Goal: Task Accomplishment & Management: Use online tool/utility

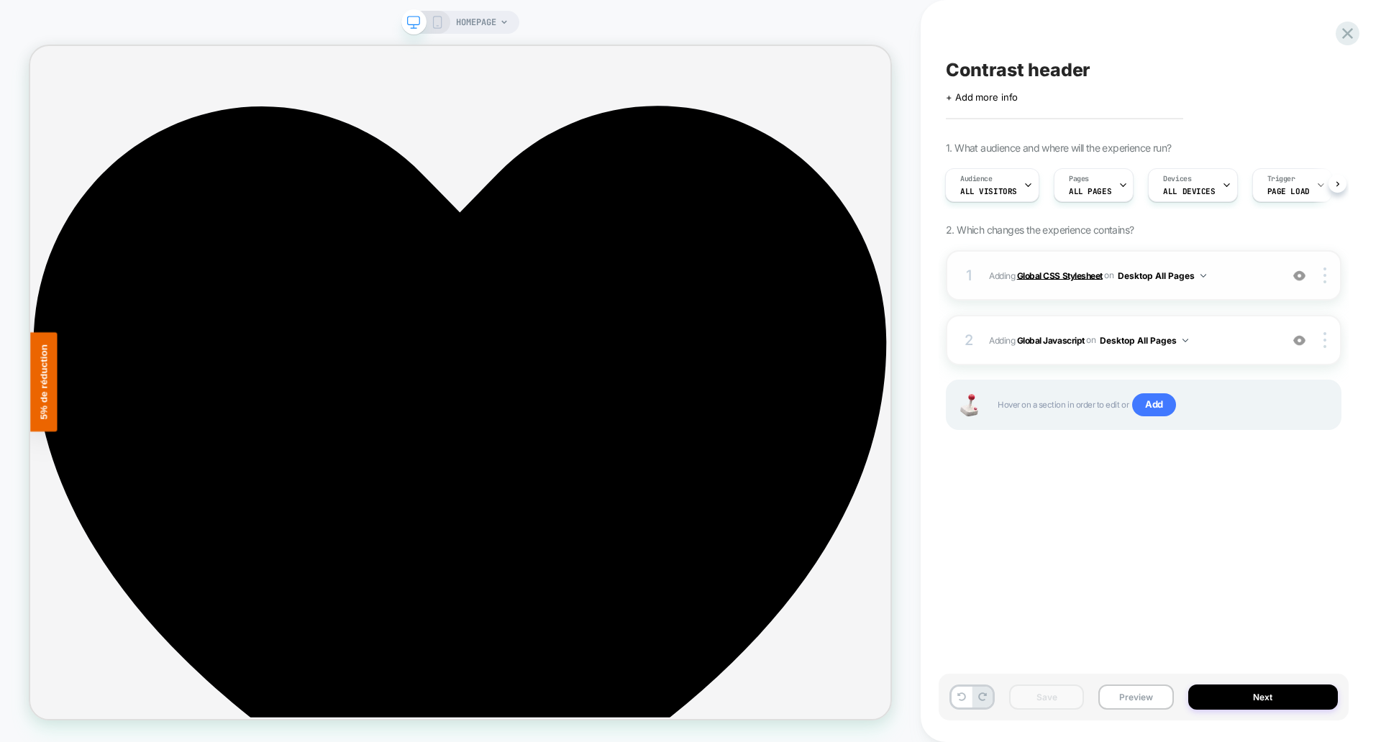
click at [0, 0] on b "Global CSS Stylesheet" at bounding box center [0, 0] width 0 height 0
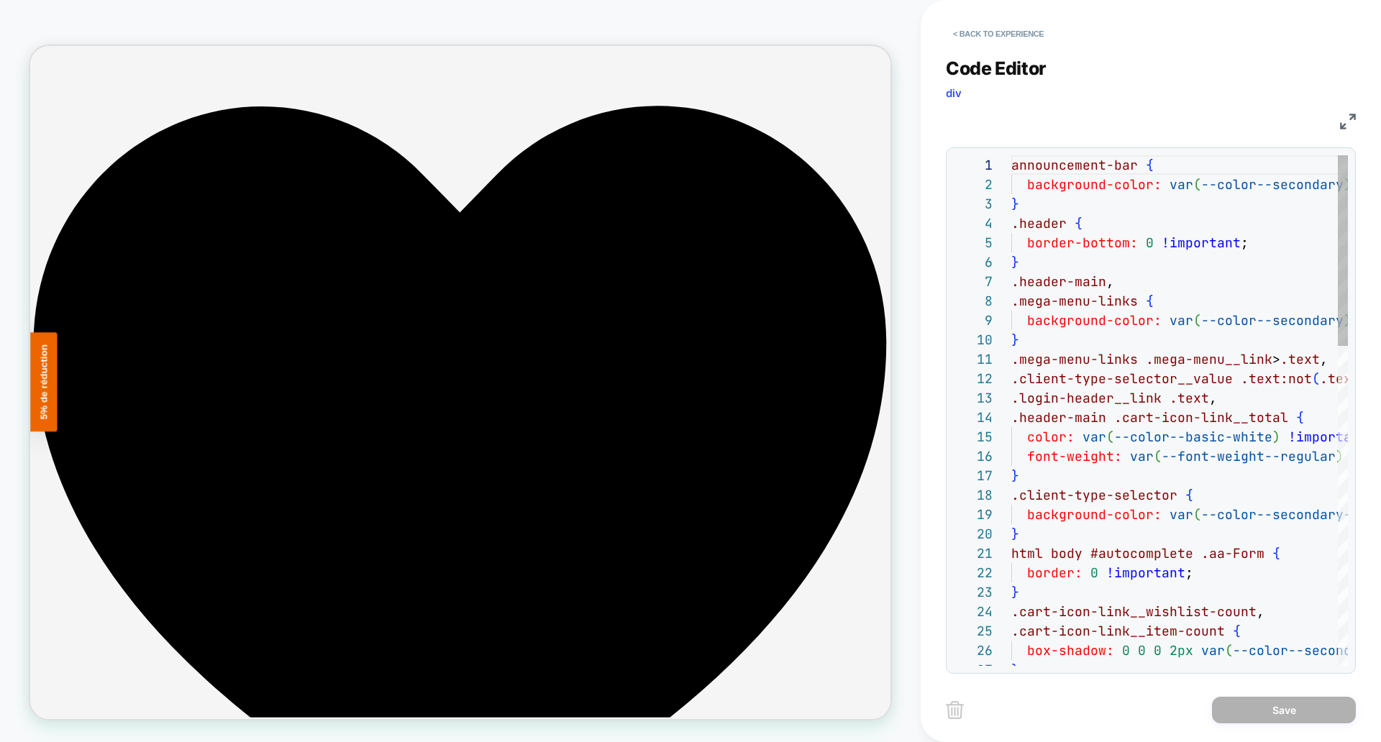
scroll to position [194, 0]
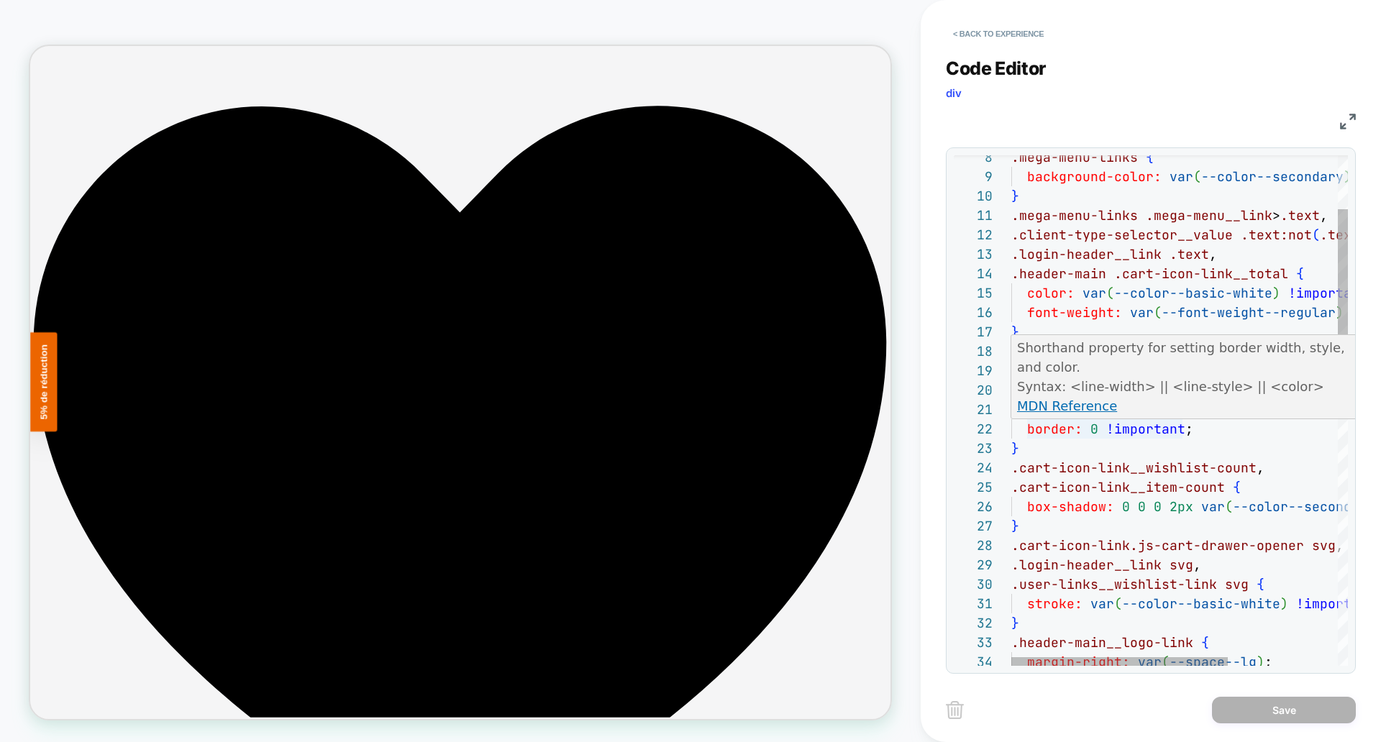
click at [1073, 431] on div ".mega-menu-links { background-color: var ( --color--secondary ) !important ; } …" at bounding box center [1265, 695] width 507 height 1366
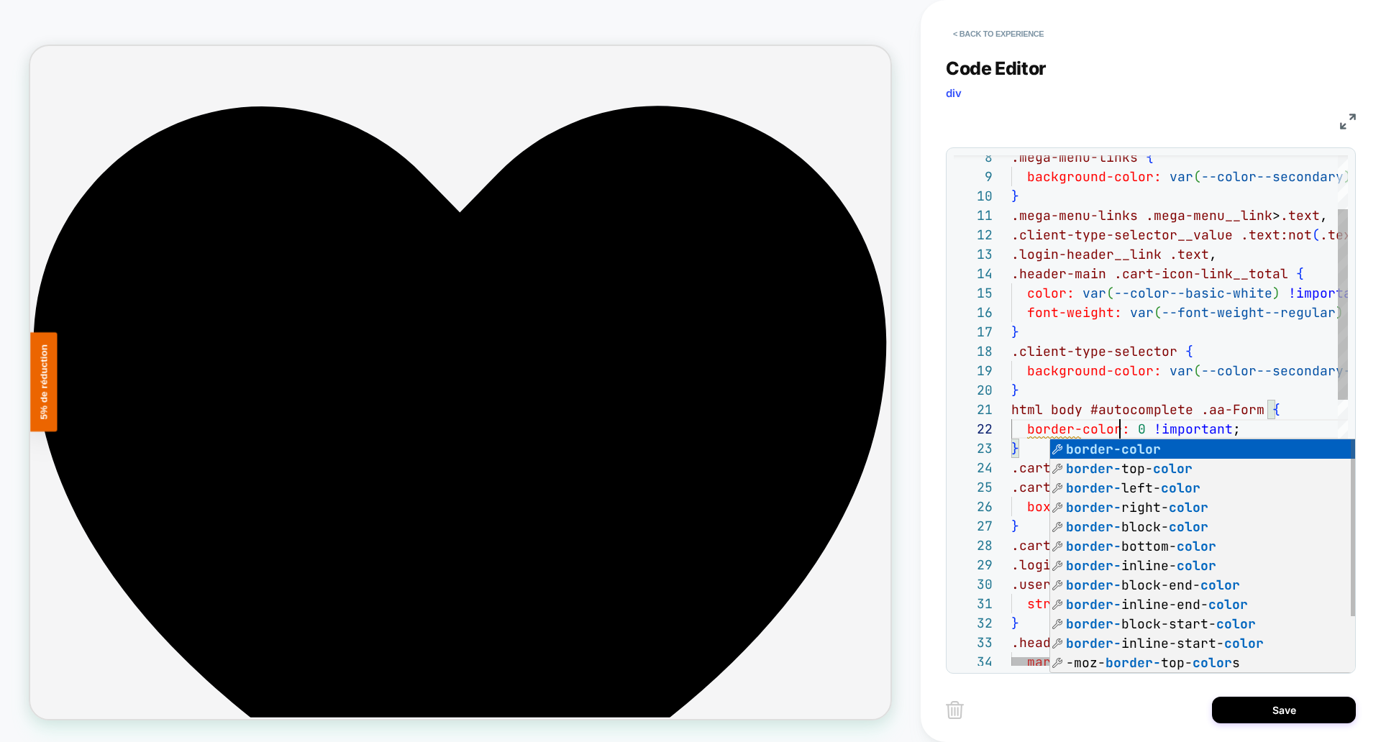
scroll to position [19, 109]
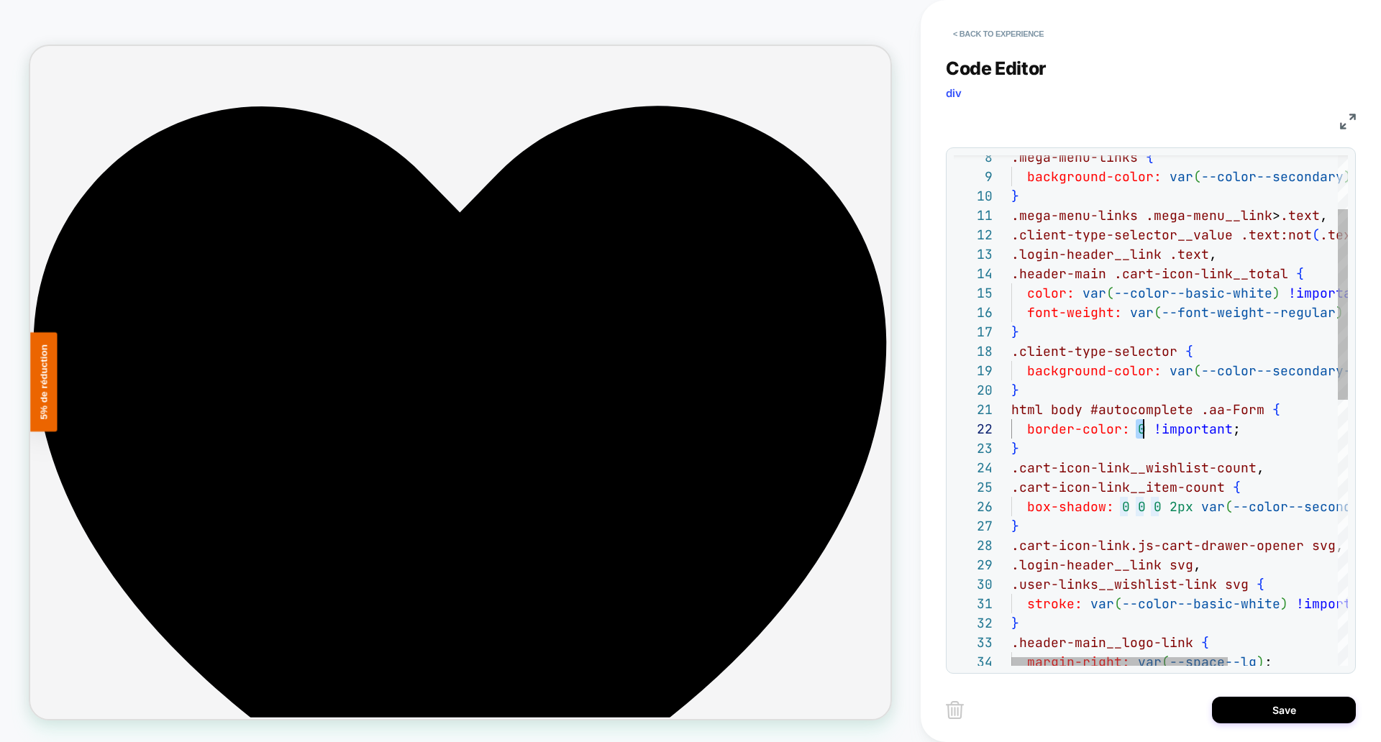
click at [1143, 430] on div ".mega-menu-links { background-color: var ( --color--secondary ) !important ; } …" at bounding box center [1265, 695] width 507 height 1366
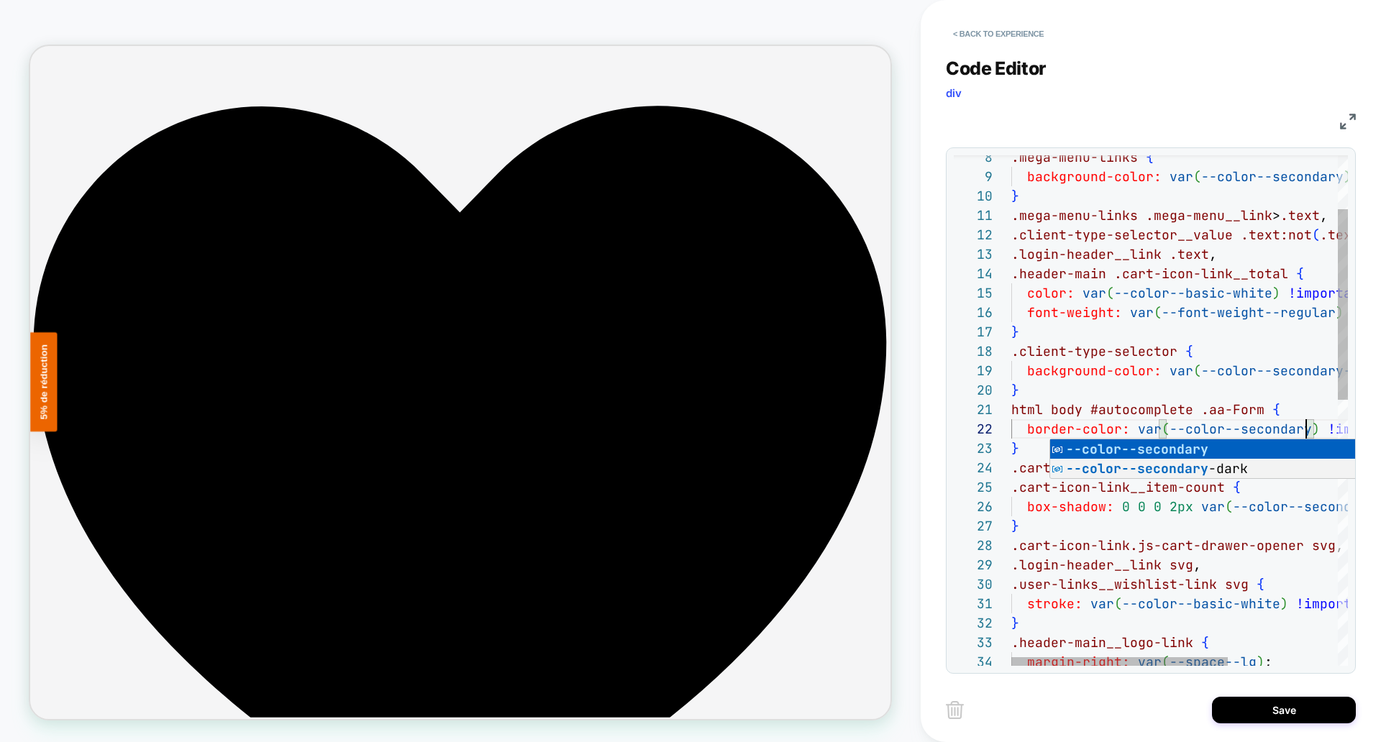
scroll to position [19, 295]
type textarea "**********"
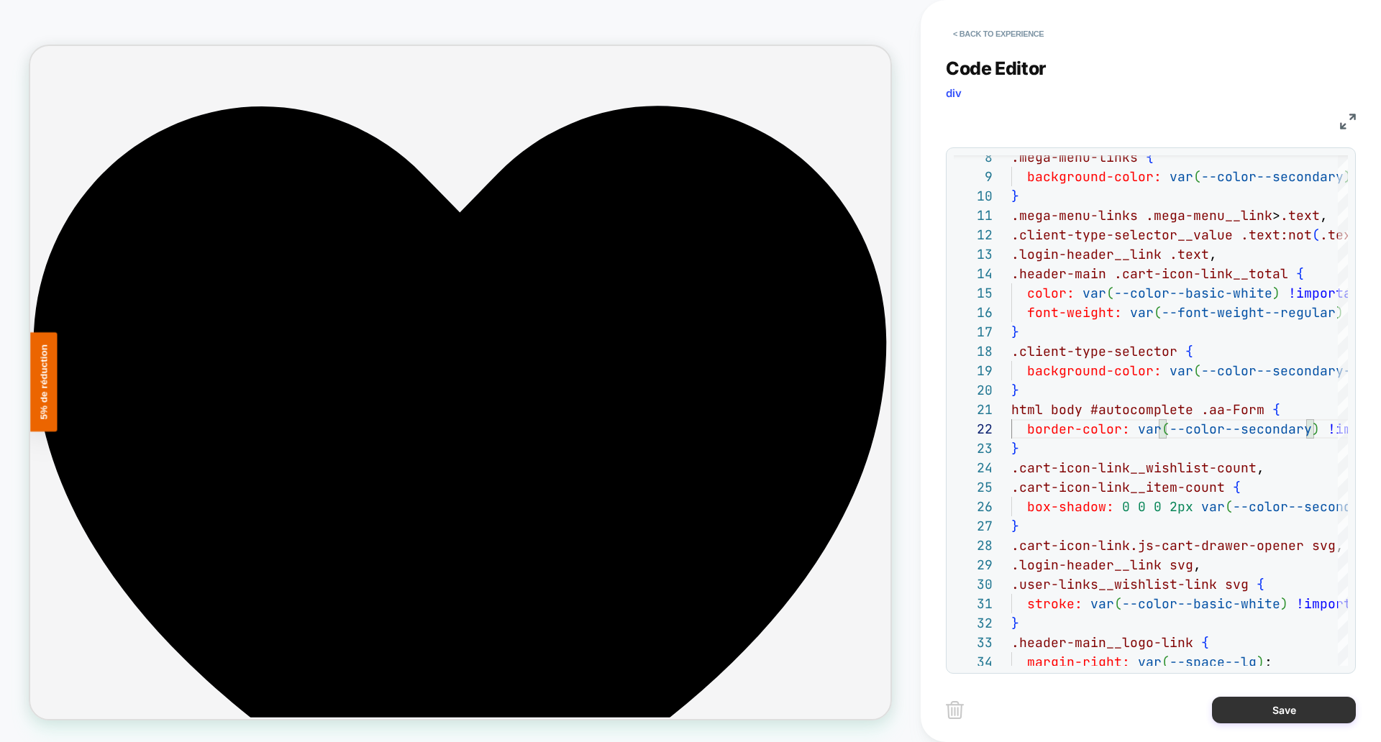
click at [0, 0] on button "Save" at bounding box center [0, 0] width 0 height 0
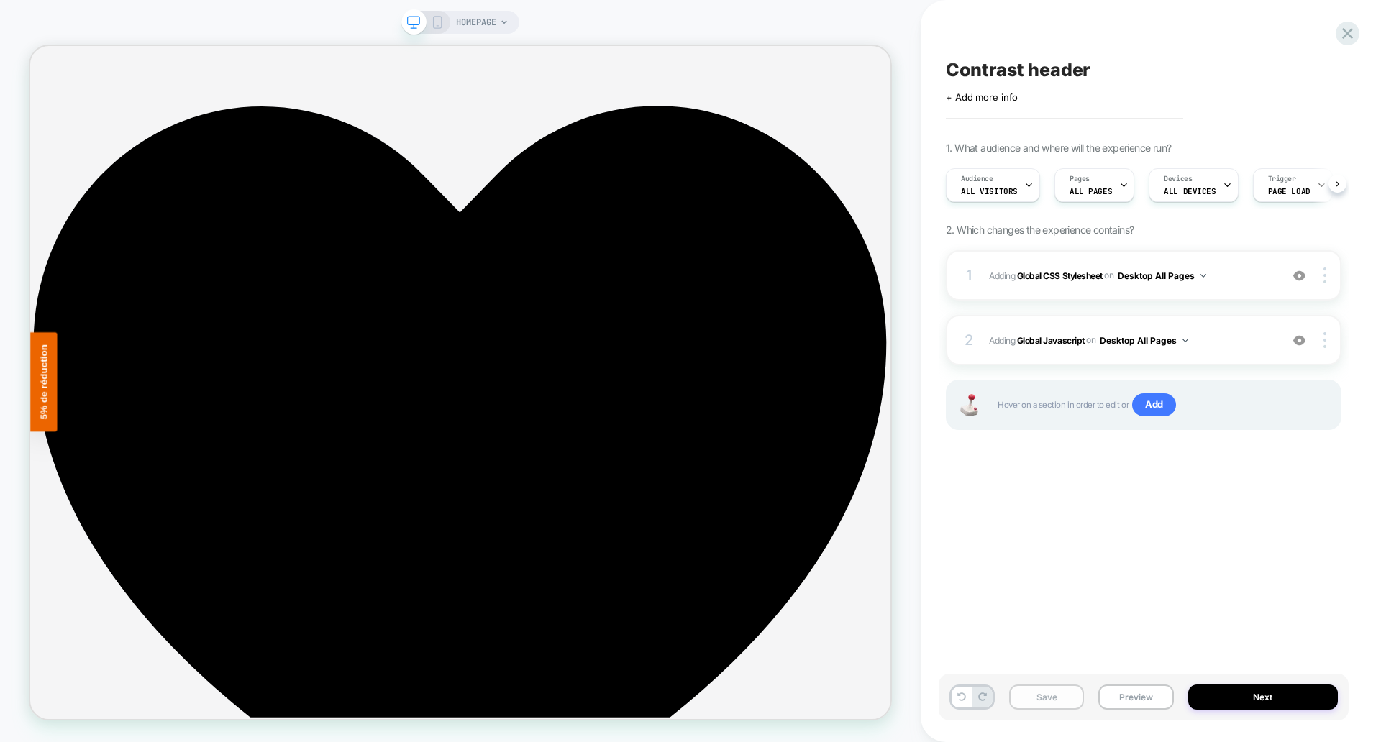
scroll to position [0, 1]
click at [1037, 700] on button "Save" at bounding box center [1046, 697] width 75 height 25
click at [1146, 698] on button "Preview" at bounding box center [1136, 697] width 75 height 25
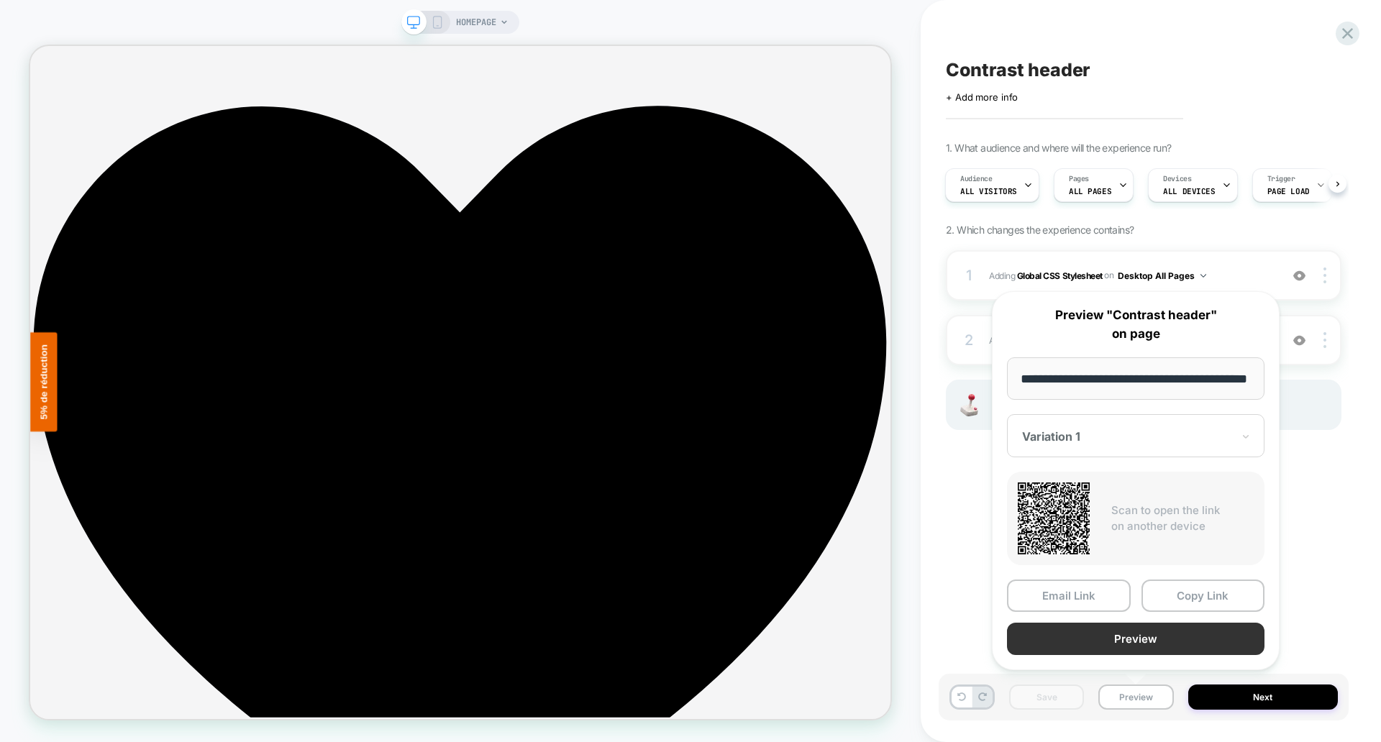
scroll to position [0, 0]
click at [1147, 648] on button "Preview" at bounding box center [1136, 639] width 258 height 32
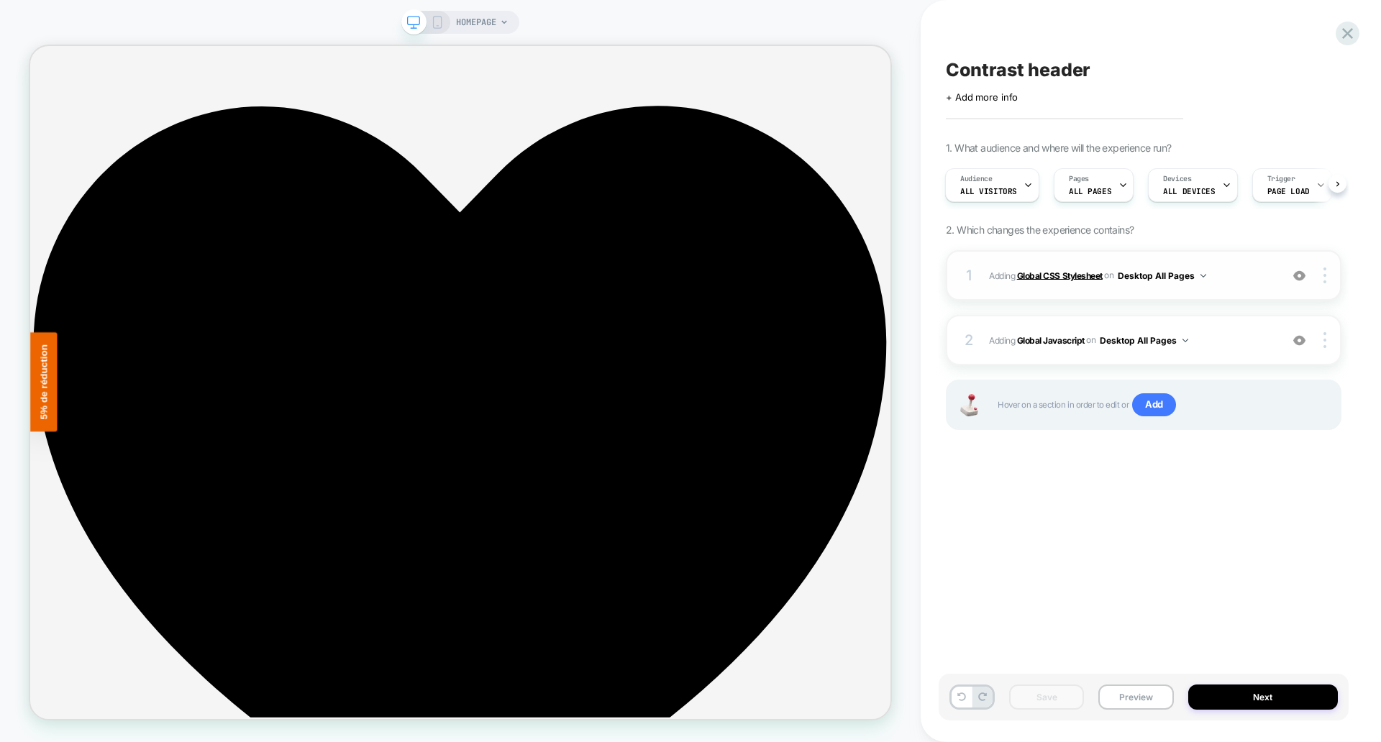
click at [1059, 270] on b "Global CSS Stylesheet" at bounding box center [1060, 275] width 86 height 11
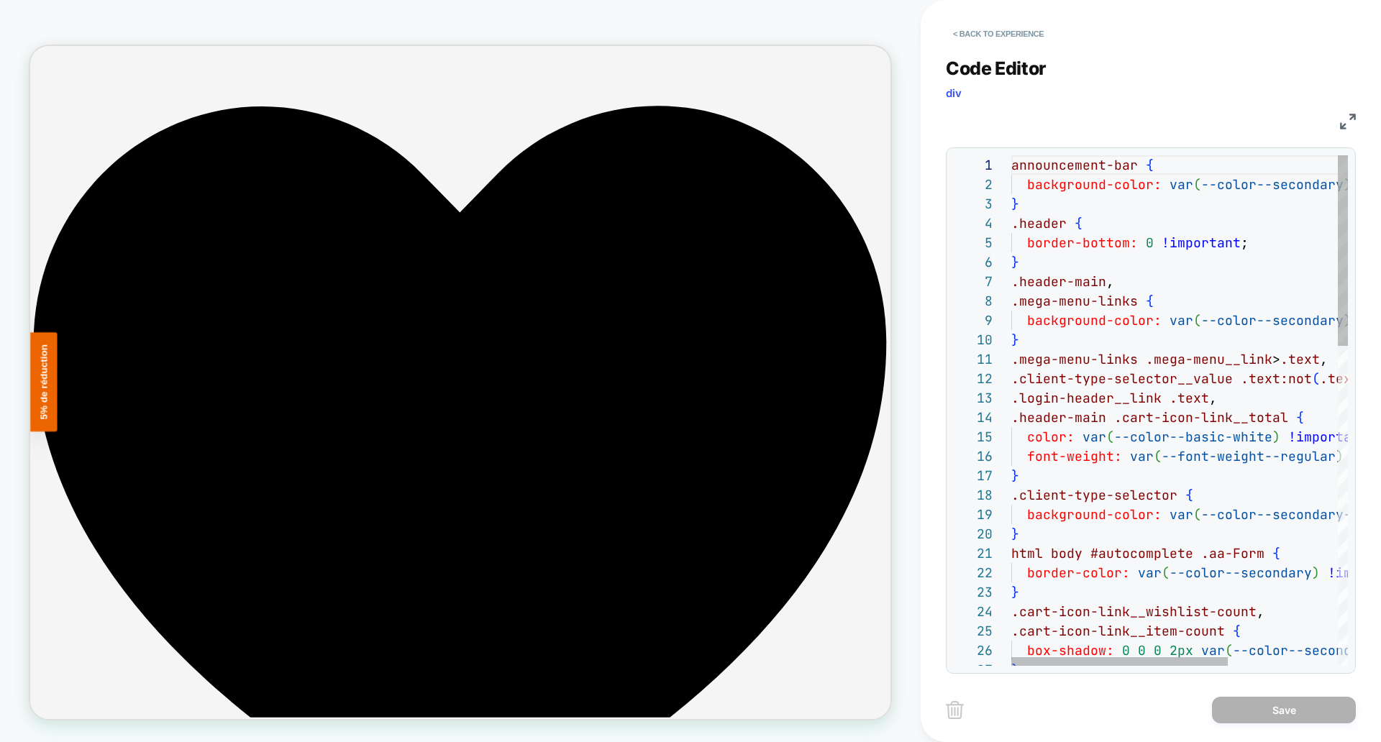
scroll to position [155, 178]
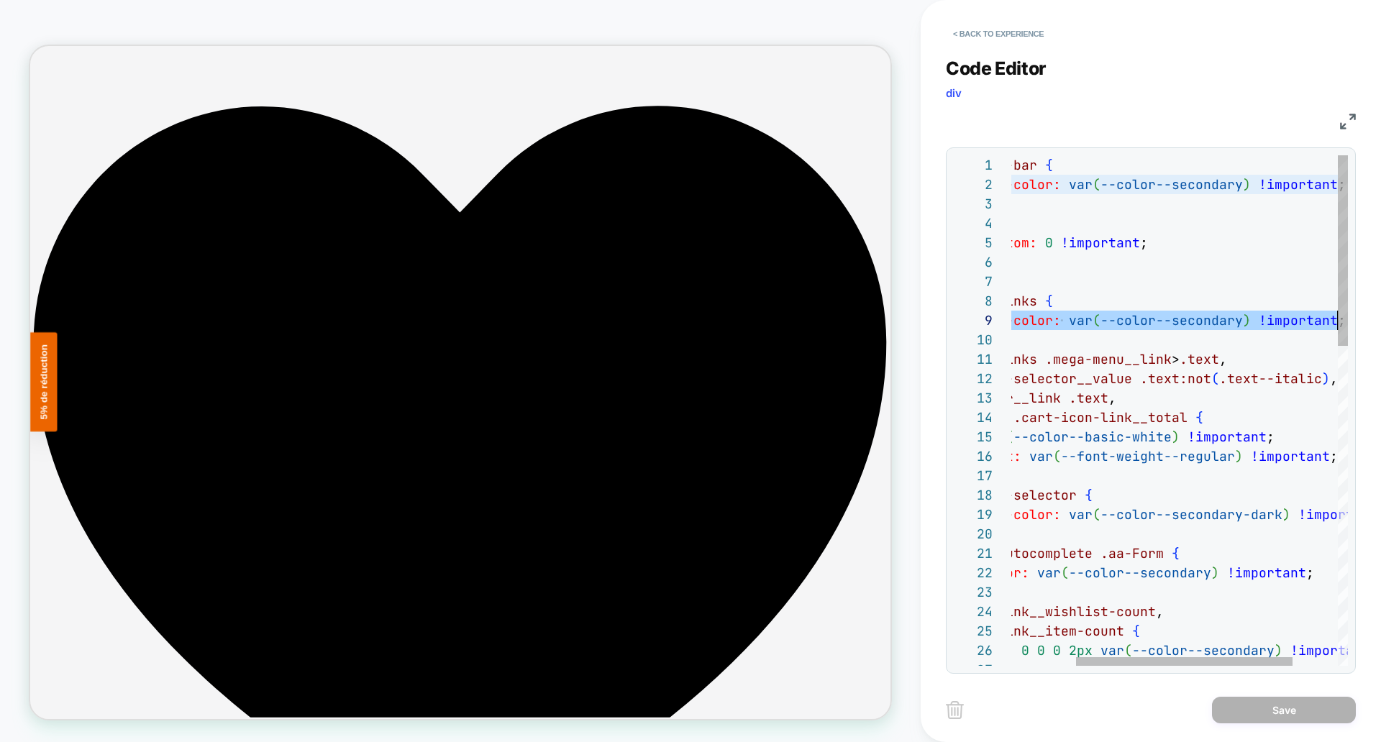
scroll to position [155, 427]
drag, startPoint x: 1028, startPoint y: 320, endPoint x: 1338, endPoint y: 323, distance: 310.1
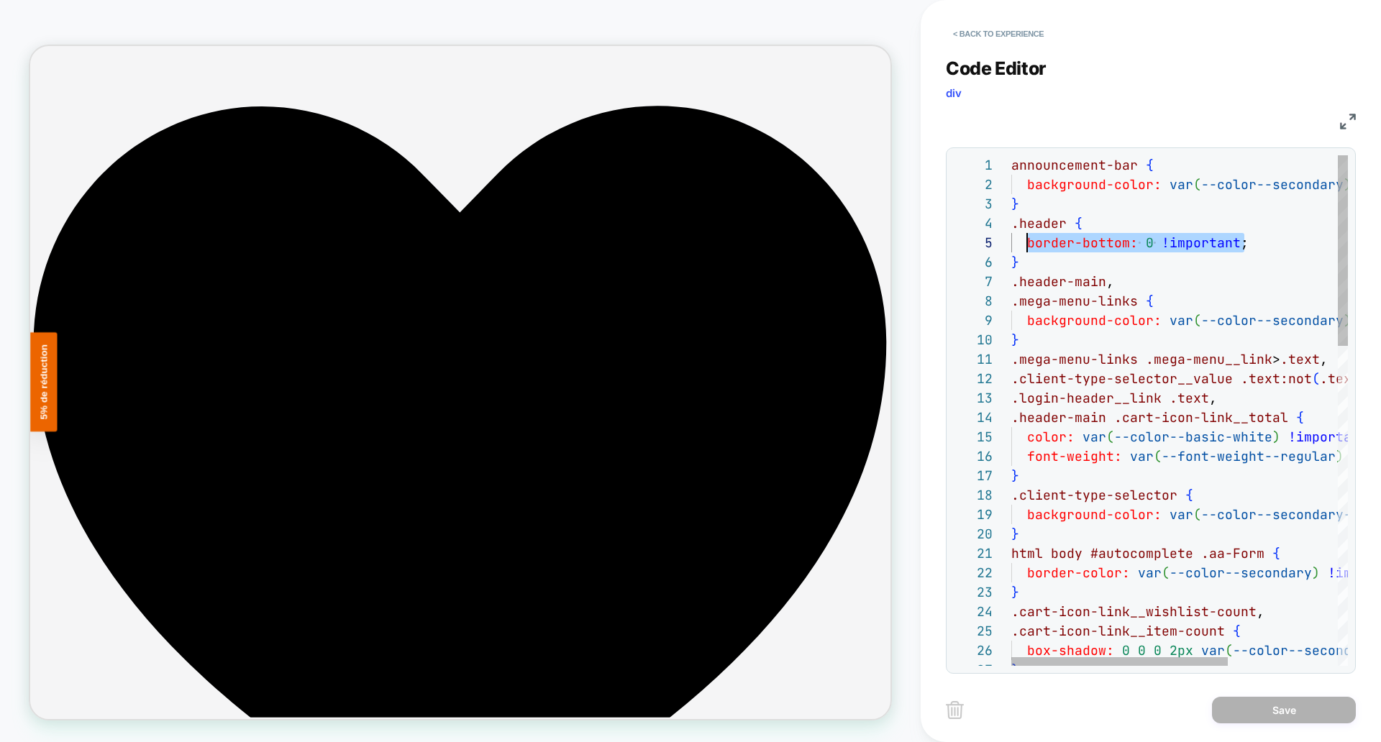
drag, startPoint x: 1253, startPoint y: 242, endPoint x: 1027, endPoint y: 237, distance: 225.3
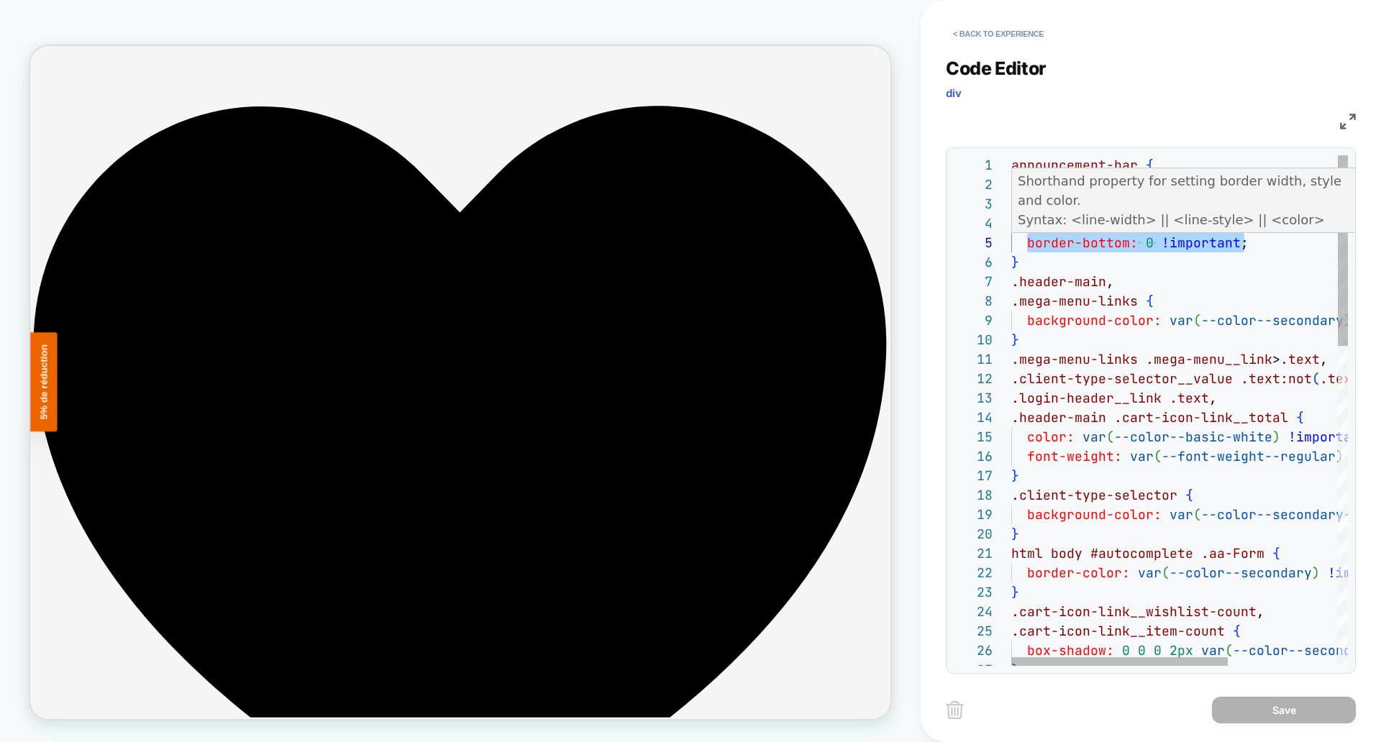
scroll to position [78, 427]
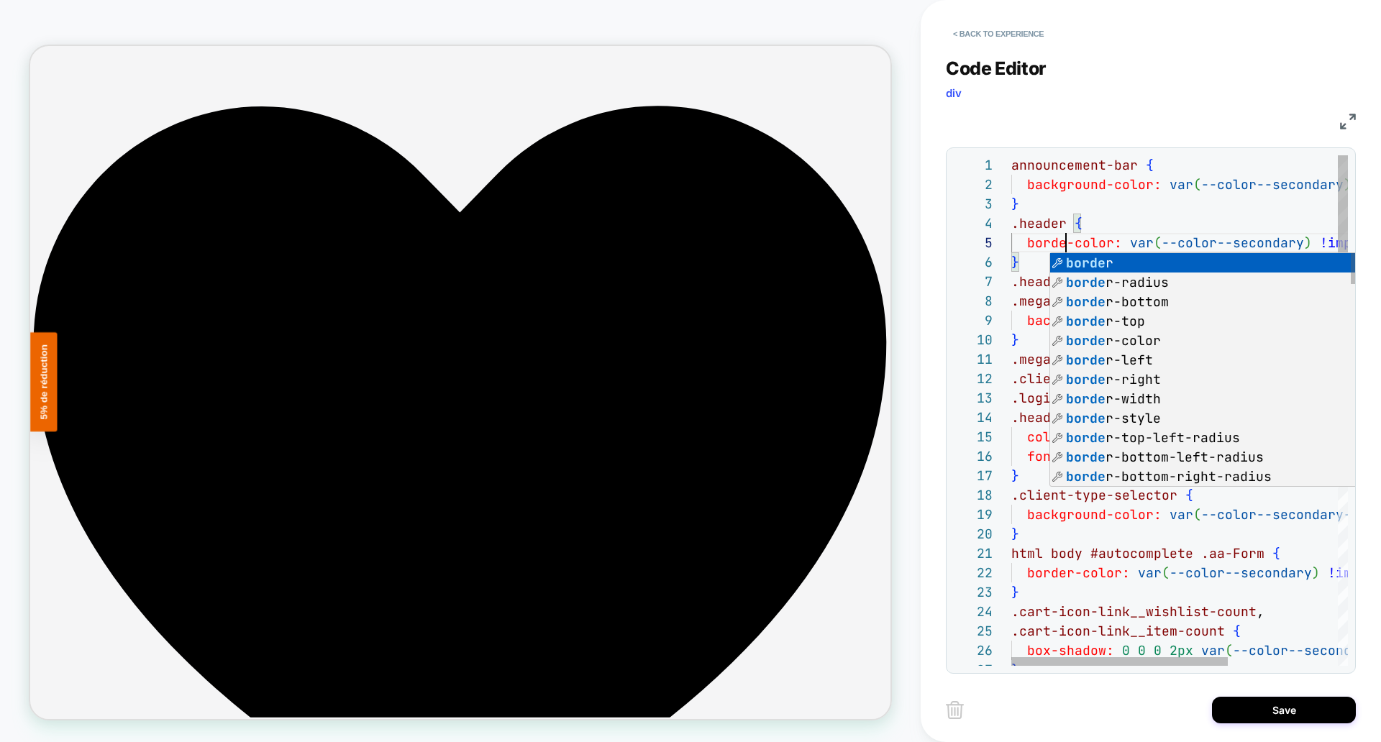
scroll to position [78, 62]
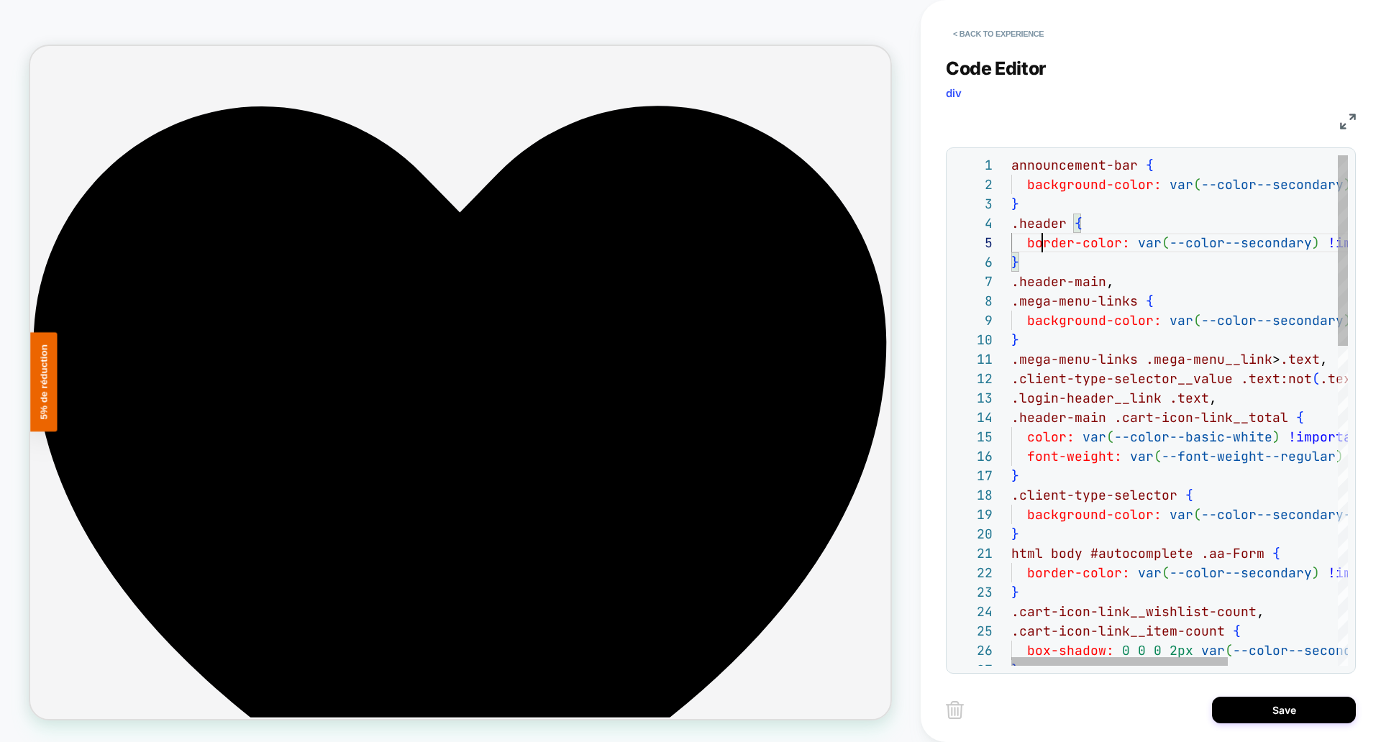
type textarea "**********"
click at [1257, 704] on button "Save" at bounding box center [1284, 710] width 144 height 27
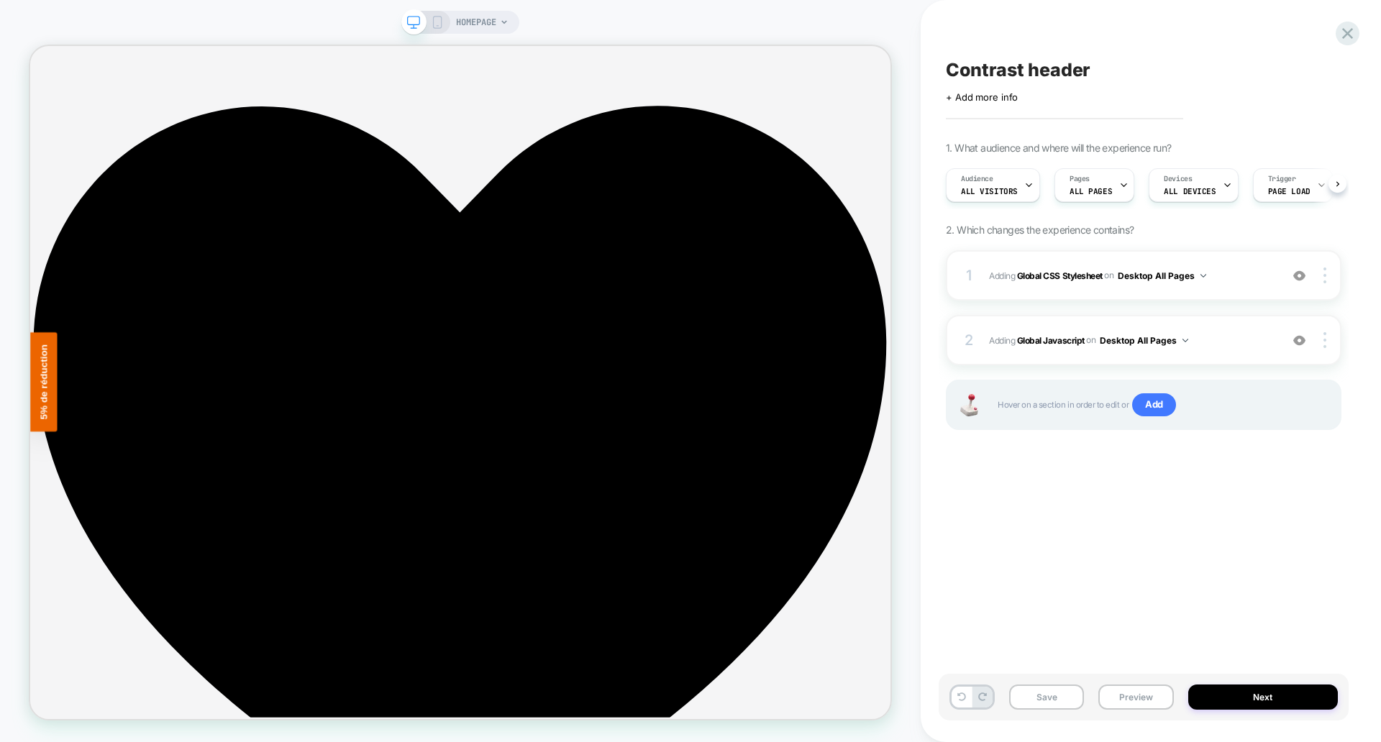
scroll to position [0, 1]
click at [1063, 689] on button "Save" at bounding box center [1046, 697] width 75 height 25
click at [1114, 692] on button "Preview" at bounding box center [1136, 697] width 75 height 25
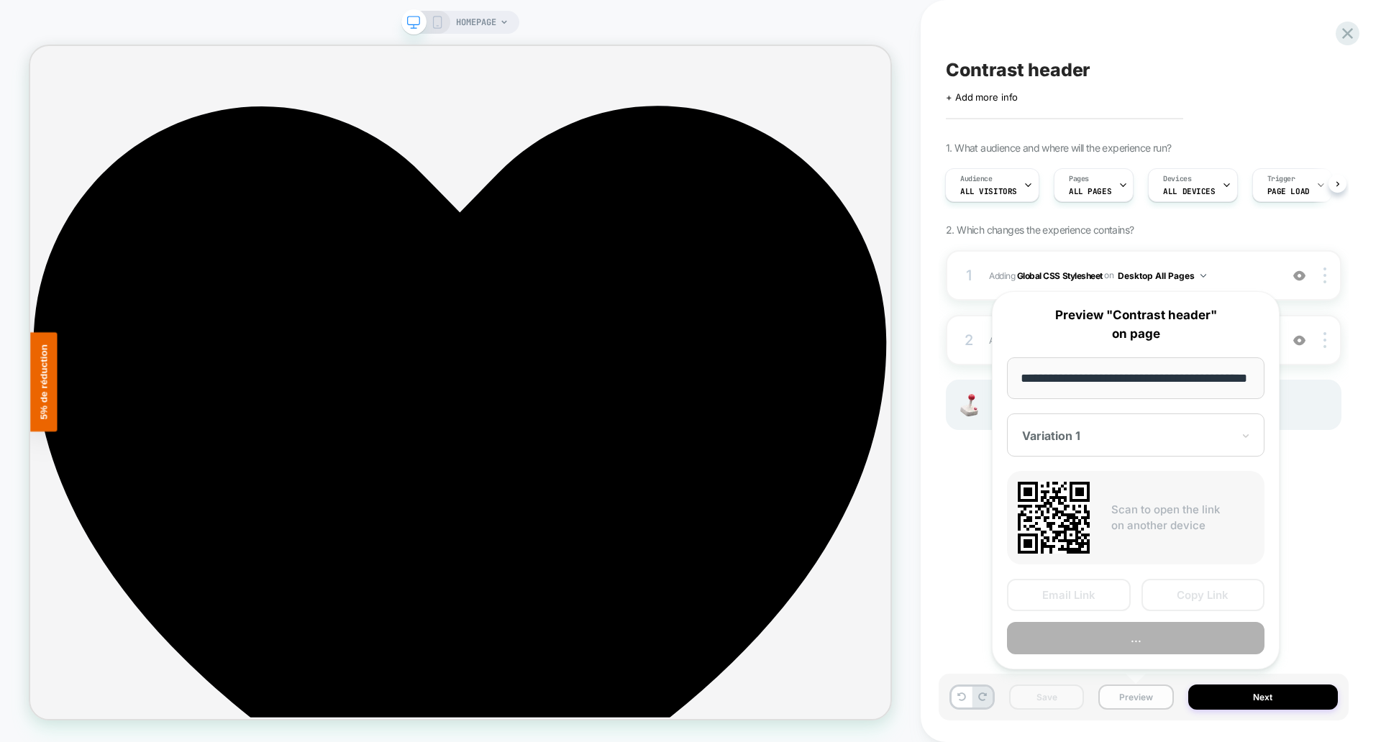
scroll to position [0, 41]
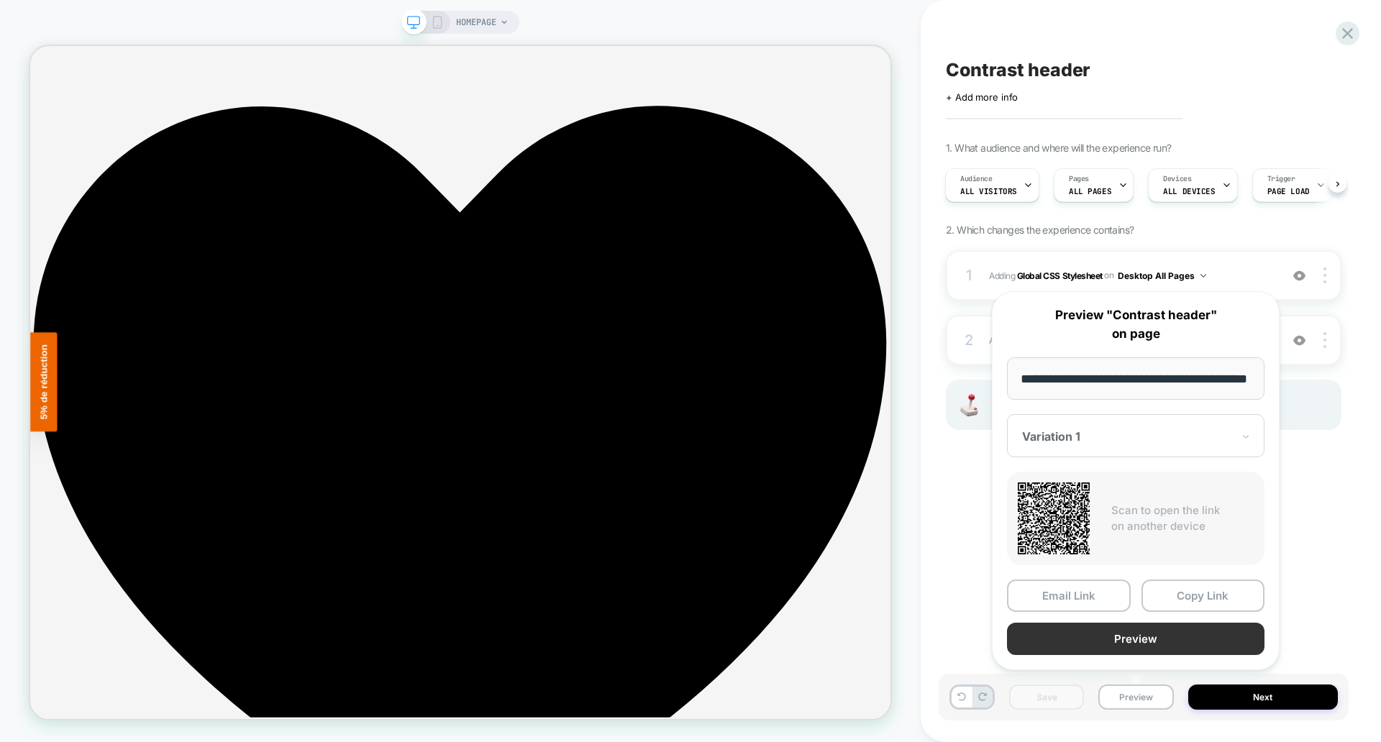
click at [1086, 631] on button "Preview" at bounding box center [1136, 639] width 258 height 32
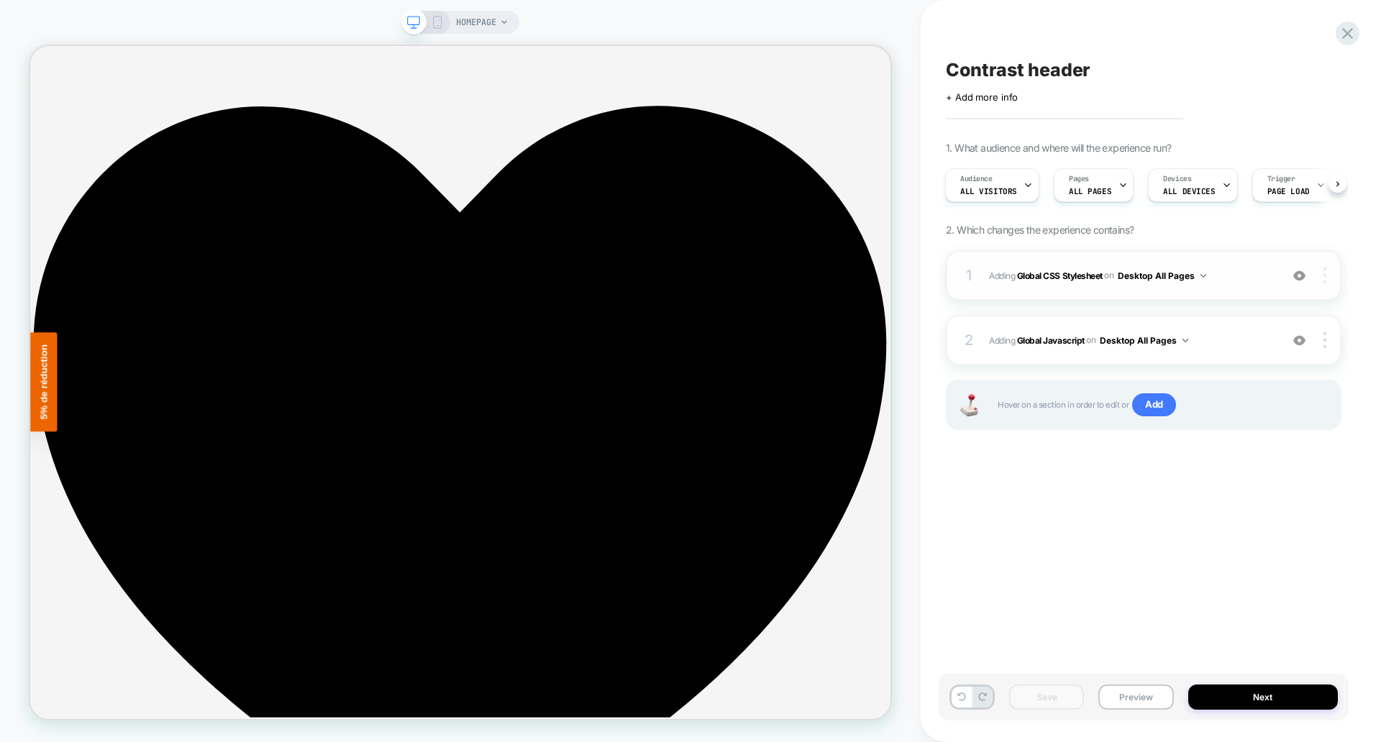
click at [1326, 273] on img at bounding box center [1325, 276] width 3 height 16
click at [1236, 278] on div "Copy to Mobile" at bounding box center [1240, 276] width 128 height 40
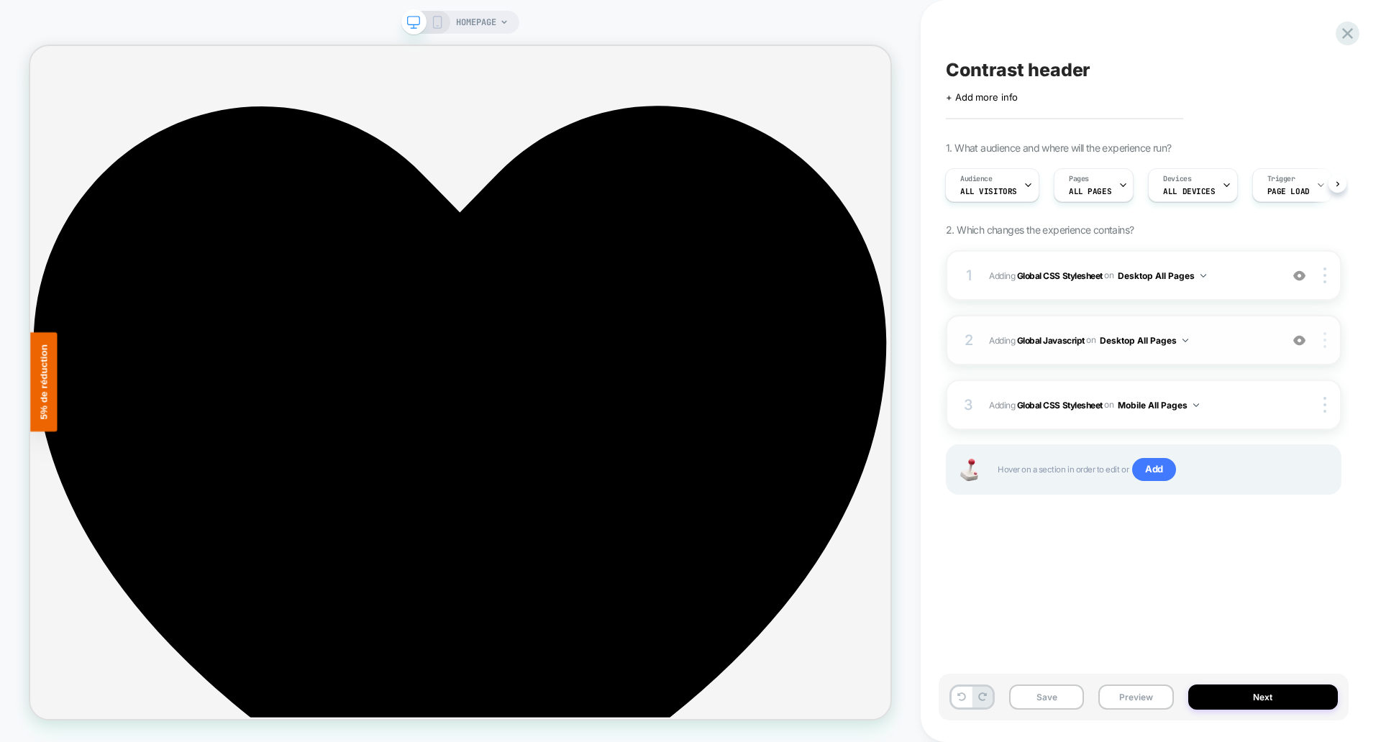
click at [1232, 378] on div "Target All Devices" at bounding box center [1240, 380] width 128 height 40
click at [1328, 401] on div at bounding box center [1327, 405] width 27 height 16
click at [1326, 402] on div at bounding box center [1327, 405] width 27 height 16
click at [1221, 448] on div "Delete" at bounding box center [1240, 444] width 128 height 39
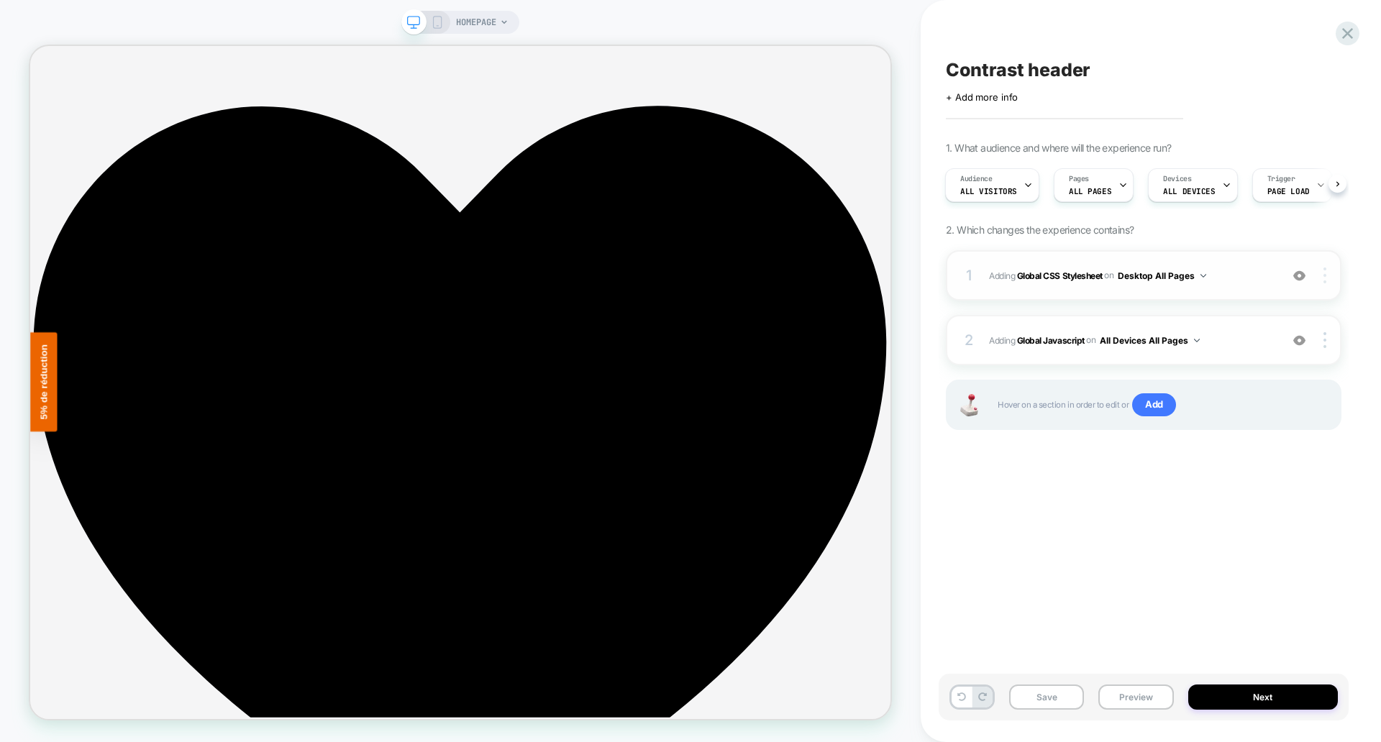
click at [1327, 270] on div at bounding box center [1327, 276] width 27 height 16
click at [1256, 322] on div "Target All Devices" at bounding box center [1240, 316] width 128 height 40
click at [1040, 695] on button "Save" at bounding box center [1046, 697] width 75 height 25
click at [1130, 697] on button "Preview" at bounding box center [1136, 697] width 75 height 25
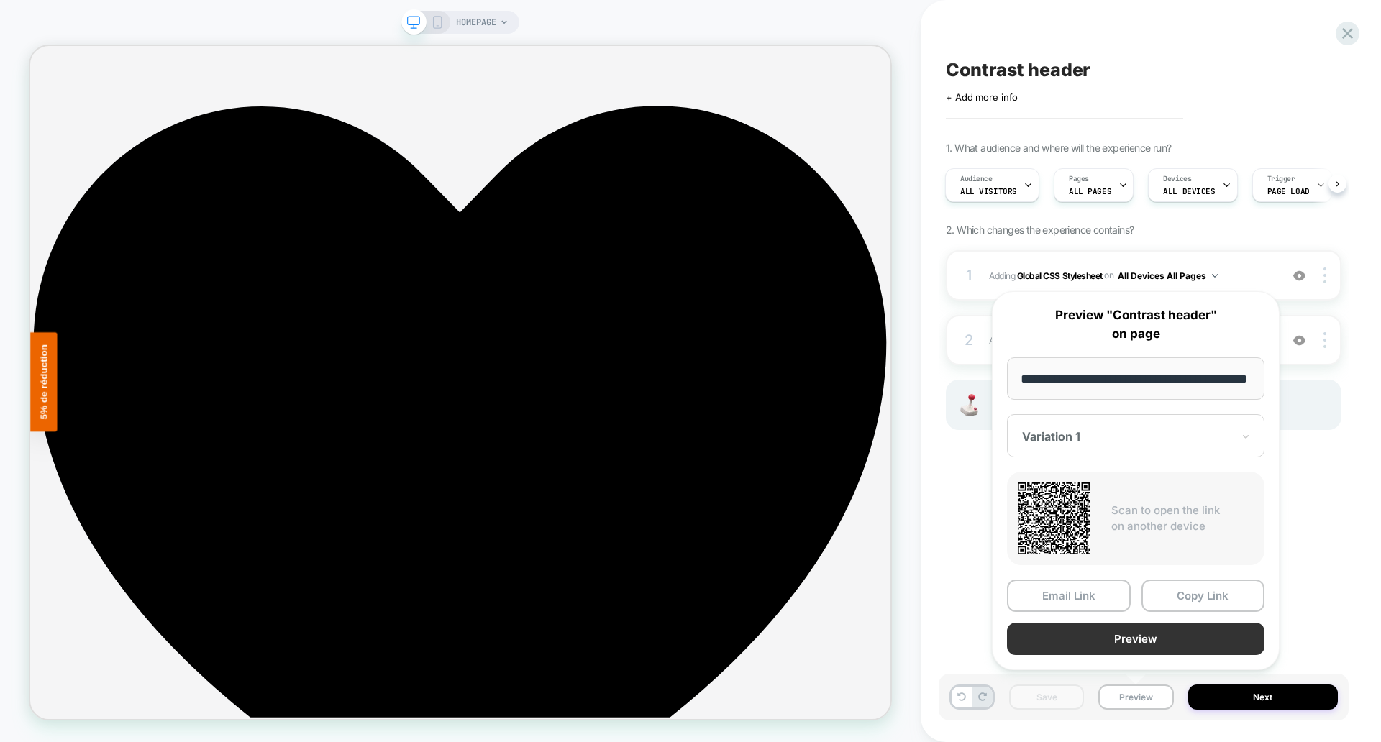
scroll to position [0, 0]
click at [1111, 642] on button "Preview" at bounding box center [1136, 639] width 258 height 32
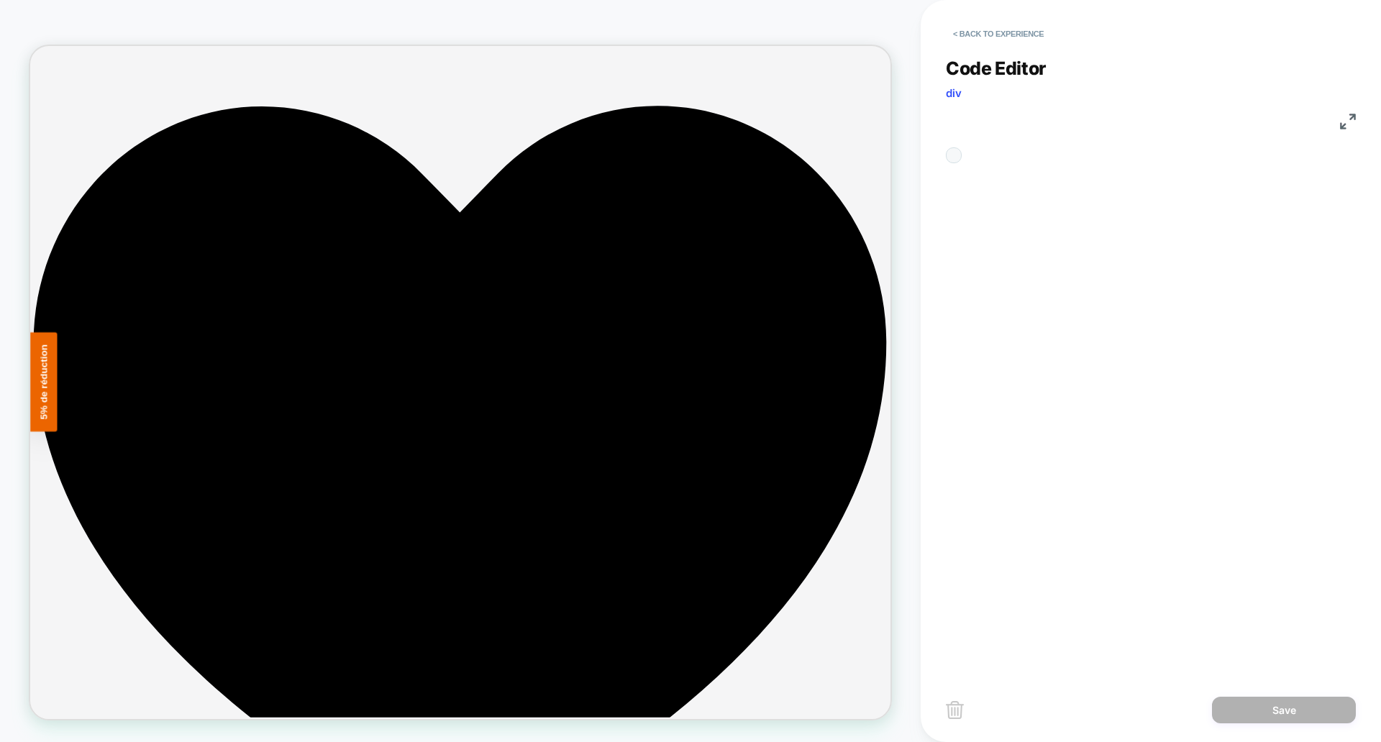
scroll to position [194, 0]
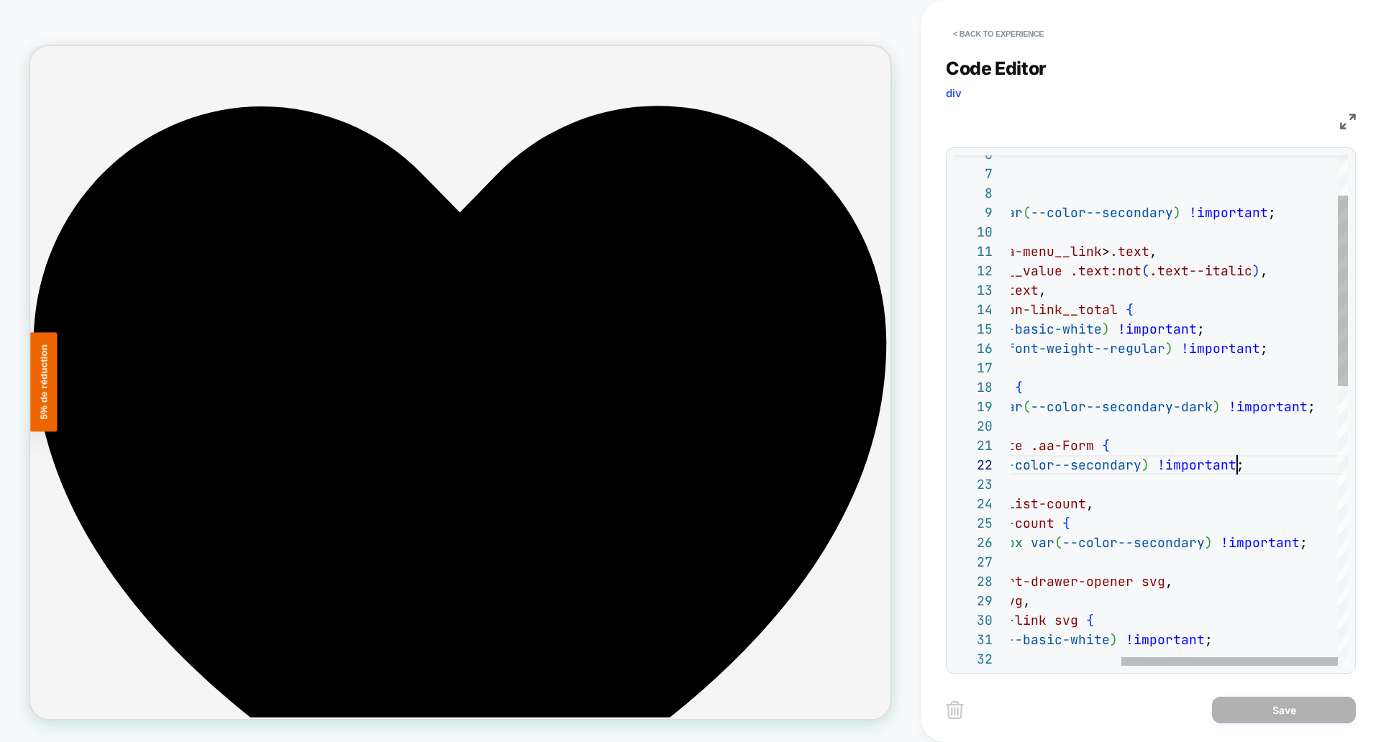
click at [1245, 468] on div "} .header-main , .mega-menu-links { background-color: var ( --color--secondary …" at bounding box center [1094, 730] width 507 height 1366
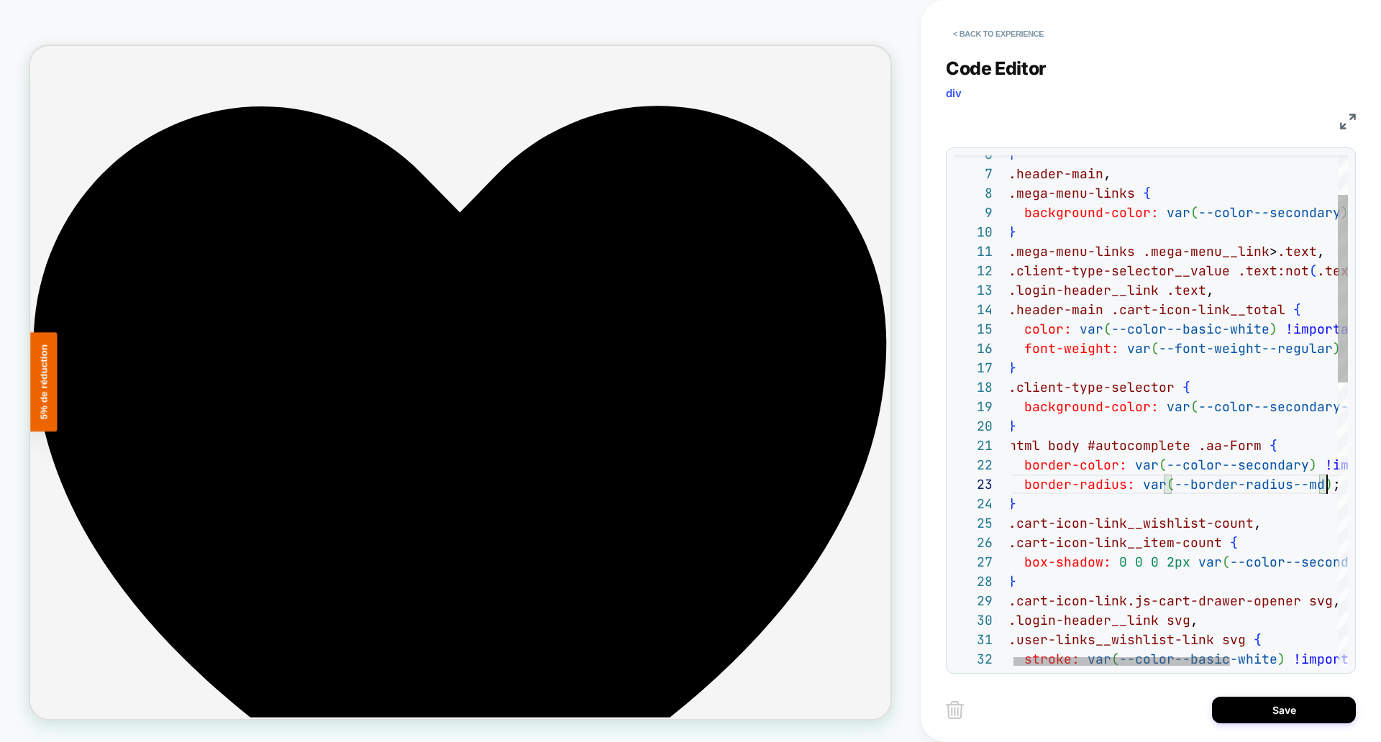
scroll to position [39, 319]
type textarea "**********"
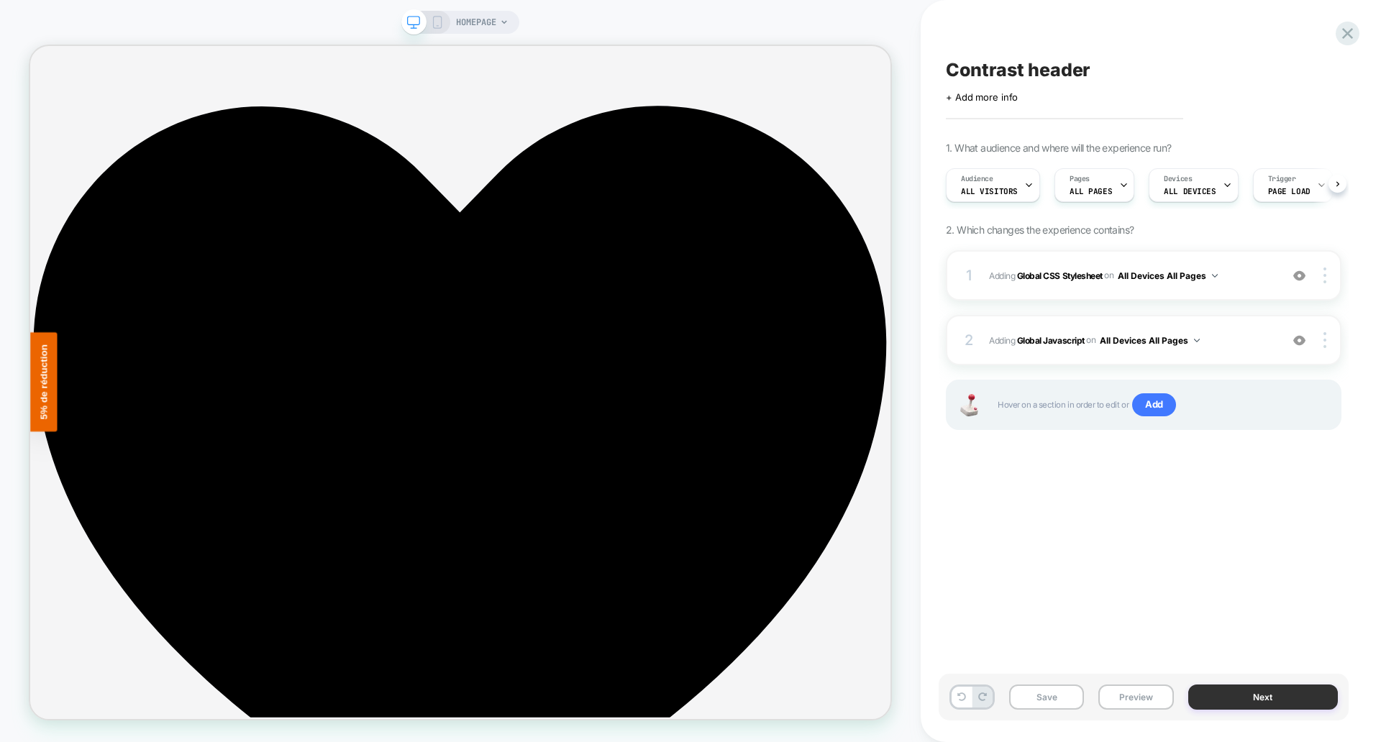
scroll to position [0, 1]
click at [0, 0] on b "Global CSS Stylesheet" at bounding box center [0, 0] width 0 height 0
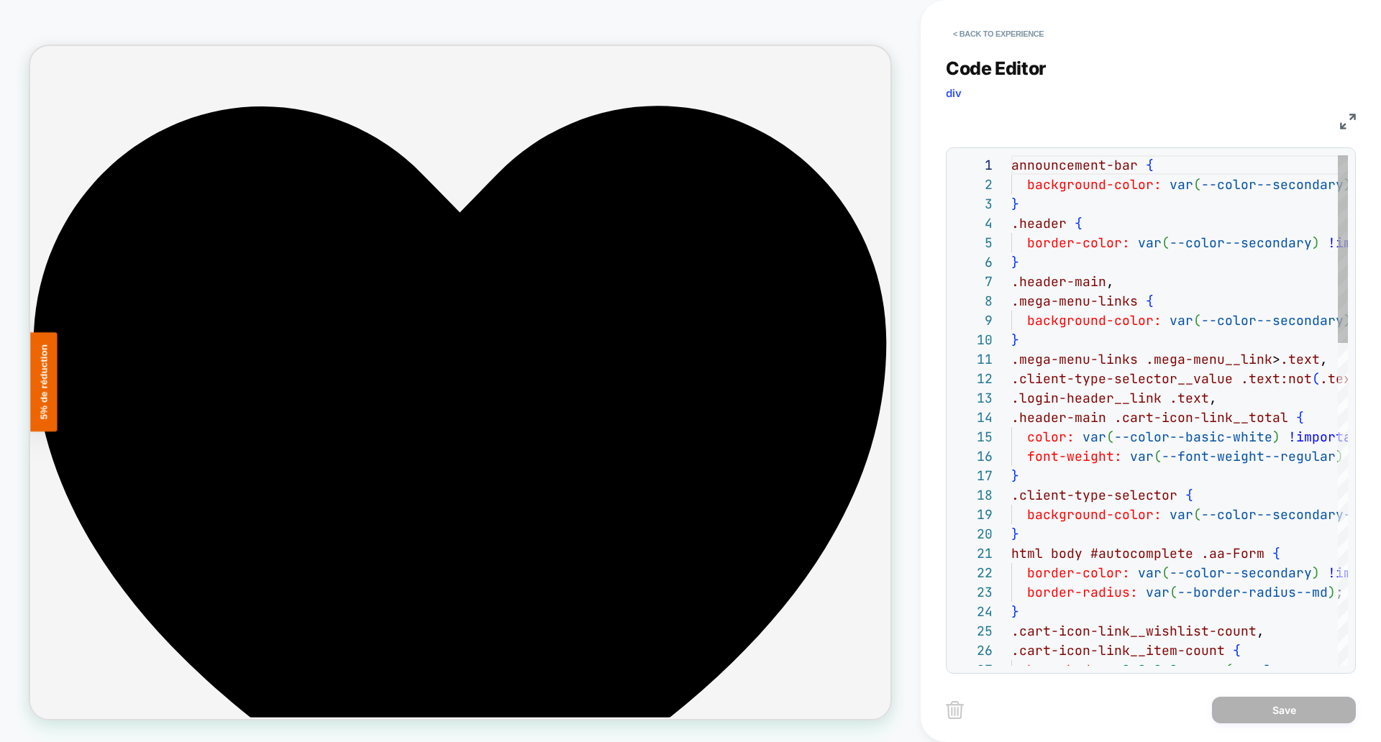
scroll to position [194, 0]
click at [1350, 119] on img at bounding box center [1348, 122] width 16 height 16
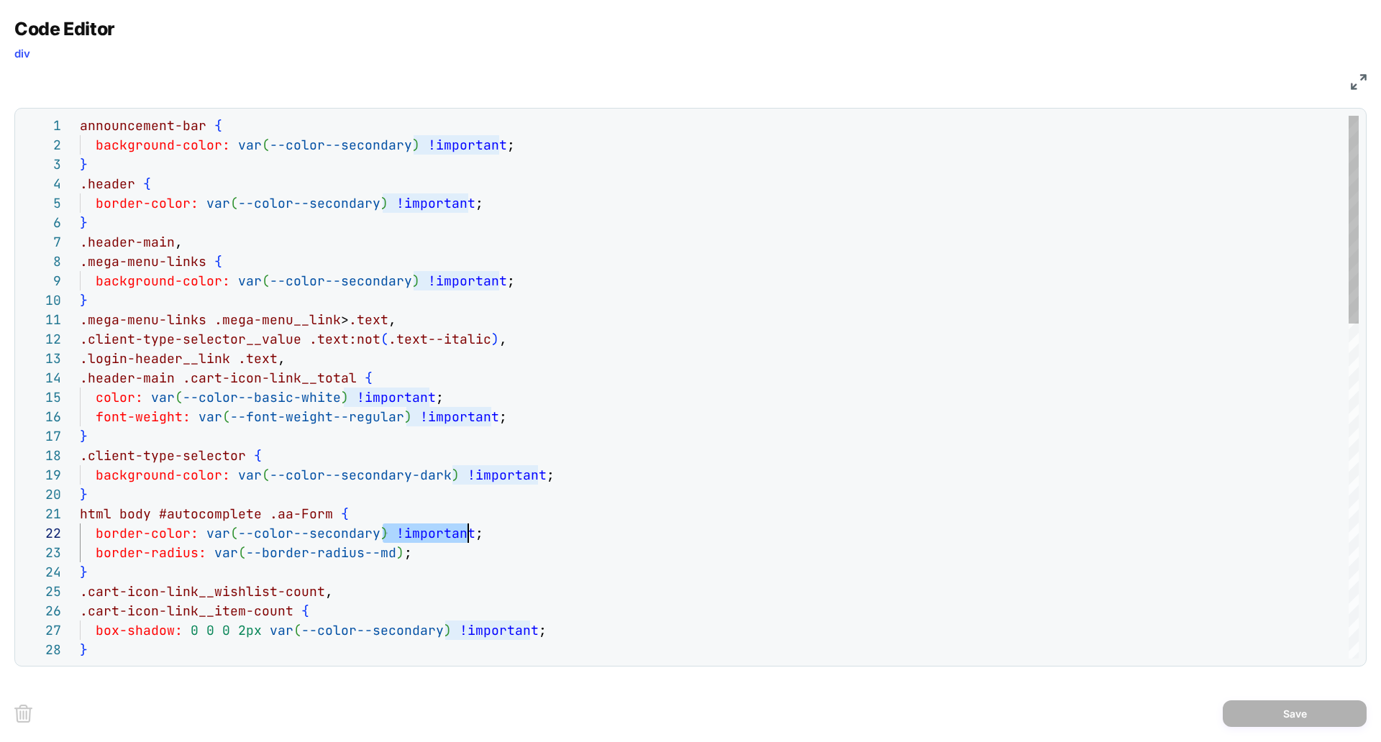
scroll to position [19, 389]
drag, startPoint x: 384, startPoint y: 534, endPoint x: 468, endPoint y: 532, distance: 83.5
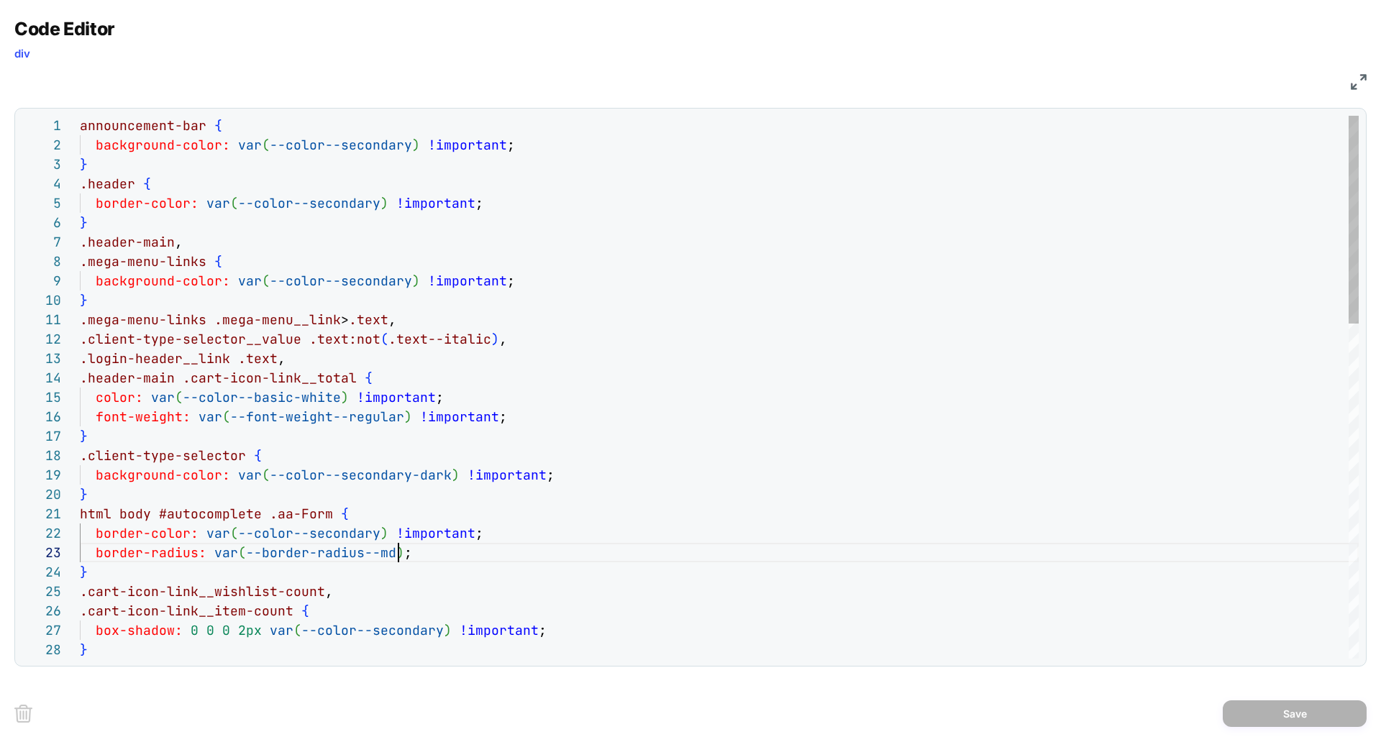
type textarea "**********"
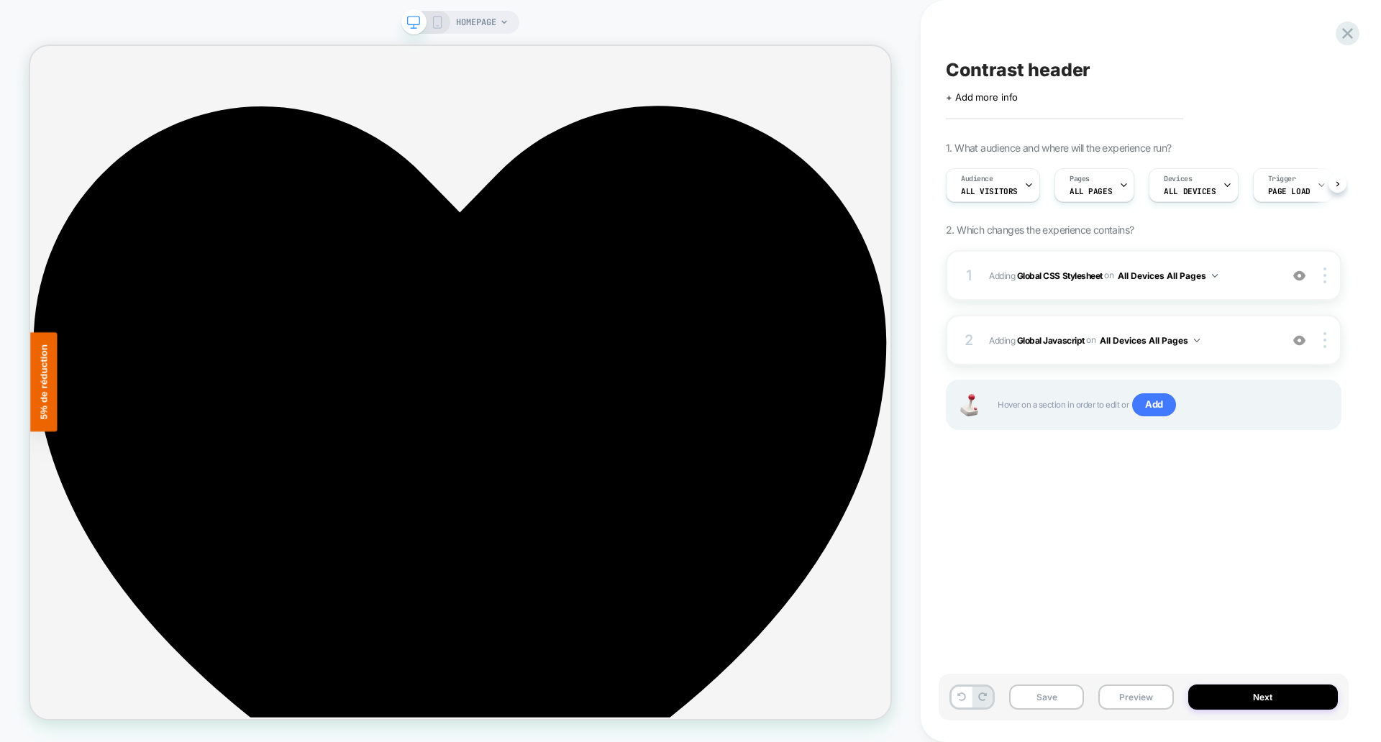
scroll to position [0, 1]
click at [1037, 696] on button "Save" at bounding box center [1046, 697] width 75 height 25
click at [1132, 699] on button "Preview" at bounding box center [1136, 697] width 75 height 25
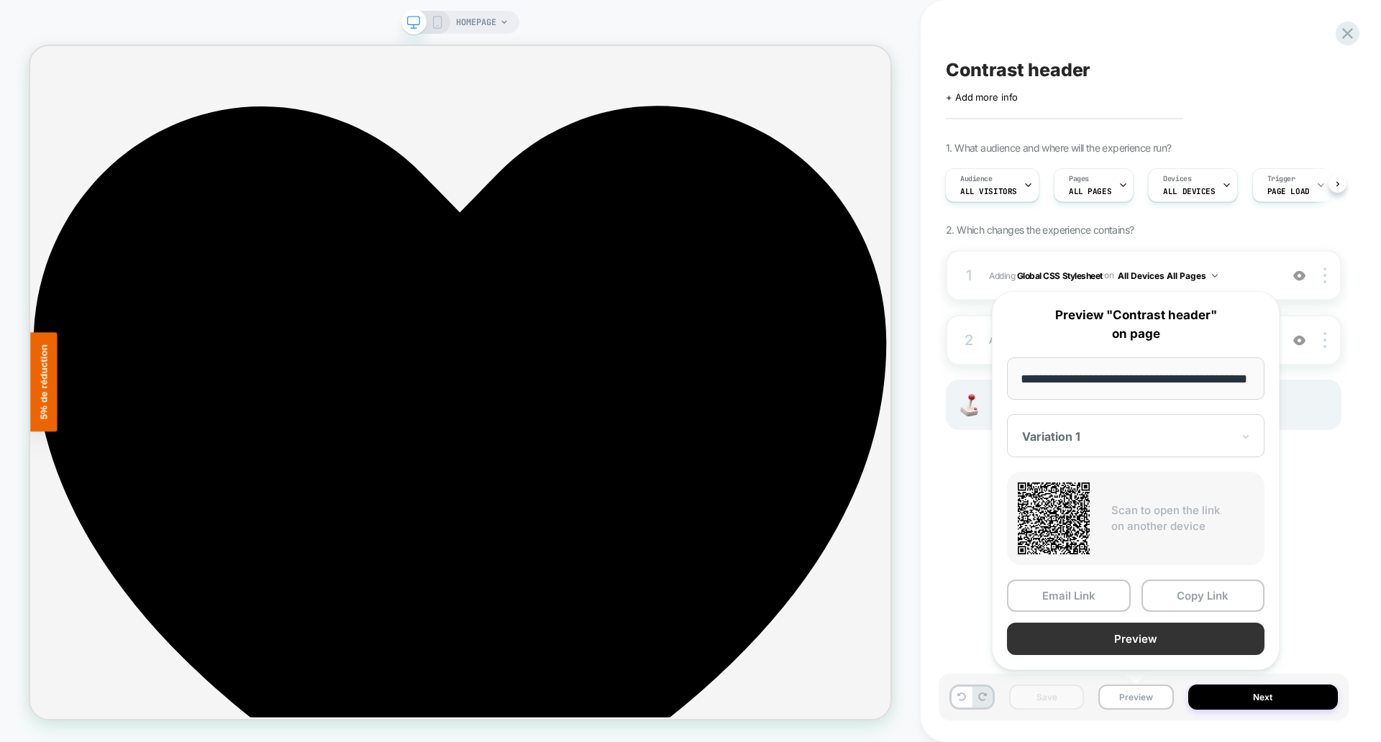
scroll to position [0, 0]
click at [1122, 635] on button "Preview" at bounding box center [1136, 639] width 258 height 32
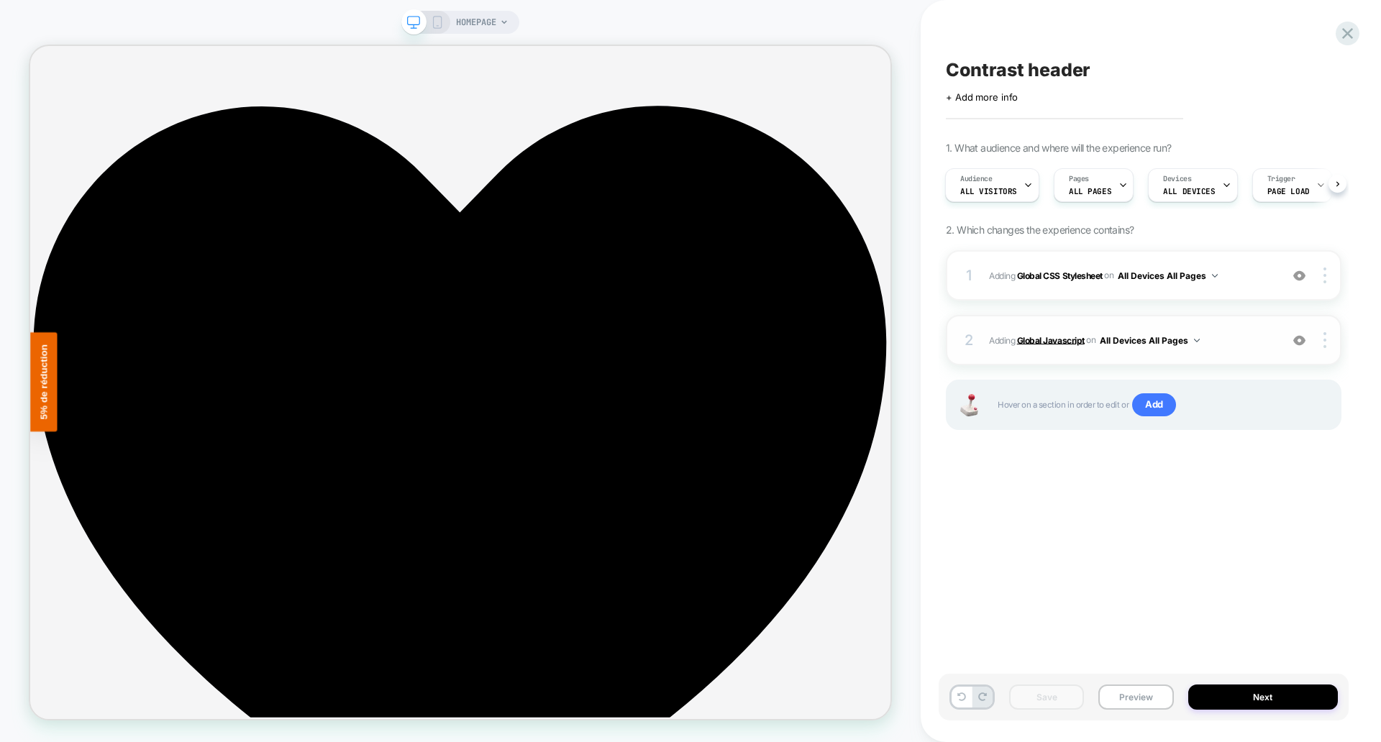
click at [1048, 339] on b "Global Javascript" at bounding box center [1051, 340] width 68 height 11
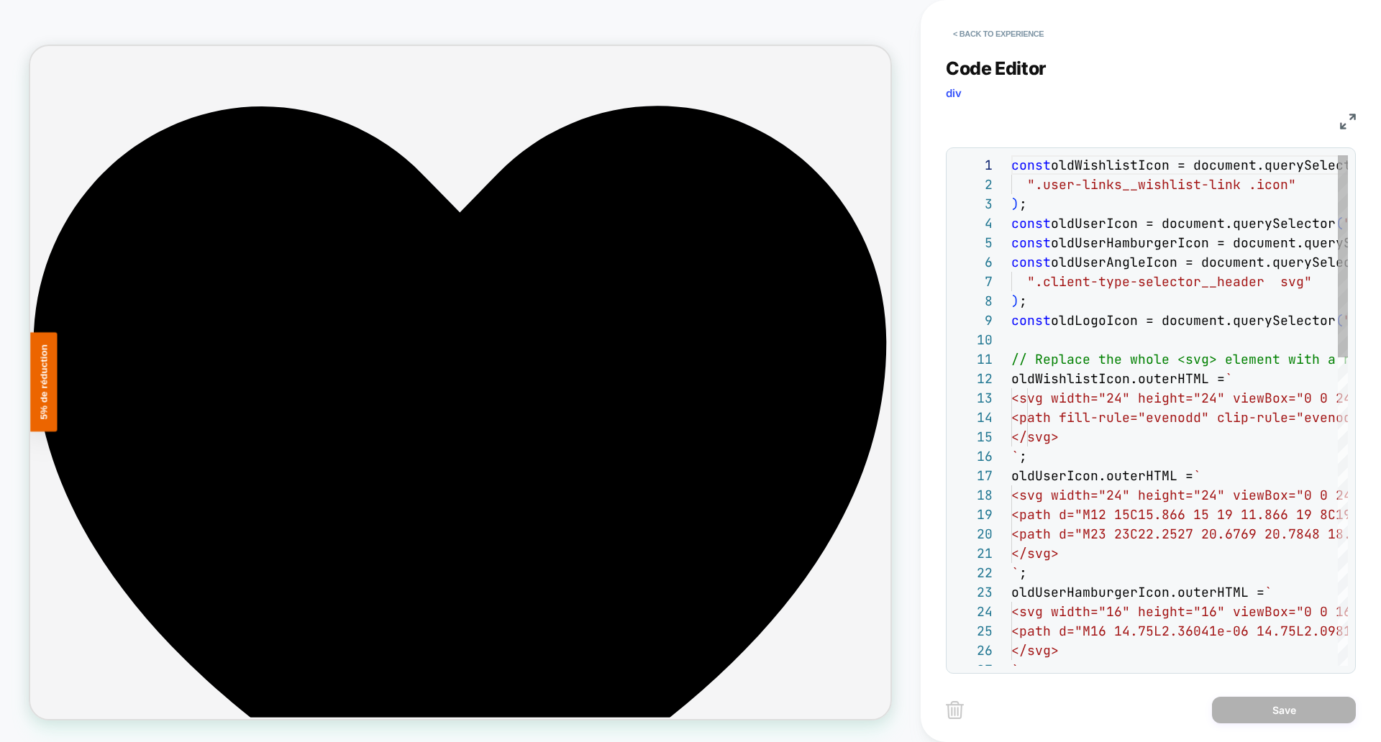
scroll to position [194, 0]
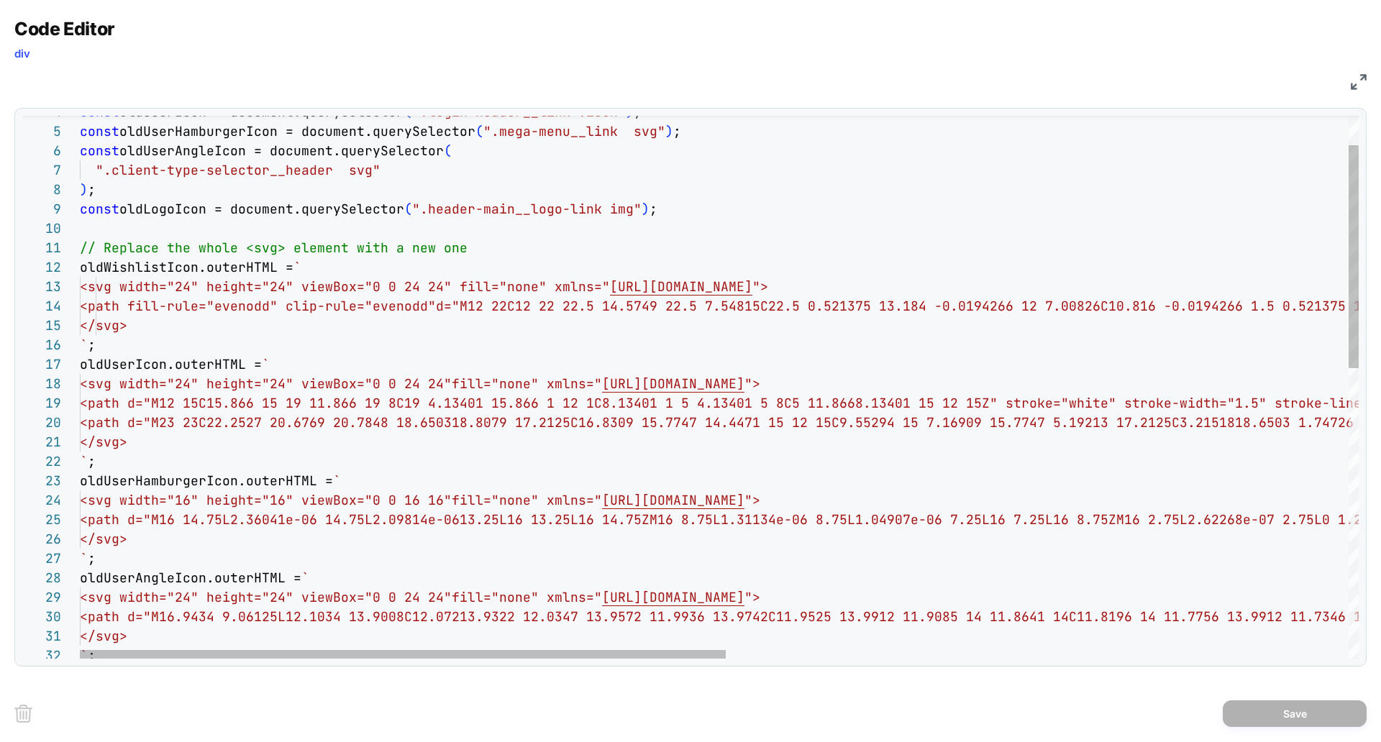
scroll to position [155, 575]
click at [666, 209] on div "const oldUserIcon = document.querySelector ( ".login-header__link .icon" ) ; co…" at bounding box center [1336, 704] width 2512 height 1320
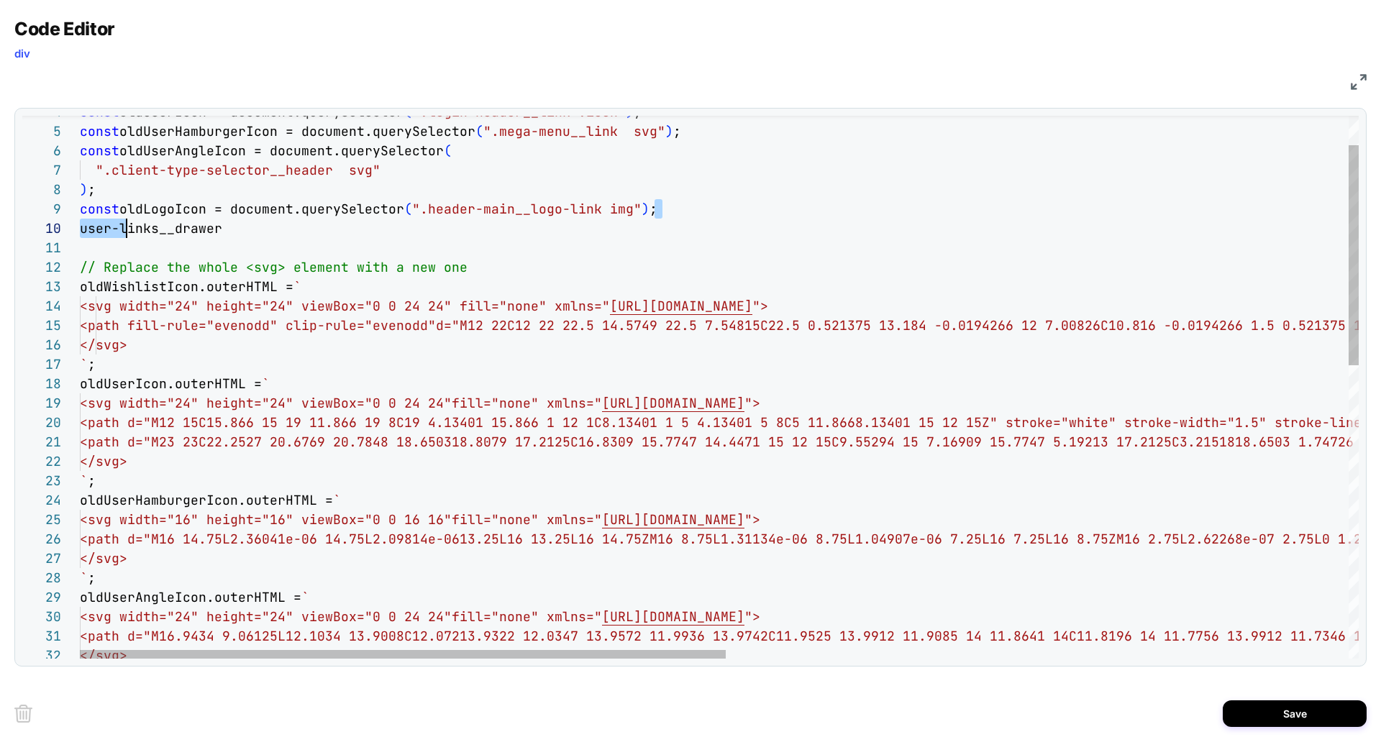
scroll to position [155, 0]
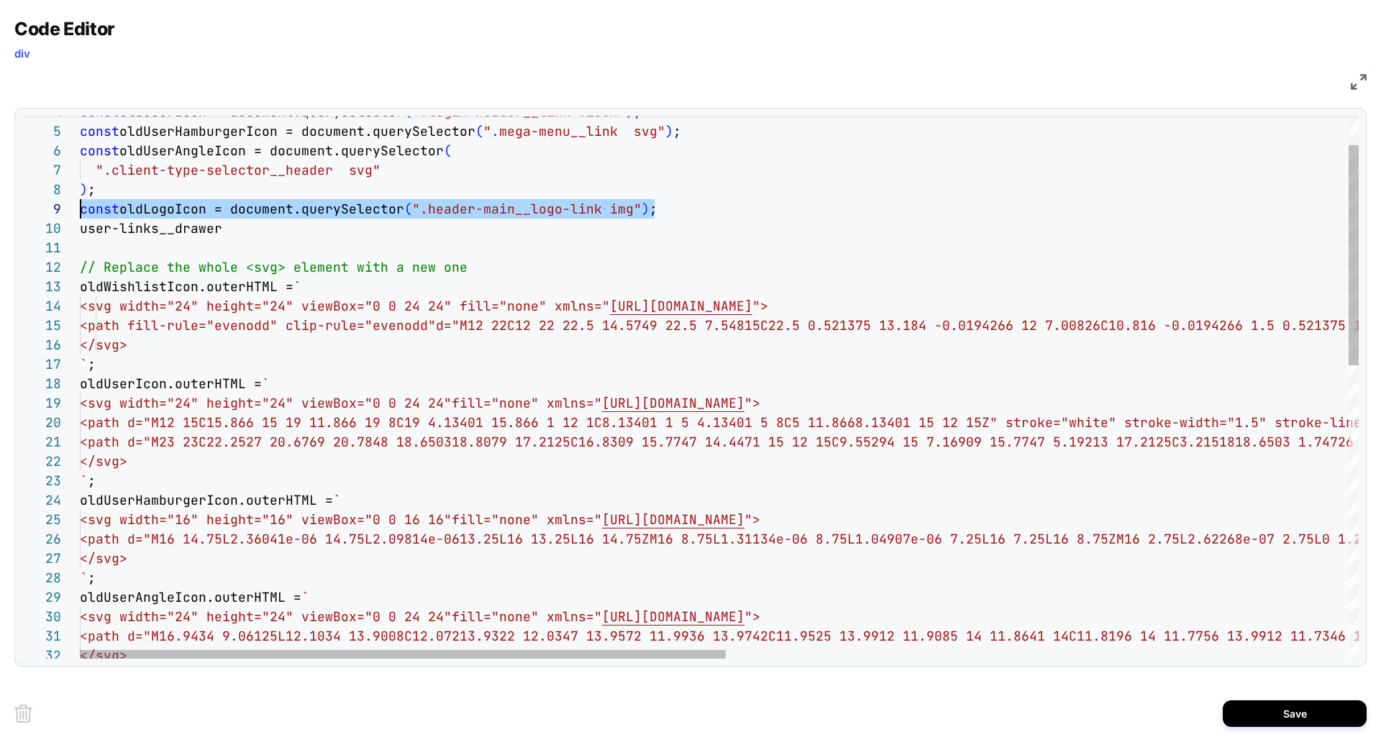
drag, startPoint x: 659, startPoint y: 214, endPoint x: 109, endPoint y: 215, distance: 550.4
click at [80, 209] on div "const oldUserIcon = document.querySelector ( ".login-header__link .icon" ) ; co…" at bounding box center [1336, 714] width 2512 height 1340
click at [666, 209] on div "const oldUserIcon = document.querySelector ( ".login-header__link .icon" ) ; co…" at bounding box center [1336, 714] width 2512 height 1340
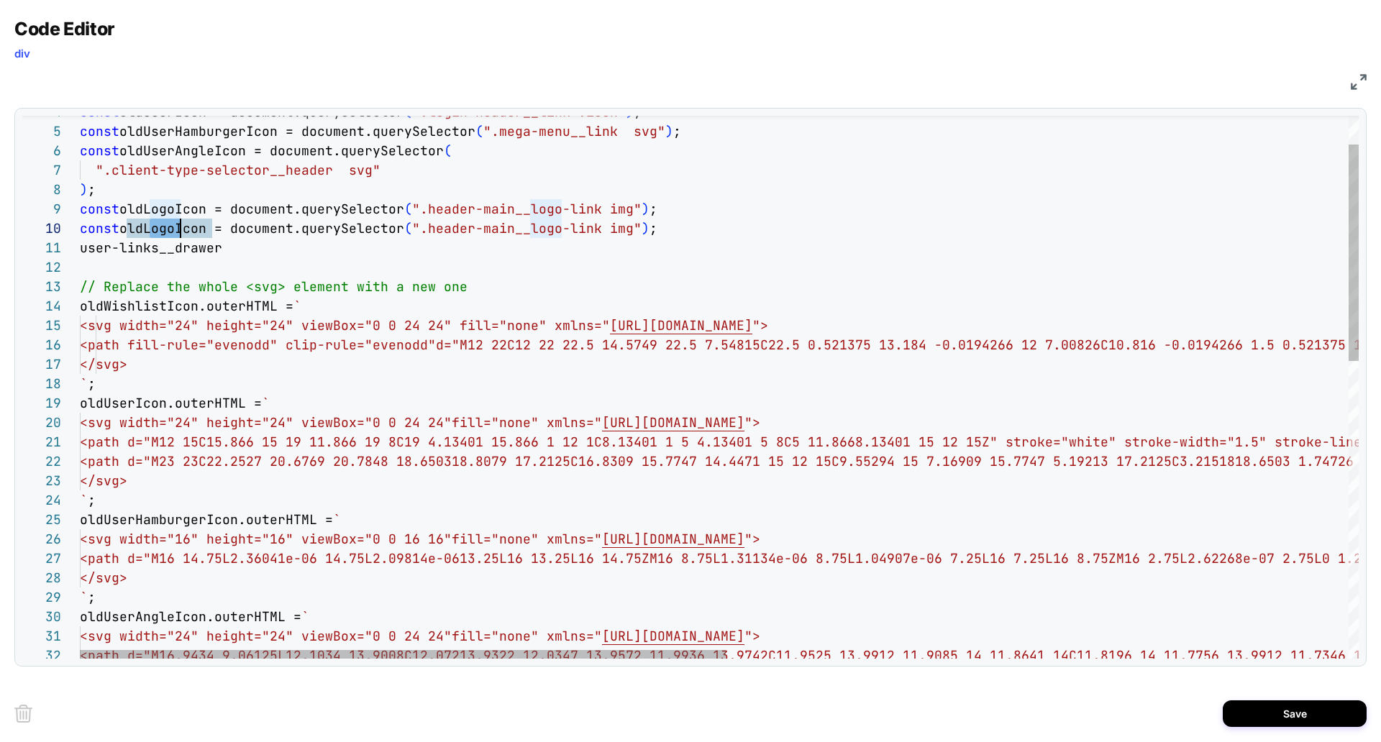
scroll to position [175, 101]
drag, startPoint x: 149, startPoint y: 228, endPoint x: 179, endPoint y: 230, distance: 30.3
click at [179, 230] on div "const oldUserIcon = document.querySelector ( ".login-header__link .icon" ) ; co…" at bounding box center [1336, 723] width 2512 height 1359
drag, startPoint x: 221, startPoint y: 252, endPoint x: 48, endPoint y: 250, distance: 172.7
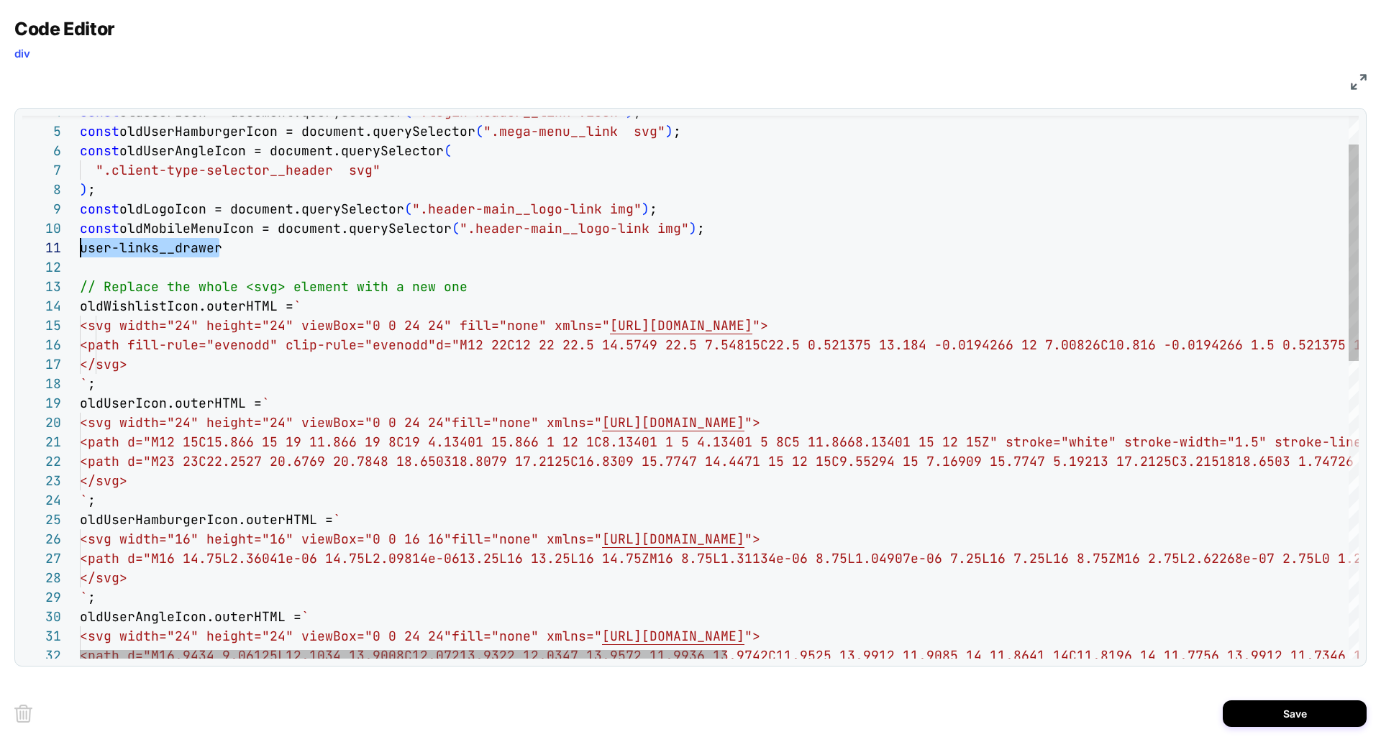
click at [80, 250] on div "const oldUserIcon = document.querySelector ( ".login-header__link .icon" ) ; co…" at bounding box center [1336, 723] width 2512 height 1359
drag, startPoint x: 648, startPoint y: 229, endPoint x: 481, endPoint y: 229, distance: 166.9
click at [480, 229] on div "const oldUserIcon = document.querySelector ( ".login-header__link .icon" ) ; co…" at bounding box center [1336, 723] width 2512 height 1359
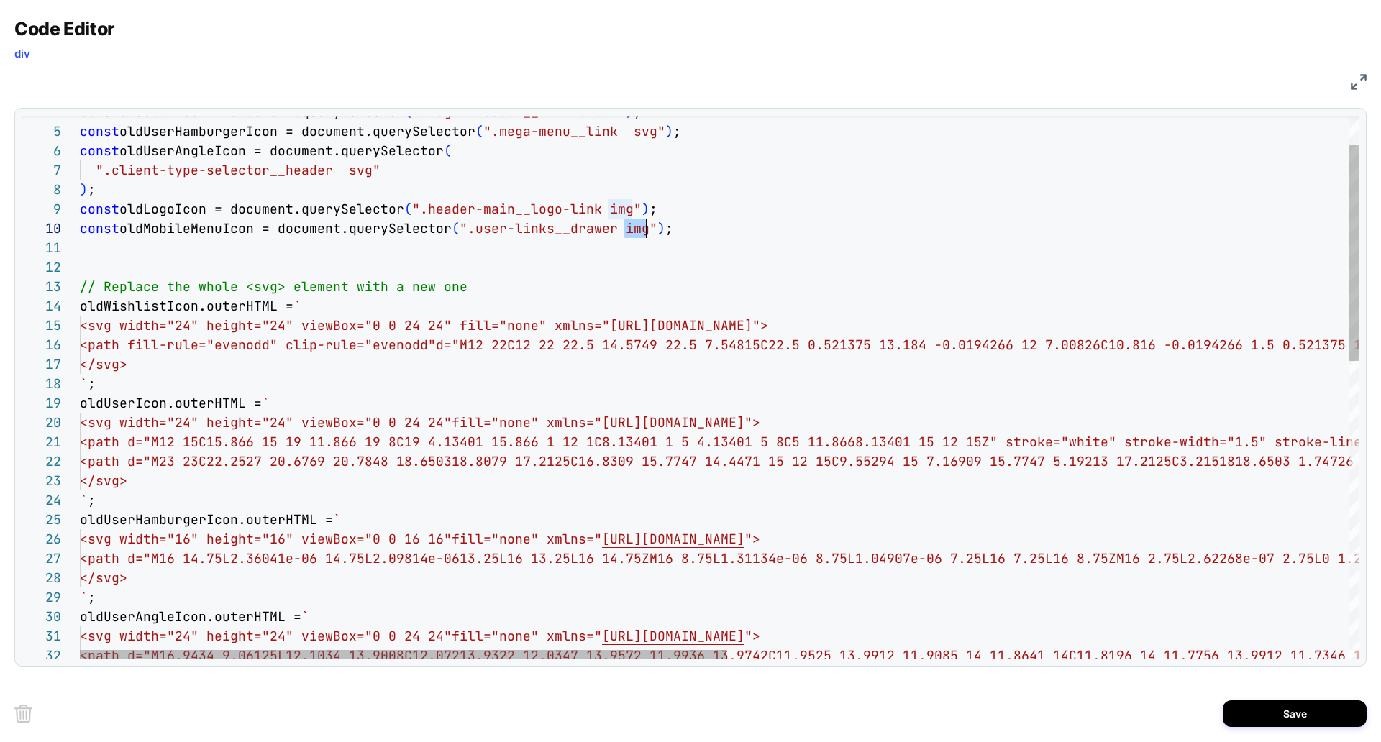
drag, startPoint x: 628, startPoint y: 229, endPoint x: 645, endPoint y: 230, distance: 16.6
click at [645, 230] on div "const oldUserIcon = document.querySelector ( ".login-header__link .icon" ) ; co…" at bounding box center [1336, 723] width 2512 height 1359
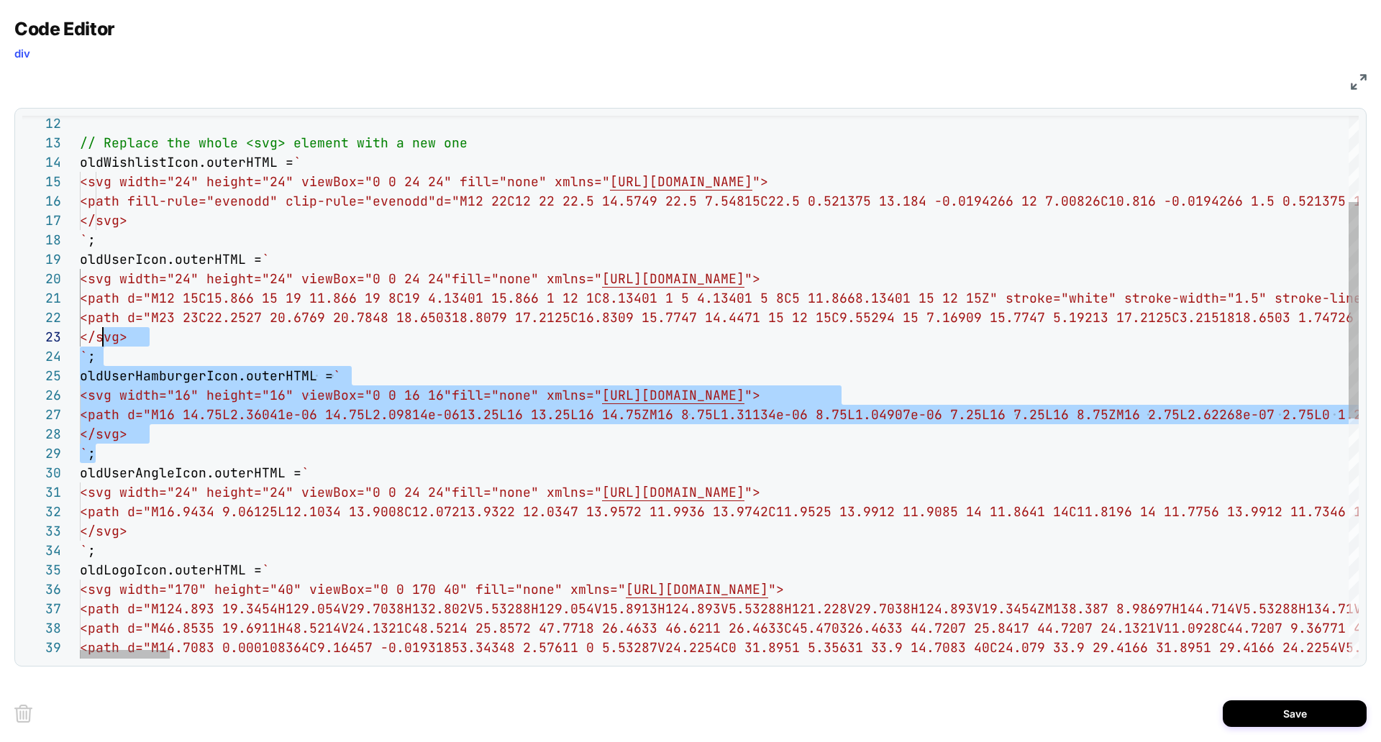
scroll to position [58, 16]
drag, startPoint x: 112, startPoint y: 460, endPoint x: 99, endPoint y: 355, distance: 105.0
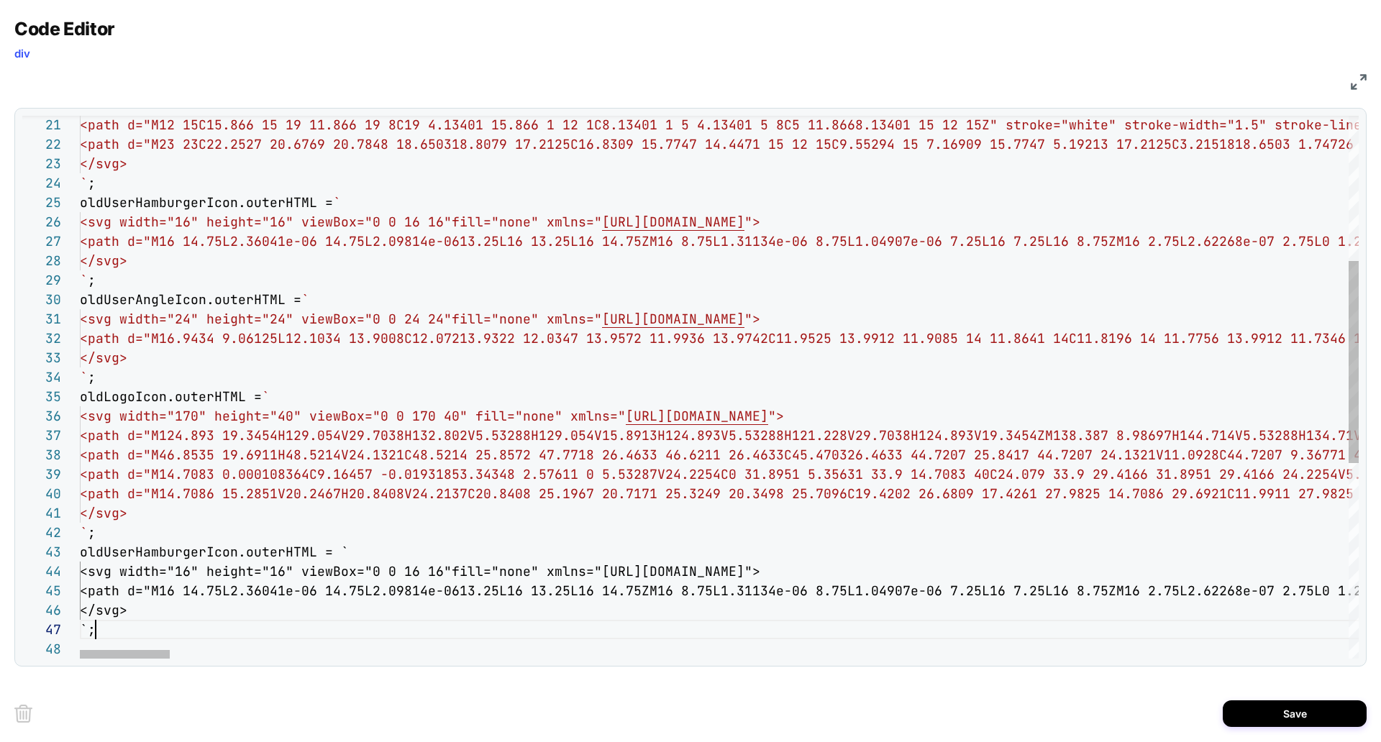
scroll to position [117, 16]
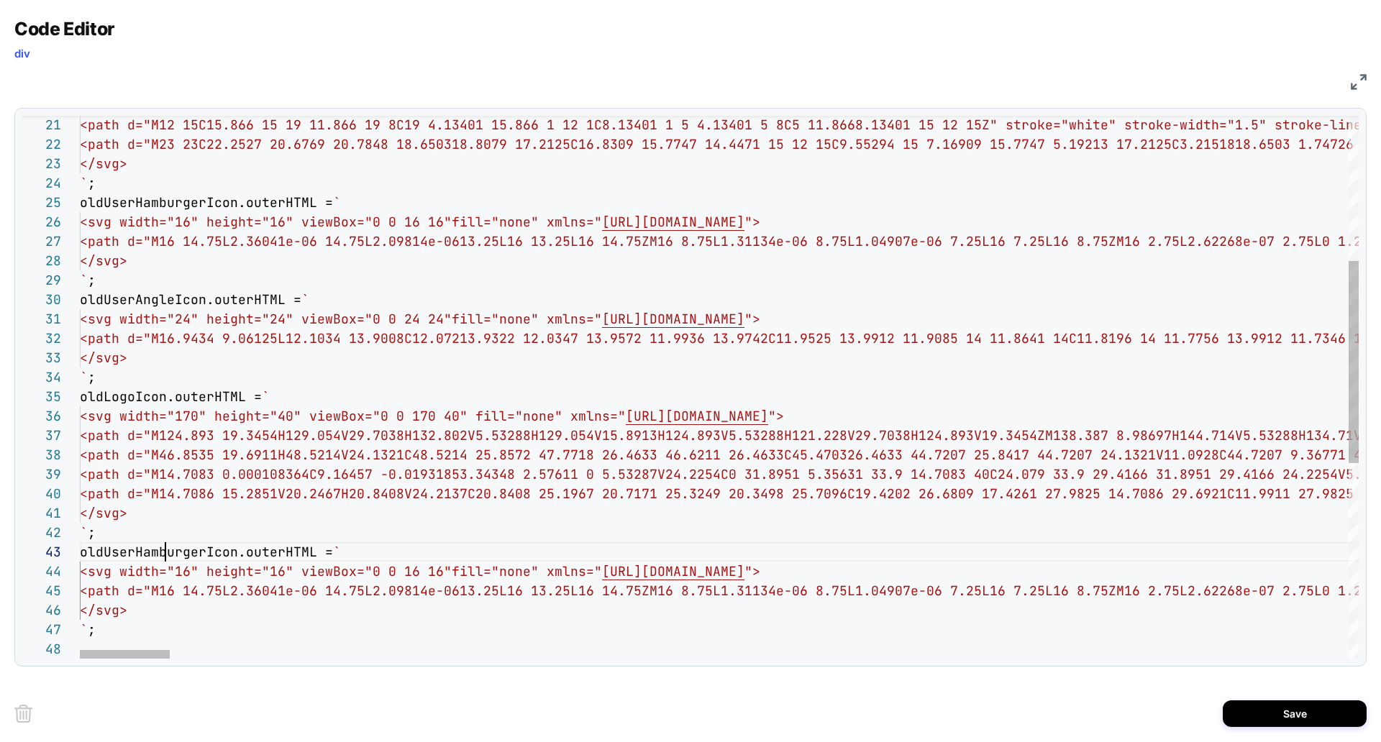
type textarea "**********"
click at [1290, 718] on button "Save" at bounding box center [1295, 714] width 144 height 27
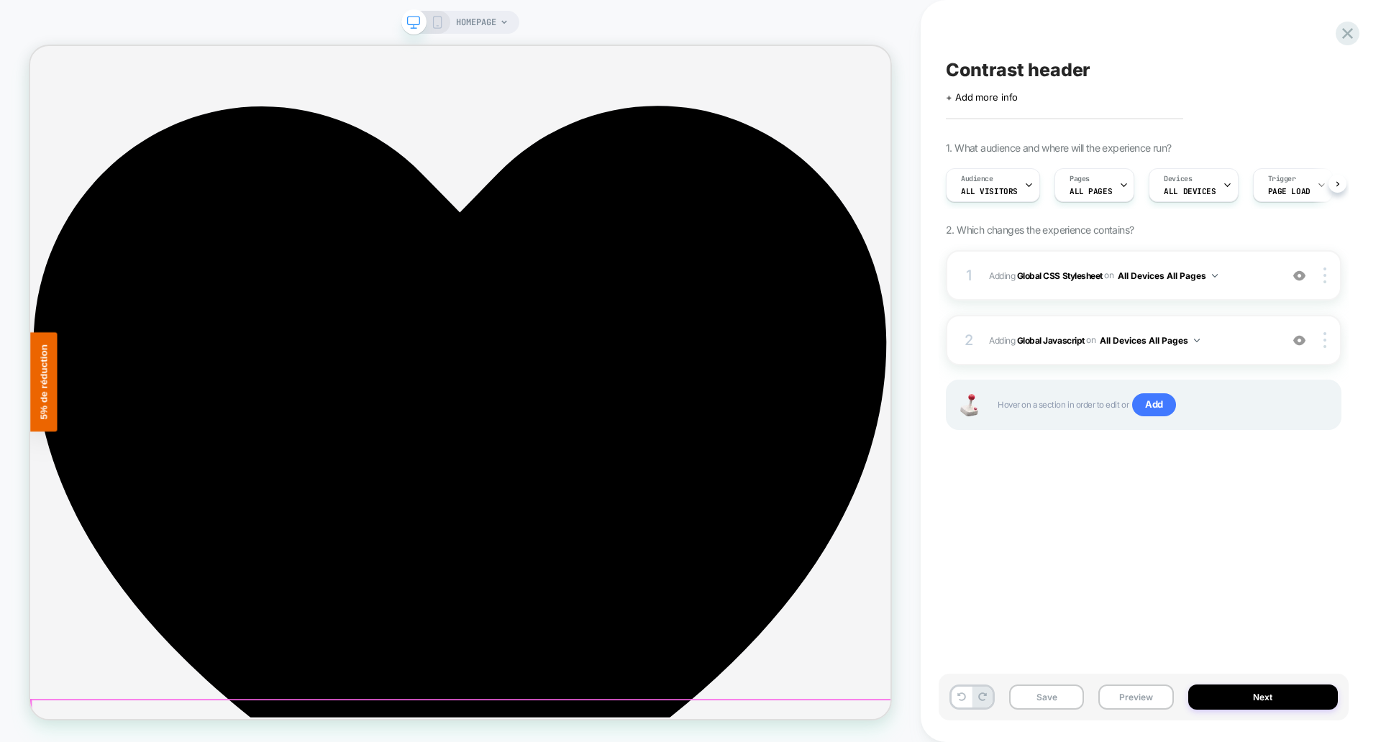
scroll to position [0, 1]
click at [1019, 699] on button "Save" at bounding box center [1046, 697] width 75 height 25
click at [1143, 695] on button "Preview" at bounding box center [1136, 697] width 75 height 25
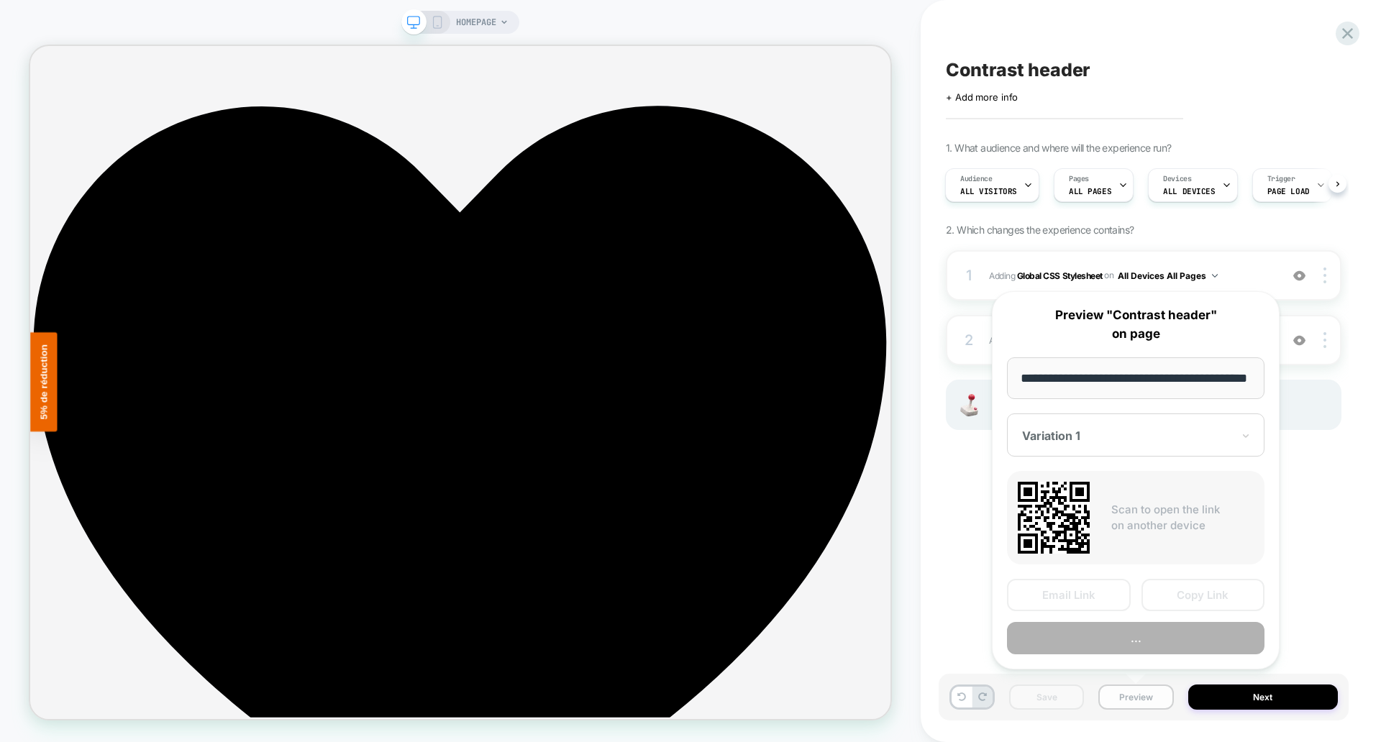
scroll to position [0, 41]
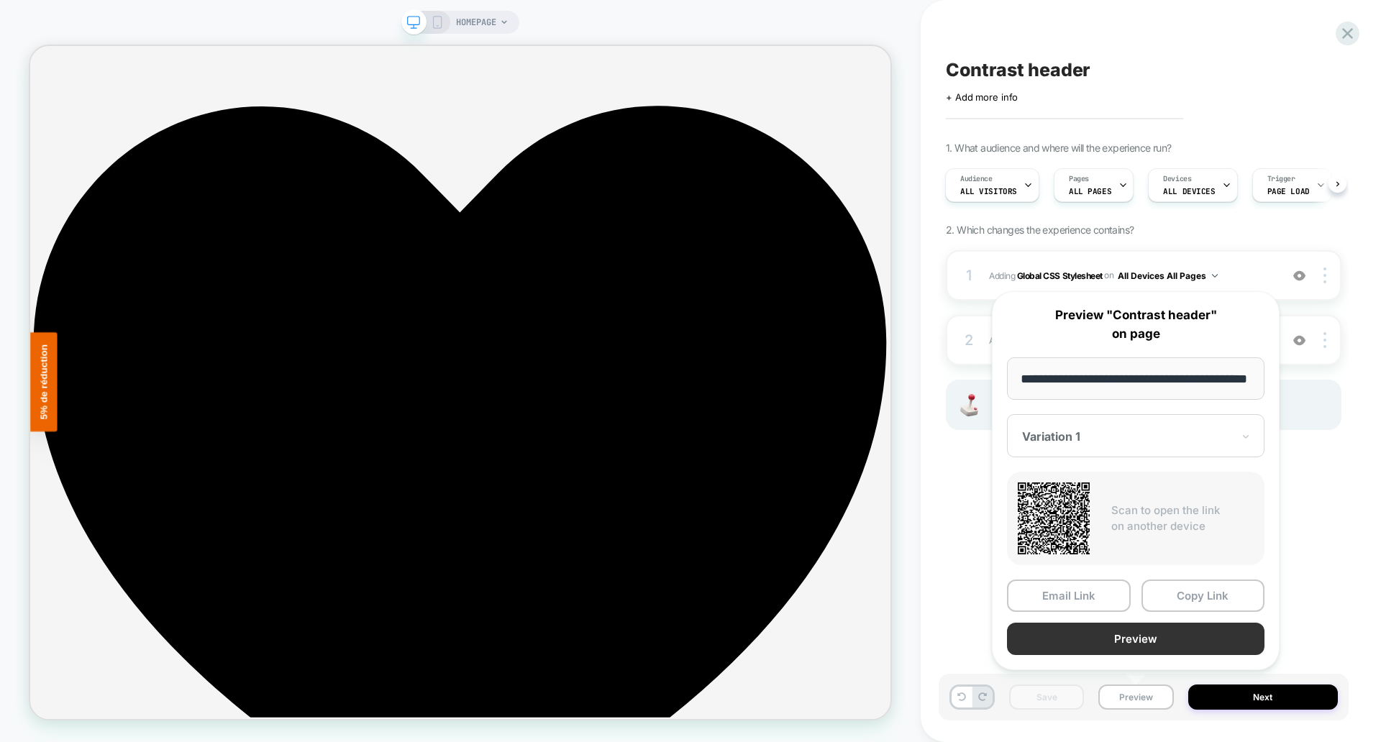
click at [1132, 642] on button "Preview" at bounding box center [1136, 639] width 258 height 32
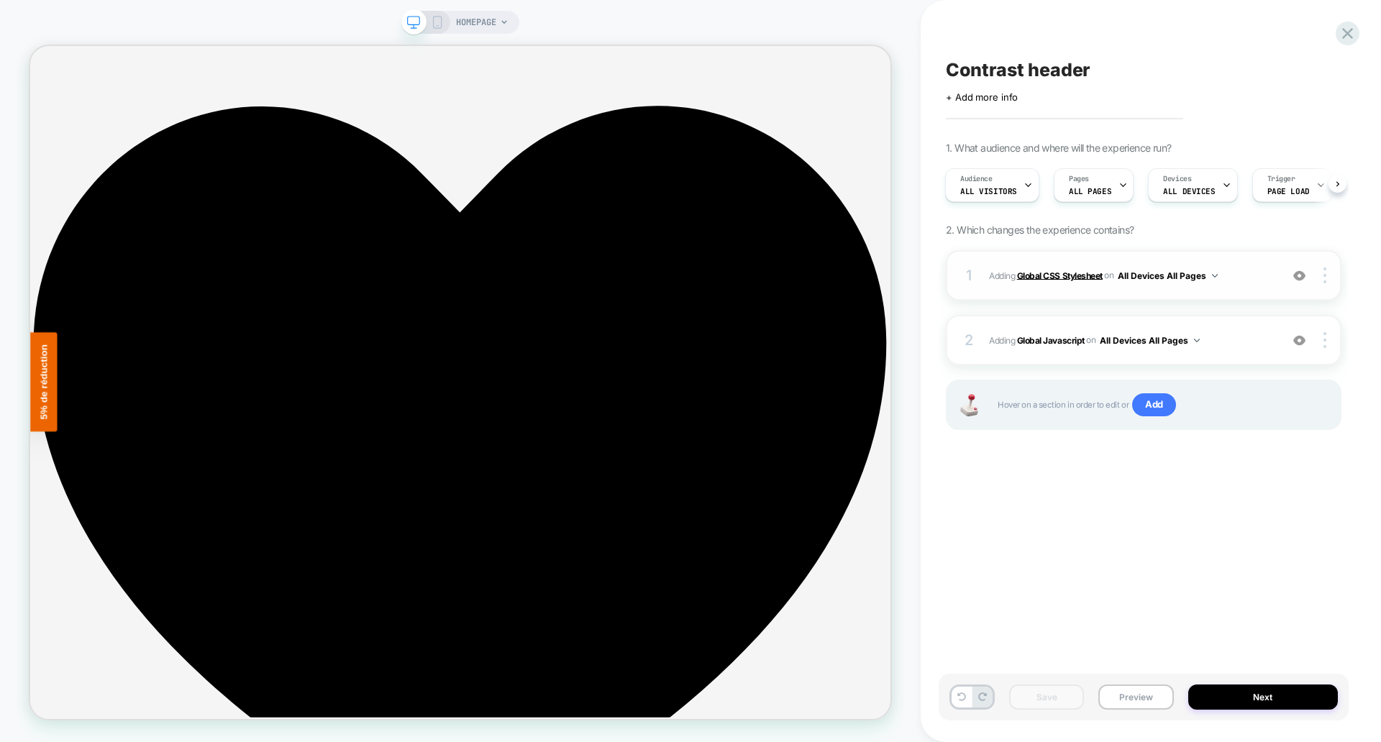
click at [1047, 271] on b "Global CSS Stylesheet" at bounding box center [1060, 275] width 86 height 11
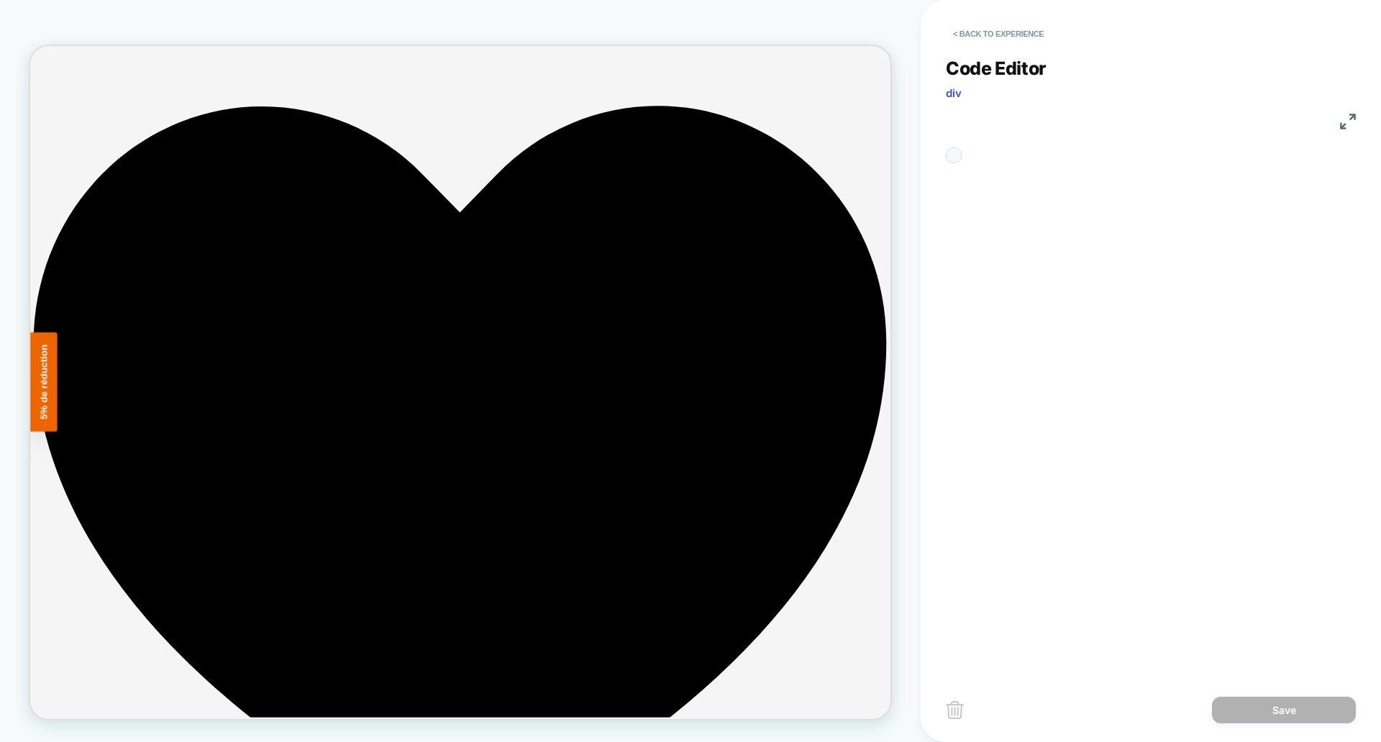
scroll to position [194, 0]
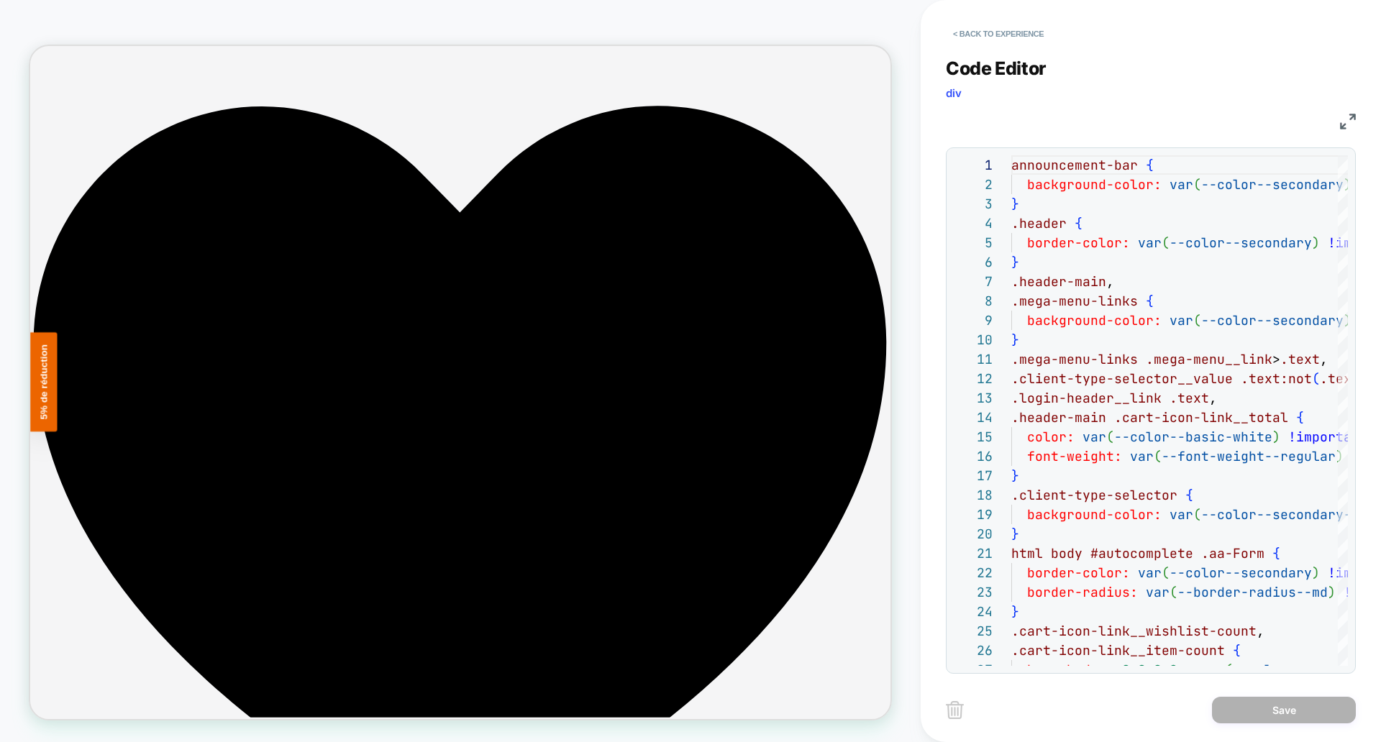
click at [1343, 124] on img at bounding box center [1348, 122] width 16 height 16
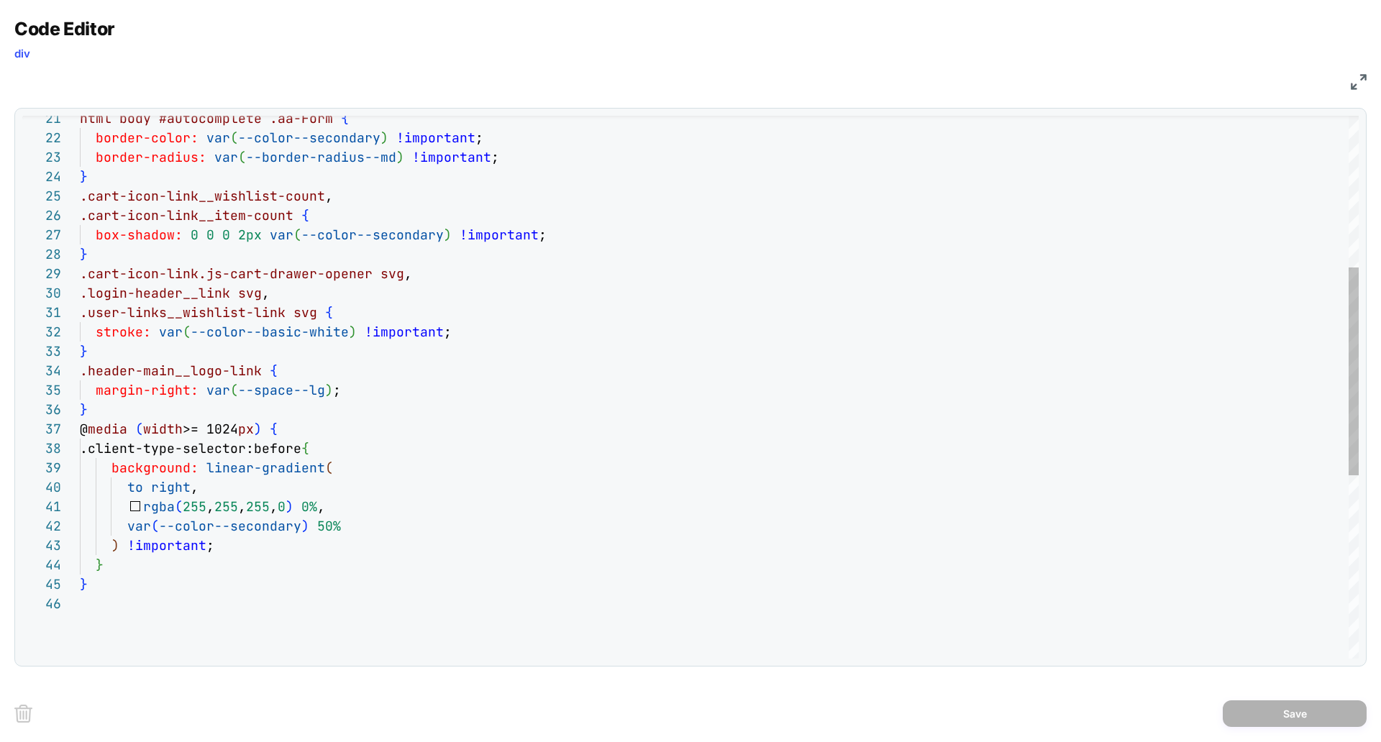
scroll to position [78, 8]
click at [98, 587] on div "html body #autocomplete .aa-Form { border-color: var ( --color--secondary ) !im…" at bounding box center [719, 428] width 1279 height 1417
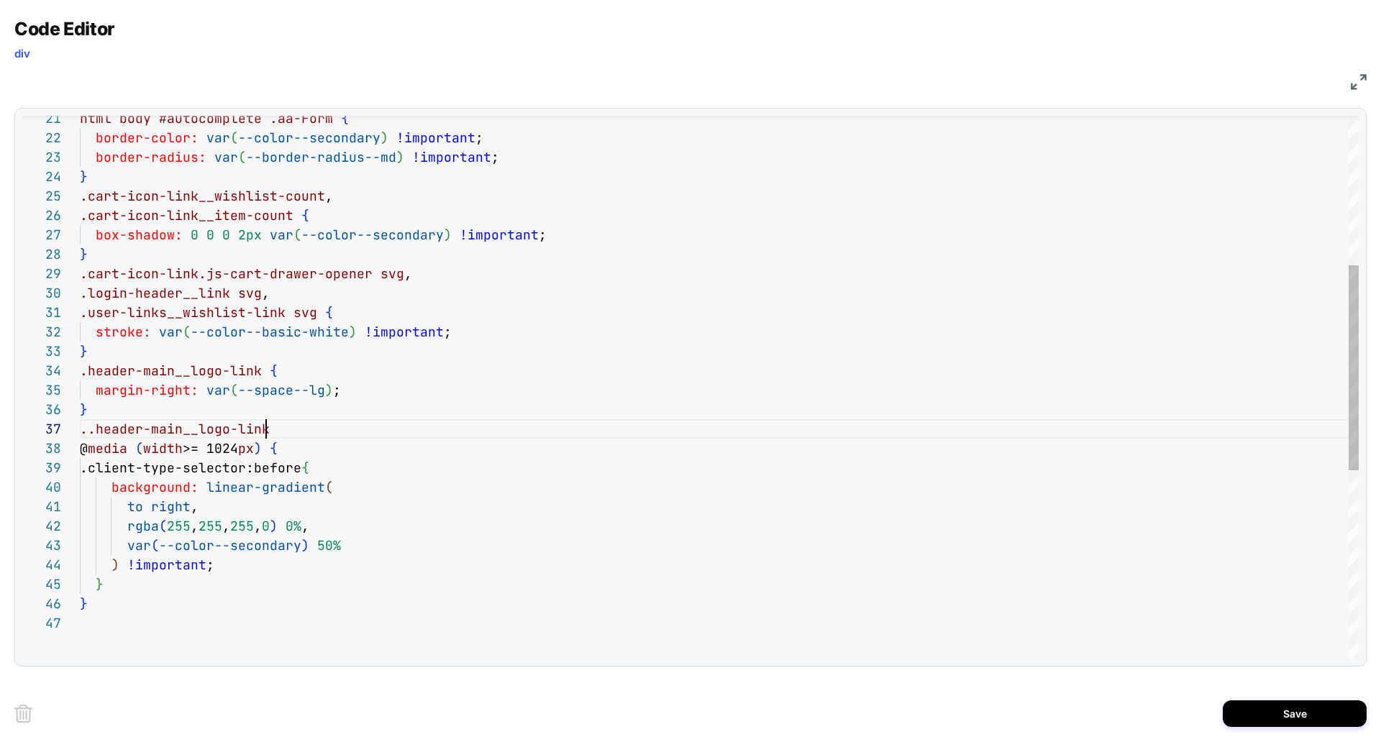
scroll to position [117, 186]
drag, startPoint x: 88, startPoint y: 434, endPoint x: 110, endPoint y: 458, distance: 33.1
click at [88, 434] on div "html body #autocomplete .aa-Form { border-color: var ( --color--secondary ) !im…" at bounding box center [719, 438] width 1279 height 1437
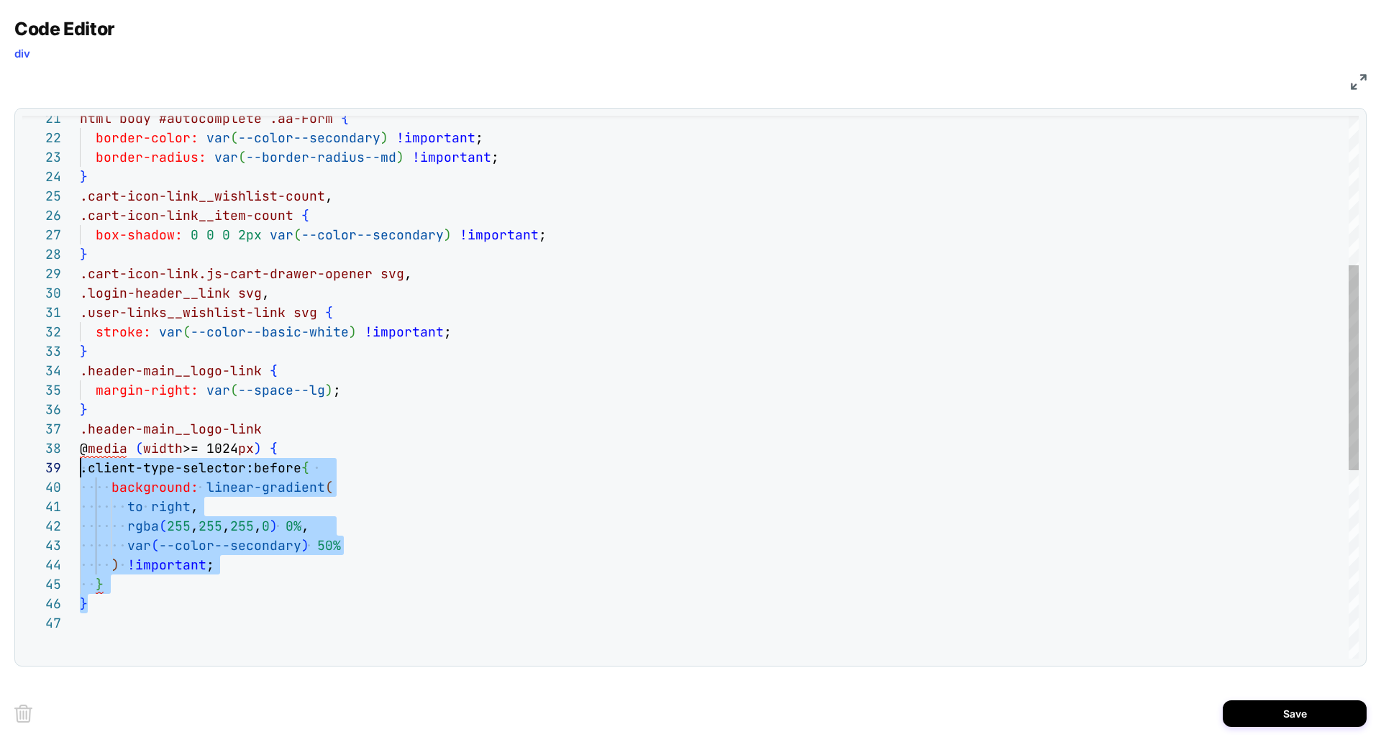
scroll to position [136, 0]
drag, startPoint x: 93, startPoint y: 608, endPoint x: 79, endPoint y: 455, distance: 153.1
click at [80, 455] on div "html body #autocomplete .aa-Form { border-color: var ( --color--secondary ) !im…" at bounding box center [719, 438] width 1279 height 1437
click at [148, 402] on div "html body #autocomplete .aa-Form { border-color: var ( --color--secondary ) !im…" at bounding box center [719, 438] width 1279 height 1437
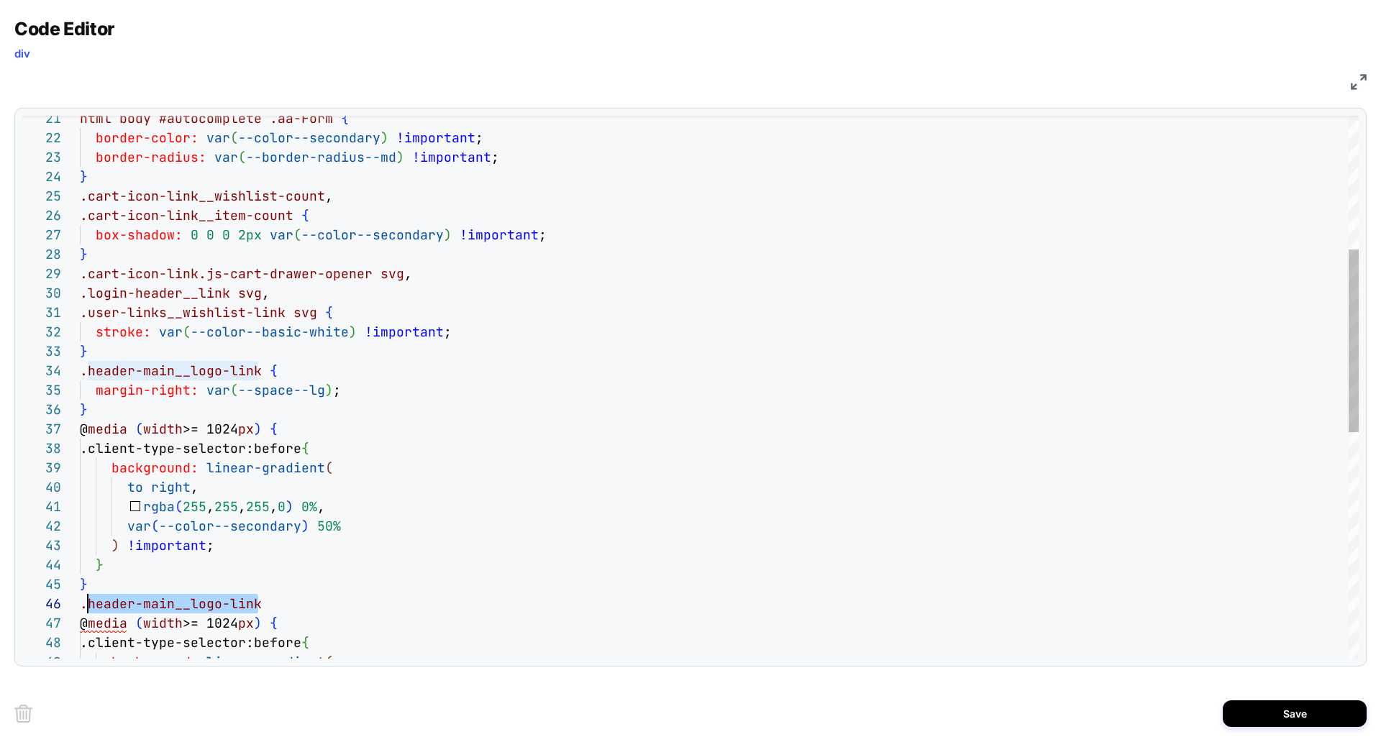
scroll to position [97, 0]
drag, startPoint x: 265, startPoint y: 605, endPoint x: 31, endPoint y: 601, distance: 234.6
click at [80, 601] on div "html body #autocomplete .aa-Form { border-color: var ( --color--secondary ) !im…" at bounding box center [719, 526] width 1279 height 1612
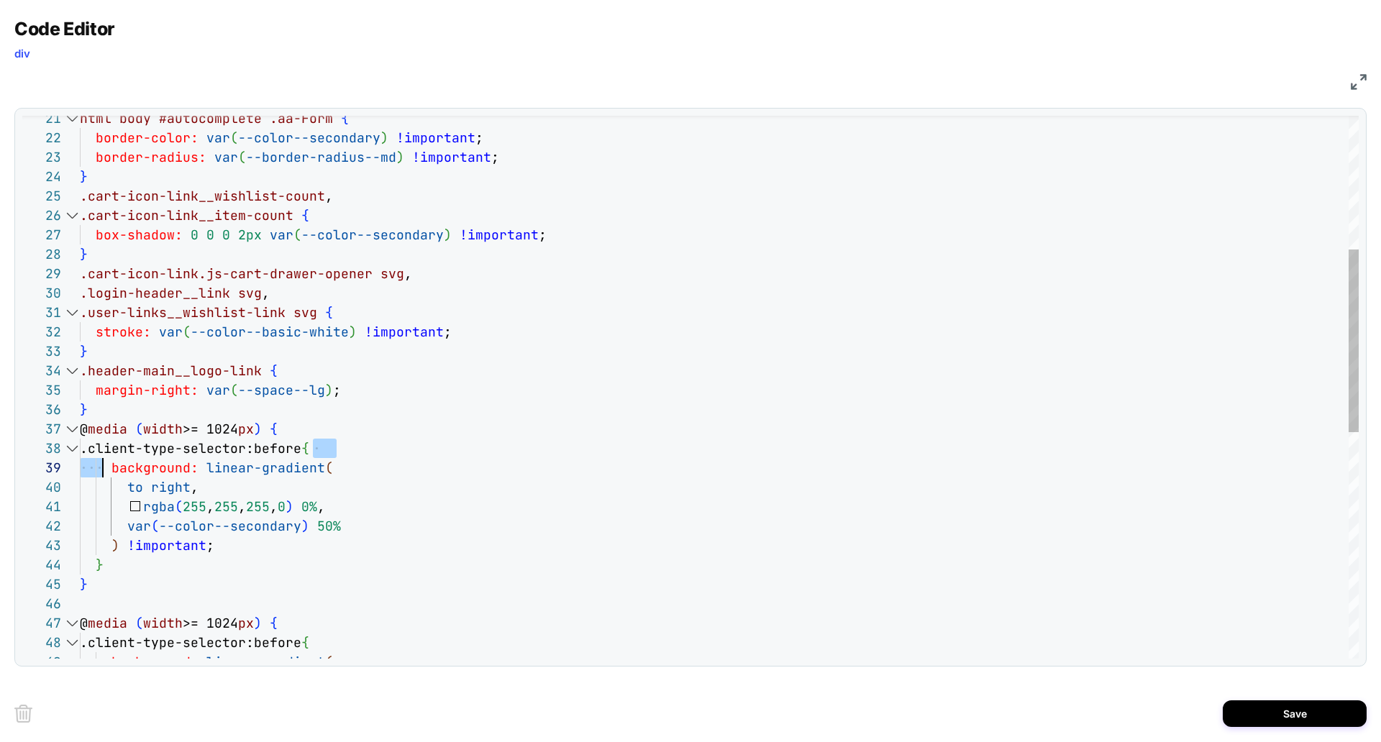
scroll to position [136, 16]
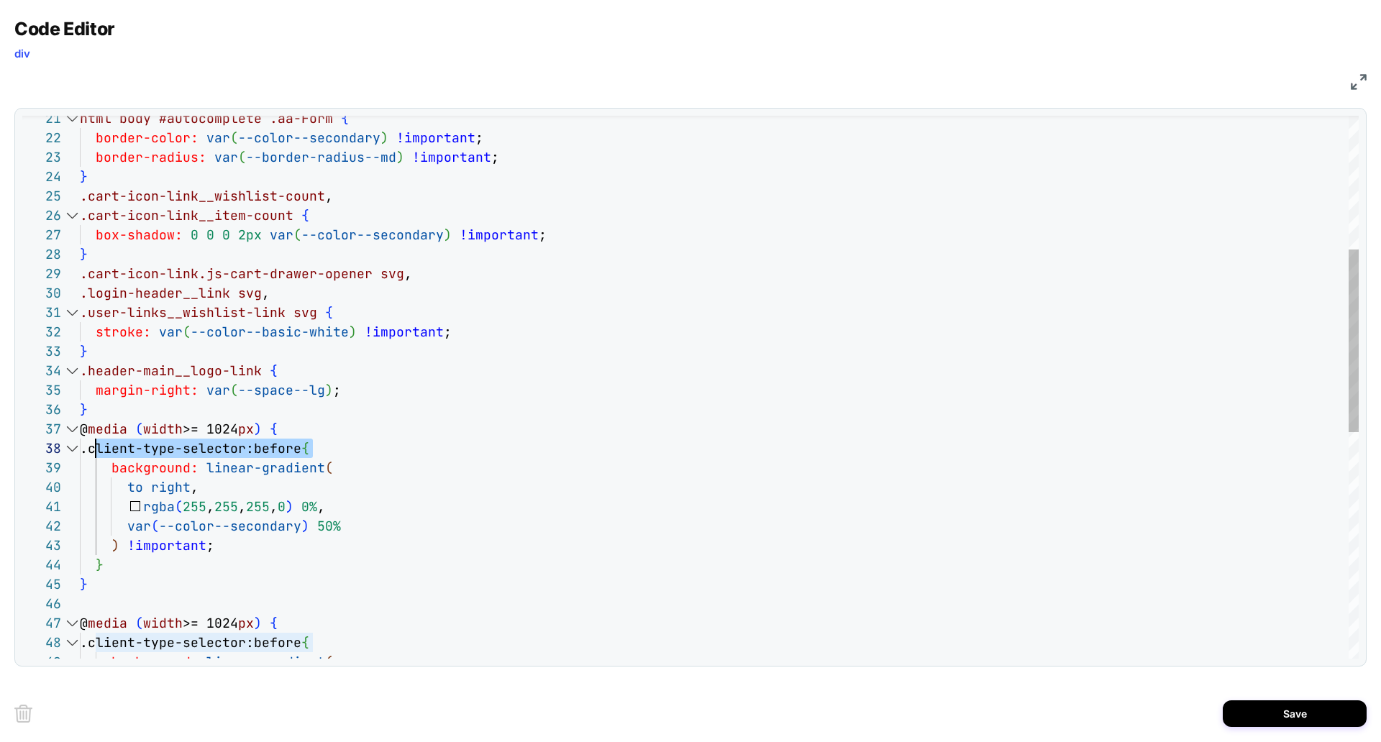
drag, startPoint x: 313, startPoint y: 452, endPoint x: 97, endPoint y: 453, distance: 215.8
click at [97, 453] on div "html body #autocomplete .aa-Form { border-color: var ( --color--secondary ) !im…" at bounding box center [719, 526] width 1279 height 1612
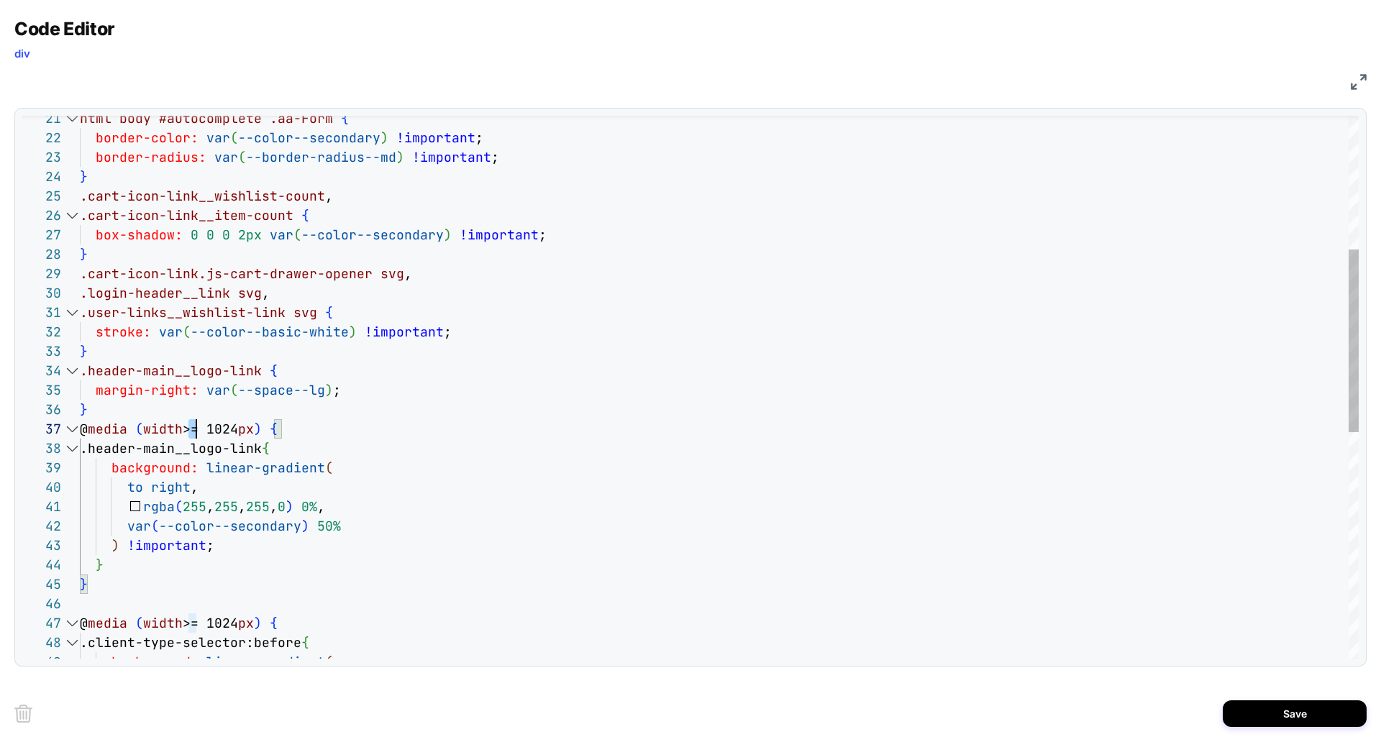
scroll to position [117, 124]
drag, startPoint x: 189, startPoint y: 429, endPoint x: 208, endPoint y: 430, distance: 18.7
click at [208, 430] on div "html body #autocomplete .aa-Form { border-color: var ( --color--secondary ) !im…" at bounding box center [719, 526] width 1279 height 1612
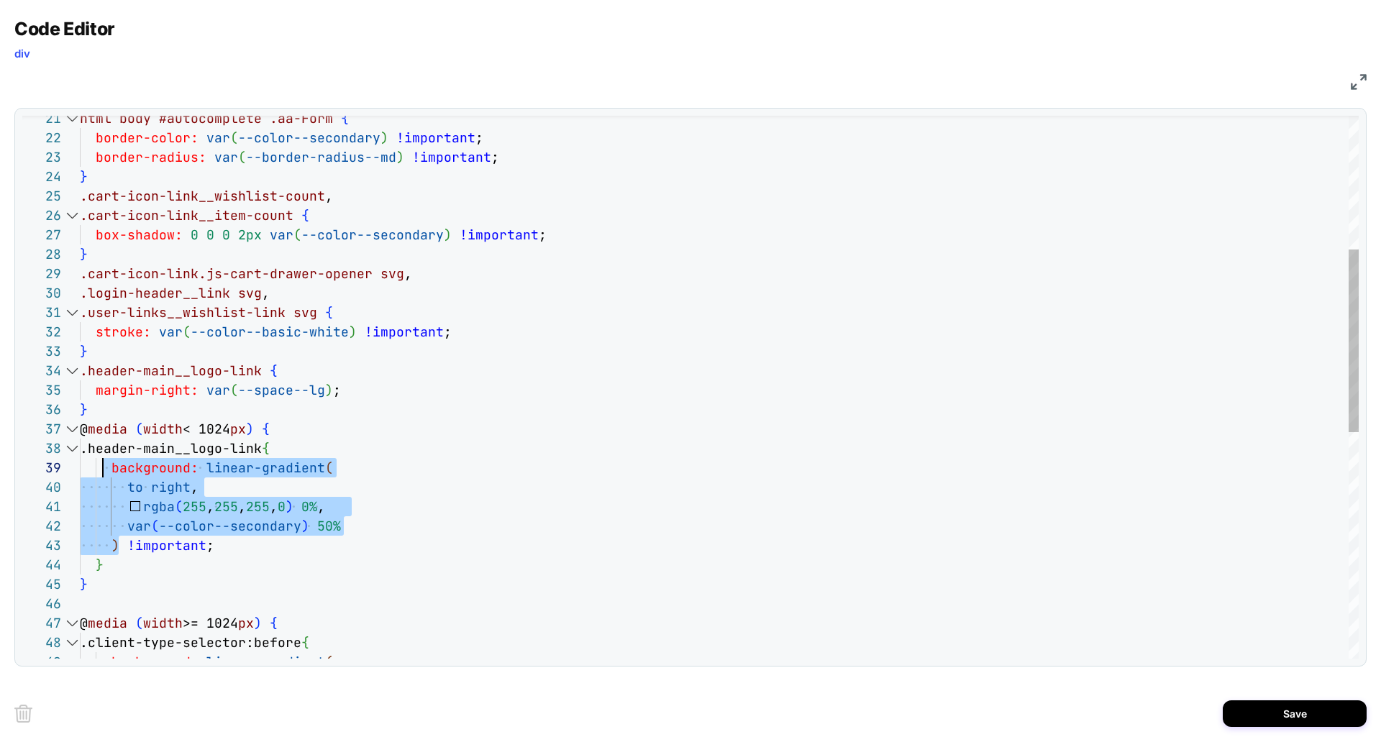
scroll to position [155, 31]
drag, startPoint x: 117, startPoint y: 545, endPoint x: 116, endPoint y: 460, distance: 84.9
click at [112, 464] on div "html body #autocomplete .aa-Form { border-color: var ( --color--secondary ) !im…" at bounding box center [719, 526] width 1279 height 1612
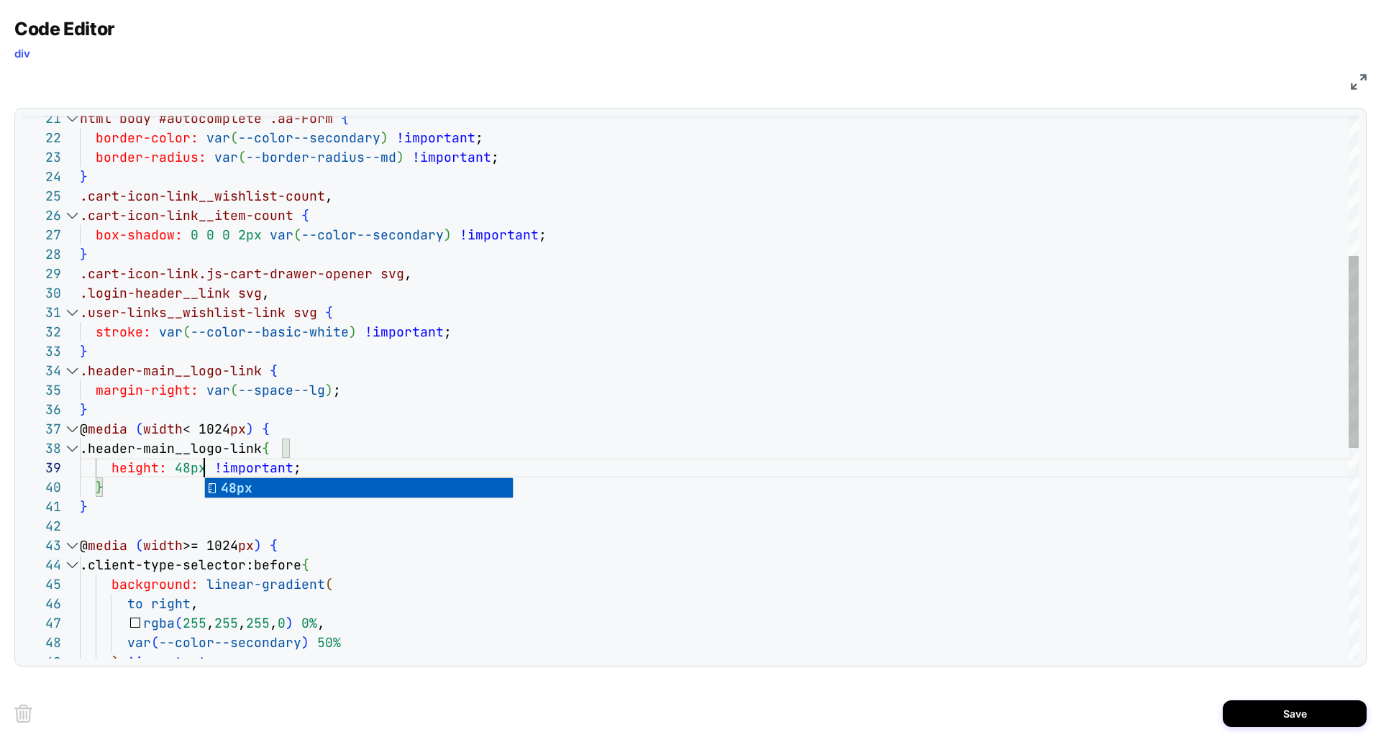
scroll to position [155, 124]
click at [94, 522] on div "html body #autocomplete .aa-Form { border-color: var ( --color--secondary ) !im…" at bounding box center [719, 487] width 1279 height 1534
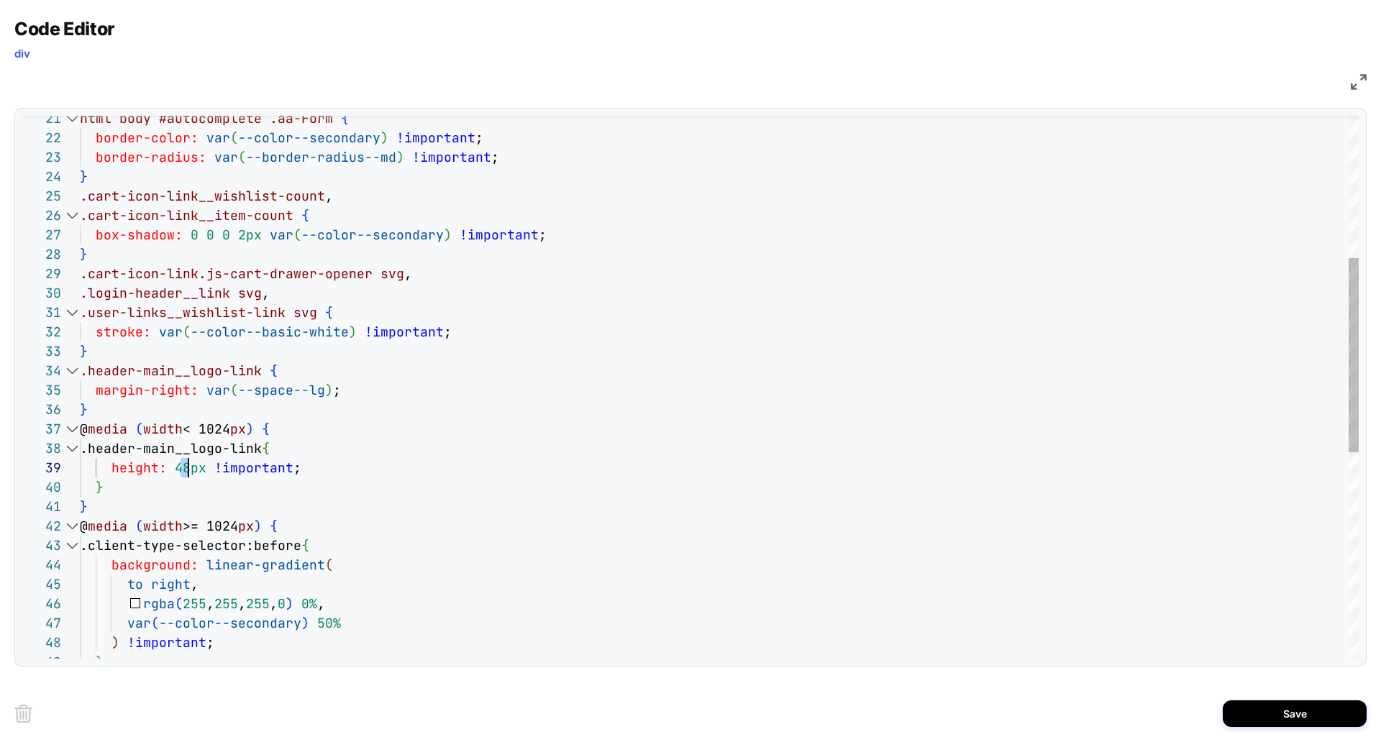
scroll to position [155, 109]
click at [186, 469] on div "html body #autocomplete .aa-Form { border-color: var ( --color--secondary ) !im…" at bounding box center [719, 477] width 1279 height 1514
click at [185, 471] on div "html body #autocomplete .aa-Form { border-color: var ( --color--secondary ) !im…" at bounding box center [719, 477] width 1279 height 1514
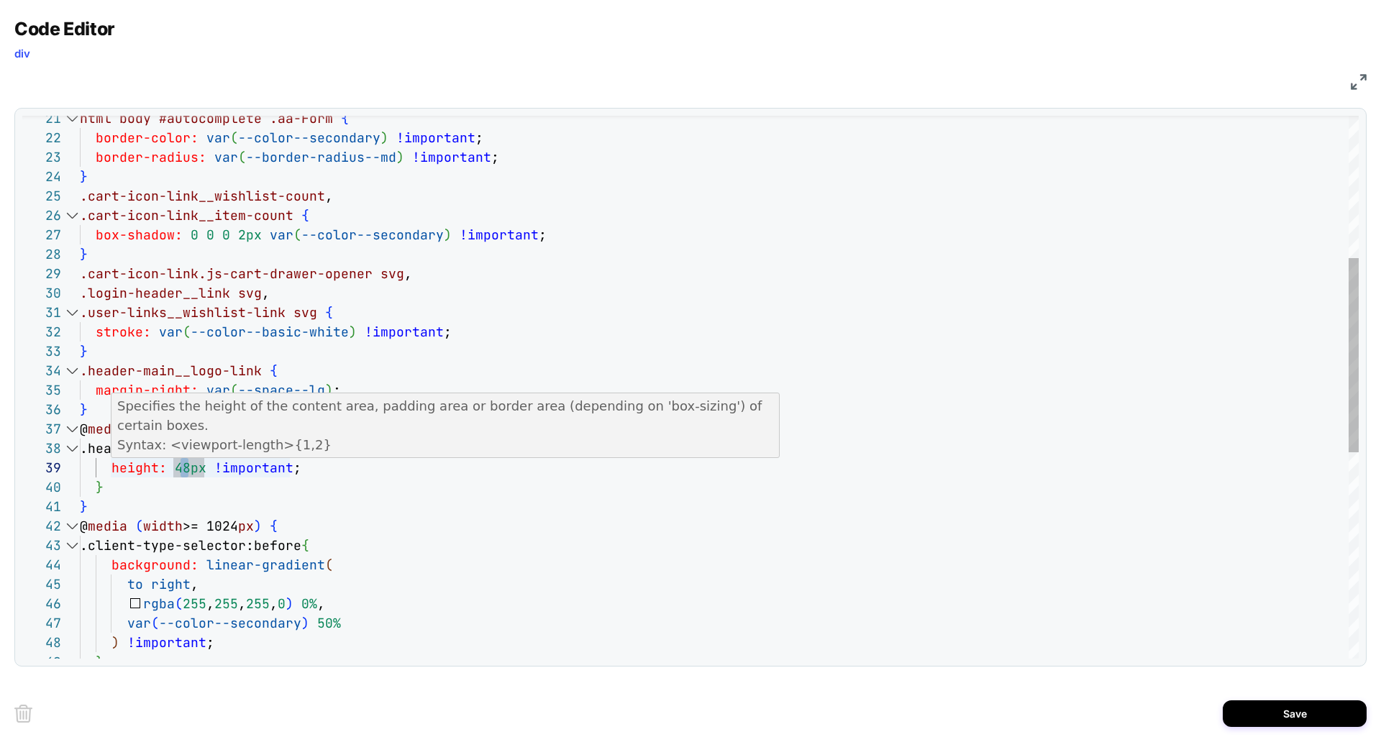
click at [181, 468] on div "html body #autocomplete .aa-Form { border-color: var ( --color--secondary ) !im…" at bounding box center [719, 477] width 1279 height 1514
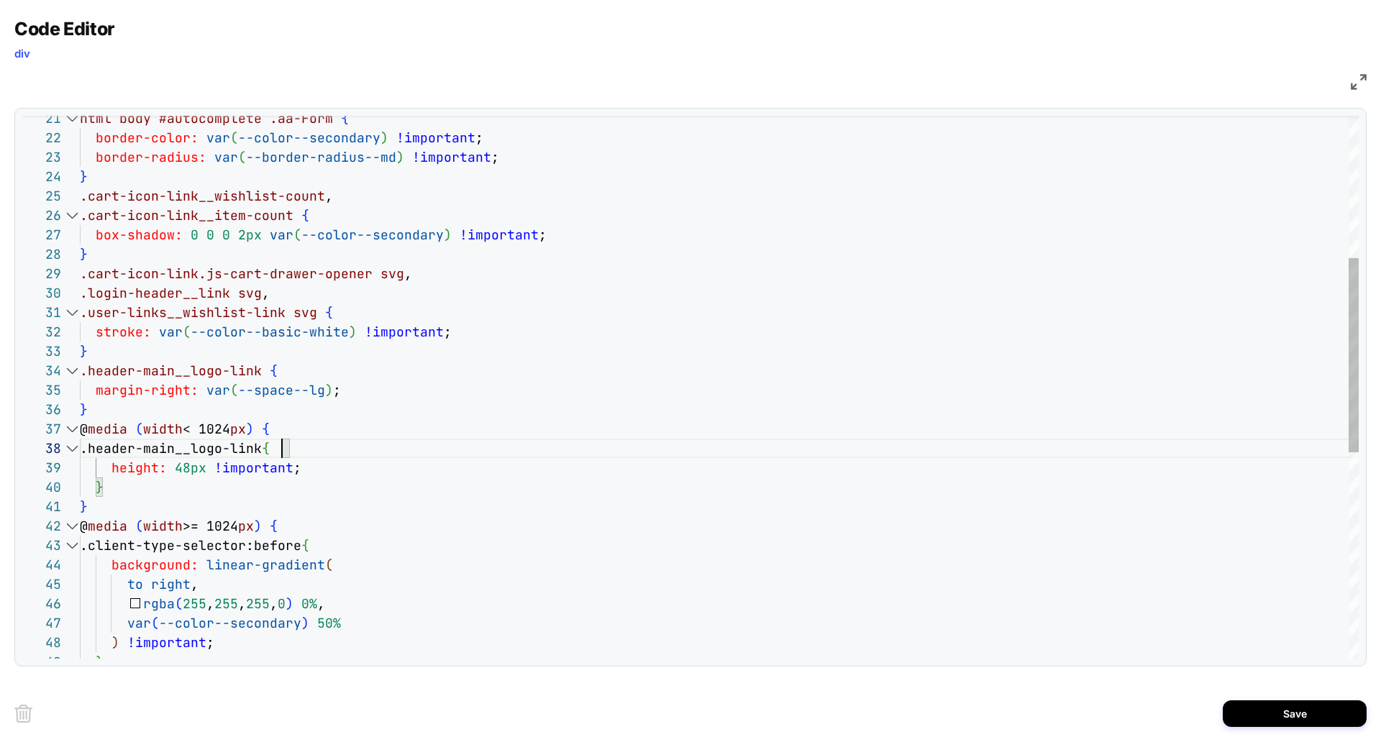
click at [283, 450] on div "html body #autocomplete .aa-Form { border-color: var ( --color--secondary ) !im…" at bounding box center [719, 477] width 1279 height 1514
click at [188, 463] on div "html body #autocomplete .aa-Form { border-color: var ( --color--secondary ) !im…" at bounding box center [719, 477] width 1279 height 1514
drag, startPoint x: 99, startPoint y: 510, endPoint x: 98, endPoint y: 468, distance: 42.5
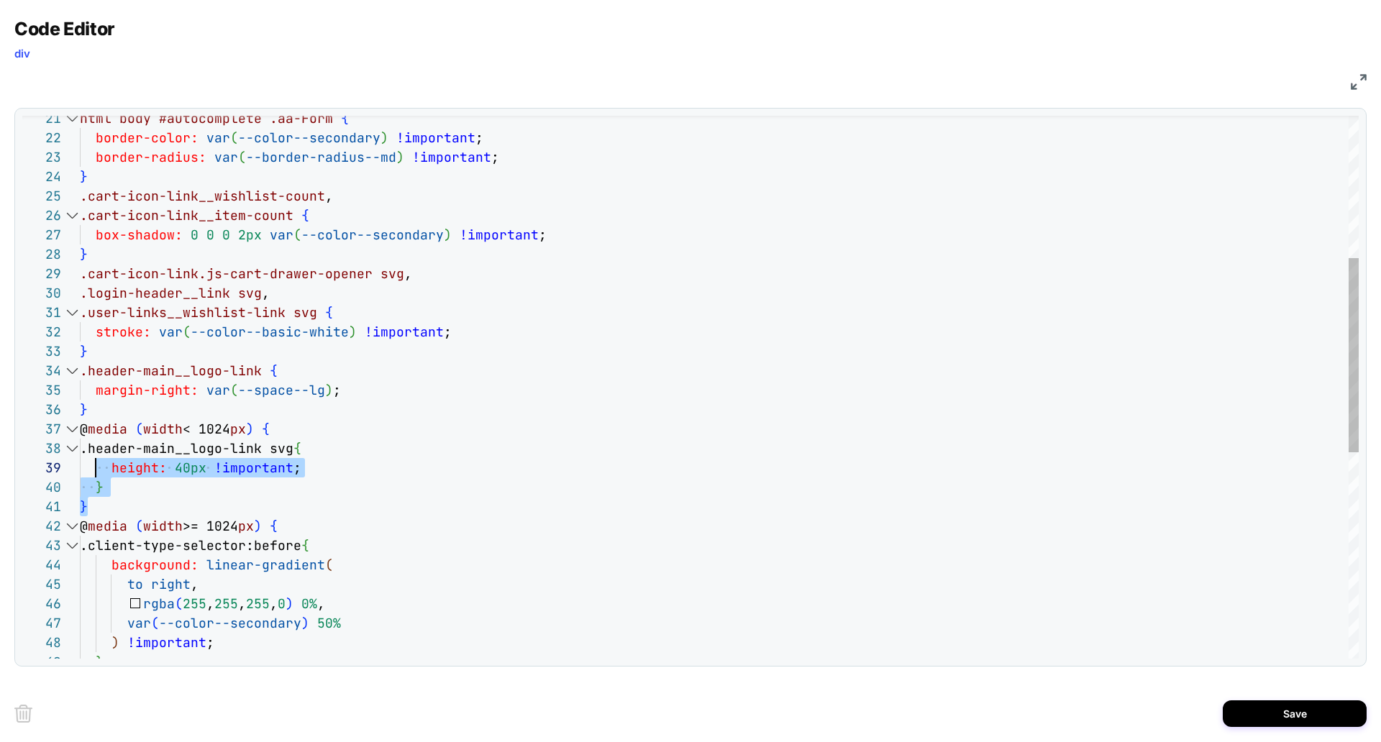
click at [99, 463] on div "html body #autocomplete .aa-Form { border-color: var ( --color--secondary ) !im…" at bounding box center [719, 477] width 1279 height 1514
click at [115, 486] on div "html body #autocomplete .aa-Form { border-color: var ( --color--secondary ) !im…" at bounding box center [719, 477] width 1279 height 1514
drag, startPoint x: 92, startPoint y: 509, endPoint x: 79, endPoint y: 427, distance: 83.0
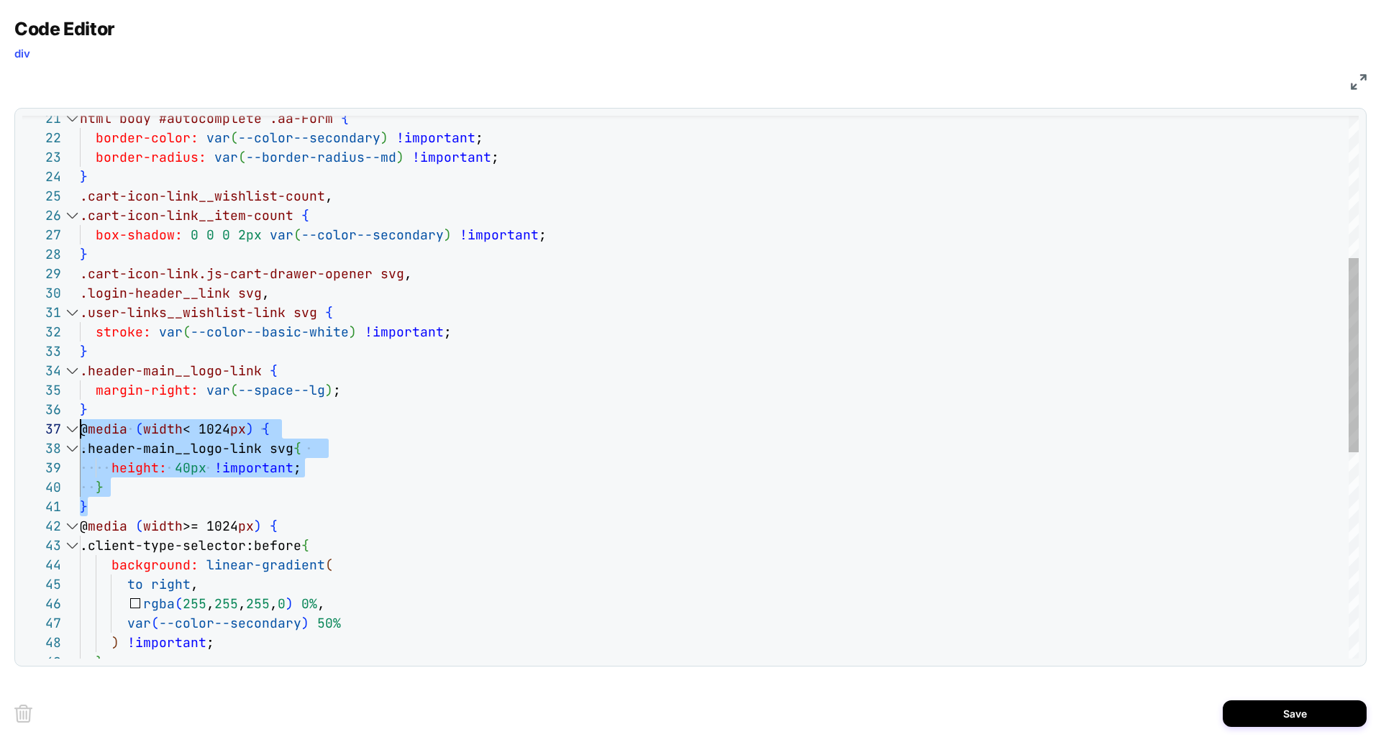
click at [80, 427] on div "html body #autocomplete .aa-Form { border-color: var ( --color--secondary ) !im…" at bounding box center [719, 477] width 1279 height 1514
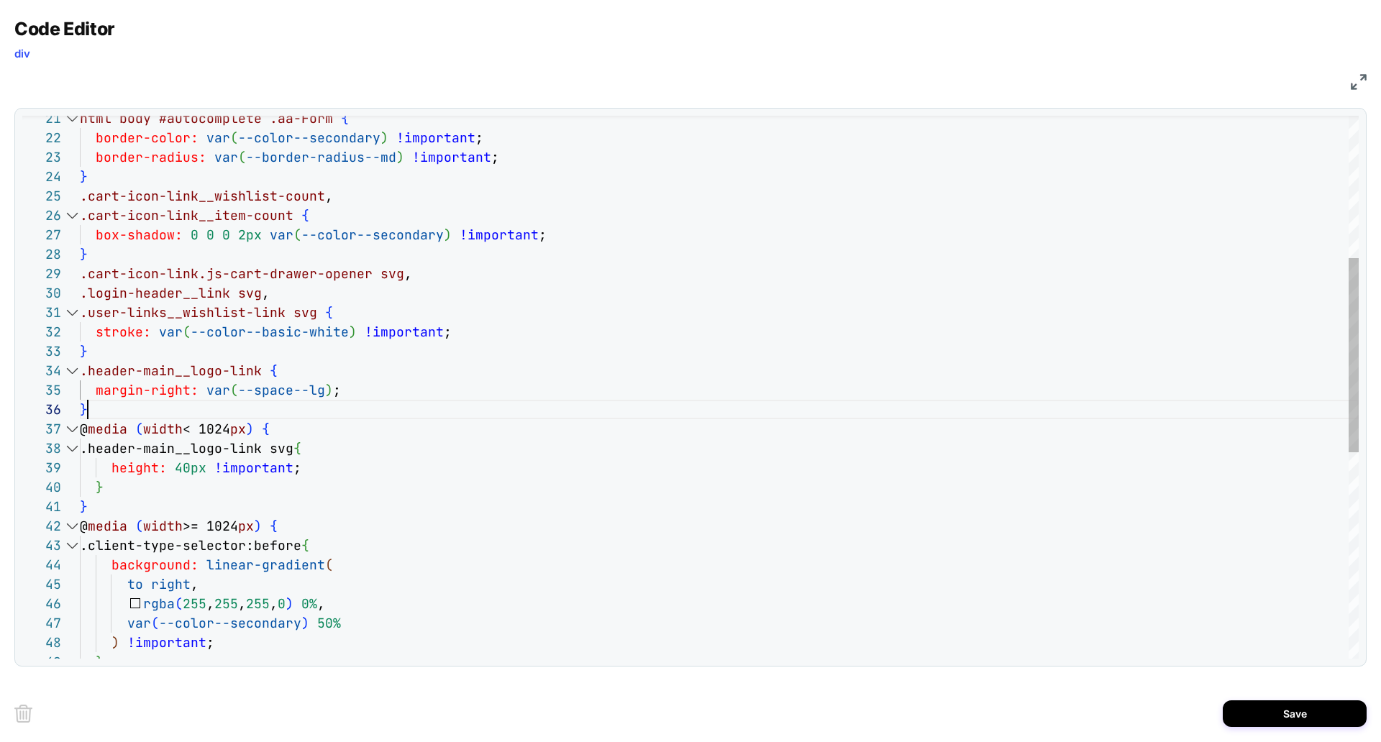
click at [89, 407] on div "html body #autocomplete .aa-Form { border-color: var ( --color--secondary ) !im…" at bounding box center [719, 477] width 1279 height 1514
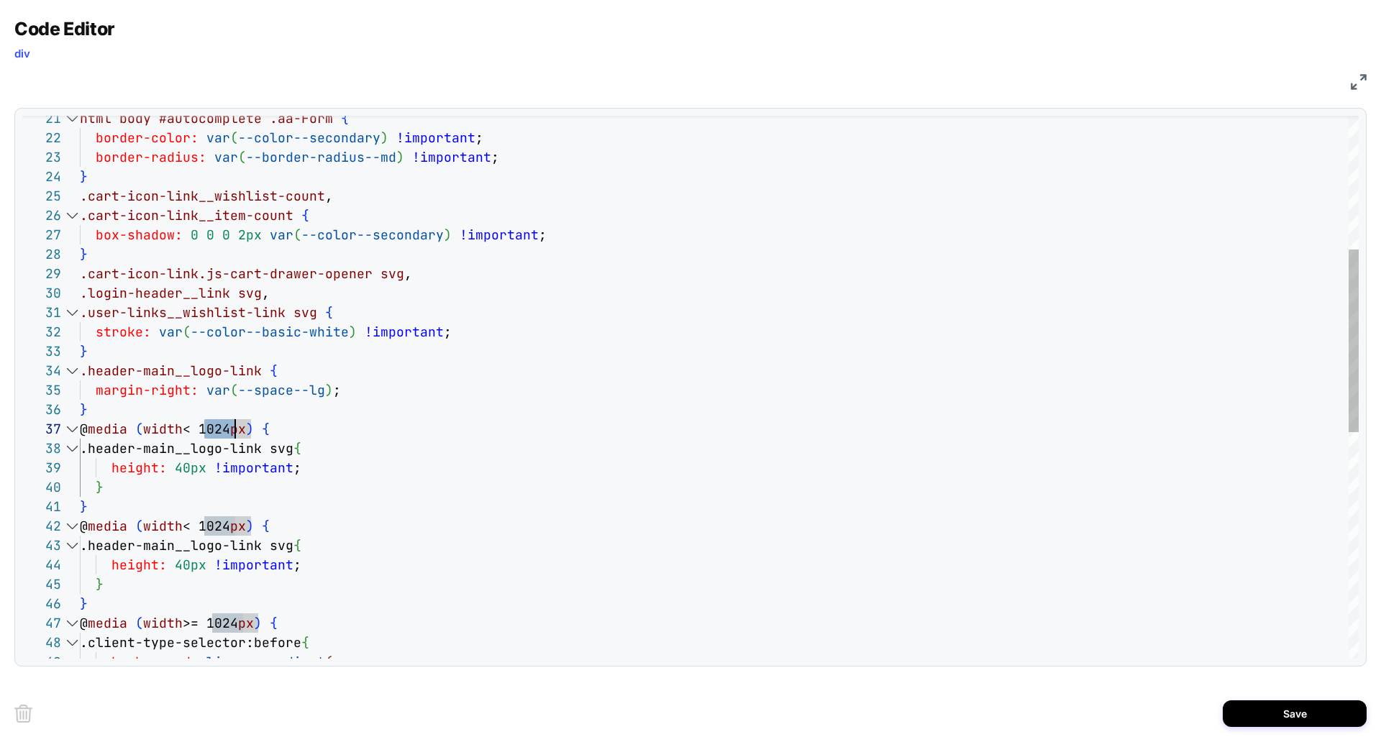
scroll to position [117, 155]
drag, startPoint x: 205, startPoint y: 427, endPoint x: 232, endPoint y: 427, distance: 27.3
click at [232, 427] on div "html body #autocomplete .aa-Form { border-color: var ( --color--secondary ) !im…" at bounding box center [719, 526] width 1279 height 1612
drag, startPoint x: 206, startPoint y: 428, endPoint x: 225, endPoint y: 428, distance: 18.7
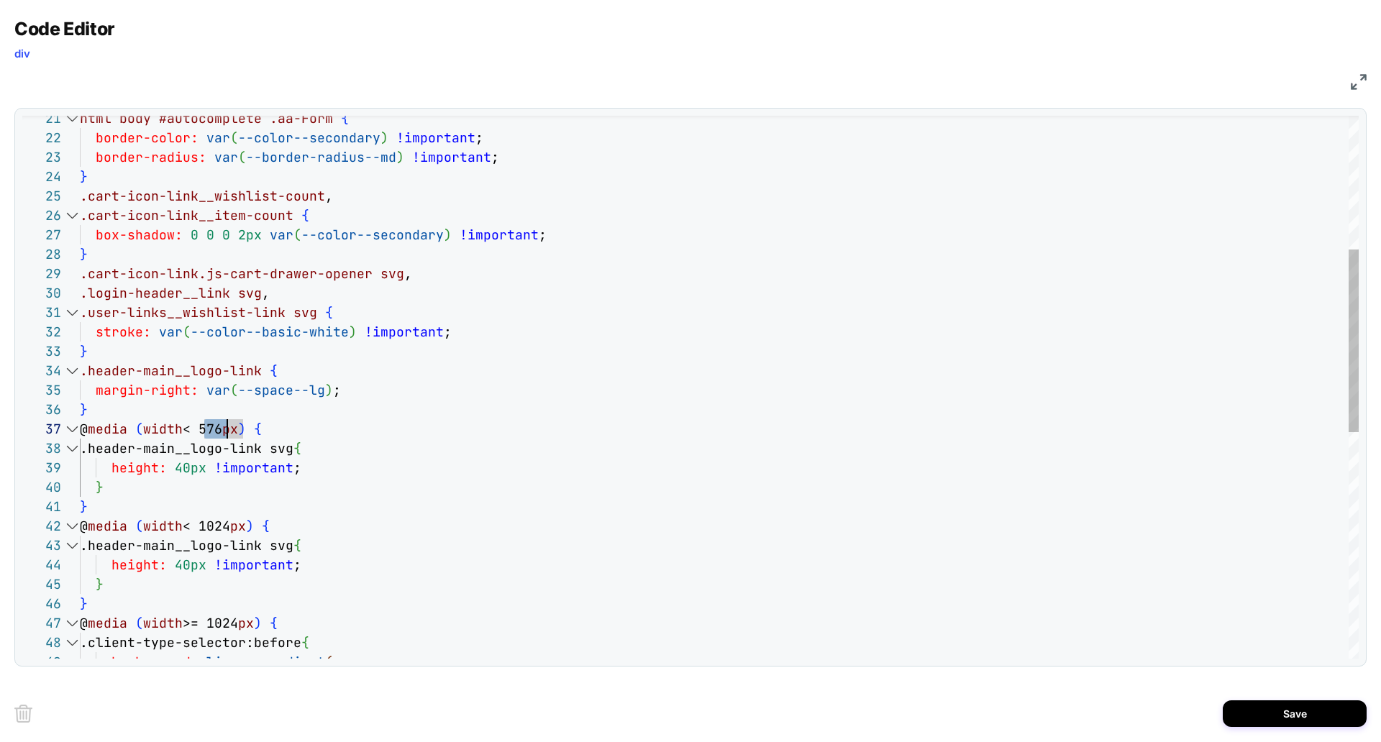
click at [225, 428] on div "html body #autocomplete .aa-Form { border-color: var ( --color--secondary ) !im…" at bounding box center [719, 526] width 1279 height 1612
click at [186, 463] on div "html body #autocomplete .aa-Form { border-color: var ( --color--secondary ) !im…" at bounding box center [719, 526] width 1279 height 1612
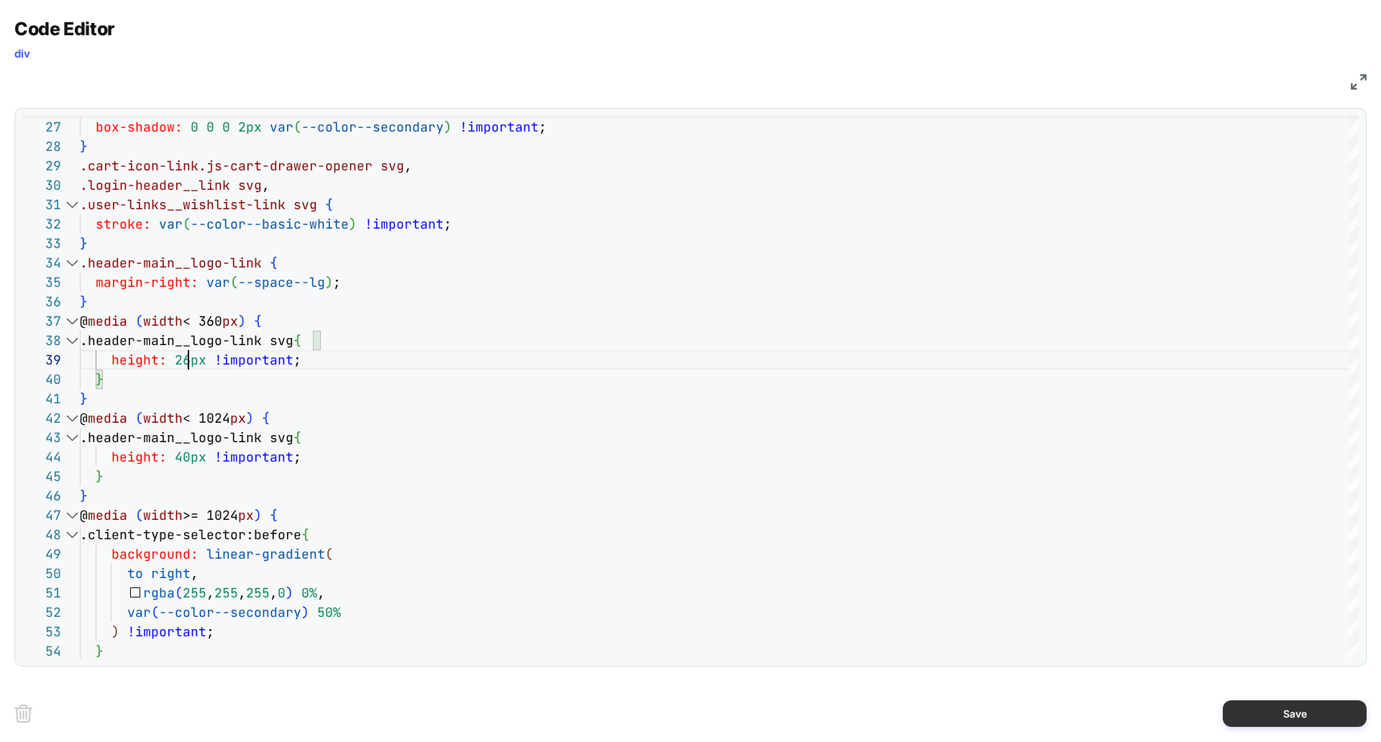
type textarea "**********"
click at [1267, 717] on button "Save" at bounding box center [1295, 714] width 144 height 27
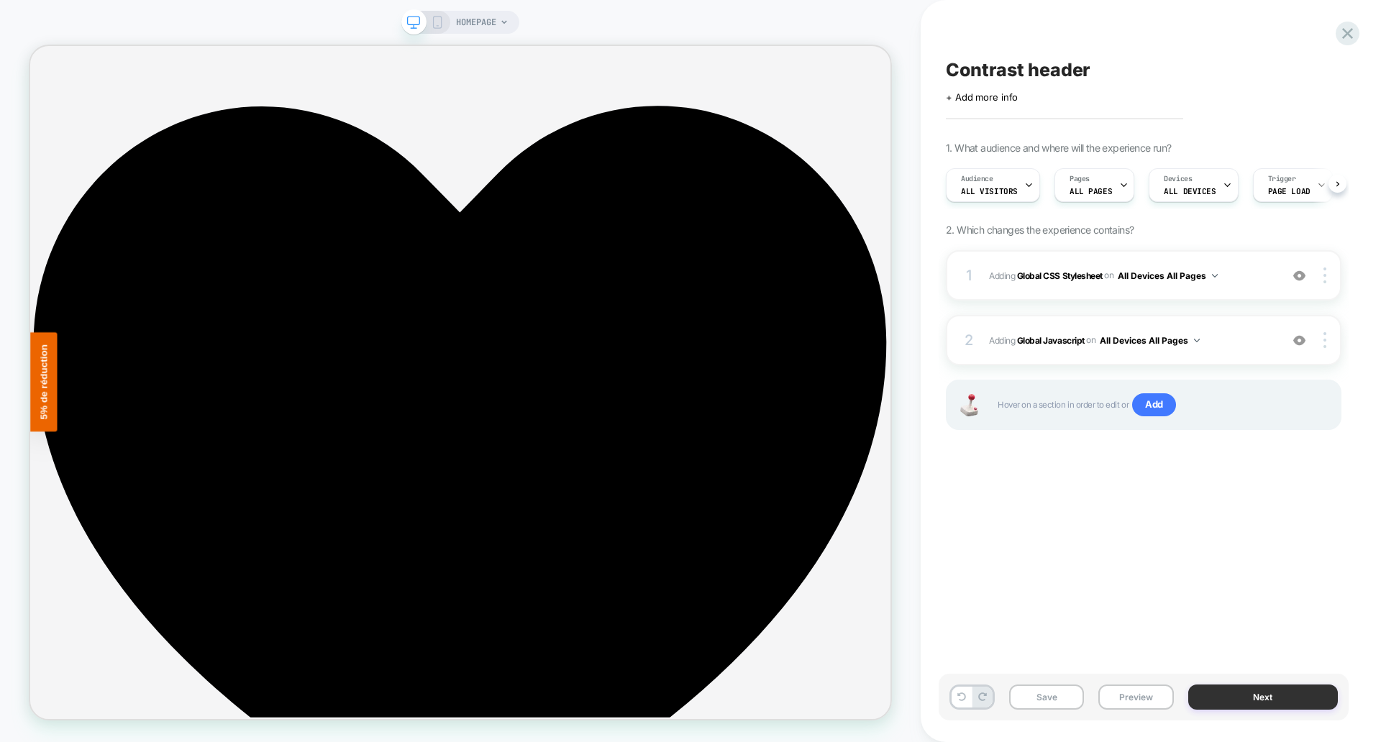
scroll to position [0, 1]
click at [1050, 699] on button "Save" at bounding box center [1046, 697] width 75 height 25
click at [1109, 698] on button "Preview" at bounding box center [1136, 697] width 75 height 25
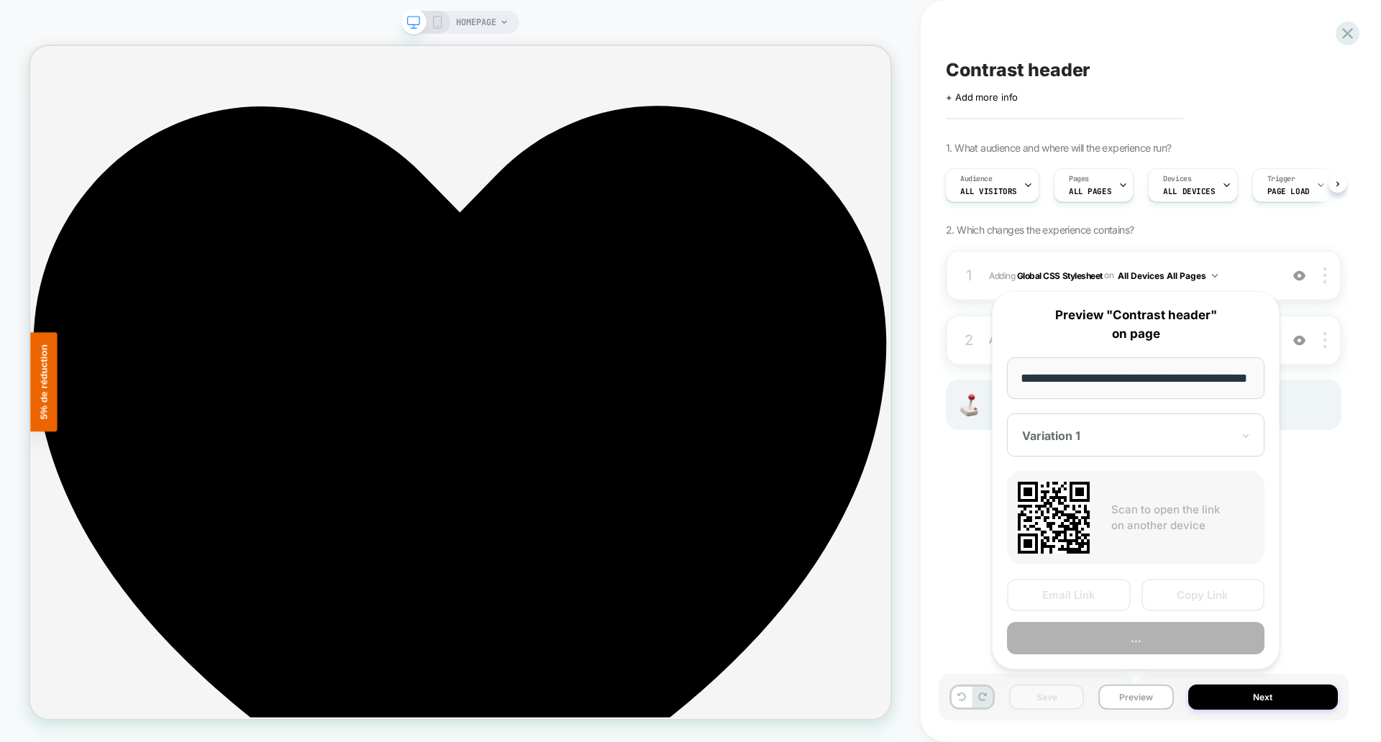
scroll to position [0, 41]
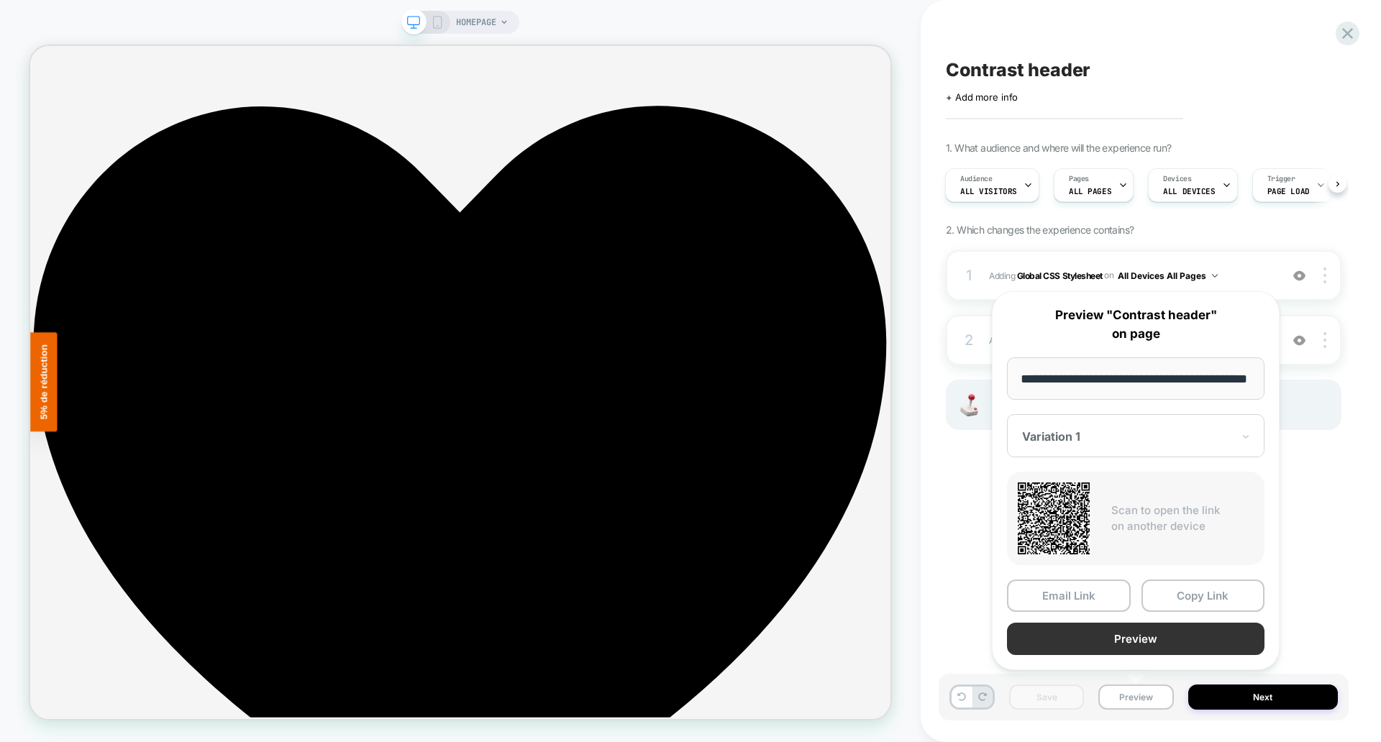
click at [1102, 644] on button "Preview" at bounding box center [1136, 639] width 258 height 32
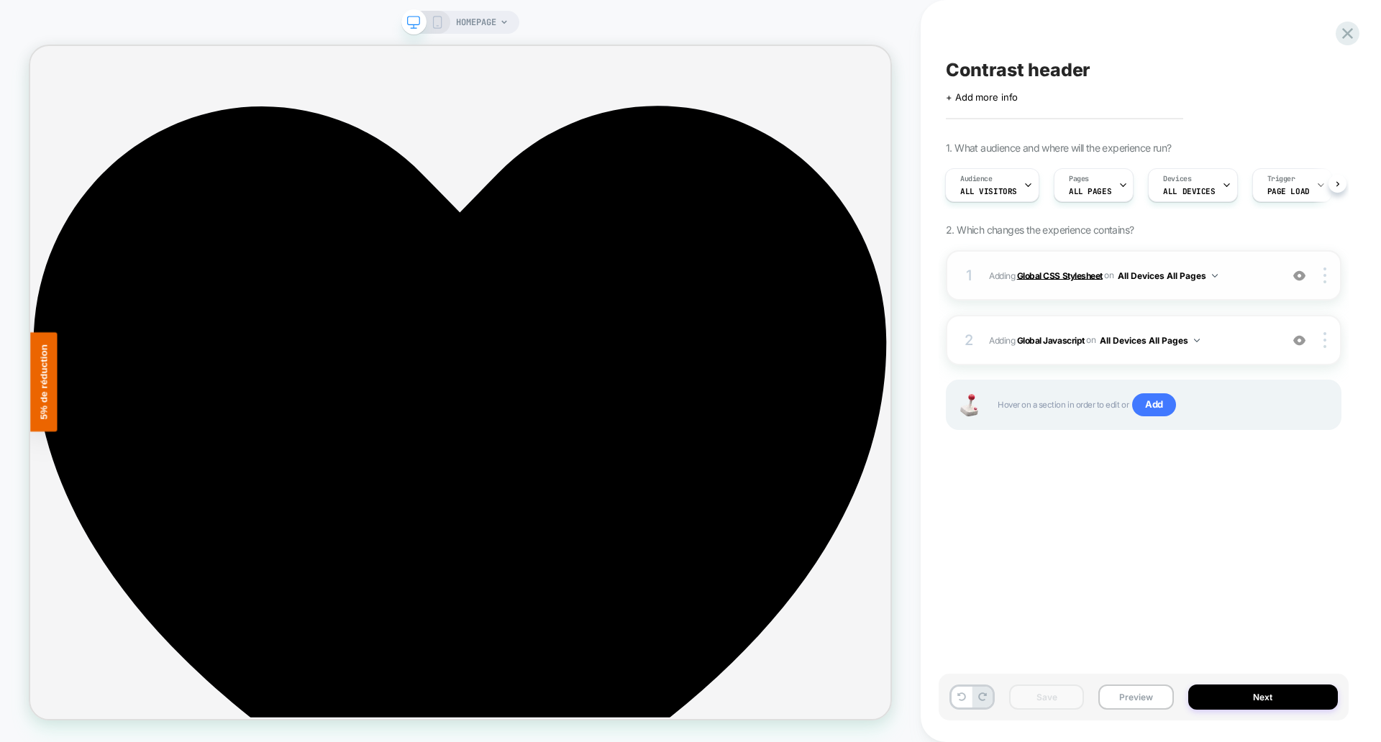
click at [1062, 273] on b "Global CSS Stylesheet" at bounding box center [1060, 275] width 86 height 11
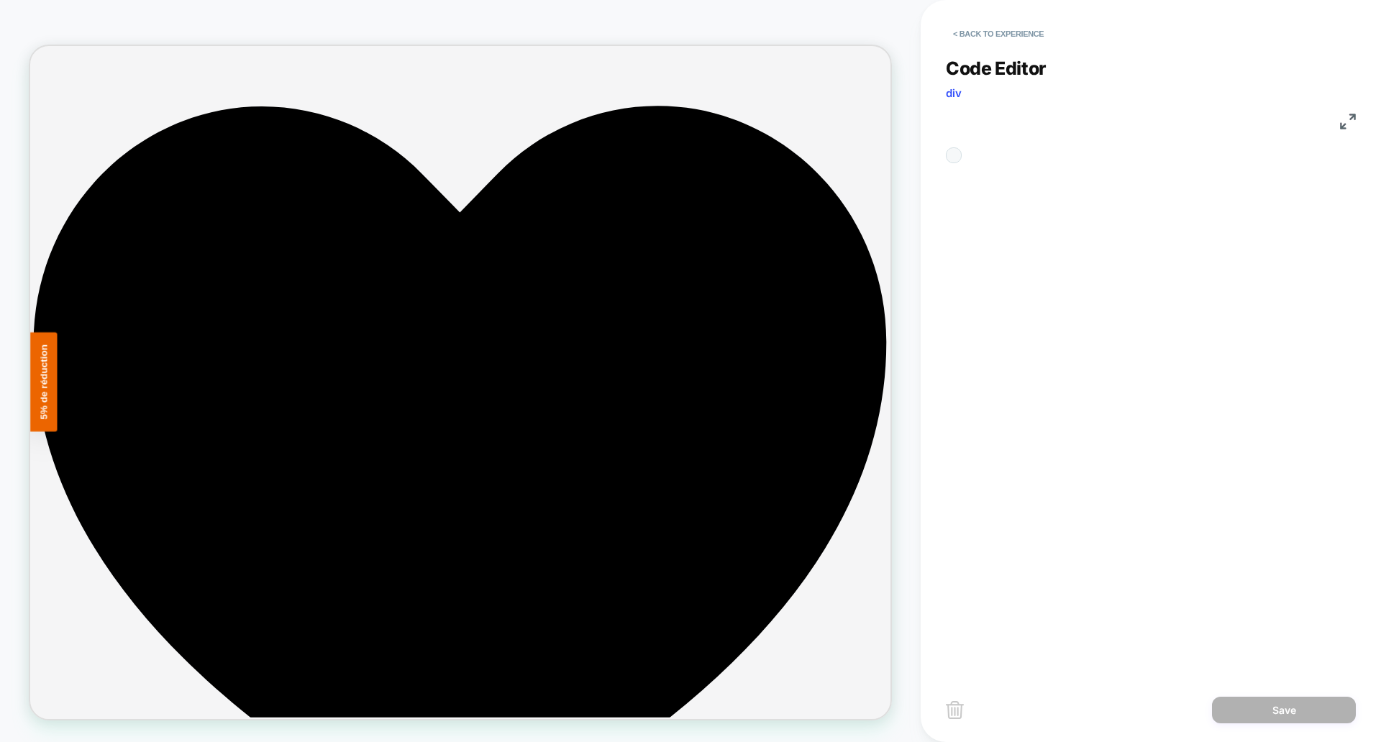
scroll to position [194, 0]
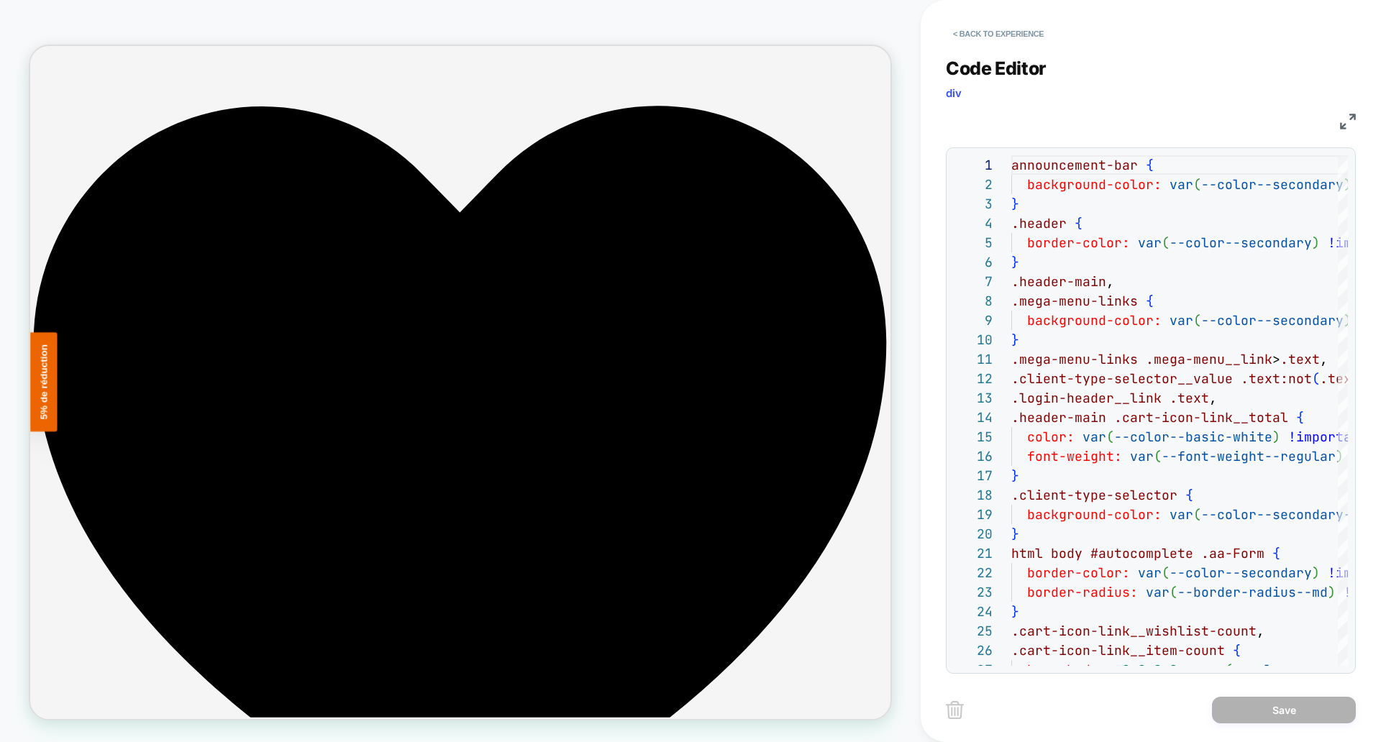
click at [1340, 128] on img at bounding box center [1348, 122] width 16 height 16
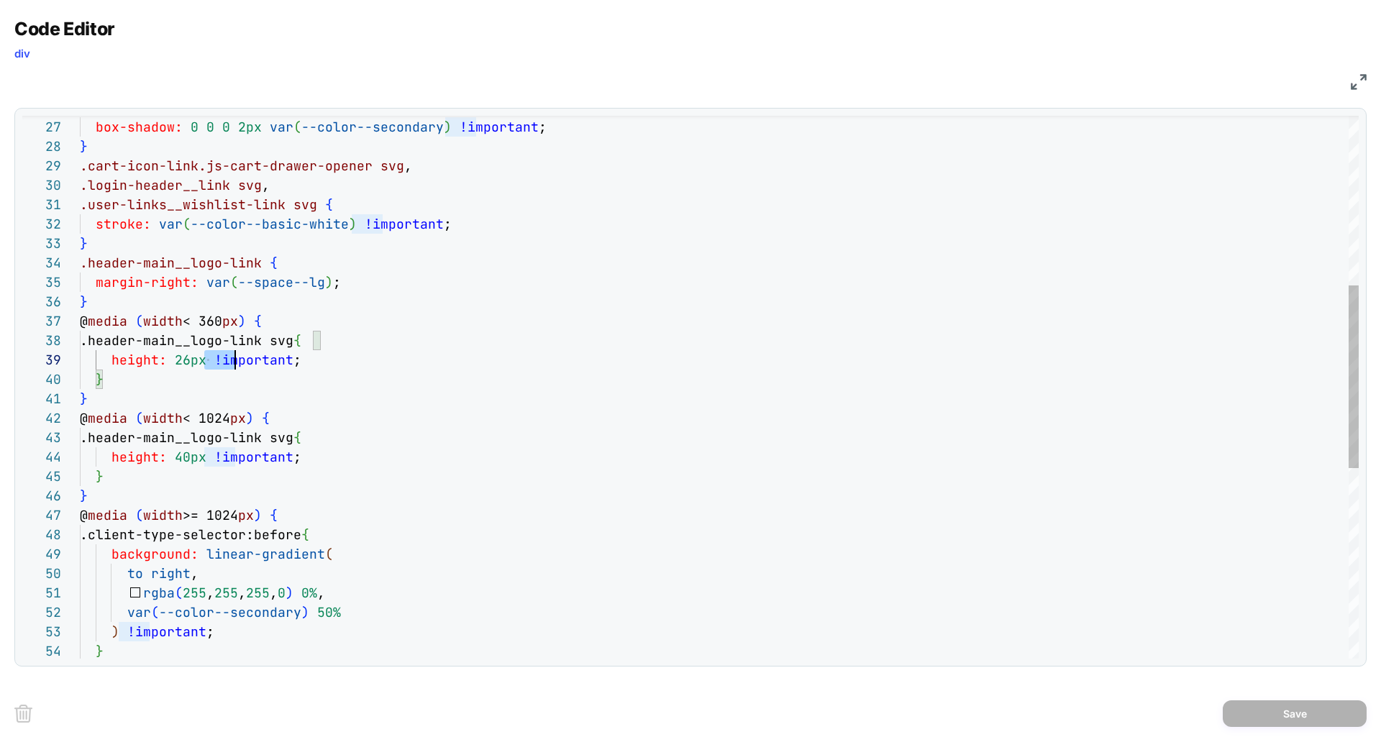
scroll to position [155, 210]
drag, startPoint x: 204, startPoint y: 360, endPoint x: 289, endPoint y: 362, distance: 84.9
click at [289, 362] on div "stroke: var ( --color--basic-white ) !important ; } .header-main__logo-link { m…" at bounding box center [719, 418] width 1279 height 1612
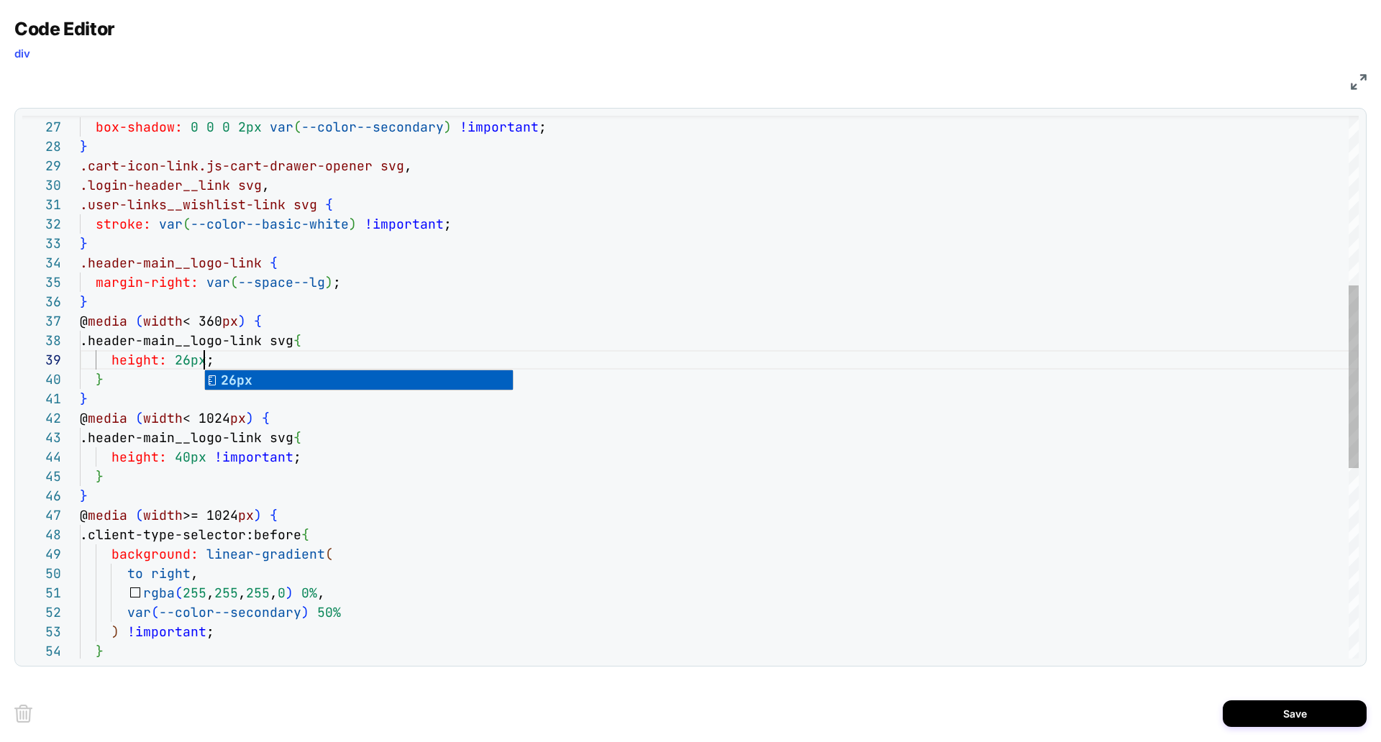
scroll to position [155, 124]
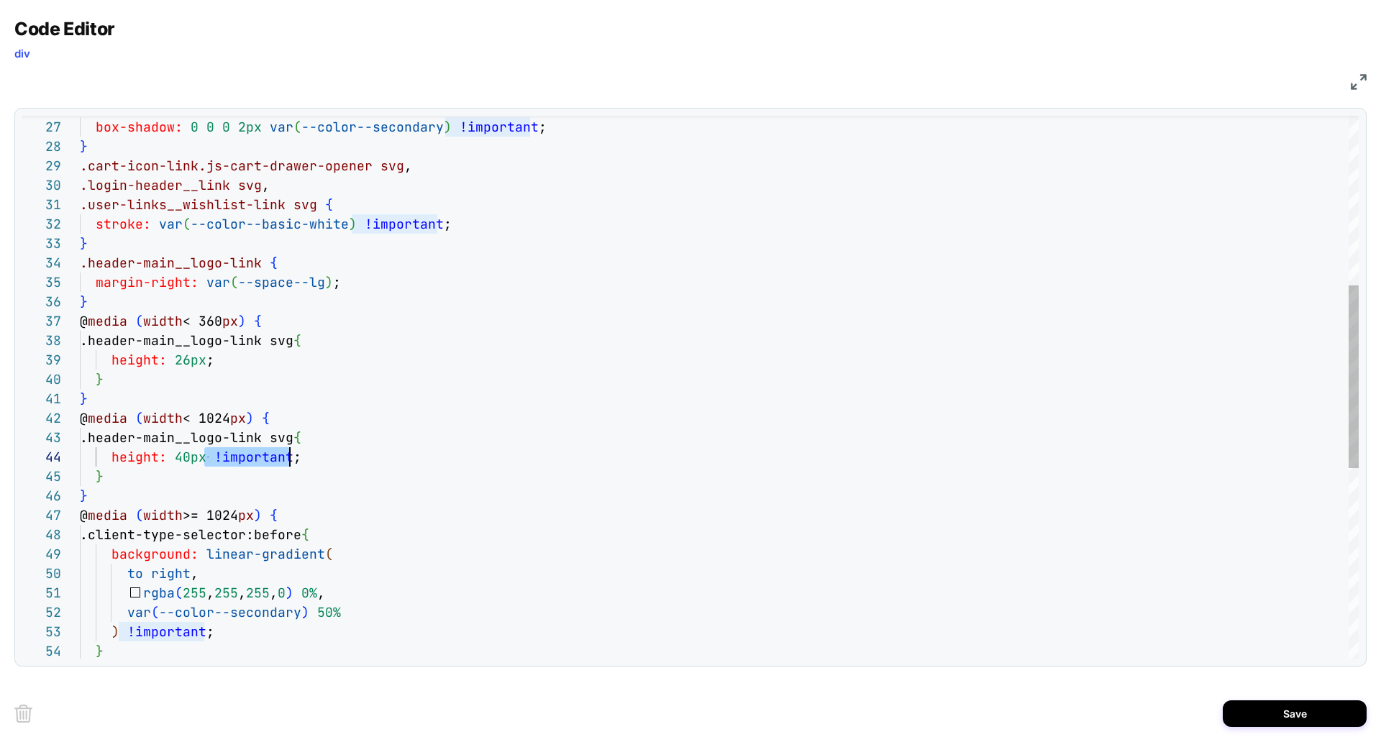
drag, startPoint x: 208, startPoint y: 458, endPoint x: 287, endPoint y: 457, distance: 79.1
click at [287, 457] on div "stroke: var ( --color--basic-white ) !important ; } .header-main__logo-link { m…" at bounding box center [719, 418] width 1279 height 1612
type textarea "**********"
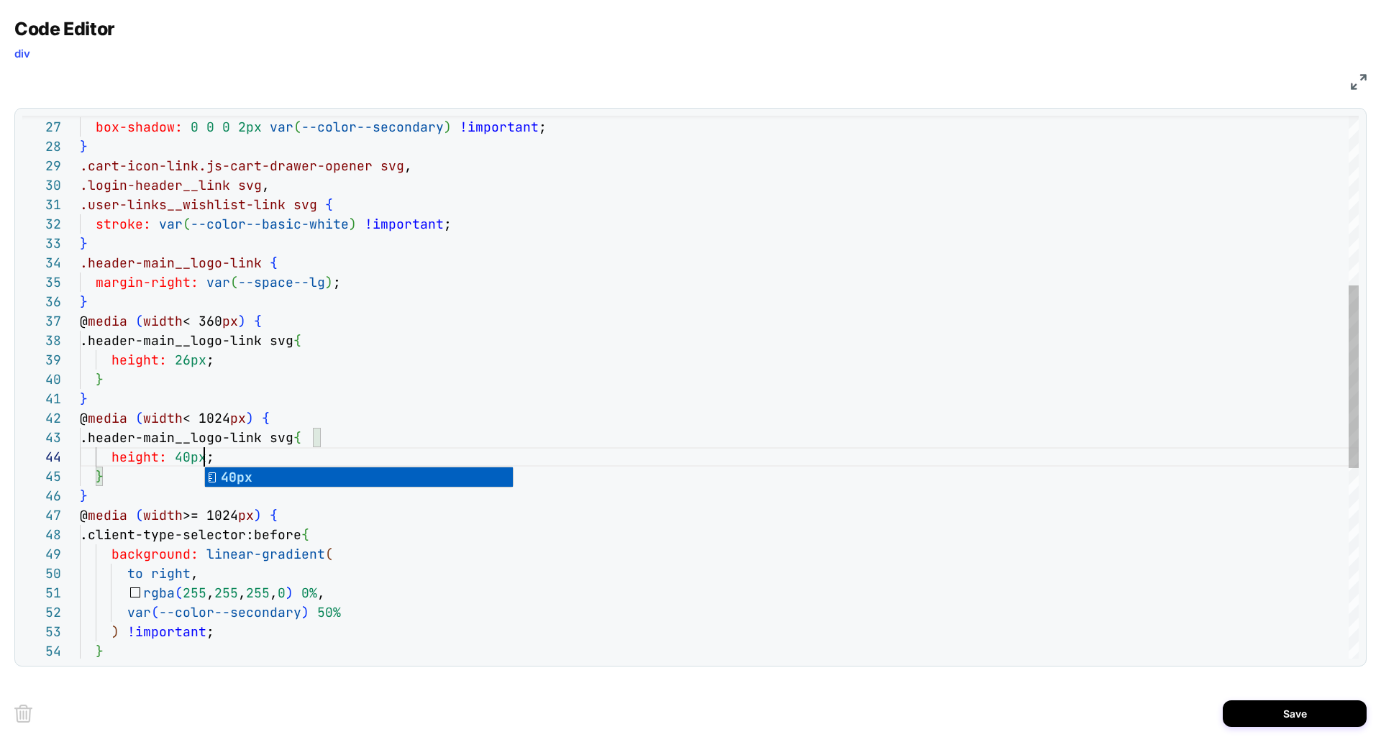
scroll to position [58, 124]
click at [1239, 711] on button "Save" at bounding box center [1295, 714] width 144 height 27
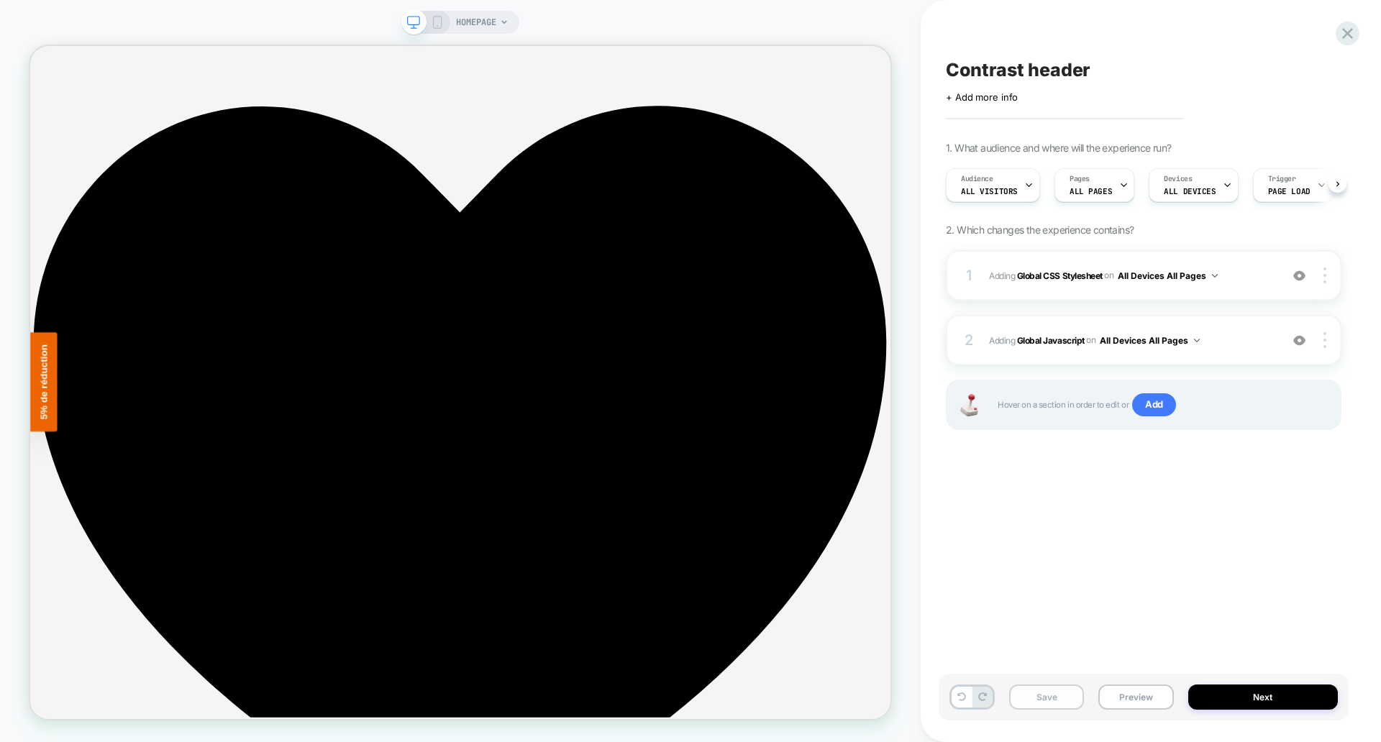
scroll to position [0, 1]
click at [1066, 696] on button "Save" at bounding box center [1046, 697] width 75 height 25
click at [1135, 696] on button "Preview" at bounding box center [1136, 697] width 75 height 25
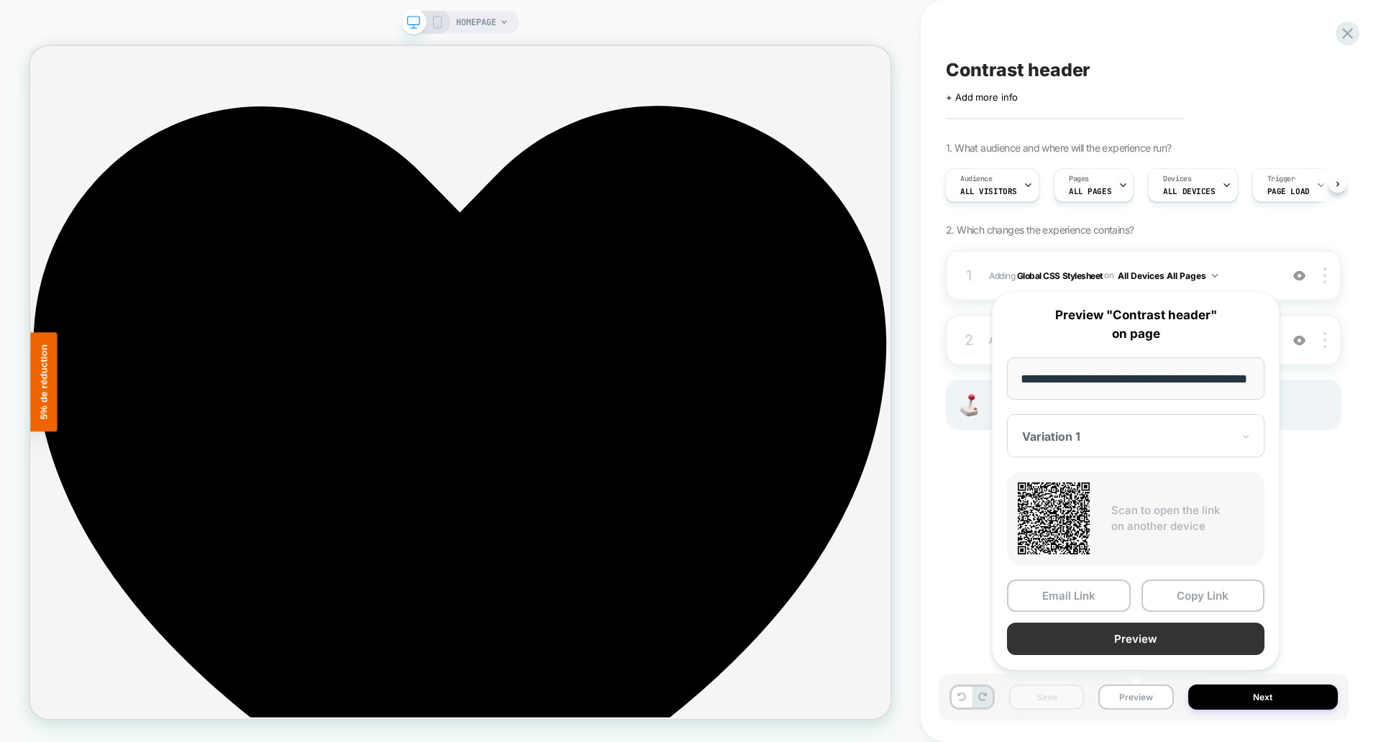
scroll to position [0, 0]
click at [1122, 645] on button "Preview" at bounding box center [1136, 639] width 258 height 32
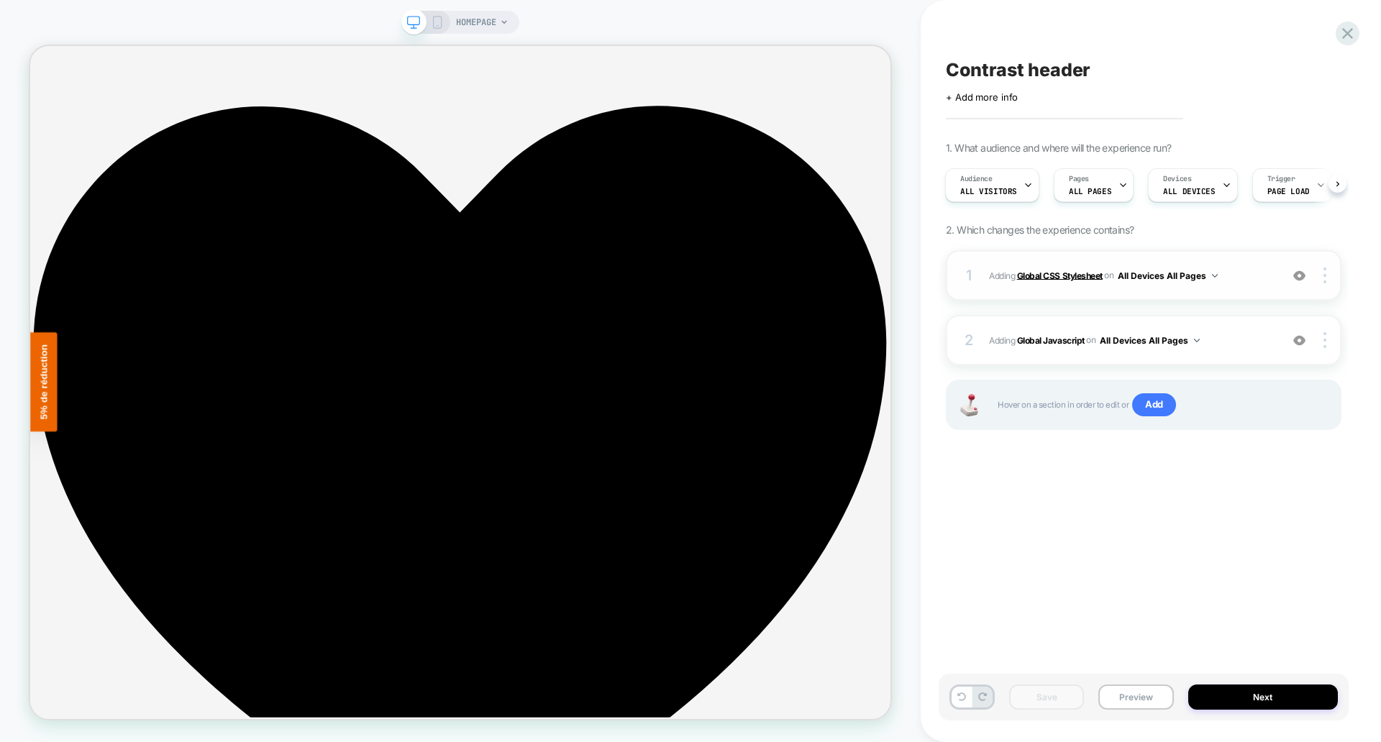
click at [1073, 273] on b "Global CSS Stylesheet" at bounding box center [1060, 275] width 86 height 11
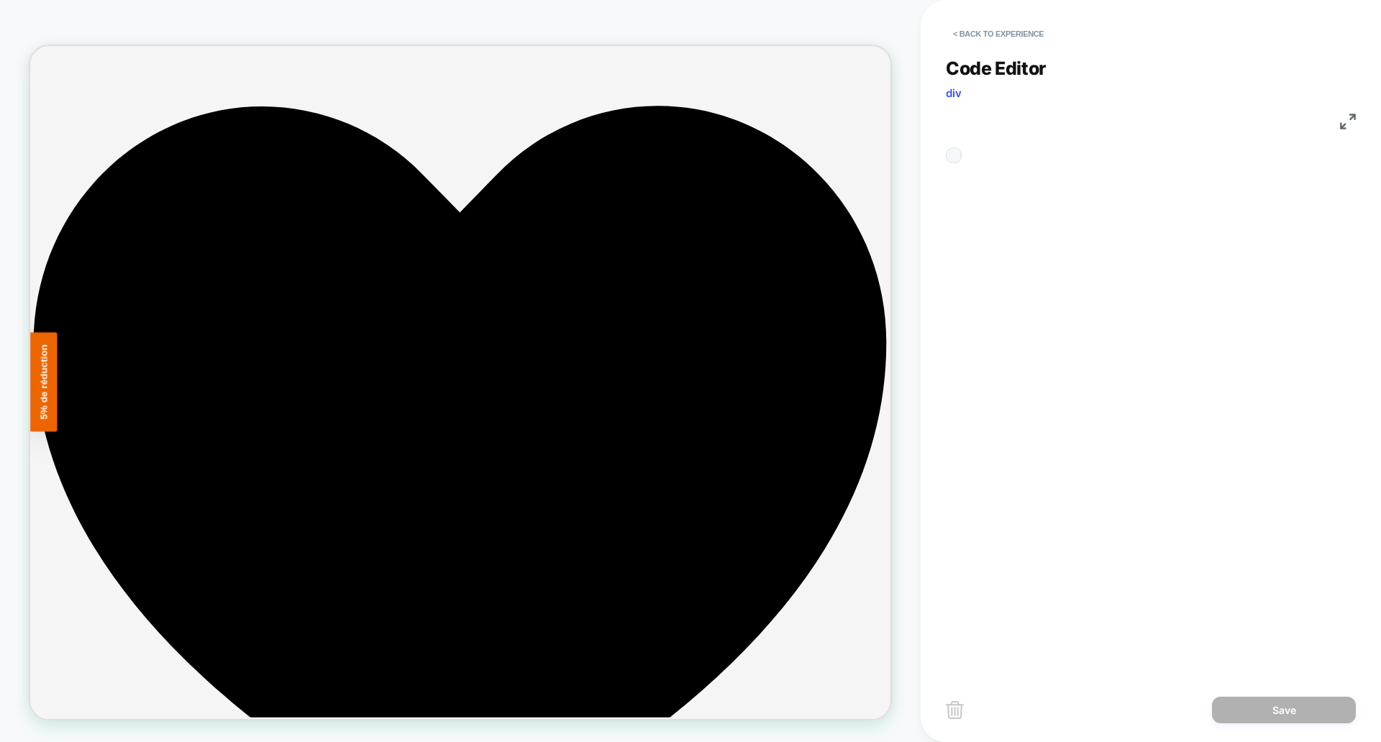
scroll to position [194, 0]
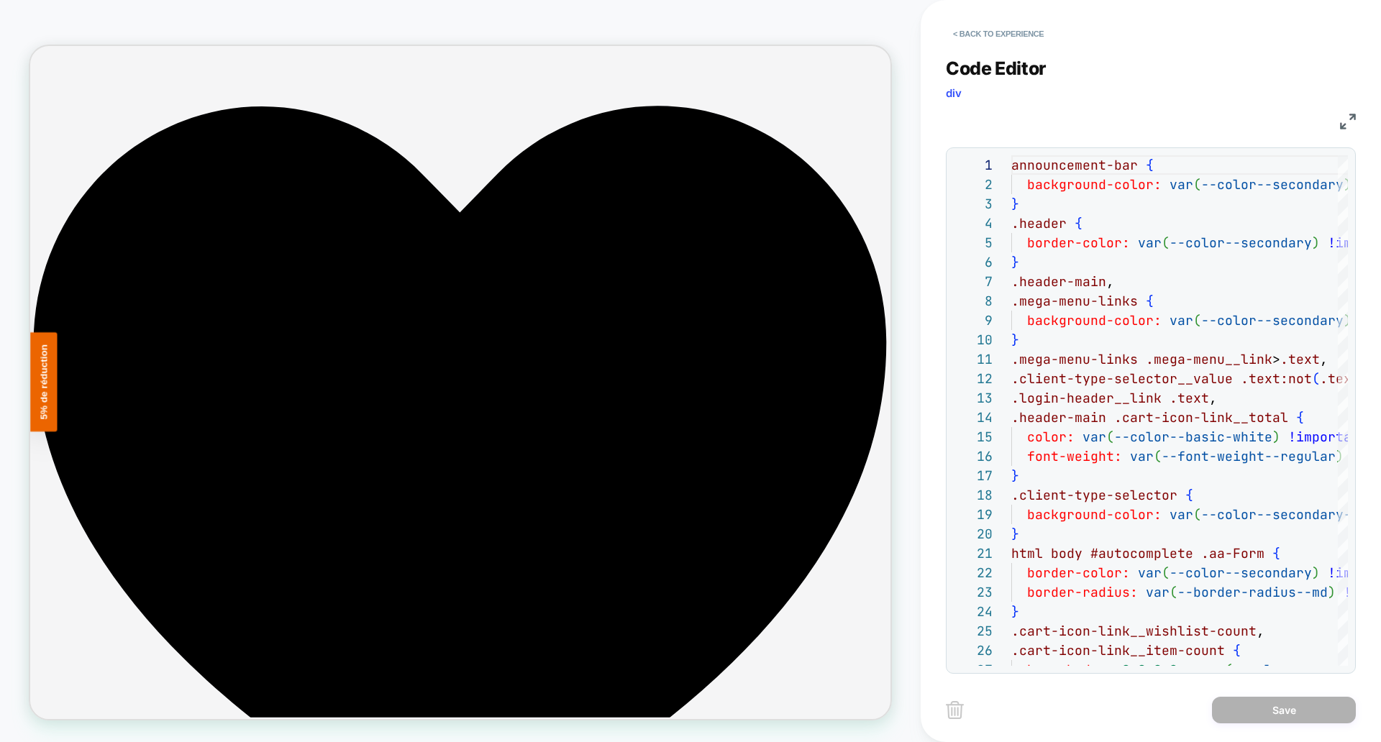
click at [1337, 124] on div "CSS" at bounding box center [1151, 119] width 410 height 24
click at [1345, 122] on img at bounding box center [1348, 122] width 16 height 16
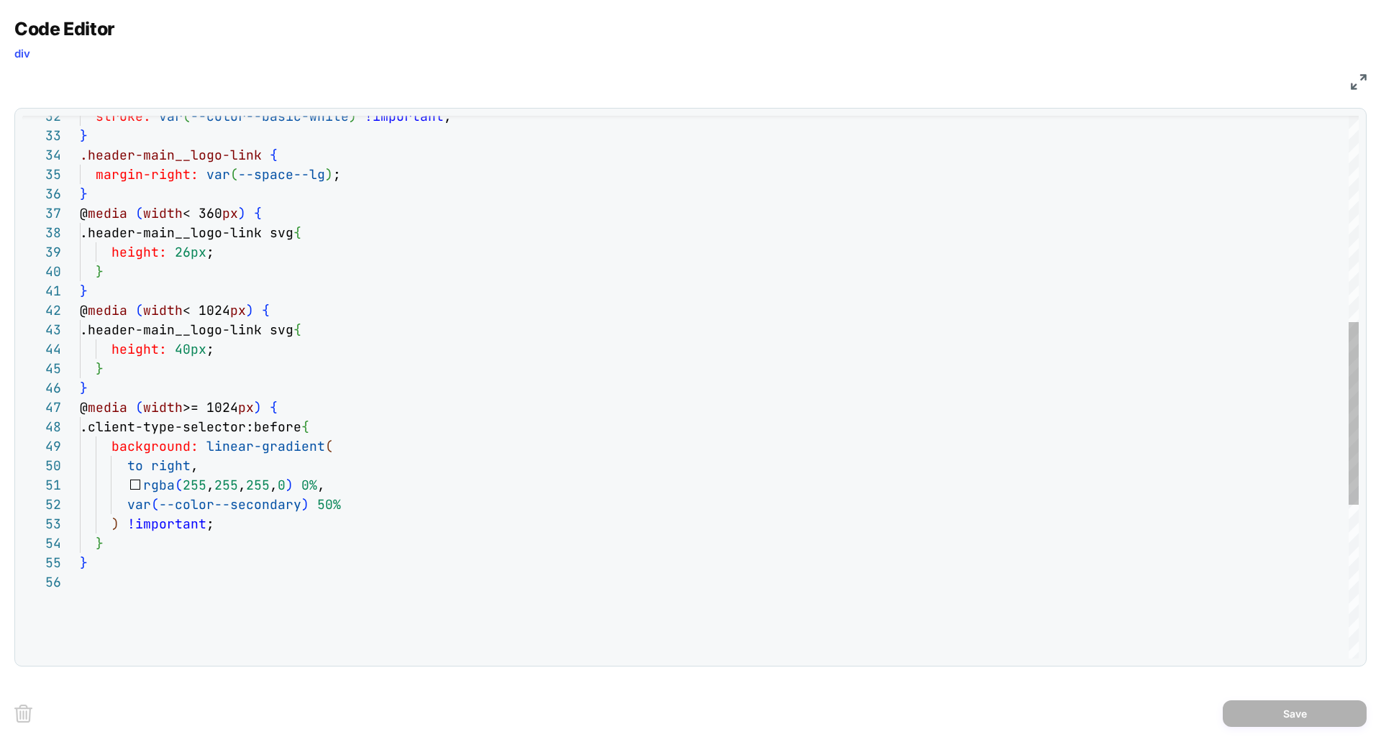
scroll to position [19, 62]
click at [142, 311] on div "stroke: var ( --color--basic-white ) !important ; } .header-main__logo-link { m…" at bounding box center [719, 310] width 1279 height 1612
drag, startPoint x: 190, startPoint y: 312, endPoint x: 196, endPoint y: 329, distance: 18.2
click at [190, 312] on div "stroke: var ( --color--basic-white ) !important ; } .header-main__logo-link { m…" at bounding box center [719, 310] width 1279 height 1612
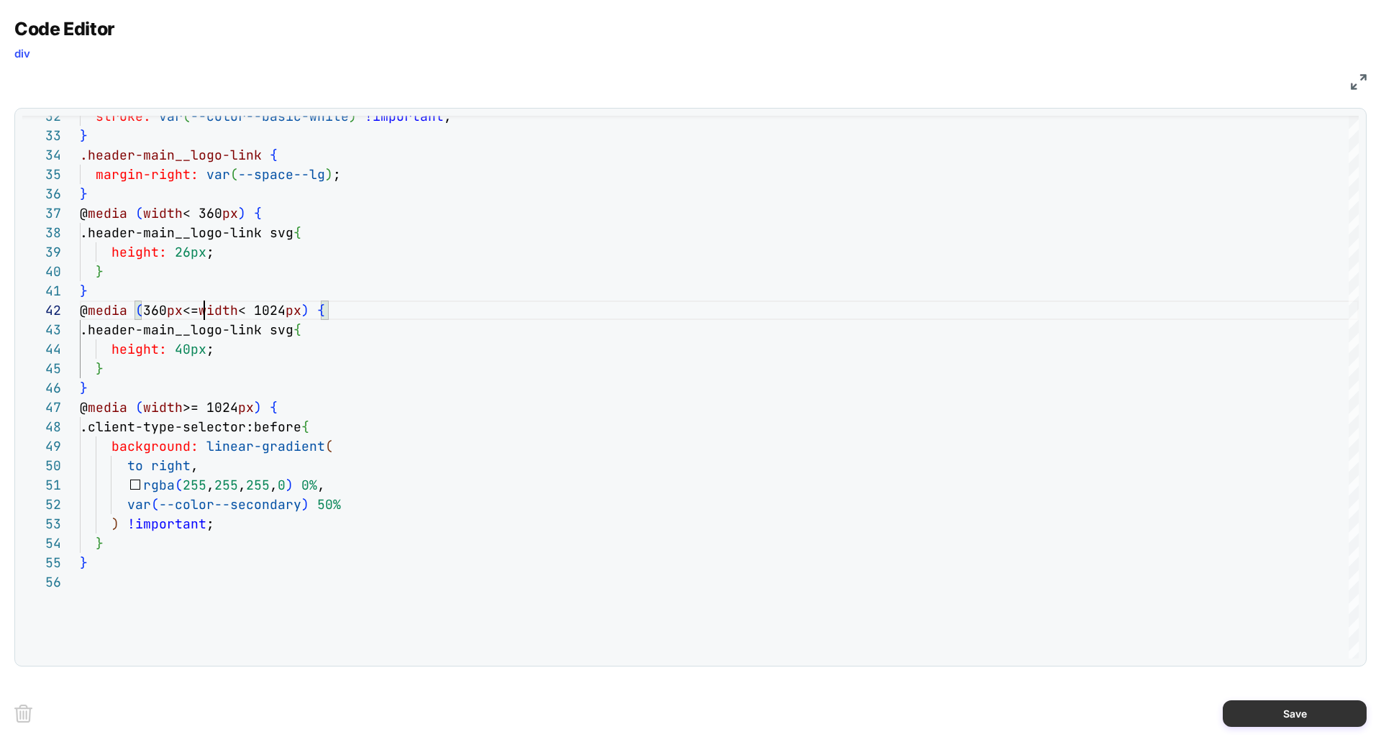
type textarea "**********"
click at [1261, 707] on button "Save" at bounding box center [1295, 714] width 144 height 27
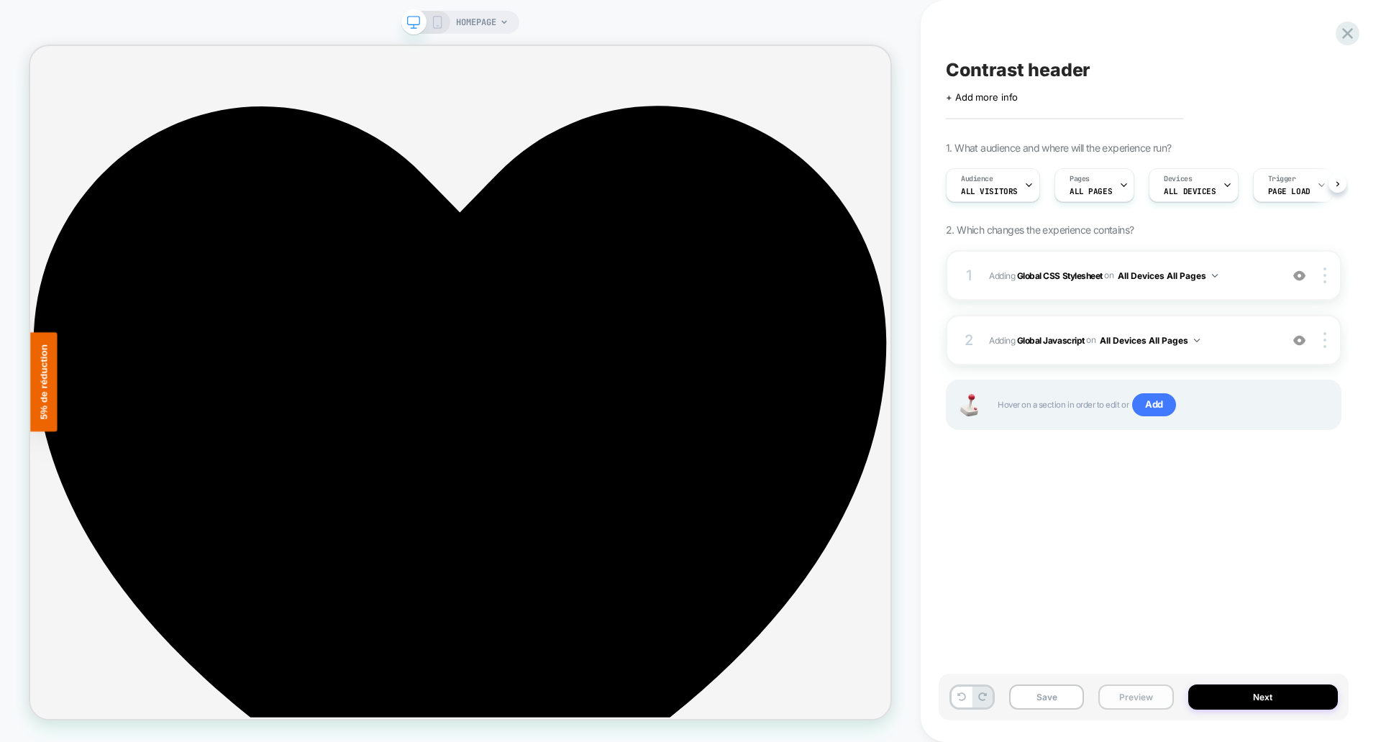
scroll to position [0, 1]
click at [1053, 696] on button "Save" at bounding box center [1046, 697] width 75 height 25
click at [1131, 697] on button "Preview" at bounding box center [1136, 697] width 75 height 25
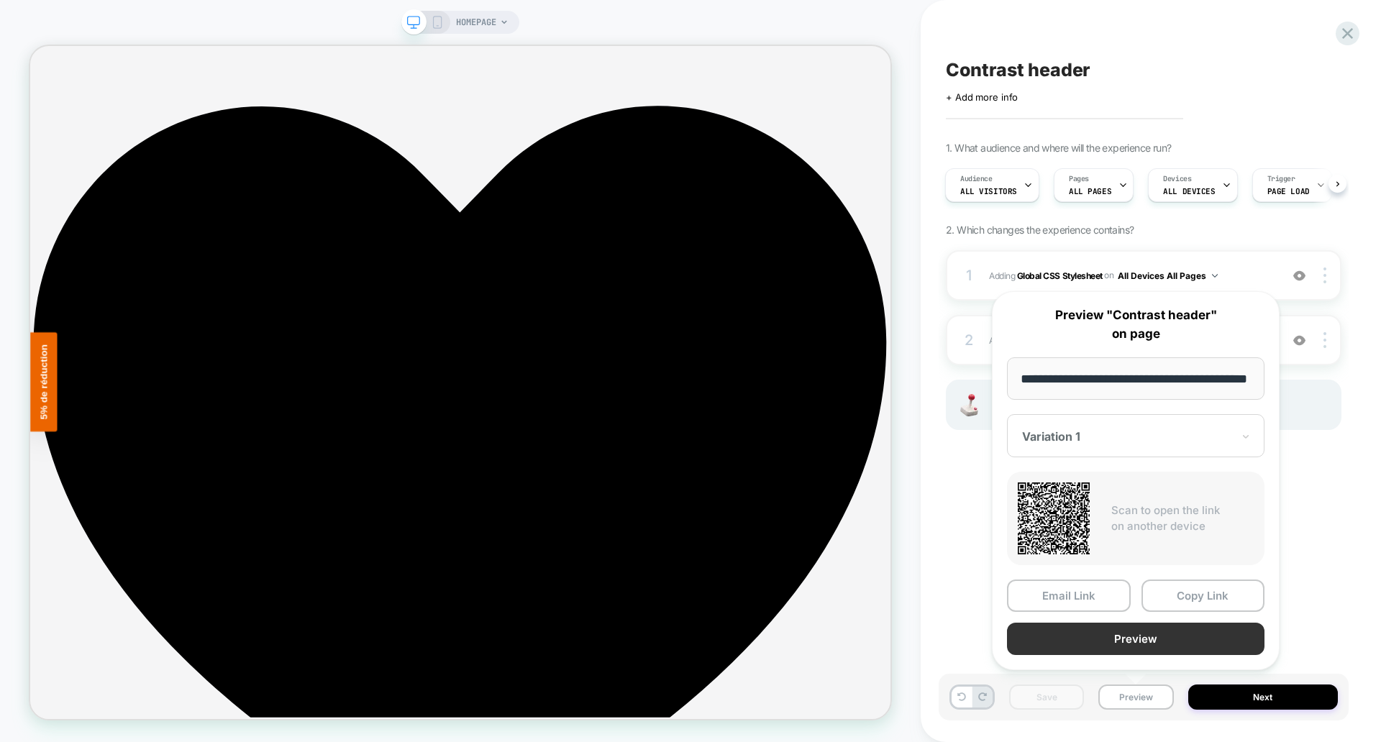
scroll to position [0, 0]
click at [1127, 641] on button "Preview" at bounding box center [1136, 639] width 258 height 32
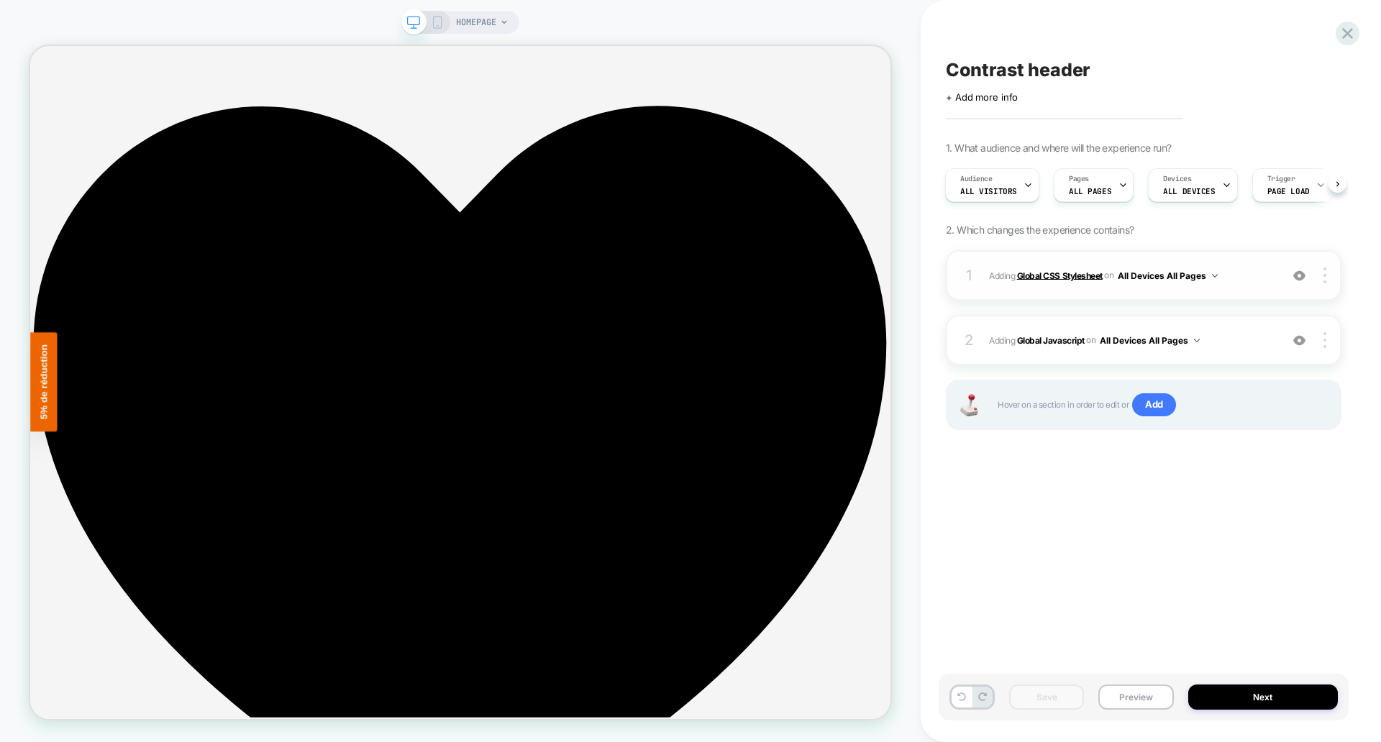
click at [1058, 275] on b "Global CSS Stylesheet" at bounding box center [1060, 275] width 86 height 11
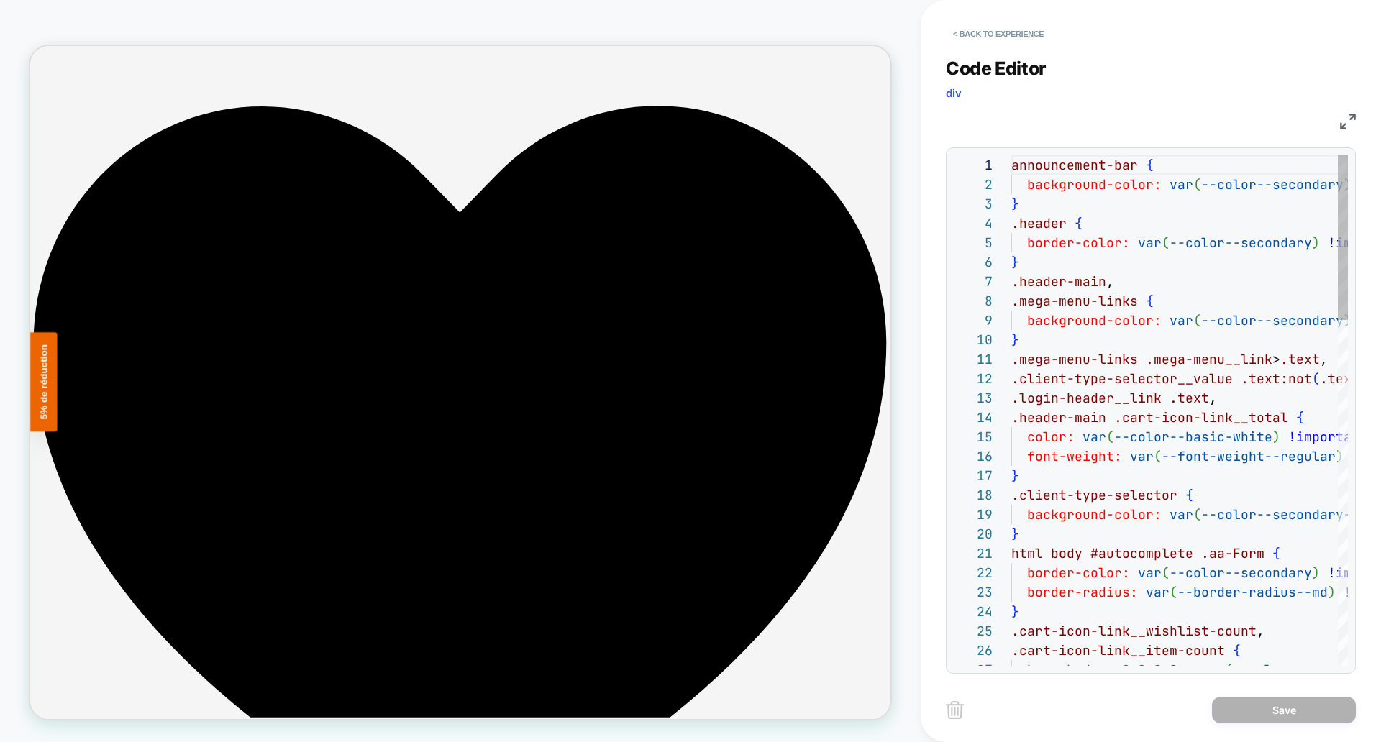
scroll to position [194, 0]
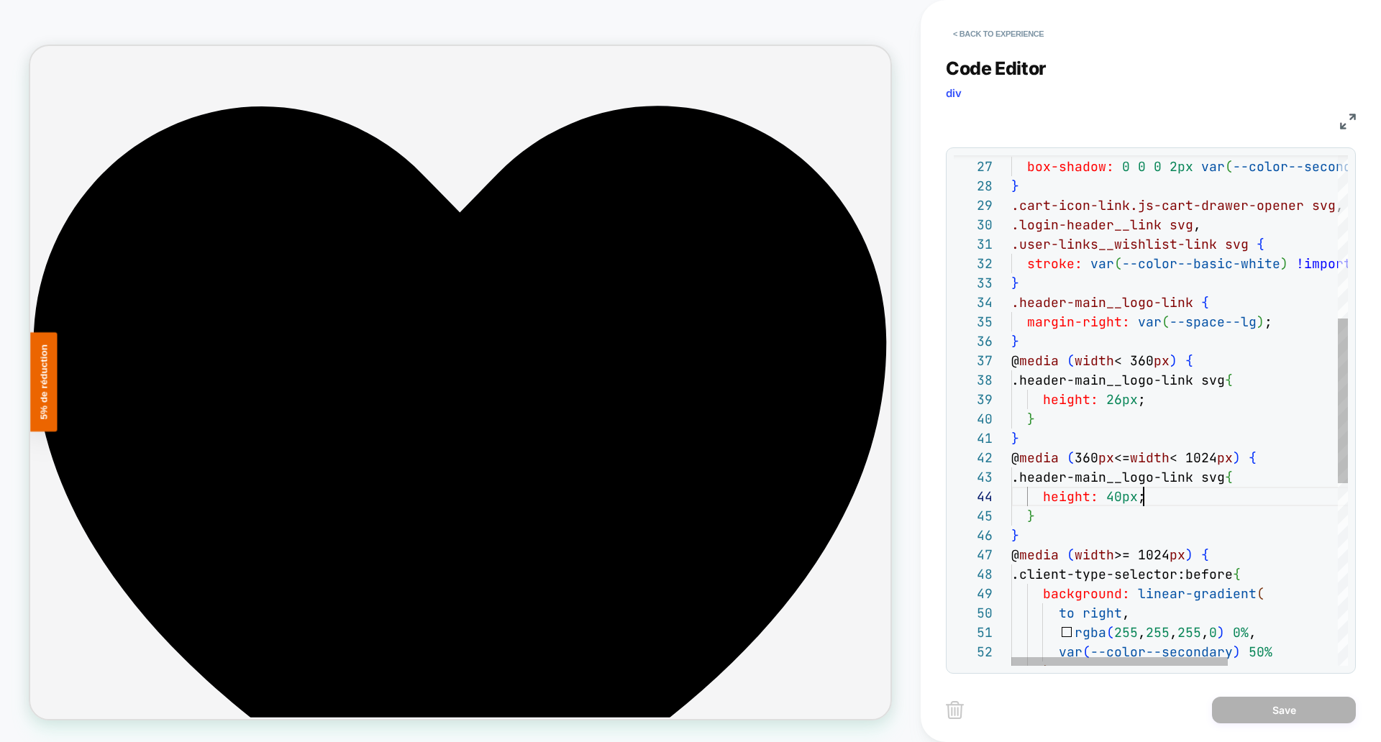
click at [1146, 496] on div ".cart-icon-link__item-count { box-shadow: 0 0 0 2px var ( --color--secondary ) …" at bounding box center [1265, 441] width 507 height 1579
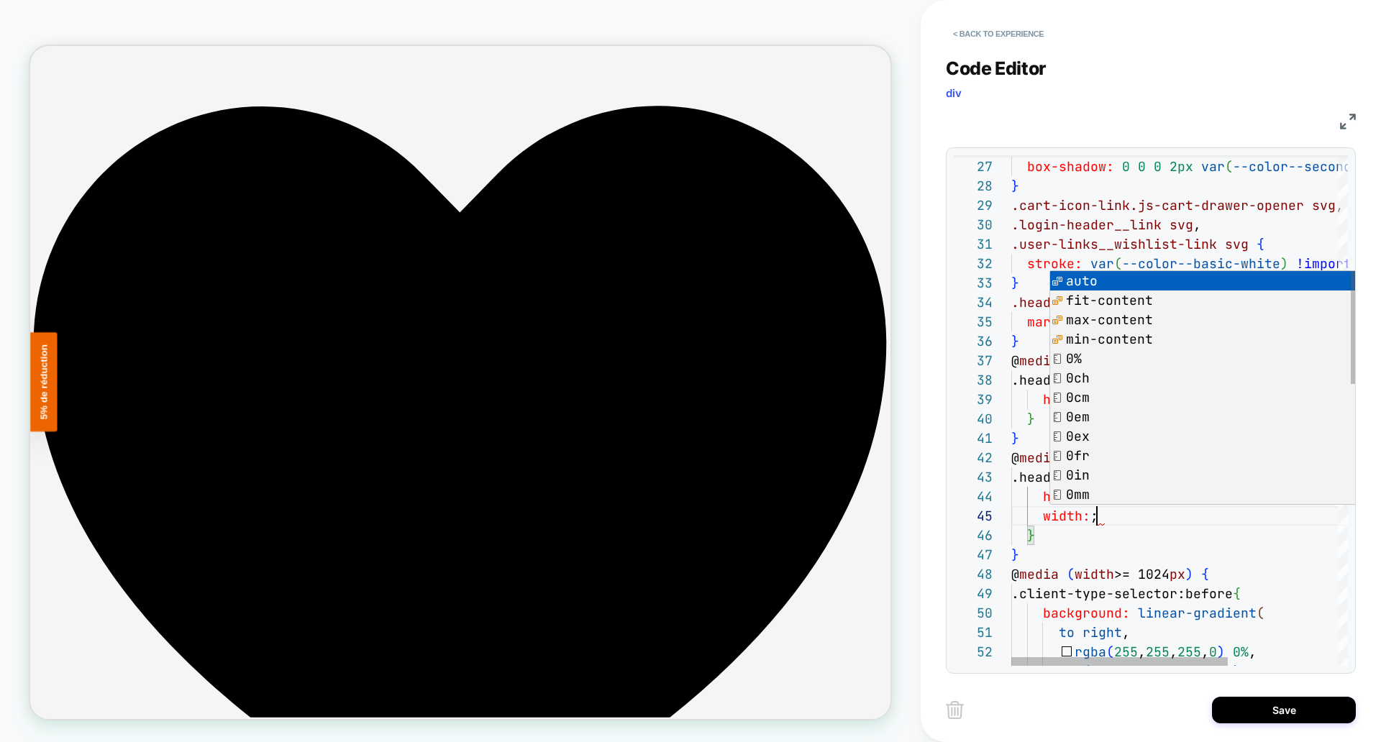
scroll to position [78, 117]
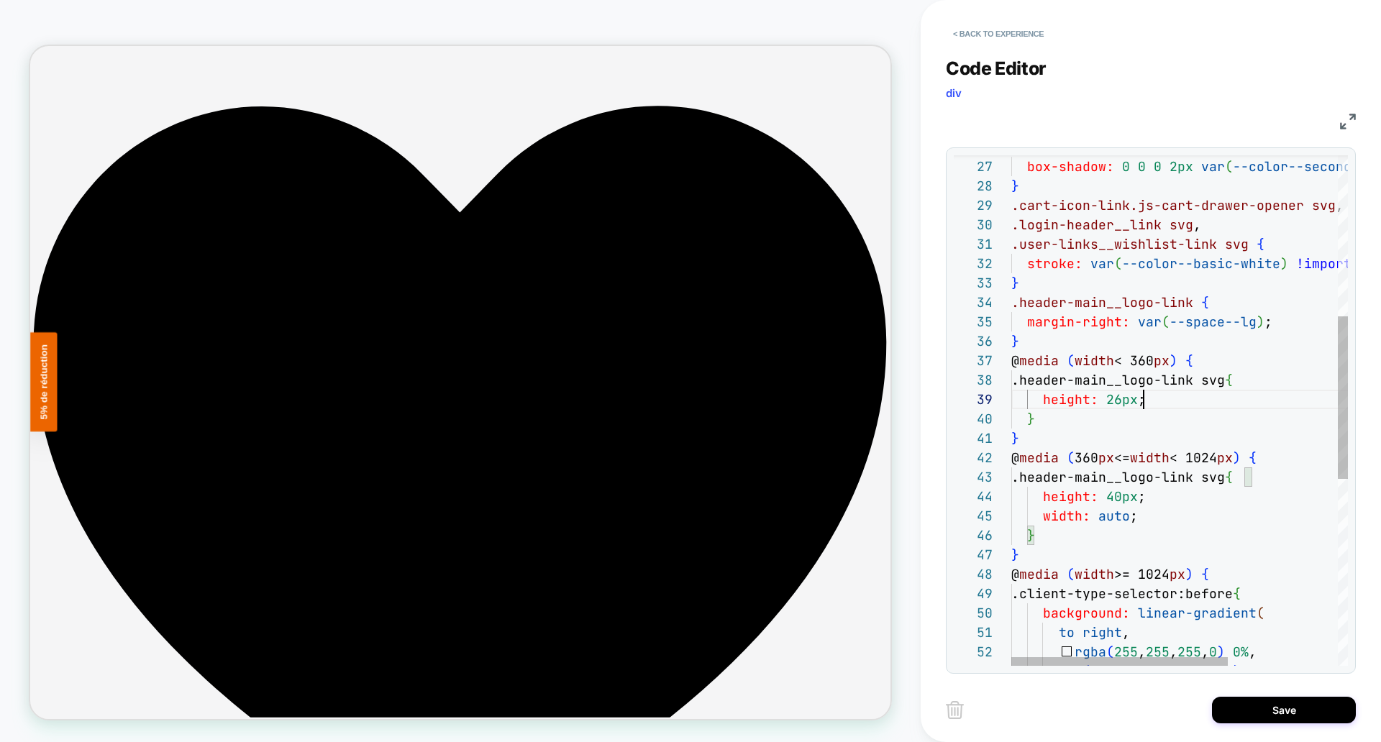
click at [1160, 400] on div ".cart-icon-link__item-count { box-shadow: 0 0 0 2px var ( --color--secondary ) …" at bounding box center [1265, 451] width 507 height 1599
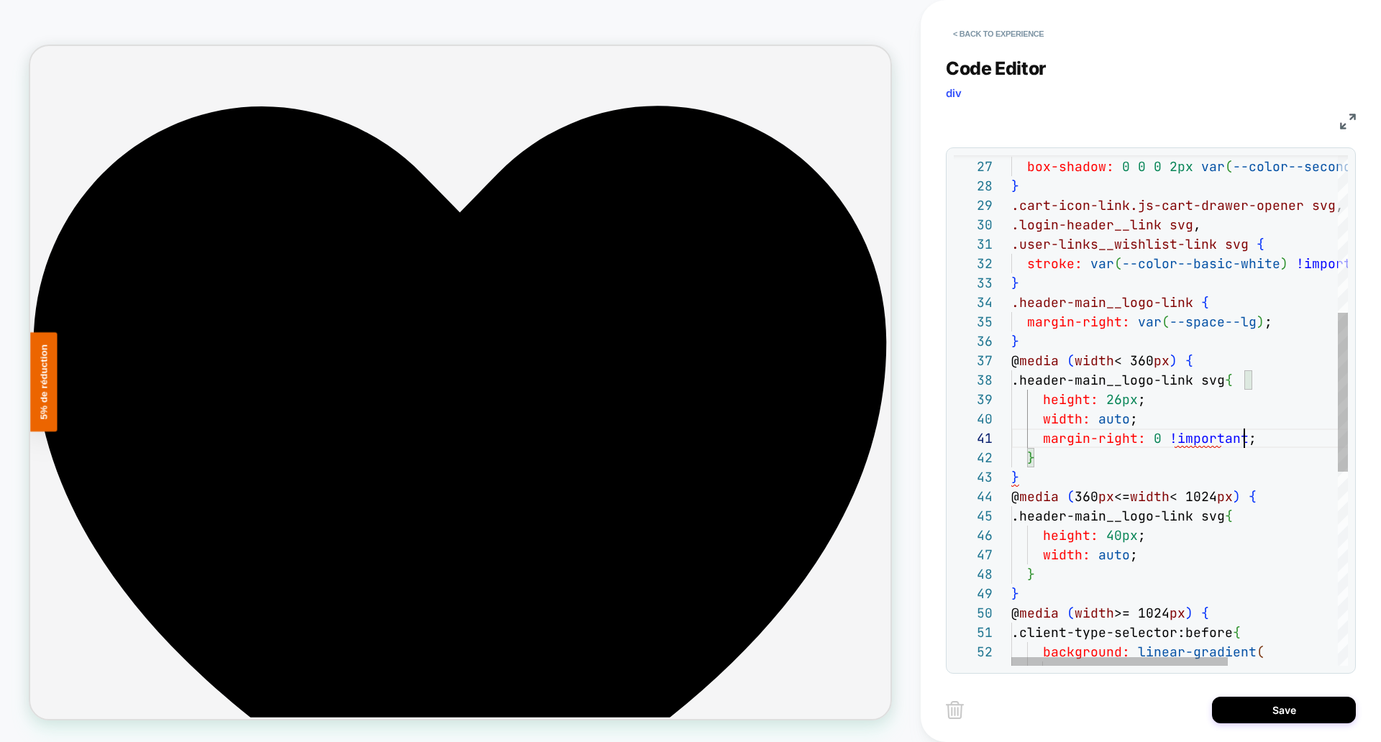
scroll to position [0, 233]
click at [1161, 440] on div ".cart-icon-link__item-count { box-shadow: 0 0 0 2px var ( --color--secondary ) …" at bounding box center [1265, 471] width 507 height 1638
drag, startPoint x: 1271, startPoint y: 435, endPoint x: 1162, endPoint y: 419, distance: 109.7
click at [1162, 419] on div ".cart-icon-link__item-count { box-shadow: 0 0 0 2px var ( --color--secondary ) …" at bounding box center [1265, 471] width 507 height 1638
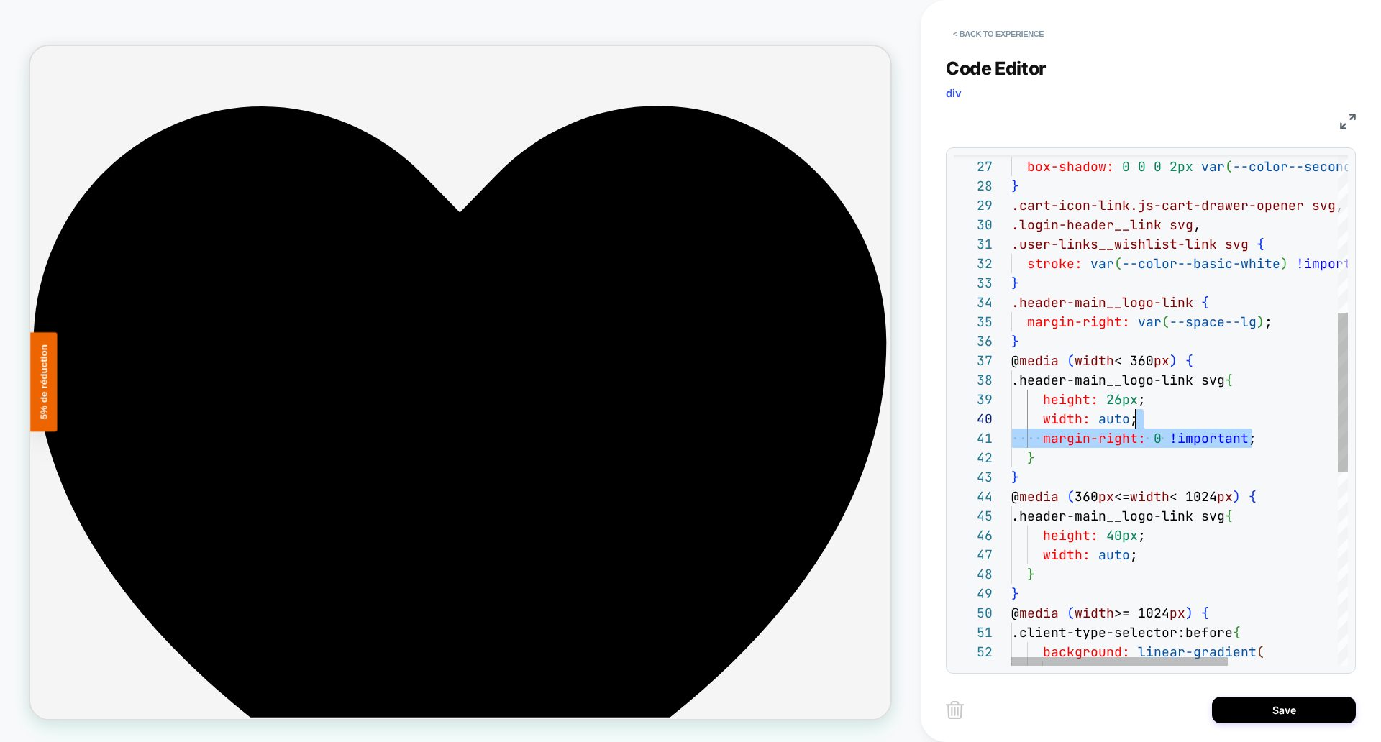
click at [1137, 558] on div ".cart-icon-link__item-count { box-shadow: 0 0 0 2px var ( --color--secondary ) …" at bounding box center [1265, 471] width 507 height 1638
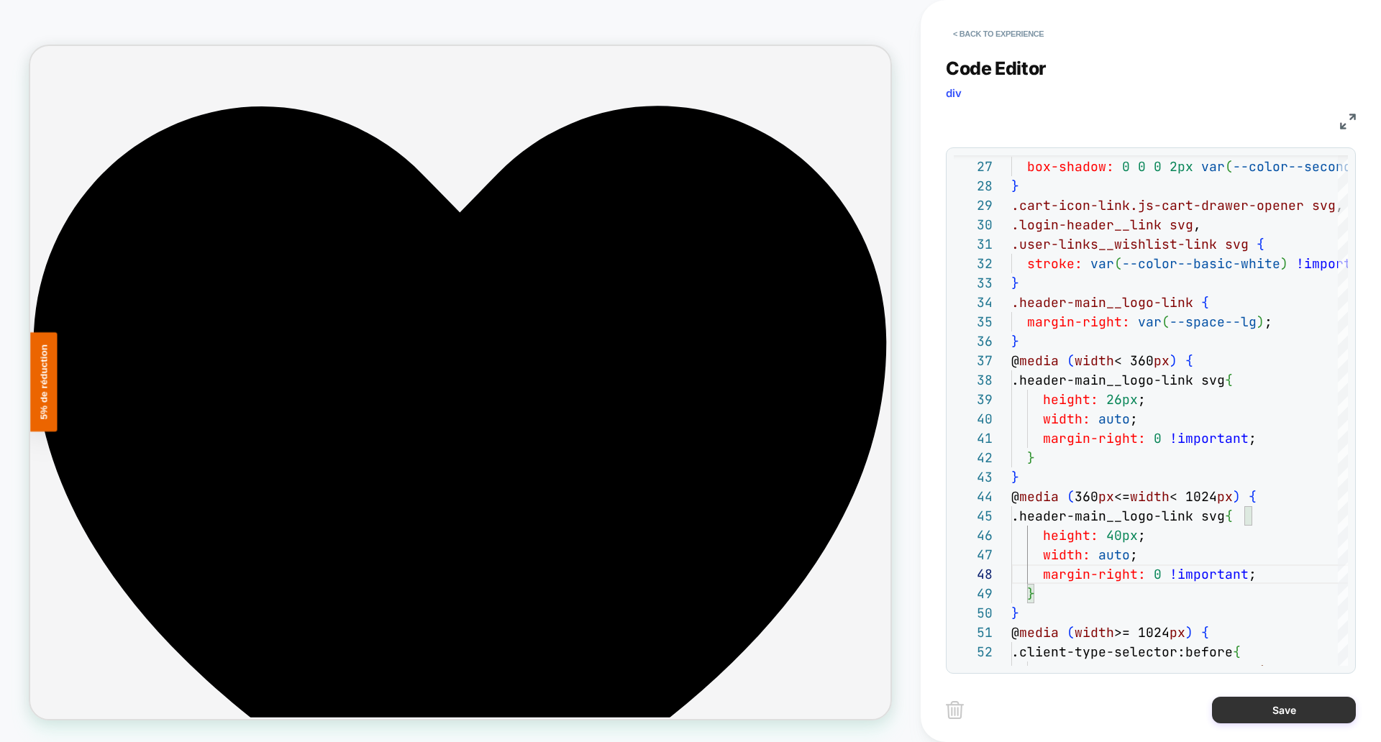
type textarea "**********"
click at [1277, 705] on button "Save" at bounding box center [1284, 710] width 144 height 27
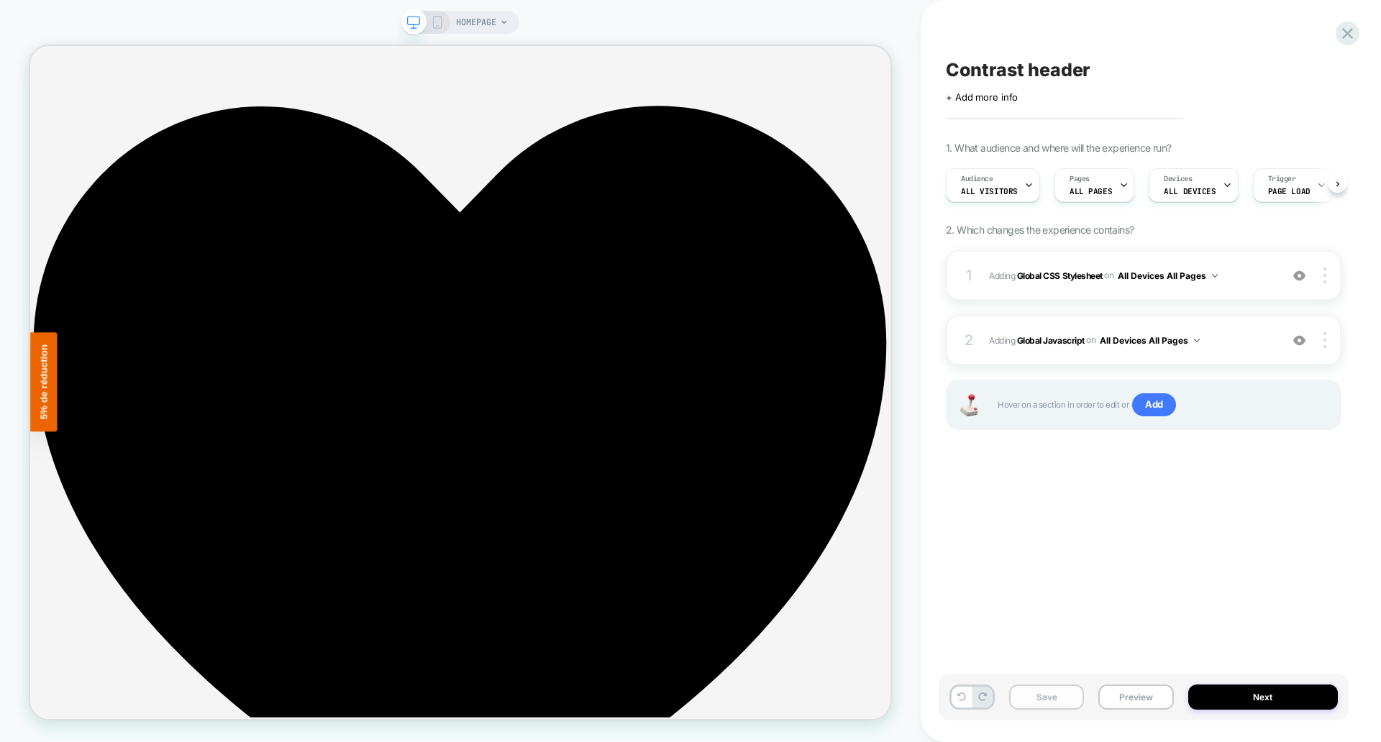
scroll to position [0, 1]
click at [1050, 693] on button "Save" at bounding box center [1046, 697] width 75 height 25
click at [1123, 699] on button "Preview" at bounding box center [1136, 697] width 75 height 25
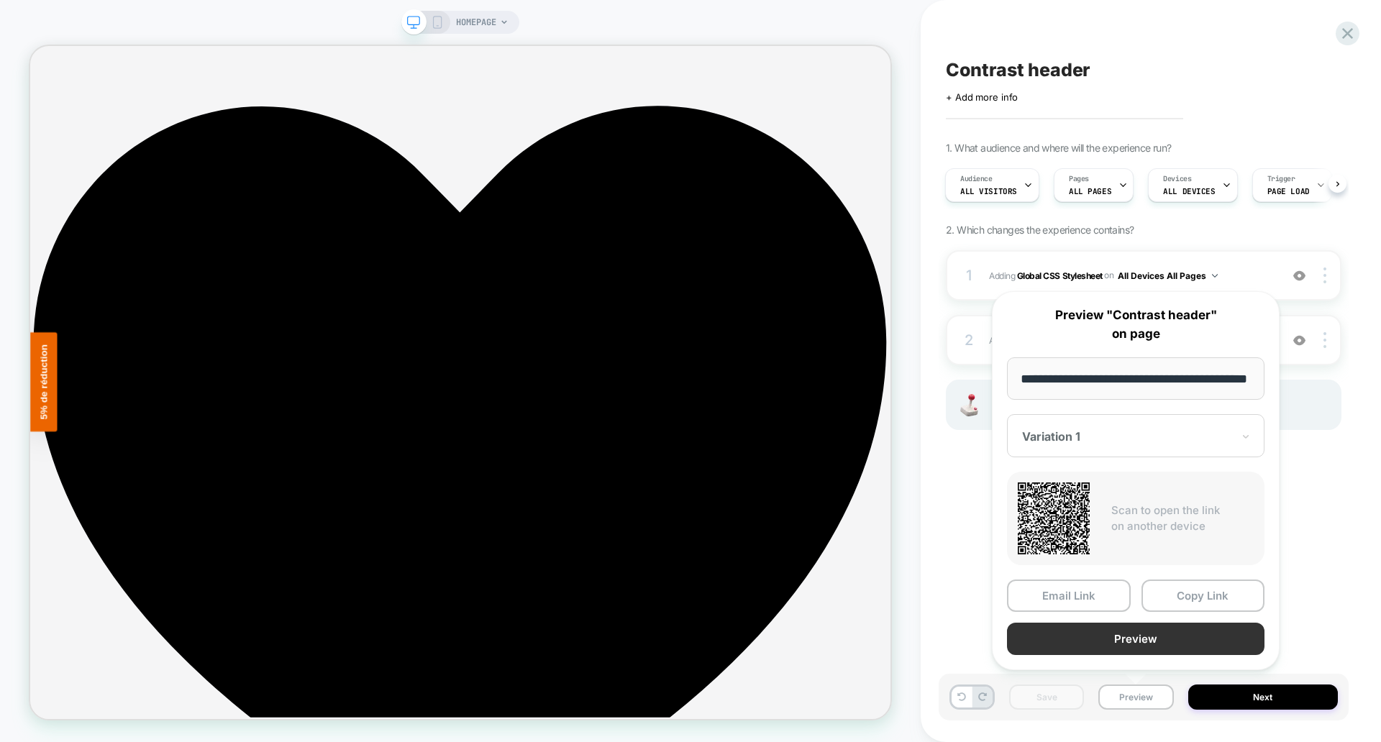
scroll to position [0, 0]
click at [1108, 643] on button "Preview" at bounding box center [1136, 639] width 258 height 32
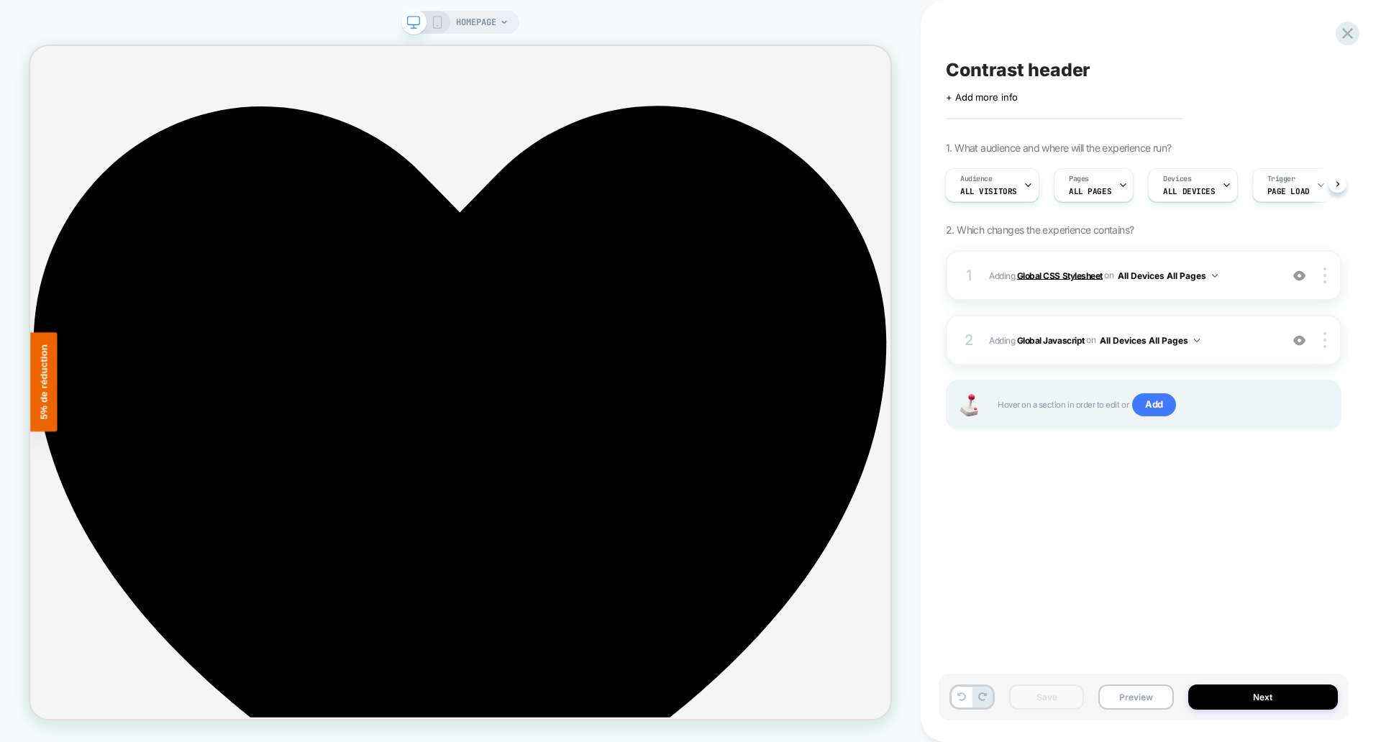
click at [1082, 275] on b "Global CSS Stylesheet" at bounding box center [1060, 275] width 86 height 11
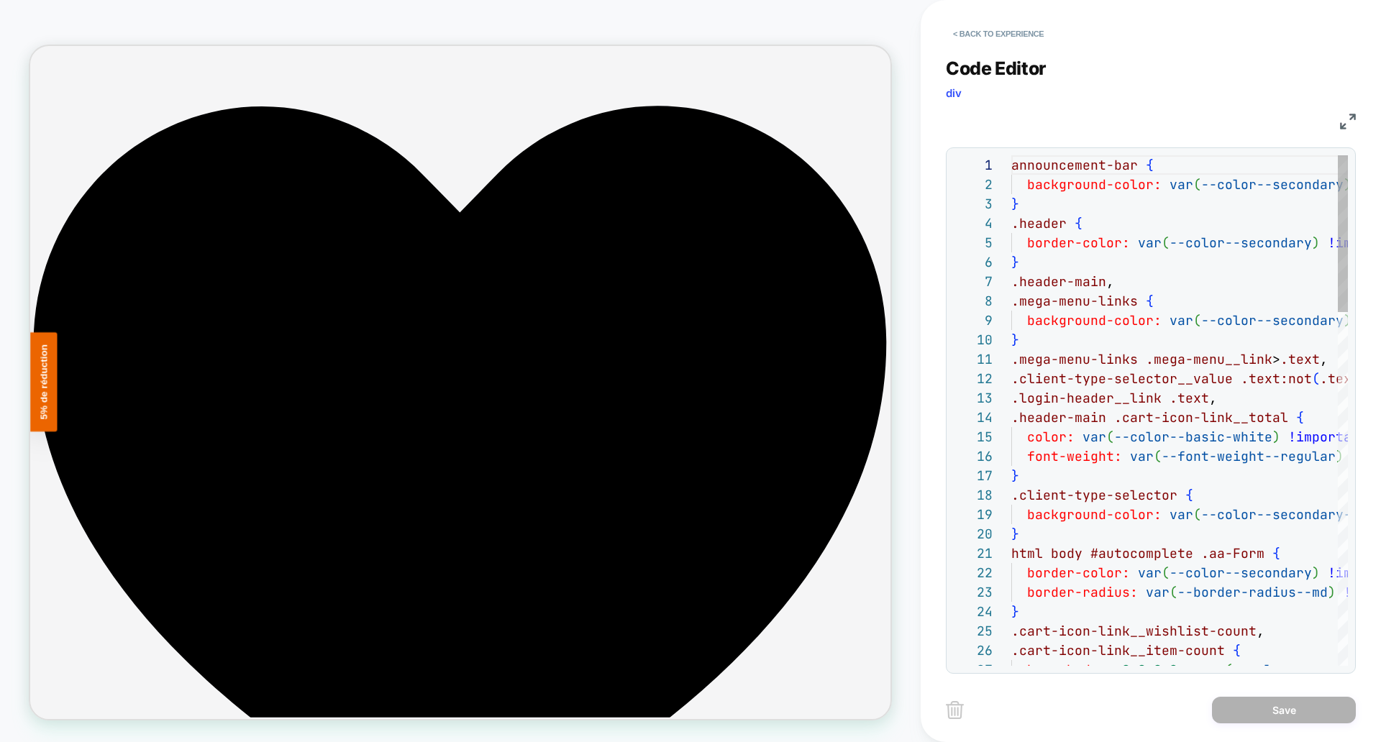
scroll to position [194, 0]
click at [1352, 122] on img at bounding box center [1348, 122] width 16 height 16
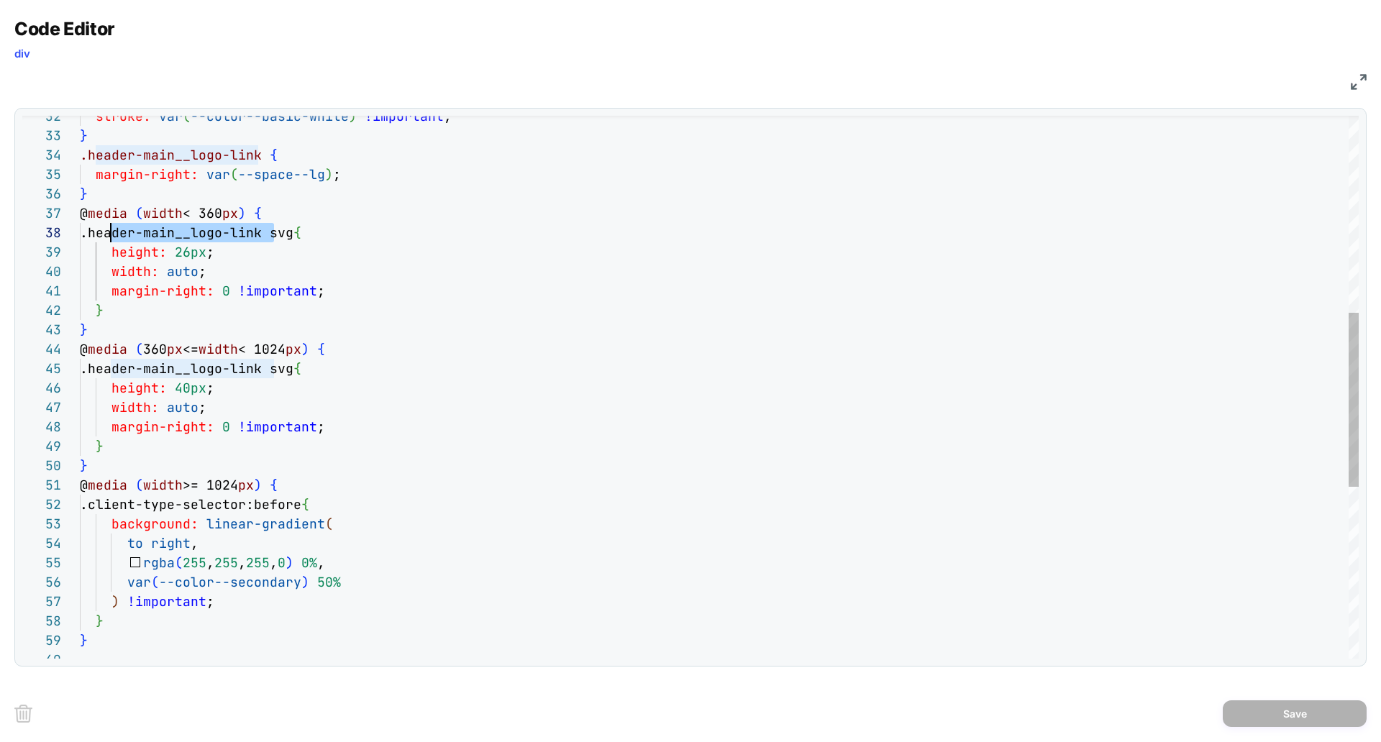
scroll to position [136, 16]
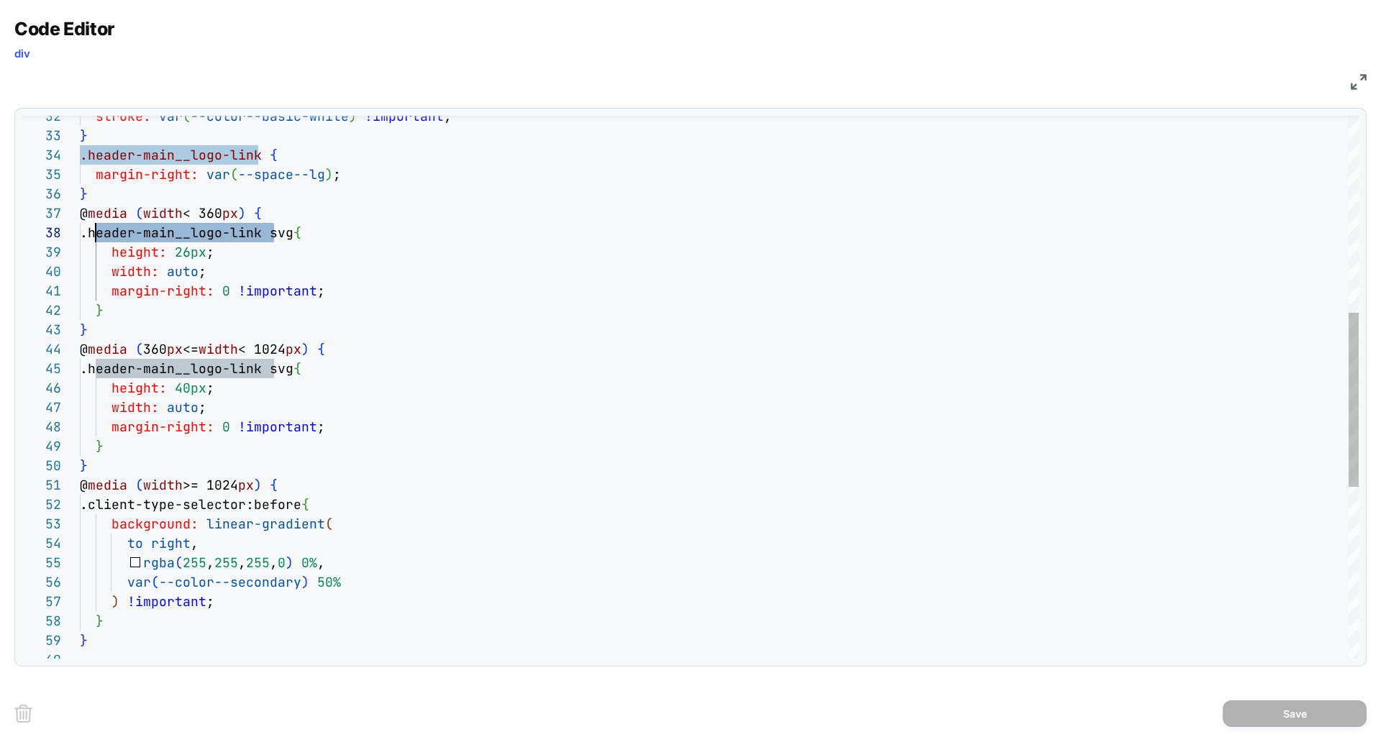
drag, startPoint x: 272, startPoint y: 233, endPoint x: 109, endPoint y: 240, distance: 163.4
click at [95, 239] on div "stroke: var ( --color--basic-white ) !important ; } .header-main__logo-link { m…" at bounding box center [719, 348] width 1279 height 1689
click at [306, 213] on div "stroke: var ( --color--basic-white ) !important ; } .header-main__logo-link { m…" at bounding box center [719, 348] width 1279 height 1689
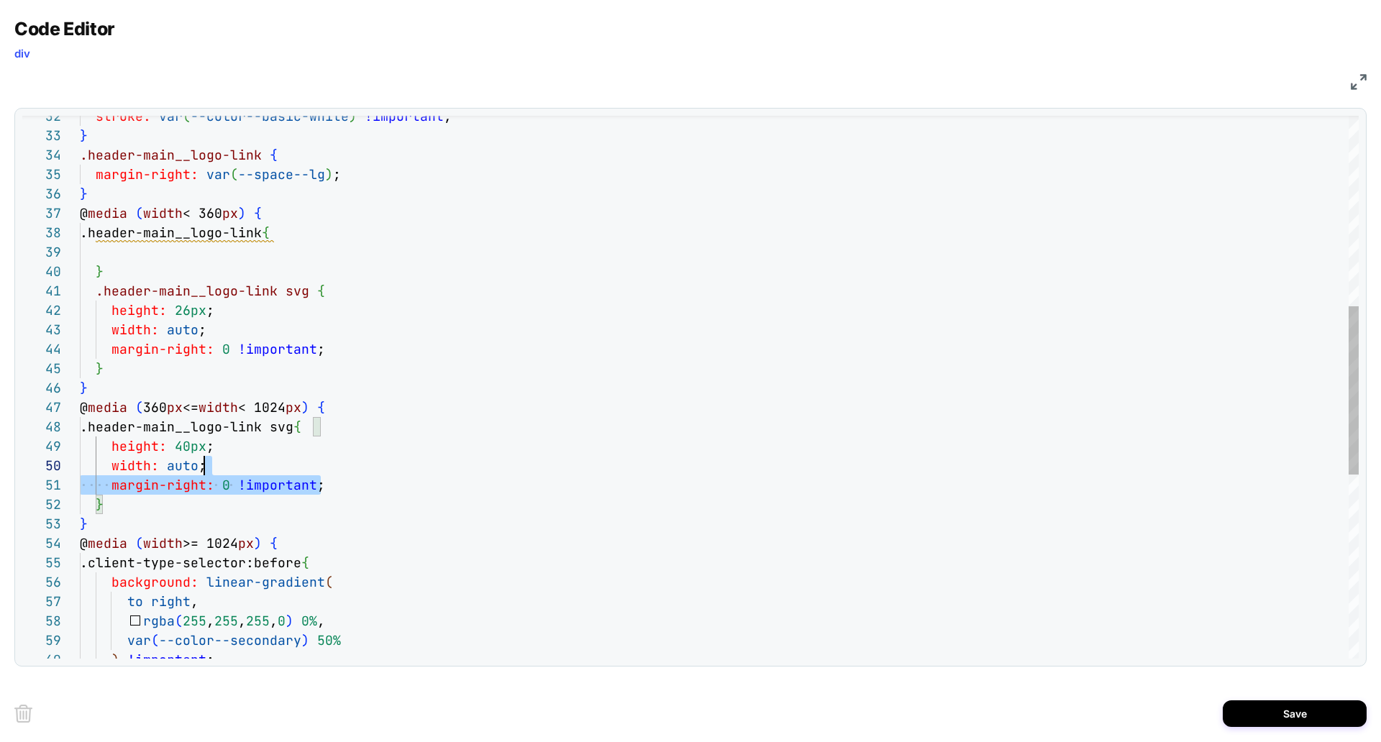
scroll to position [175, 124]
drag, startPoint x: 330, startPoint y: 490, endPoint x: 322, endPoint y: 466, distance: 24.8
click at [320, 468] on div "stroke: var ( --color--basic-white ) !important ; } .header-main__logo-link { m…" at bounding box center [719, 378] width 1279 height 1748
drag, startPoint x: 199, startPoint y: 255, endPoint x: 301, endPoint y: 234, distance: 105.1
click at [301, 234] on div "stroke: var ( --color--basic-white ) !important ; } .header-main__logo-link { m…" at bounding box center [719, 378] width 1279 height 1748
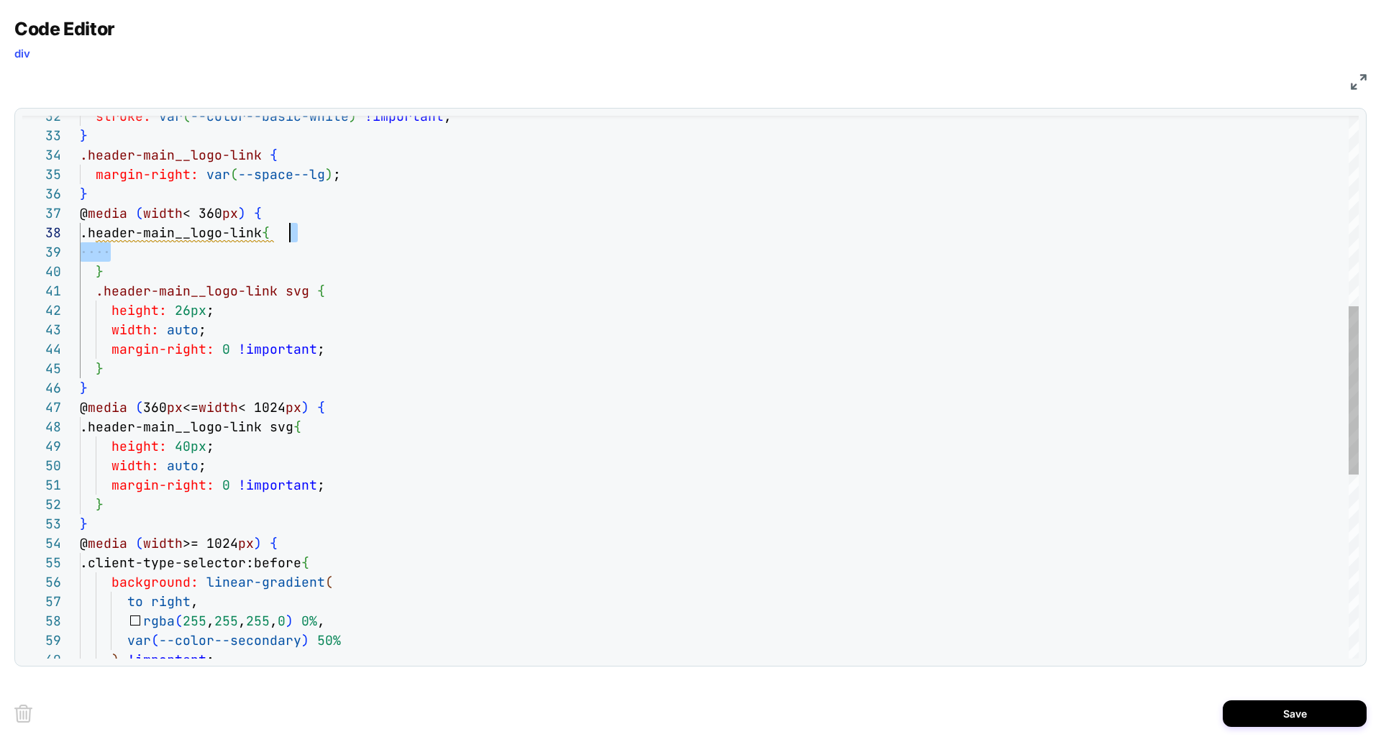
scroll to position [155, 241]
drag, startPoint x: 118, startPoint y: 272, endPoint x: 263, endPoint y: 254, distance: 145.7
click at [262, 253] on div "stroke: var ( --color--basic-white ) !important ; } .header-main__logo-link { m…" at bounding box center [719, 378] width 1279 height 1748
click at [342, 261] on div "stroke: var ( --color--basic-white ) !important ; } .header-main__logo-link { m…" at bounding box center [719, 378] width 1279 height 1748
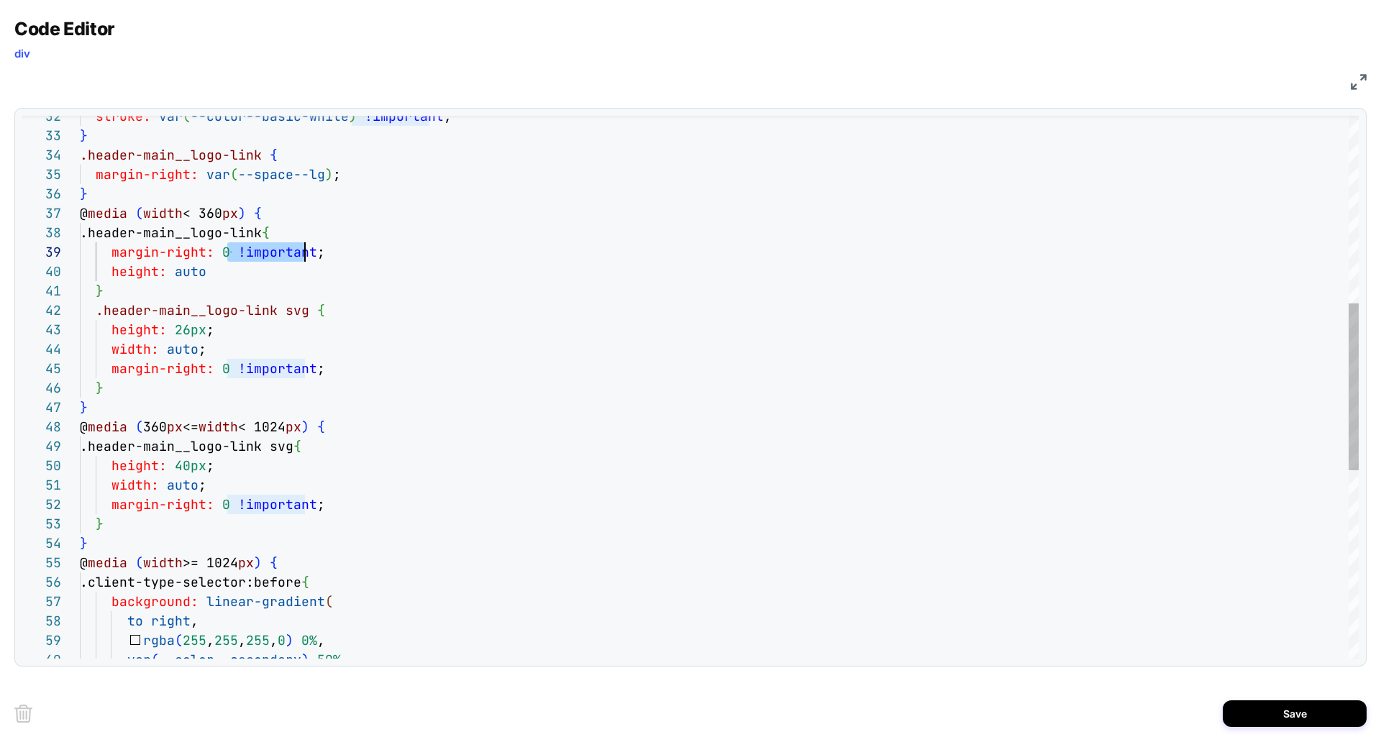
scroll to position [155, 233]
drag, startPoint x: 229, startPoint y: 251, endPoint x: 309, endPoint y: 252, distance: 80.6
click at [310, 252] on div "stroke: var ( --color--basic-white ) !important ; } .header-main__logo-link { m…" at bounding box center [719, 387] width 1279 height 1767
drag, startPoint x: 206, startPoint y: 271, endPoint x: 222, endPoint y: 270, distance: 15.9
click at [206, 271] on div "stroke: var ( --color--basic-white ) !important ; } .header-main__logo-link { m…" at bounding box center [719, 387] width 1279 height 1767
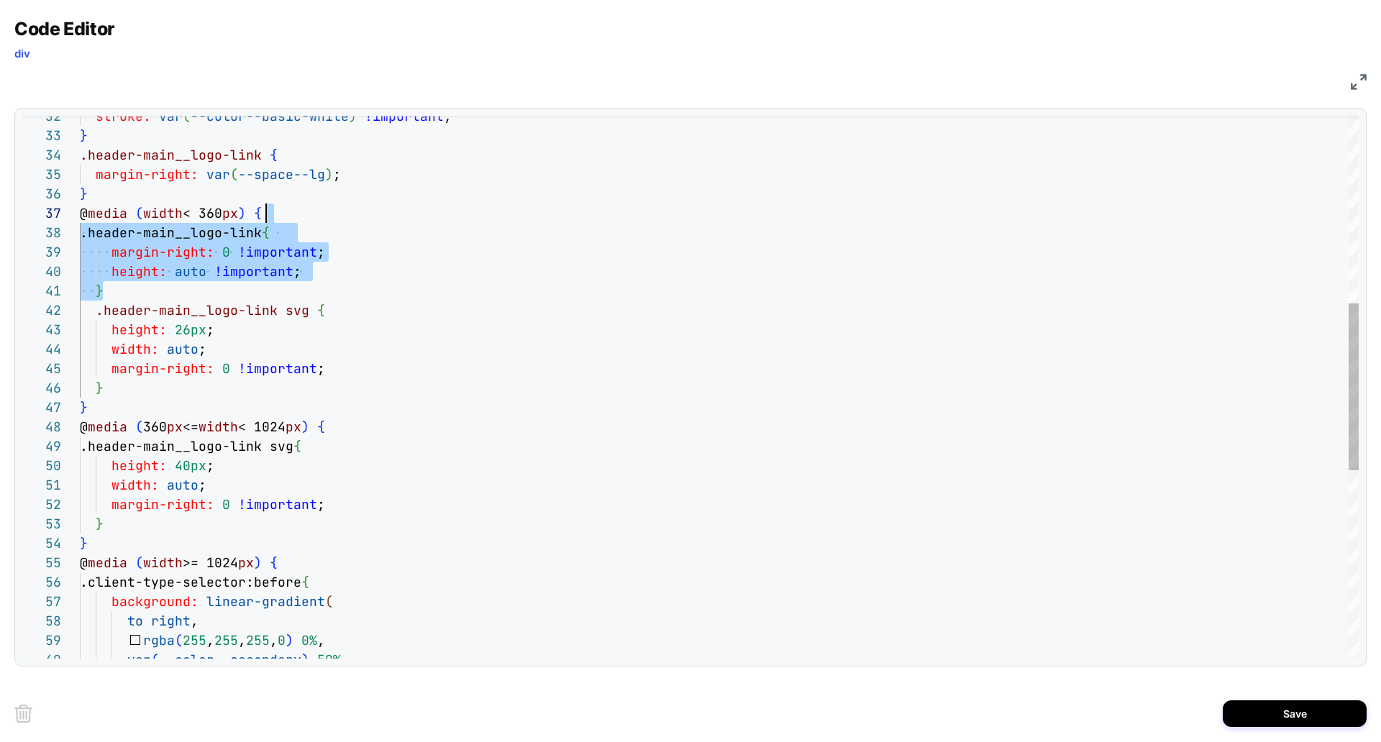
scroll to position [117, 186]
drag, startPoint x: 122, startPoint y: 296, endPoint x: 303, endPoint y: 216, distance: 198.1
click at [303, 216] on div "stroke: var ( --color--basic-white ) !important ; } .header-main__logo-link { m…" at bounding box center [719, 387] width 1279 height 1767
click at [412, 368] on div "stroke: var ( --color--basic-white ) !important ; } .header-main__logo-link { m…" at bounding box center [719, 387] width 1279 height 1767
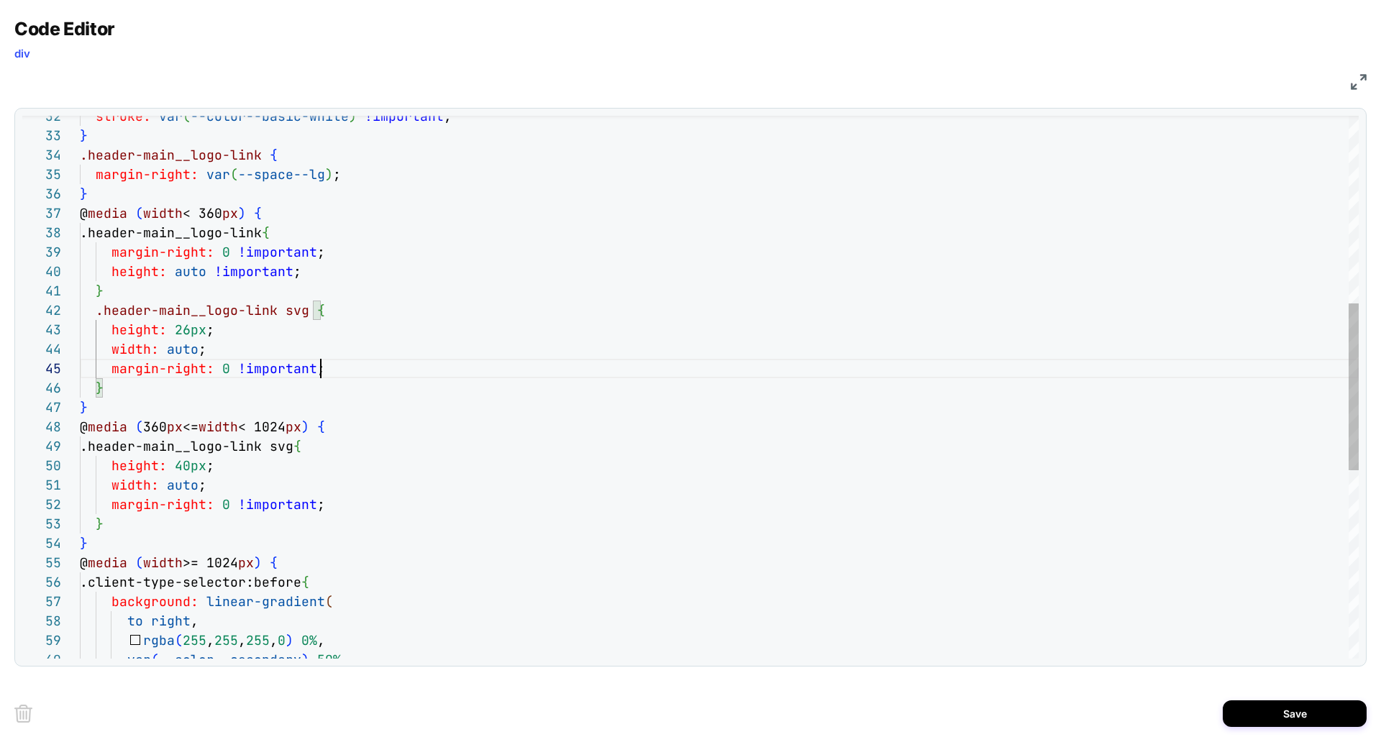
click at [362, 423] on div "stroke: var ( --color--basic-white ) !important ; } .header-main__logo-link { m…" at bounding box center [719, 387] width 1279 height 1767
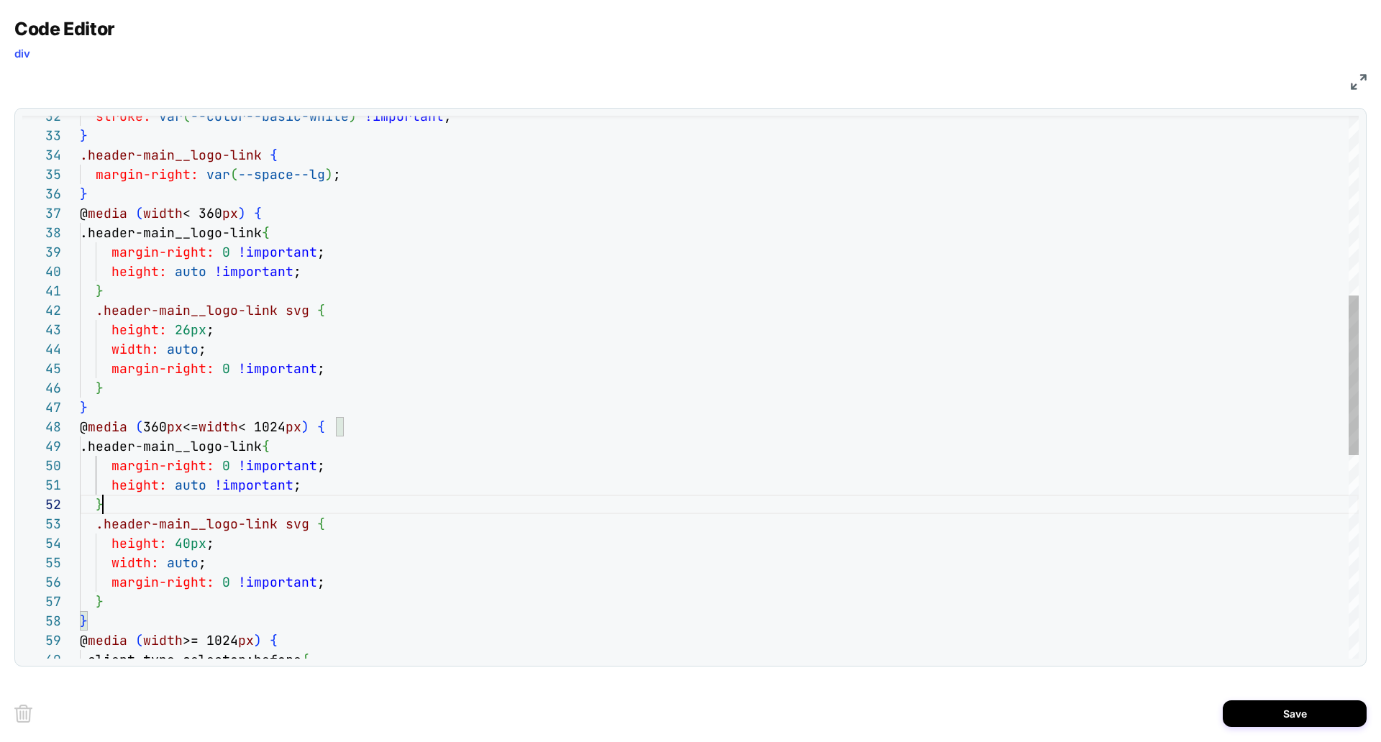
scroll to position [19, 23]
type textarea "**********"
click at [1269, 719] on button "Save" at bounding box center [1295, 714] width 144 height 27
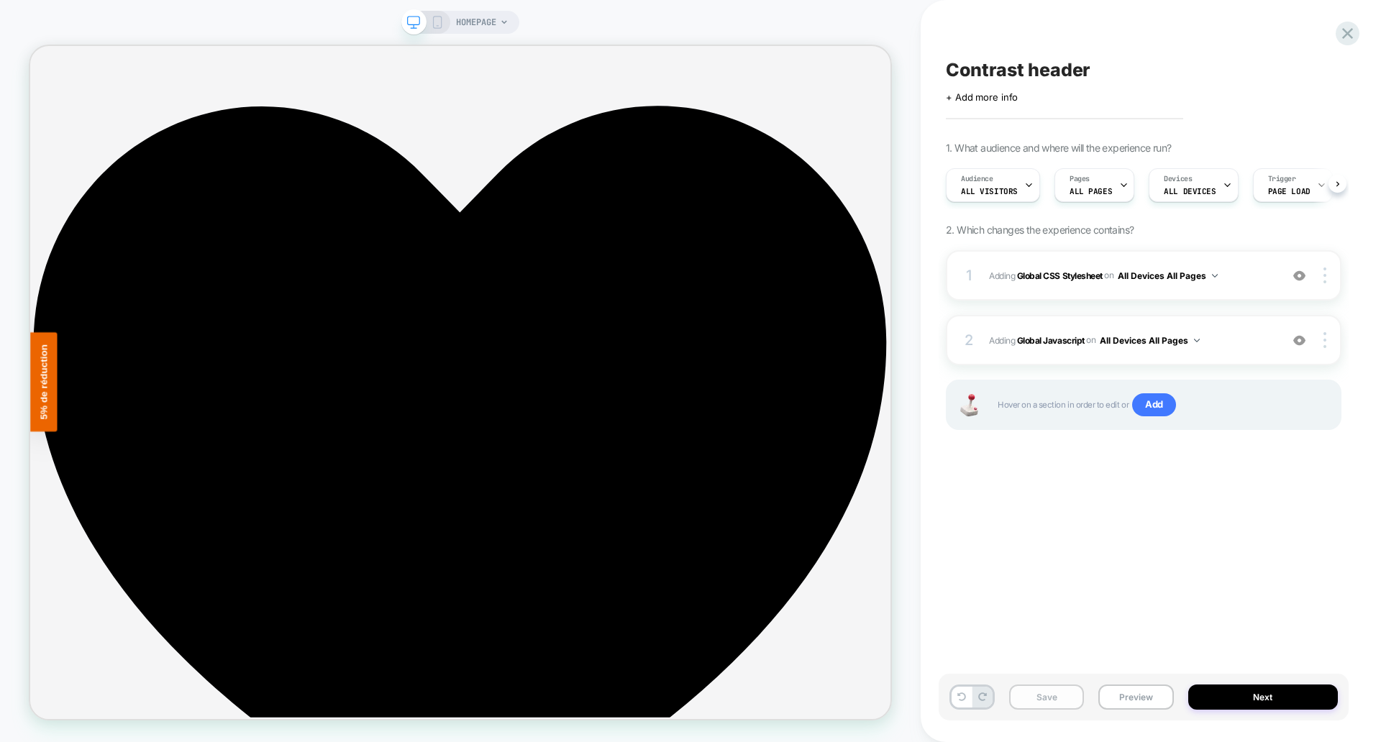
scroll to position [0, 1]
click at [1053, 693] on button "Save" at bounding box center [1046, 697] width 75 height 25
click at [1142, 700] on button "Preview" at bounding box center [1136, 697] width 75 height 25
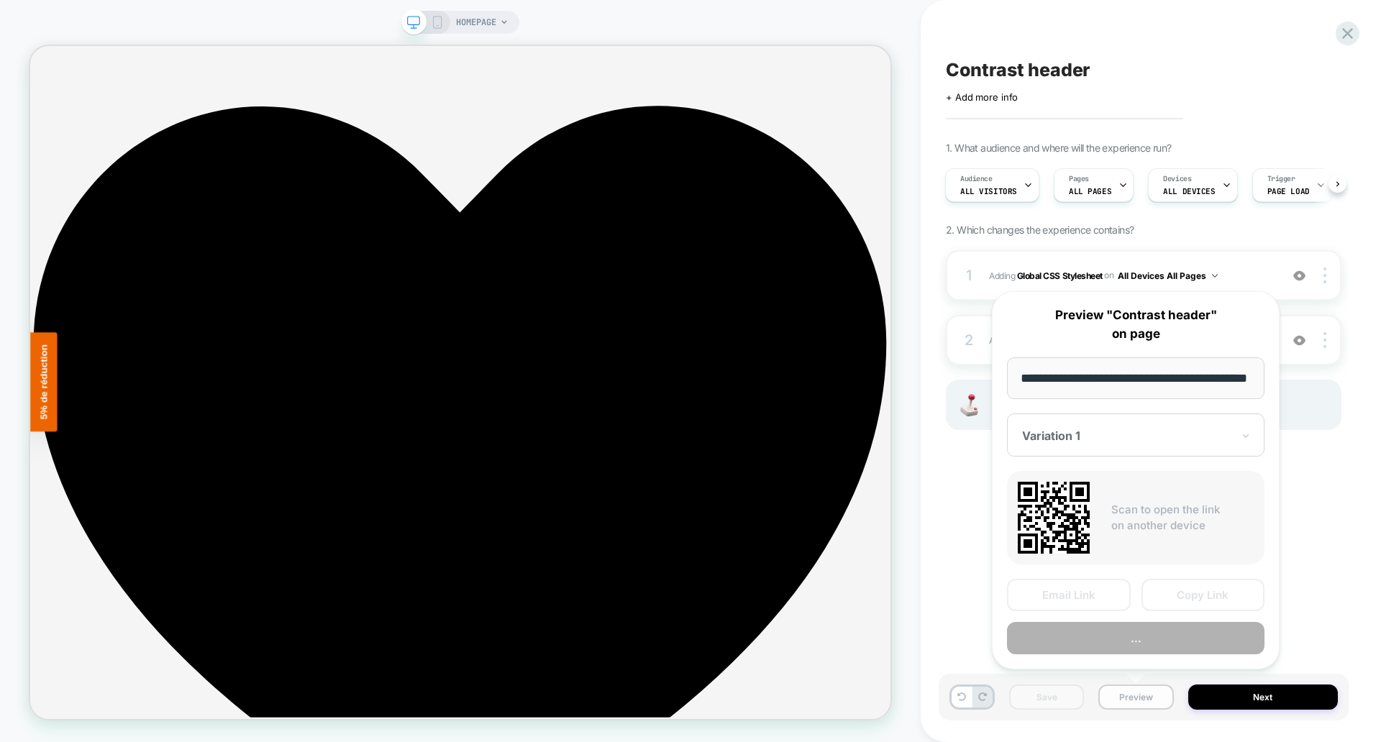
scroll to position [0, 41]
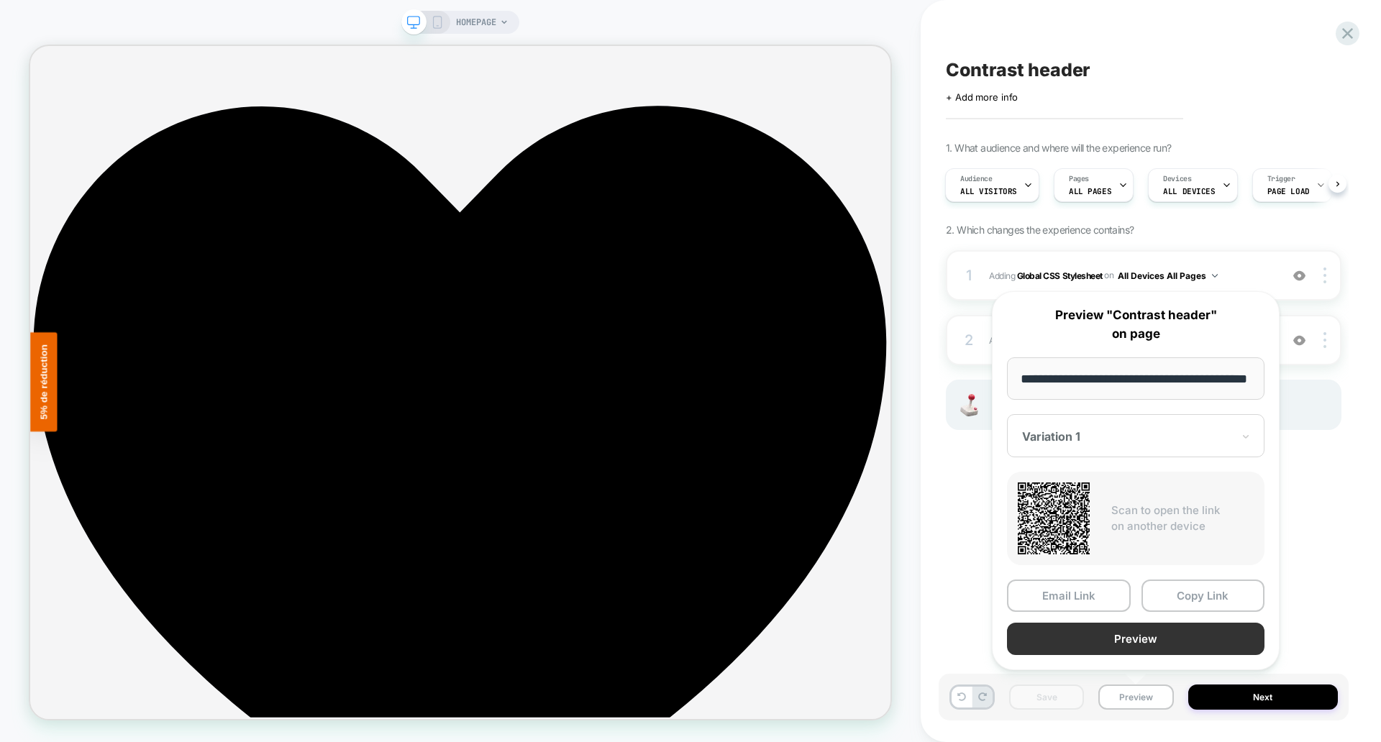
click at [1133, 640] on button "Preview" at bounding box center [1136, 639] width 258 height 32
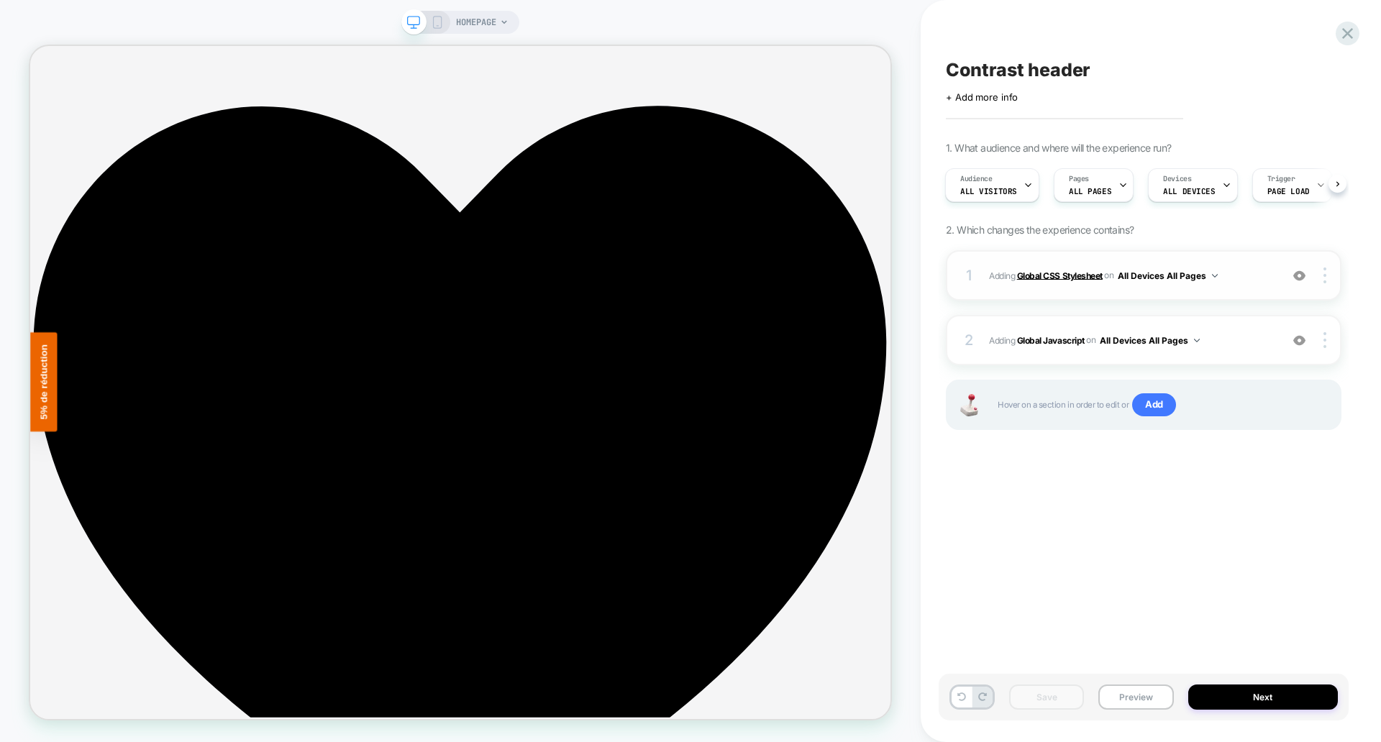
click at [1055, 277] on b "Global CSS Stylesheet" at bounding box center [1060, 275] width 86 height 11
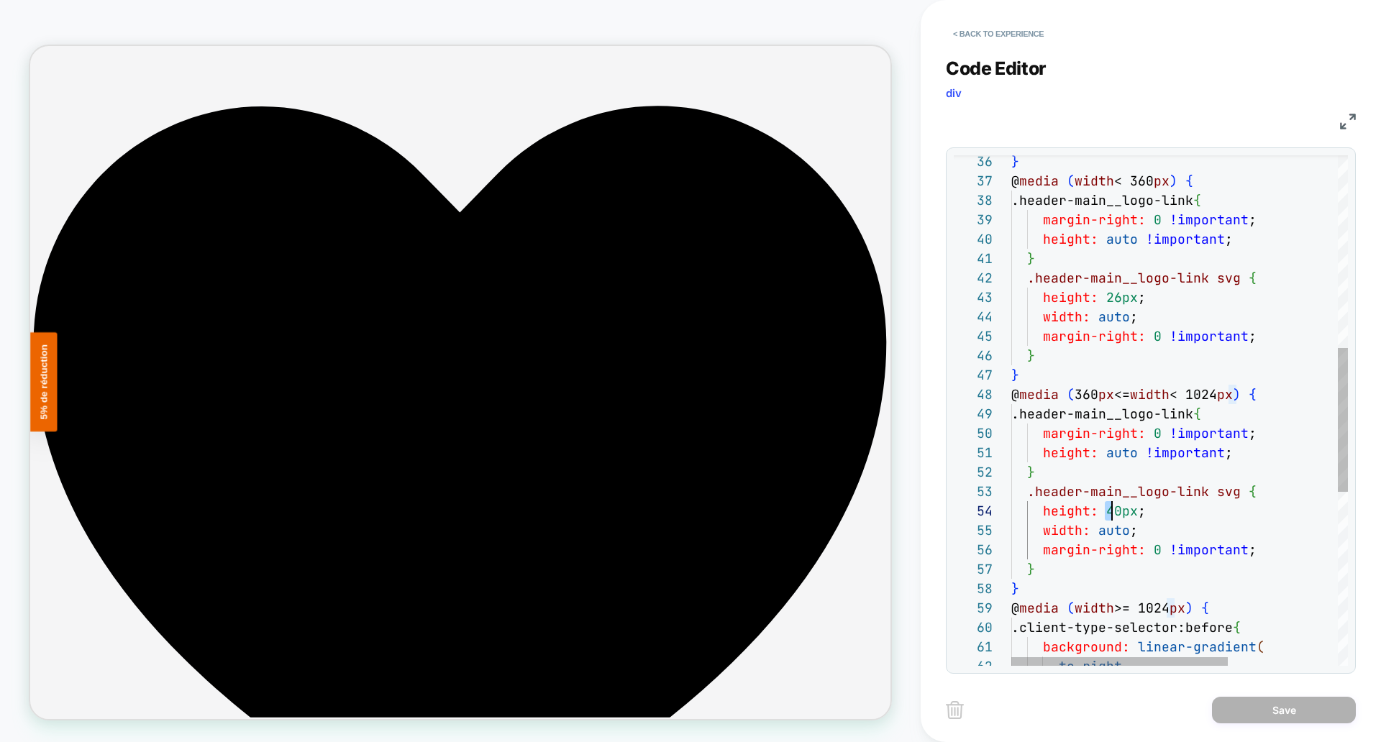
scroll to position [58, 109]
drag, startPoint x: 1107, startPoint y: 511, endPoint x: 1118, endPoint y: 511, distance: 11.5
click at [1118, 511] on div "} @ media ( width < 360 px ) { .header-main__logo-link { margin-right: 0 !impor…" at bounding box center [1265, 378] width 507 height 1812
type textarea "**********"
click at [1276, 709] on button "Save" at bounding box center [1284, 710] width 144 height 27
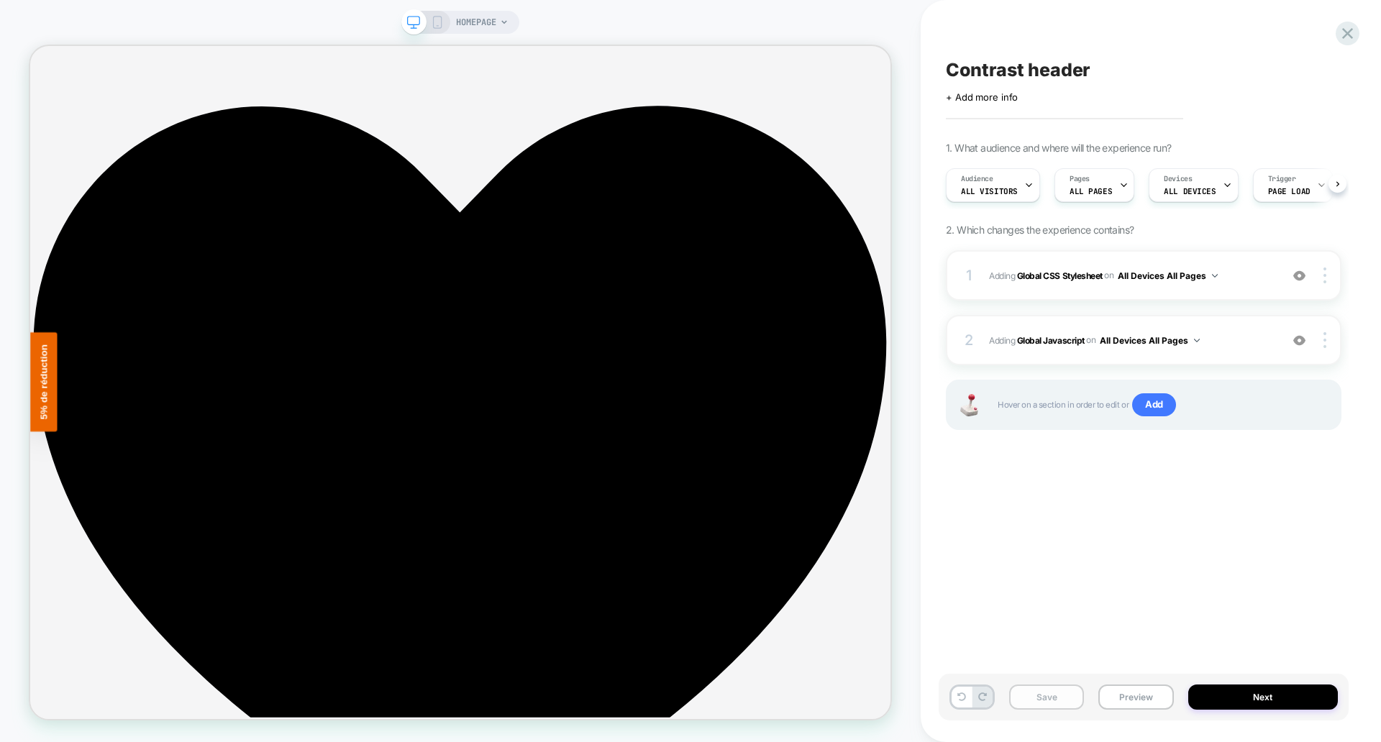
scroll to position [0, 1]
click at [1023, 699] on button "Save" at bounding box center [1046, 697] width 75 height 25
click at [1130, 700] on button "Preview" at bounding box center [1136, 697] width 75 height 25
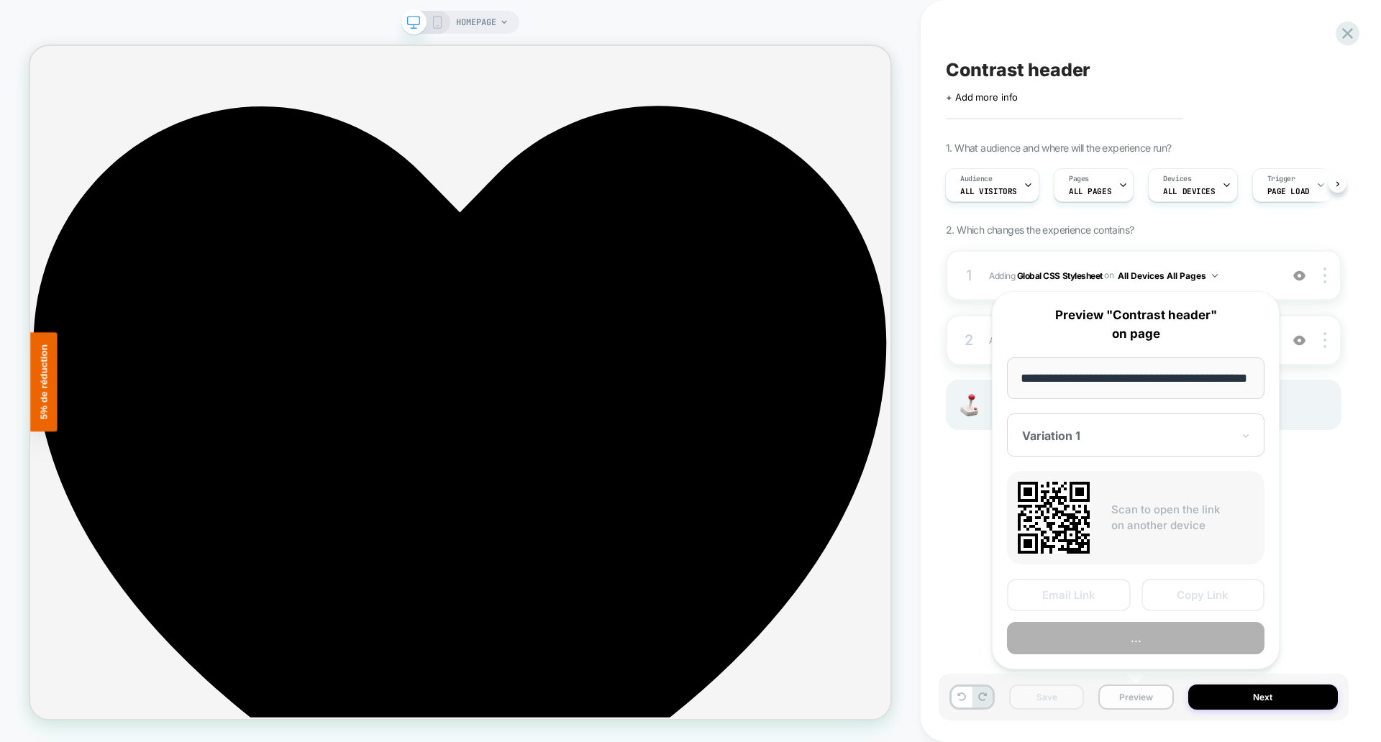
scroll to position [0, 41]
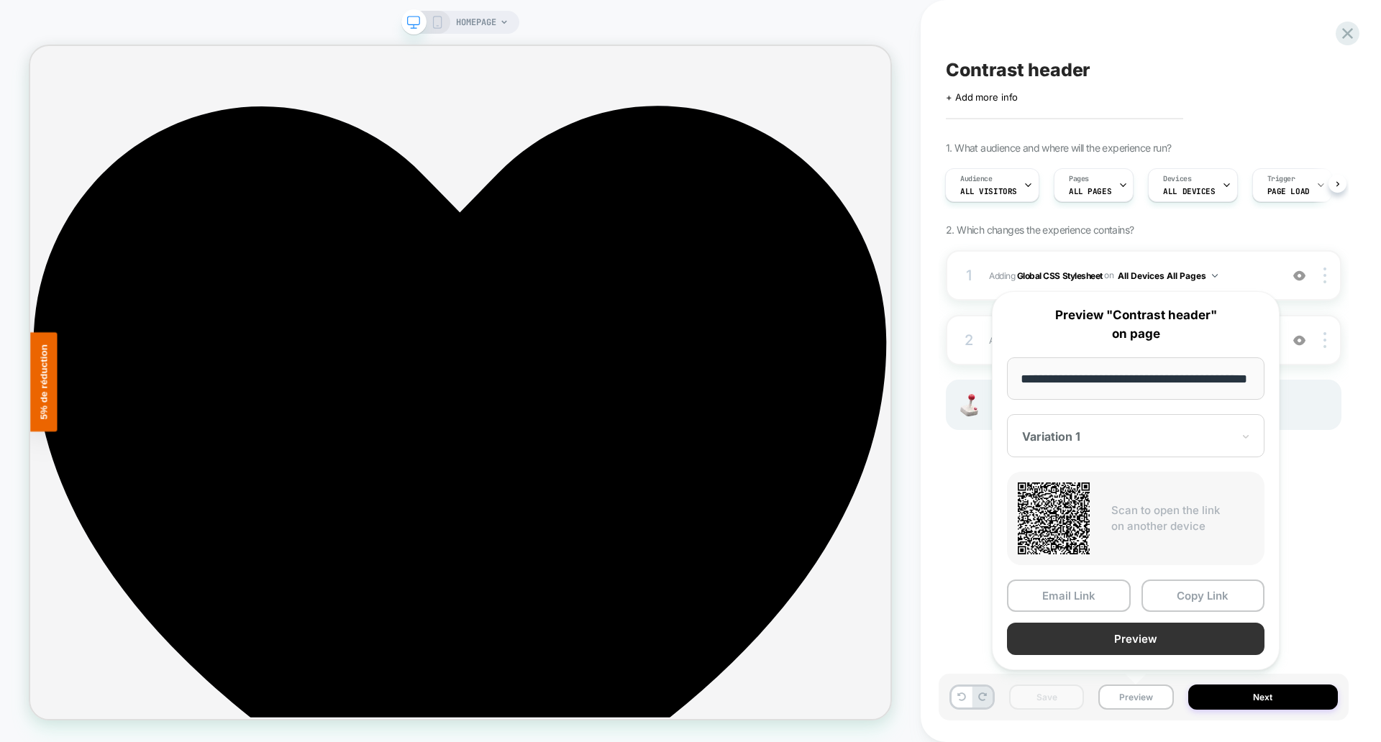
click at [1116, 640] on button "Preview" at bounding box center [1136, 639] width 258 height 32
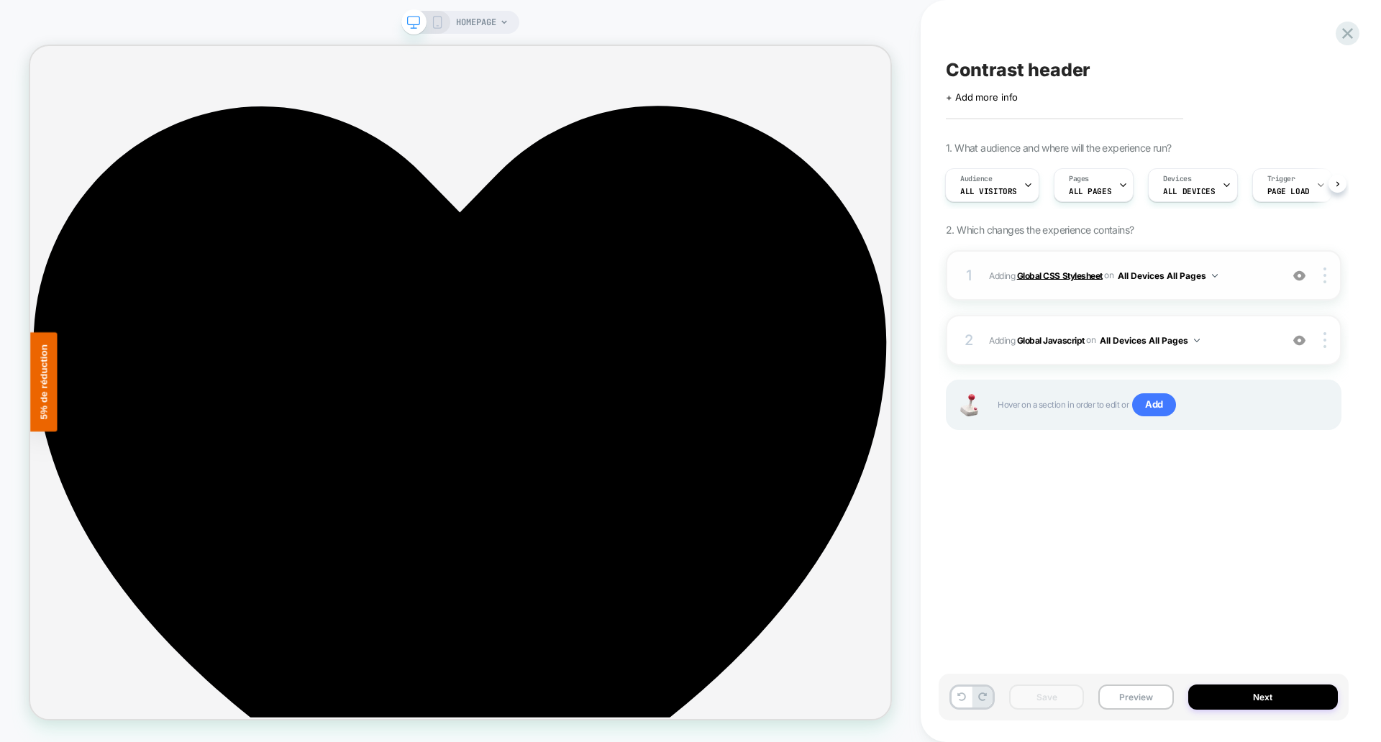
click at [1053, 273] on b "Global CSS Stylesheet" at bounding box center [1060, 275] width 86 height 11
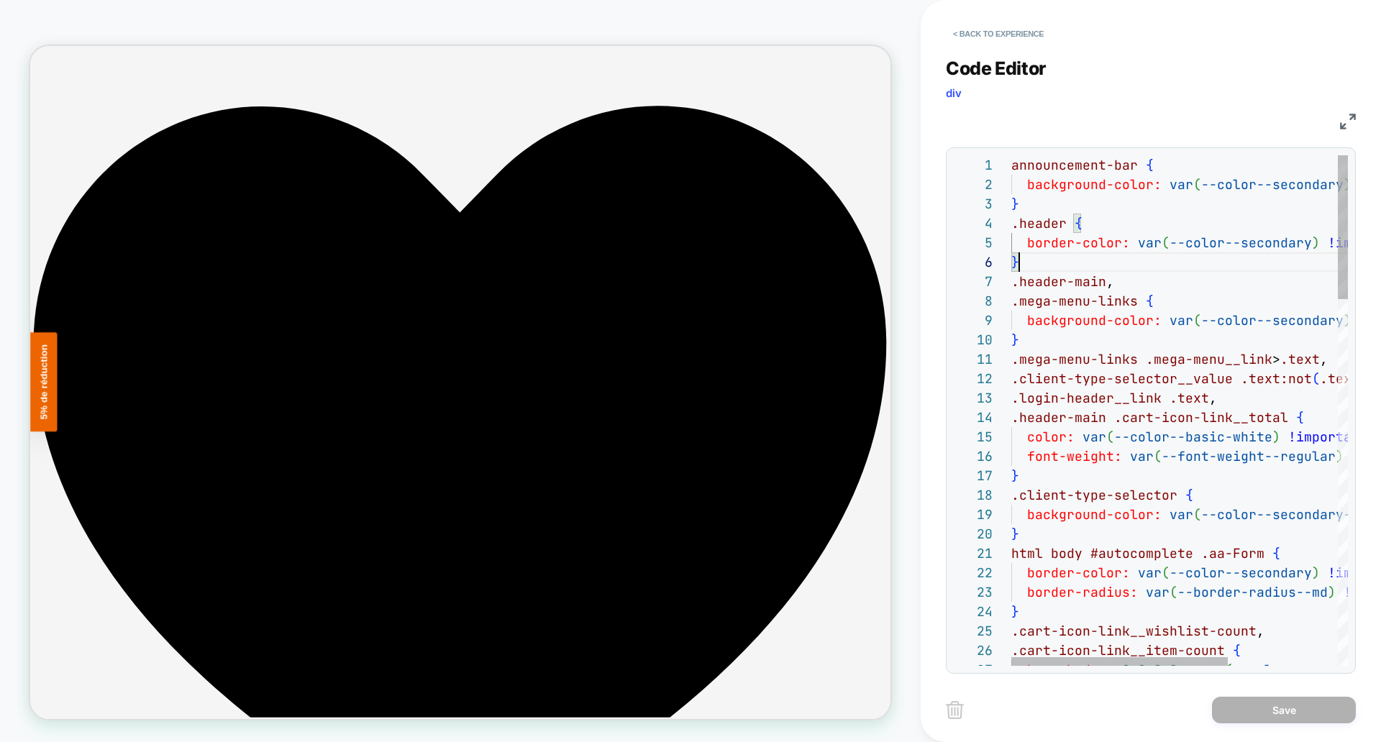
scroll to position [97, 8]
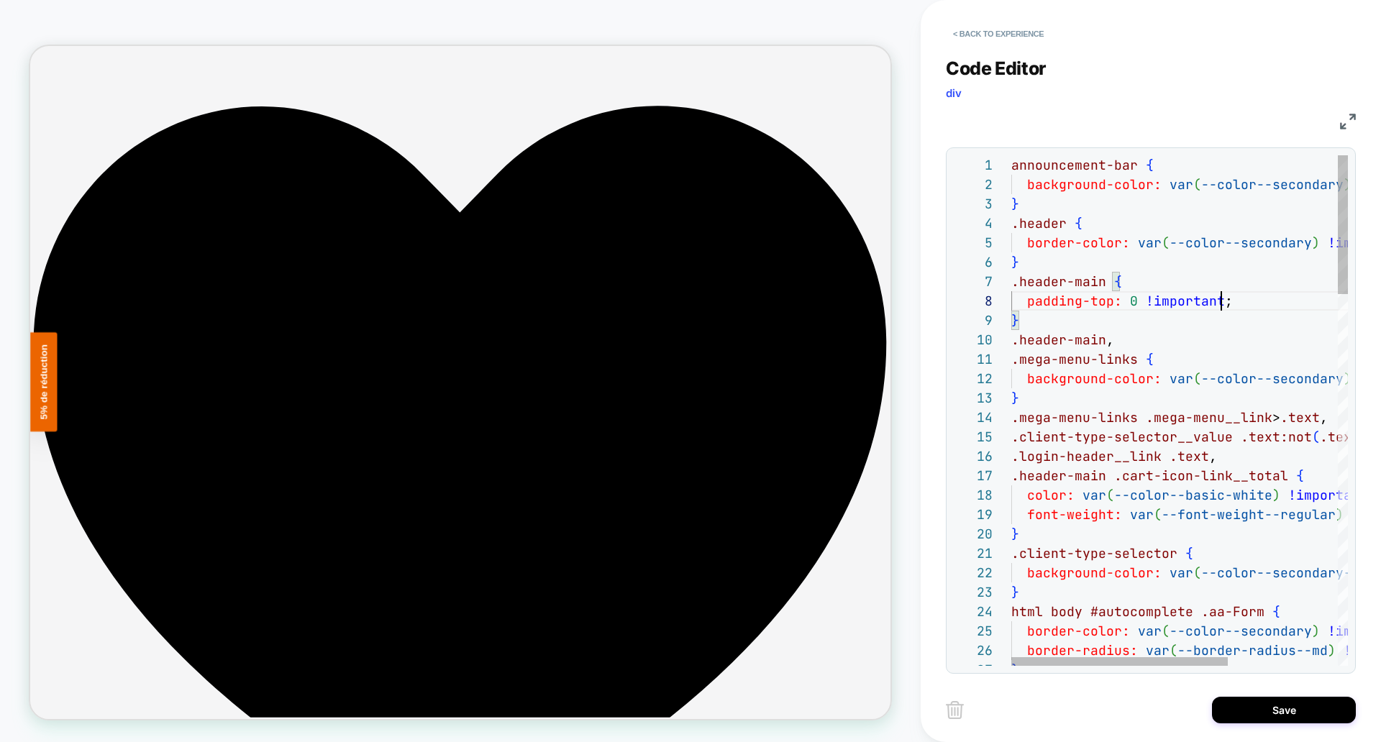
scroll to position [136, 210]
type textarea "**********"
click at [1281, 712] on button "Save" at bounding box center [1284, 710] width 144 height 27
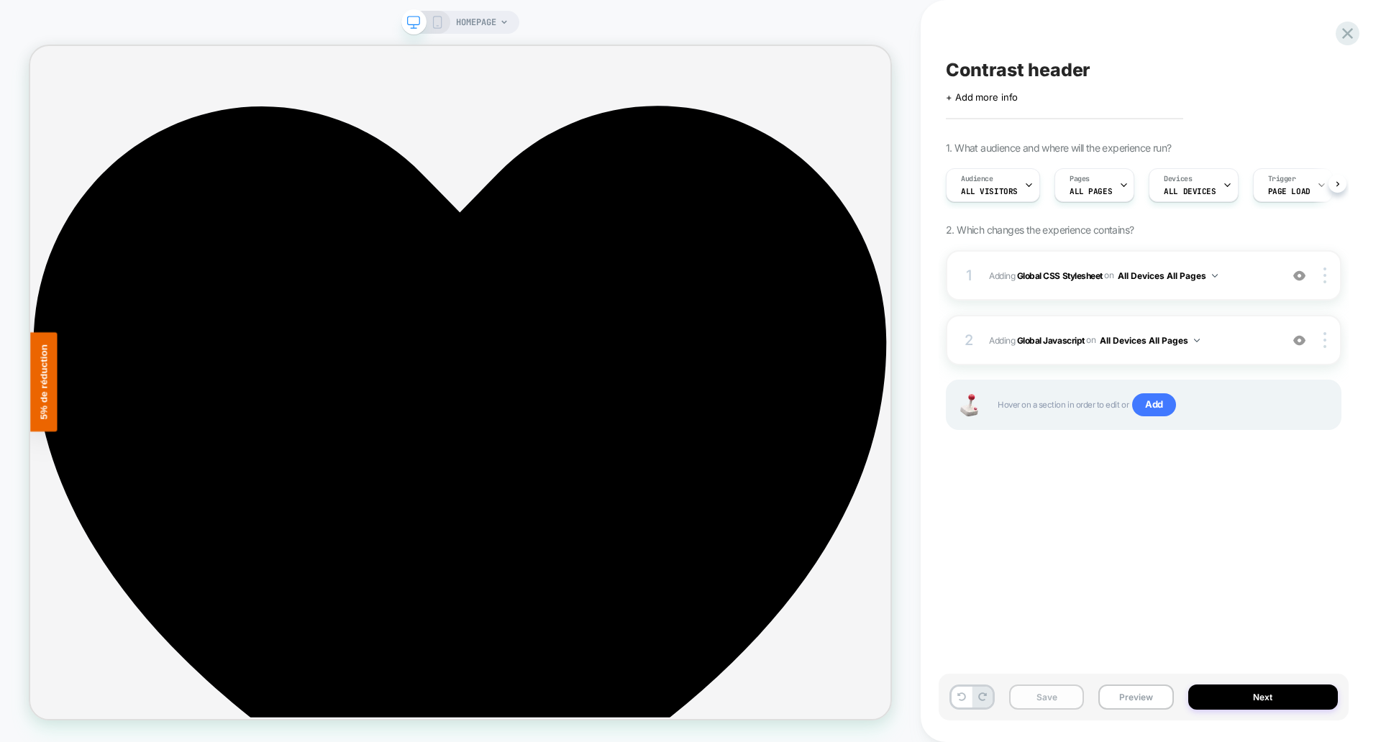
scroll to position [0, 1]
click at [1046, 696] on button "Save" at bounding box center [1046, 697] width 75 height 25
click at [1123, 697] on button "Preview" at bounding box center [1136, 697] width 75 height 25
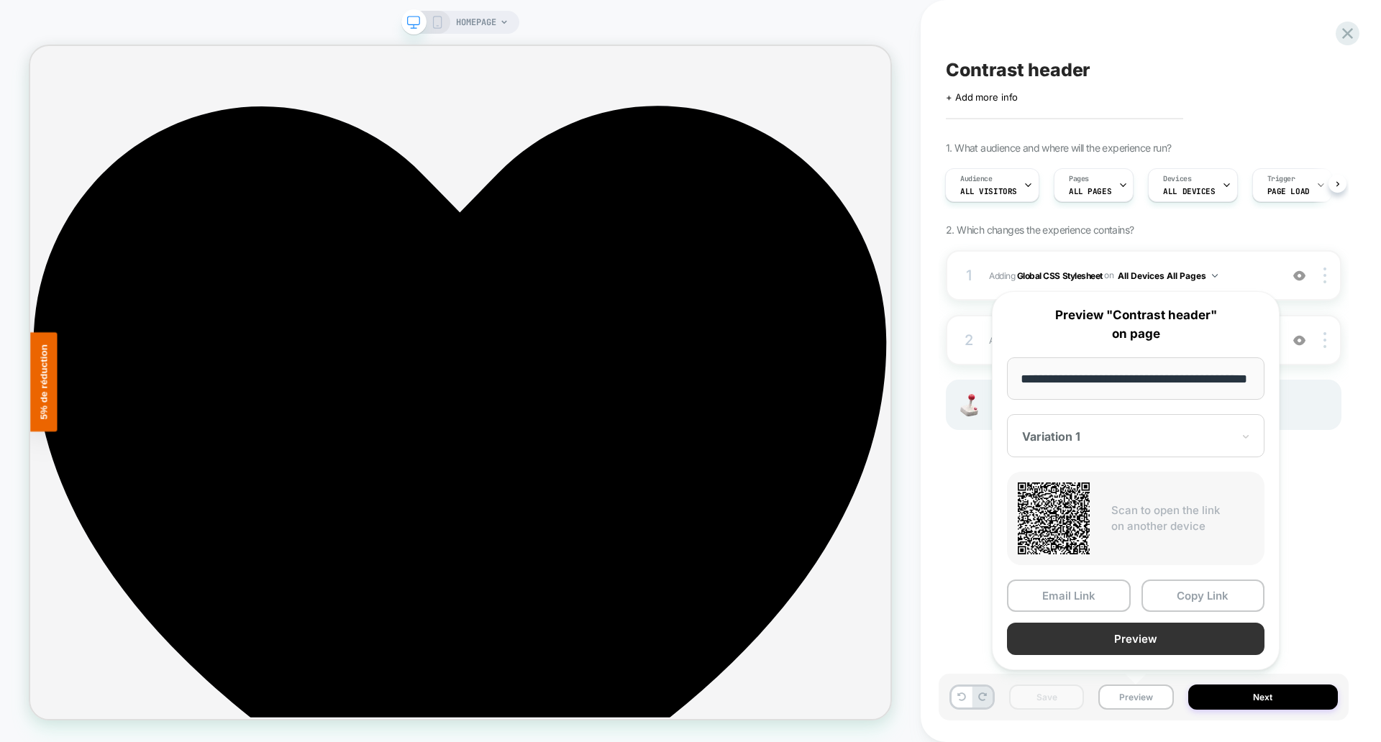
scroll to position [0, 0]
click at [1122, 635] on button "Preview" at bounding box center [1136, 639] width 258 height 32
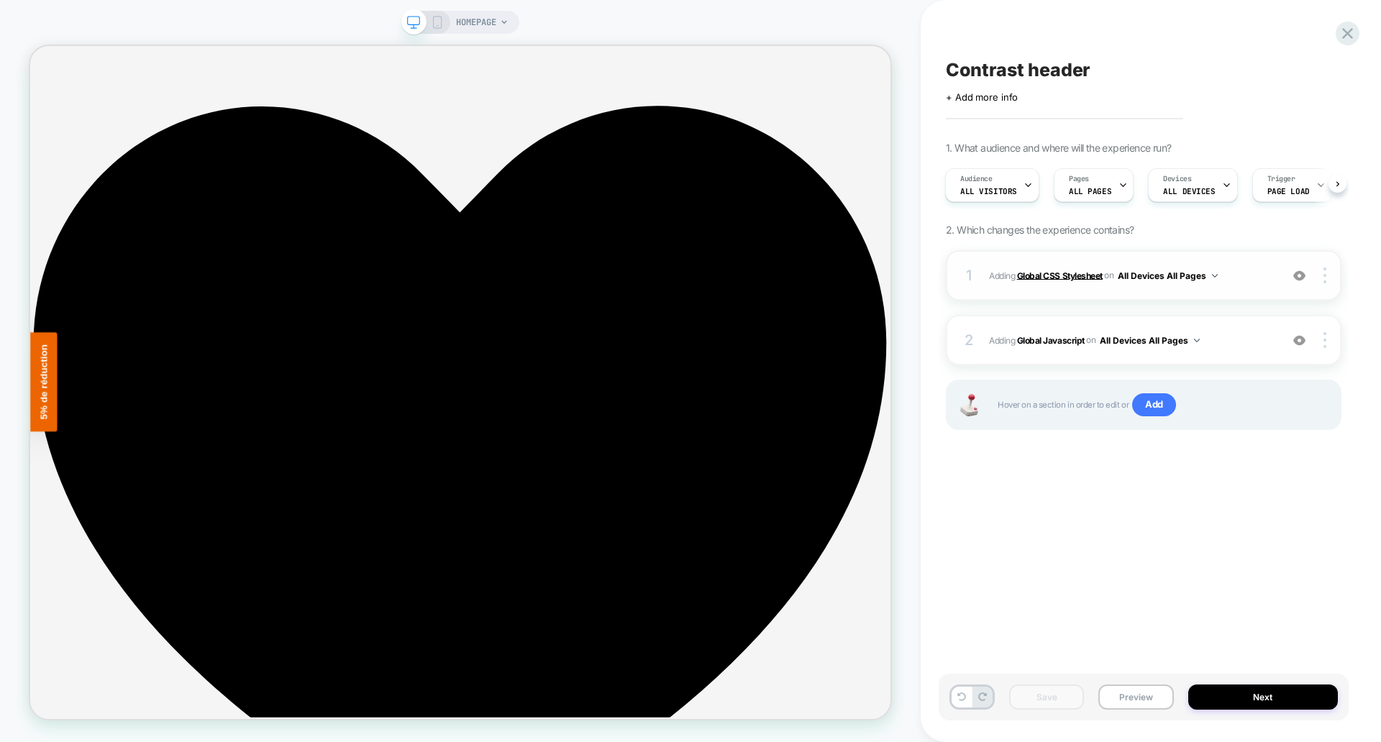
click at [1095, 274] on b "Global CSS Stylesheet" at bounding box center [1060, 275] width 86 height 11
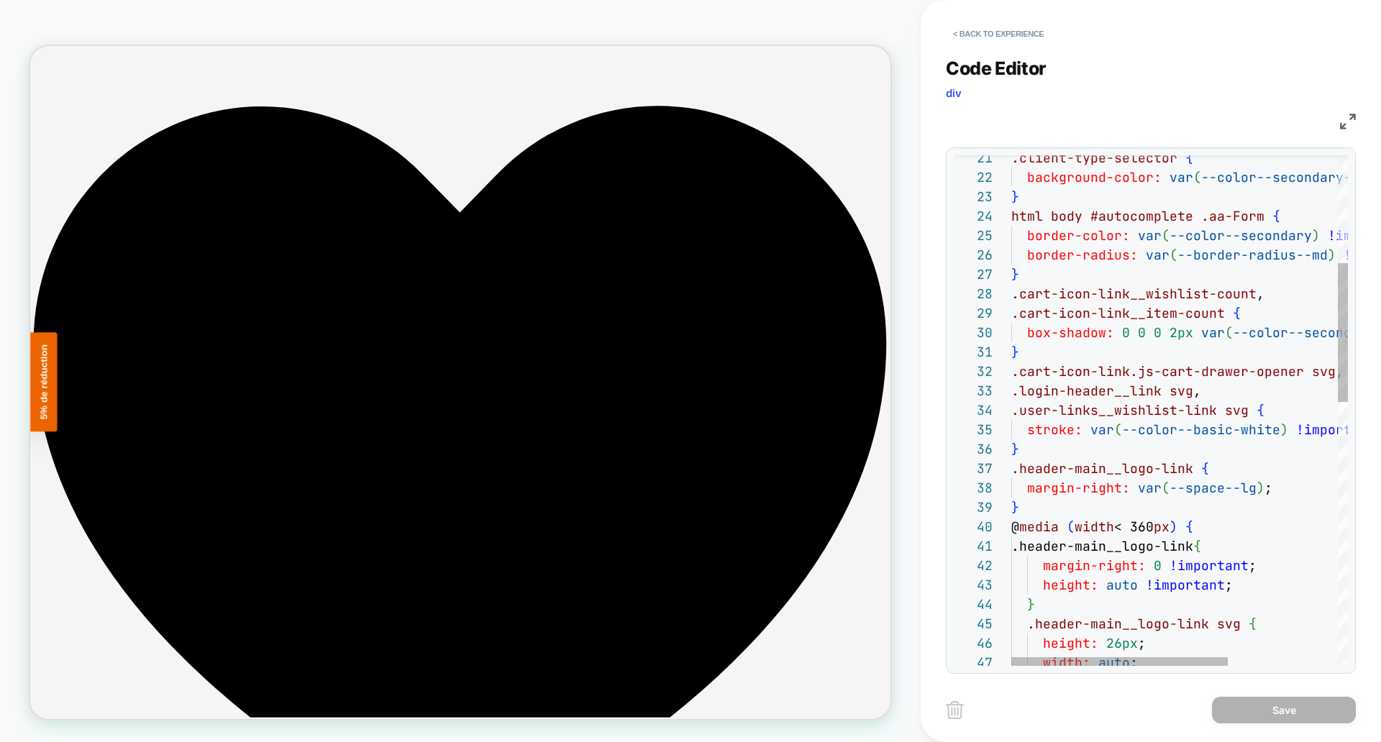
scroll to position [136, 225]
click at [1237, 492] on div ".client-type-selector { background-color: var ( --color--secondary-dark ) !impo…" at bounding box center [1265, 695] width 507 height 1871
type textarea "**********"
click at [1298, 711] on button "Save" at bounding box center [1284, 710] width 144 height 27
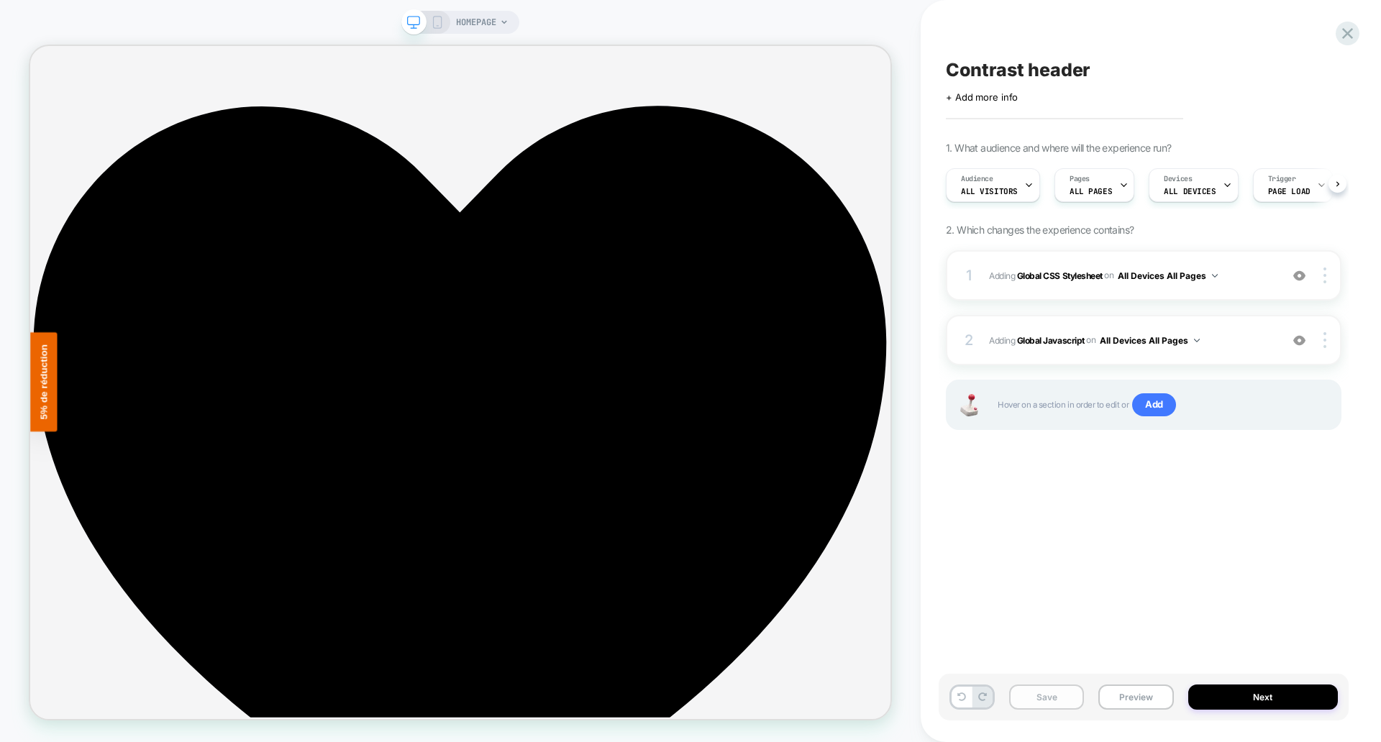
click at [1062, 700] on button "Save" at bounding box center [1046, 697] width 75 height 25
click at [1134, 696] on button "Preview" at bounding box center [1136, 697] width 75 height 25
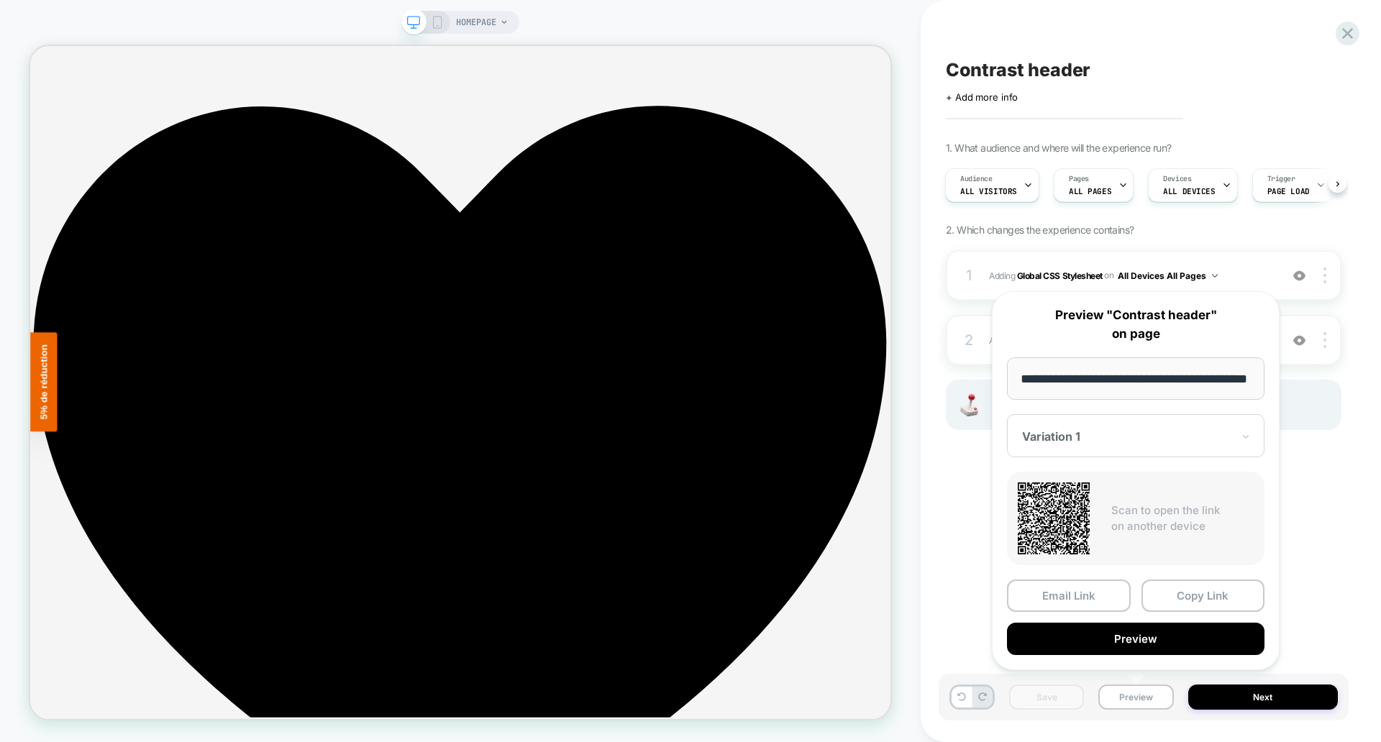
scroll to position [0, 0]
click at [1175, 648] on button "Preview" at bounding box center [1136, 639] width 258 height 32
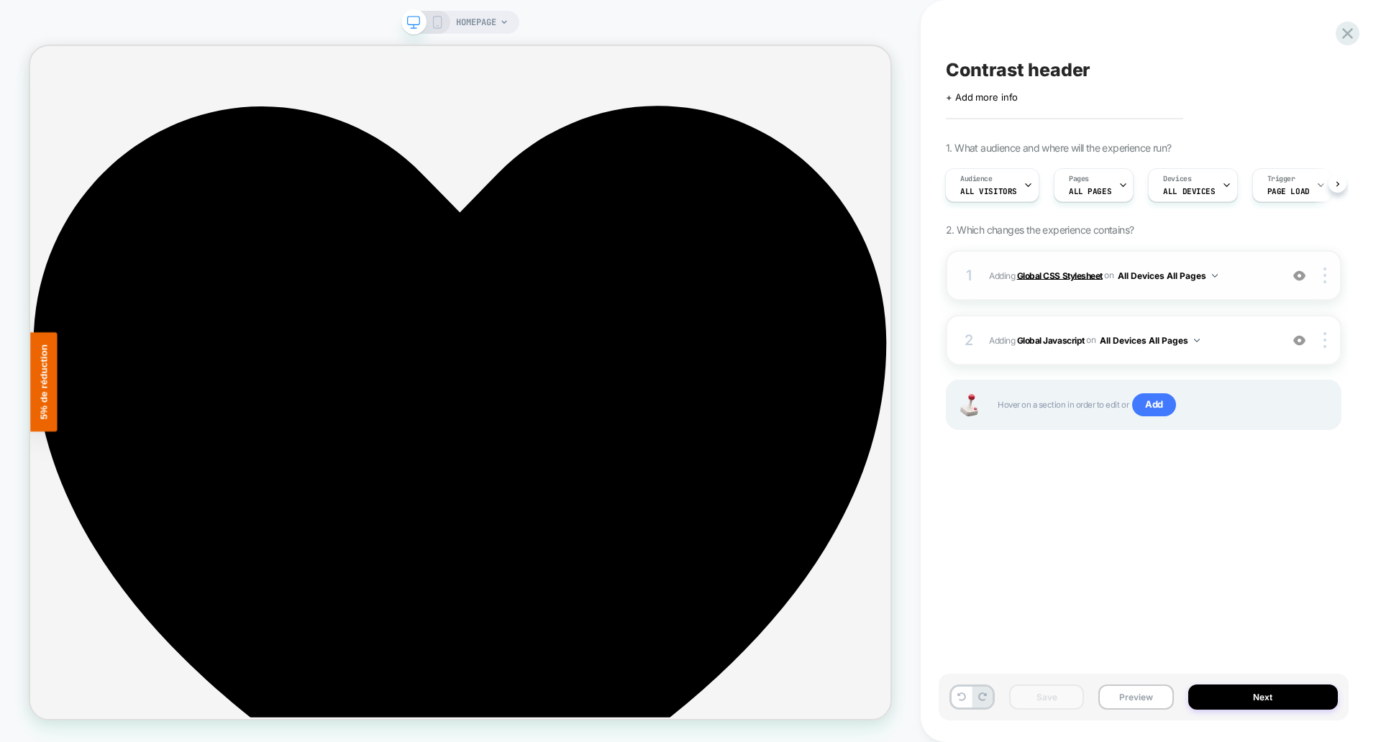
click at [1046, 270] on b "Global CSS Stylesheet" at bounding box center [1060, 275] width 86 height 11
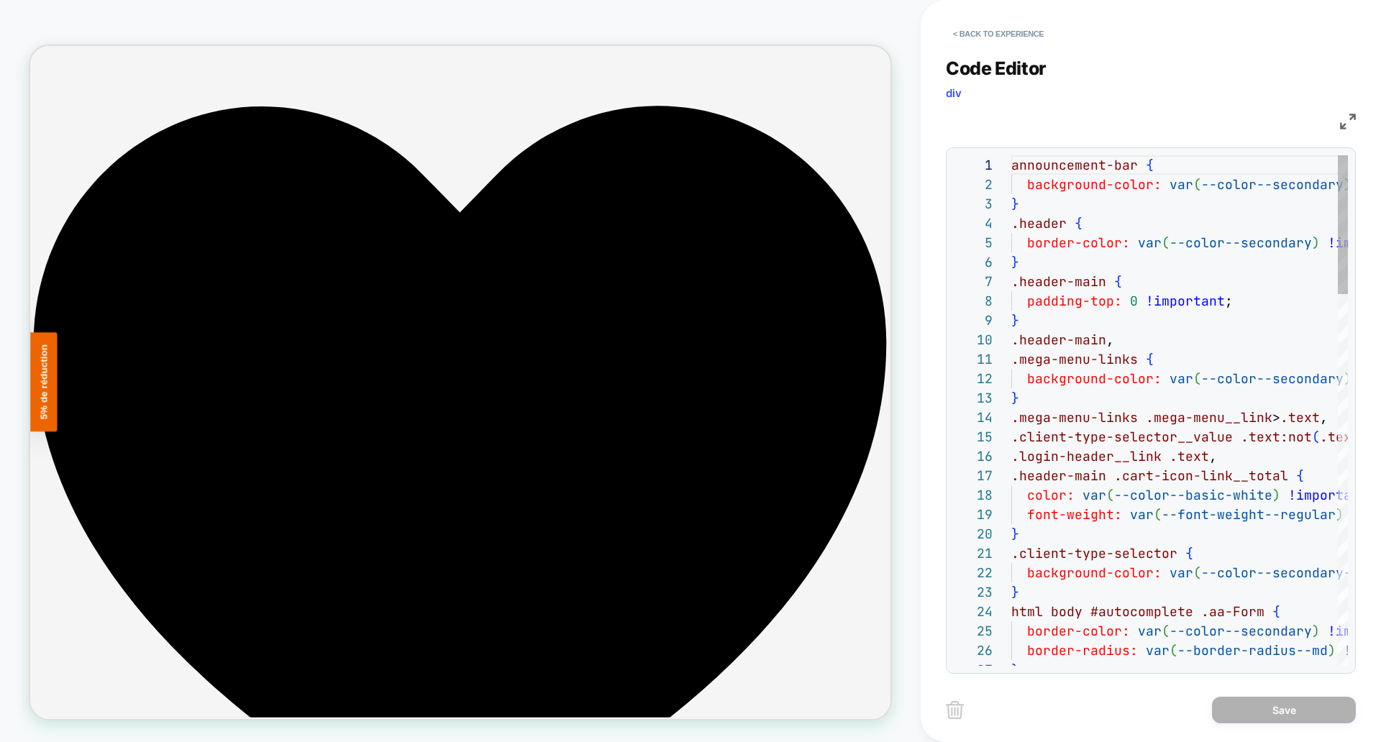
scroll to position [194, 0]
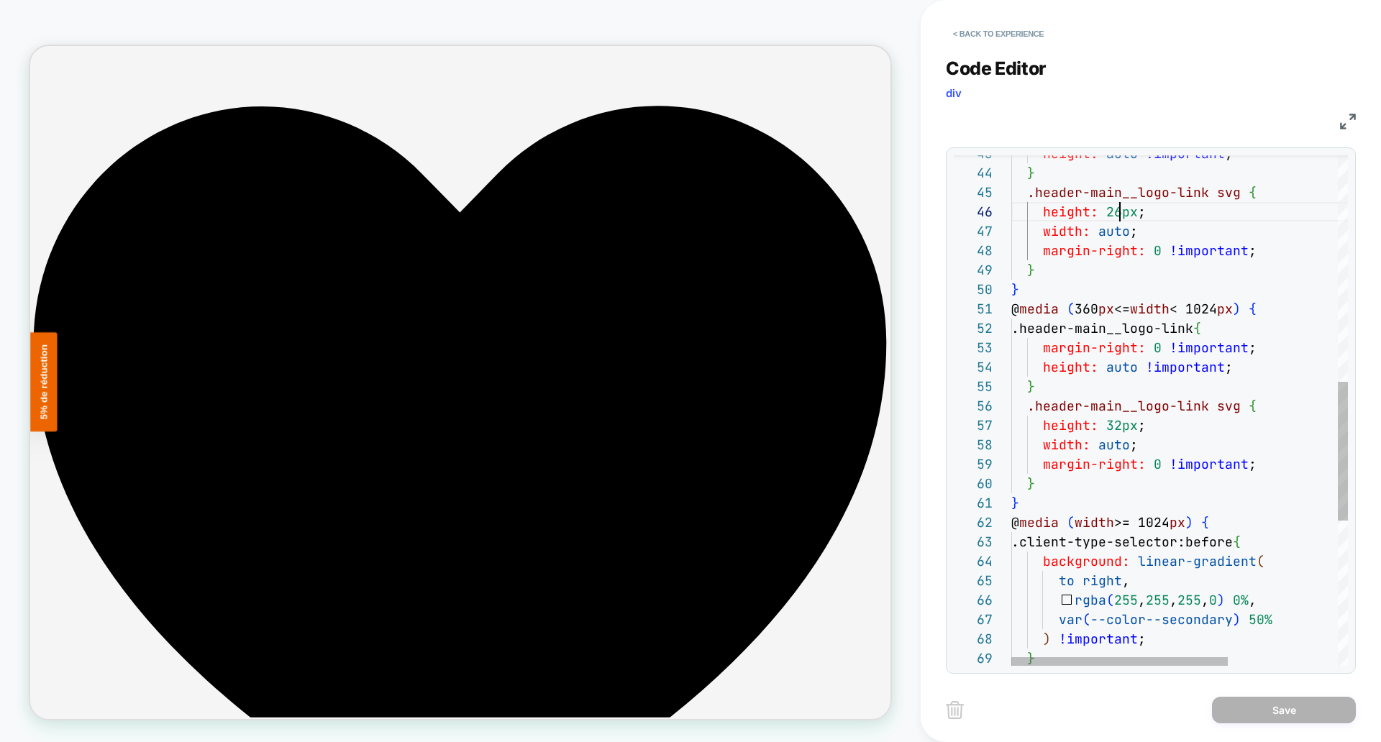
drag, startPoint x: 1119, startPoint y: 214, endPoint x: 1115, endPoint y: 227, distance: 13.4
click at [1119, 214] on div ".client-type-selector:before { background: linear-gradient ( to right , rgba ( …" at bounding box center [1265, 263] width 507 height 1871
type textarea "**********"
click at [1250, 709] on button "Save" at bounding box center [1284, 710] width 144 height 27
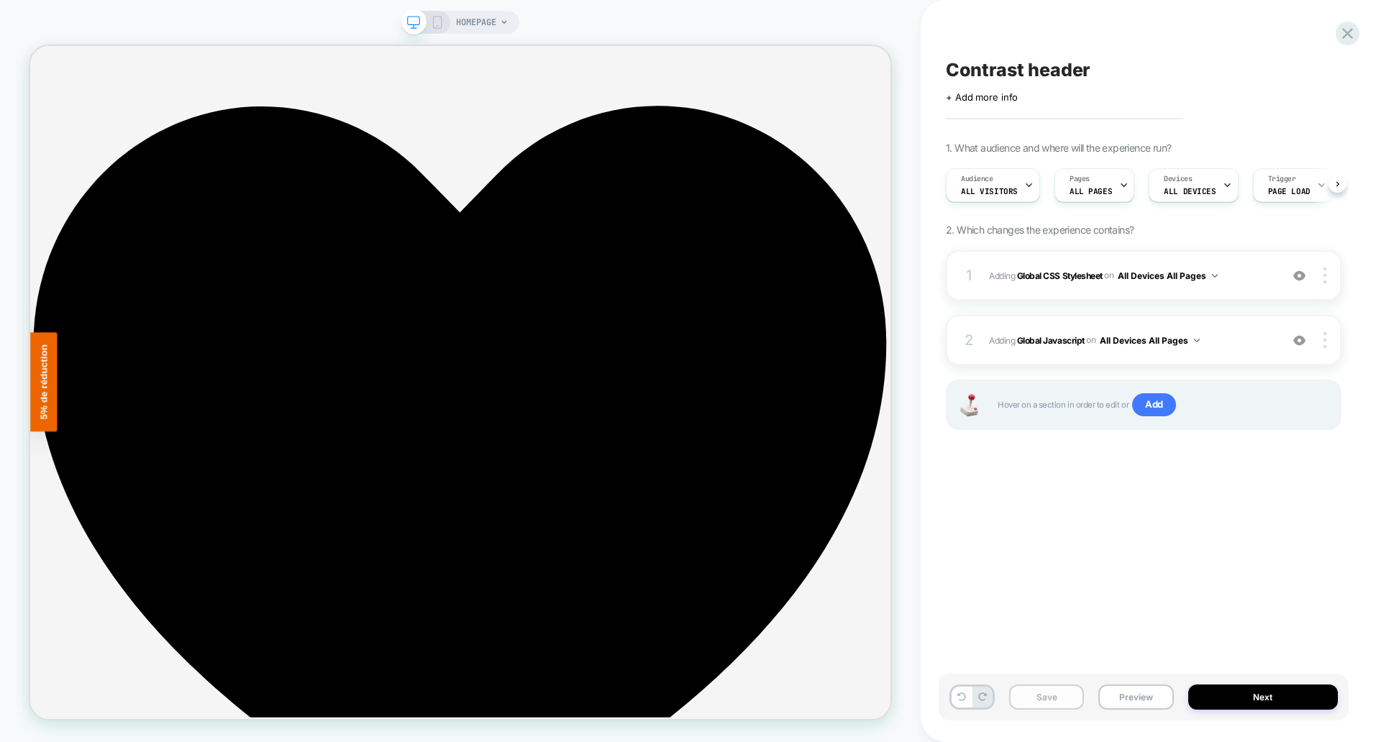
scroll to position [0, 1]
click at [1063, 700] on button "Save" at bounding box center [1046, 697] width 75 height 25
click at [1149, 697] on button "Preview" at bounding box center [1136, 697] width 75 height 25
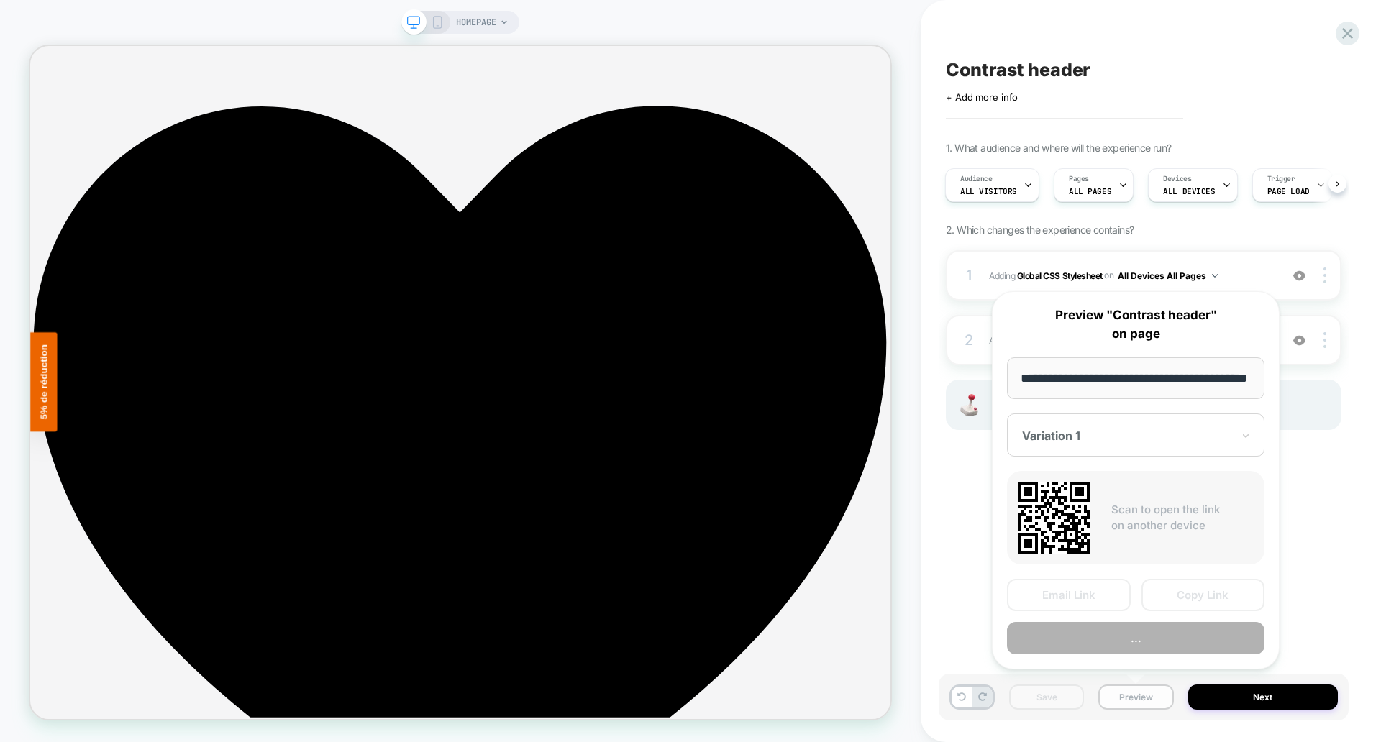
scroll to position [0, 41]
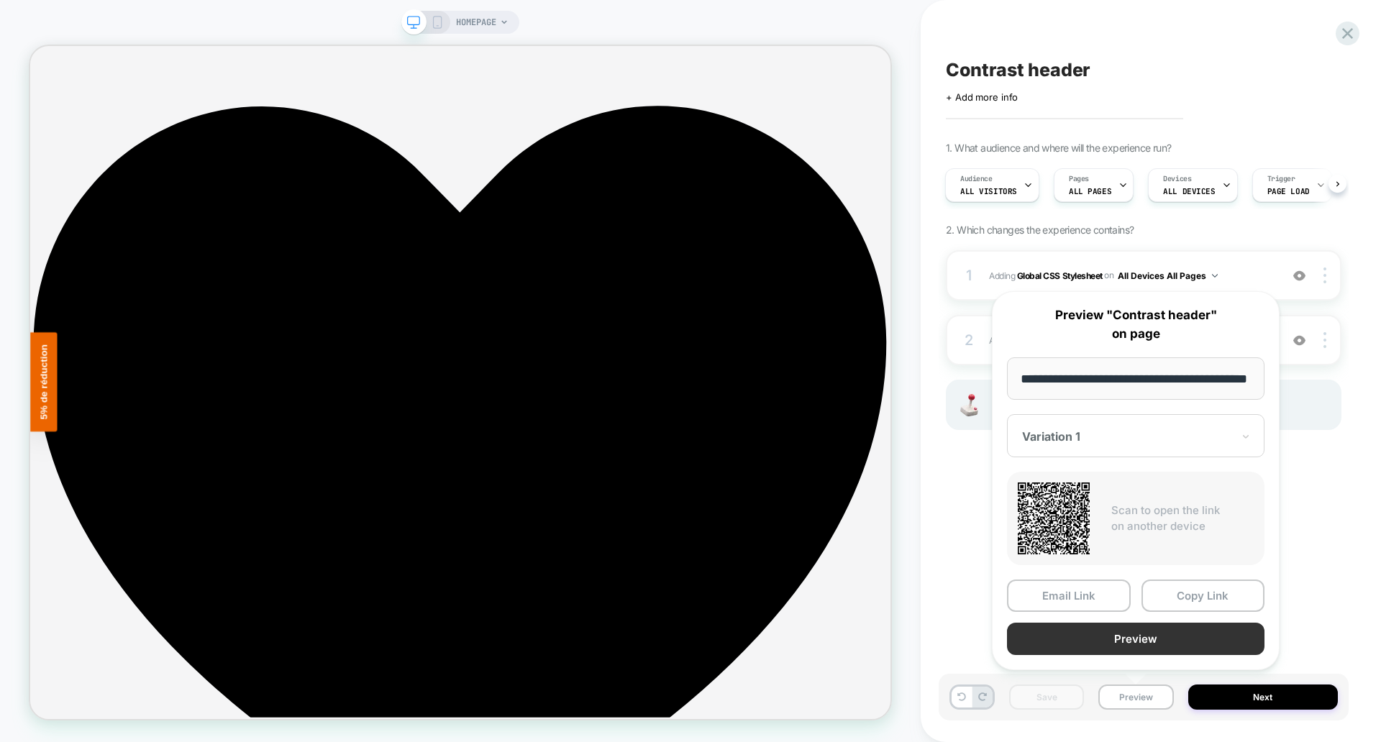
click at [1137, 634] on button "Preview" at bounding box center [1136, 639] width 258 height 32
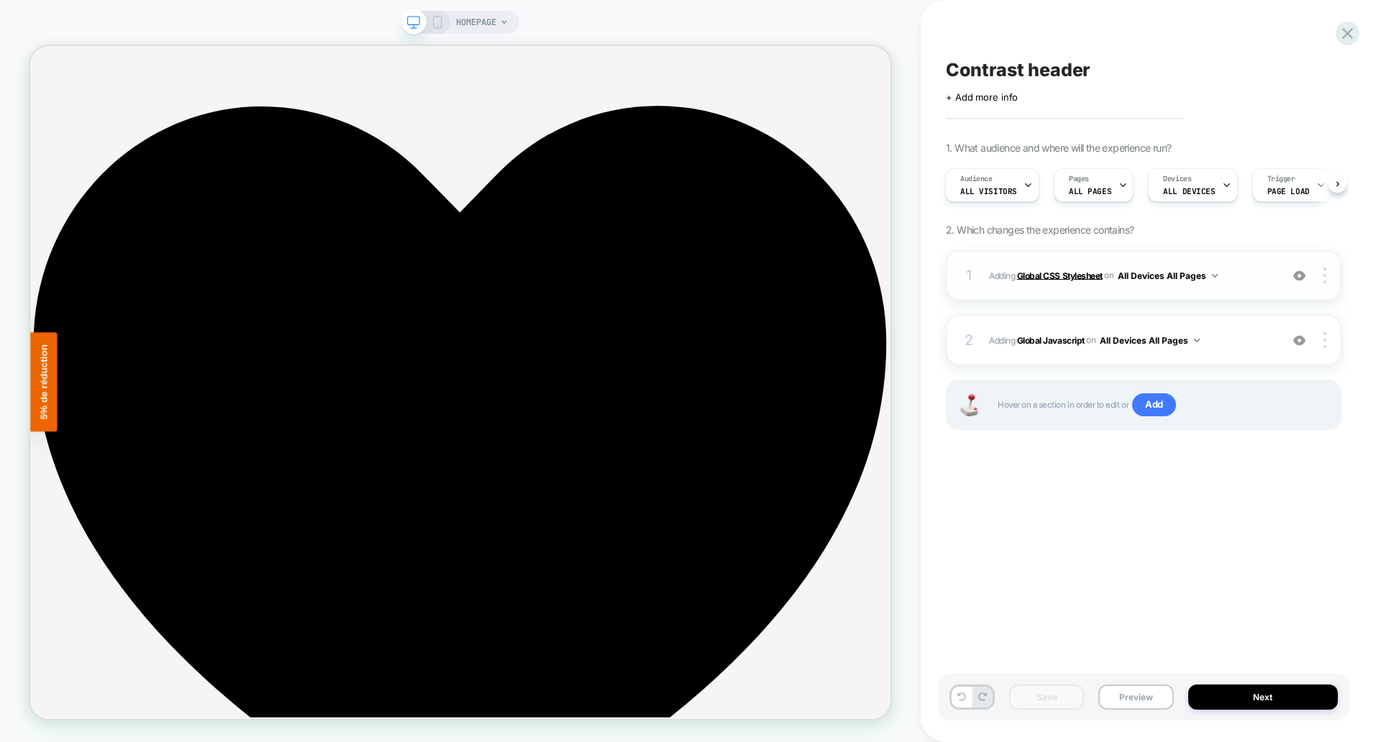
click at [1048, 277] on b "Global CSS Stylesheet" at bounding box center [1060, 275] width 86 height 11
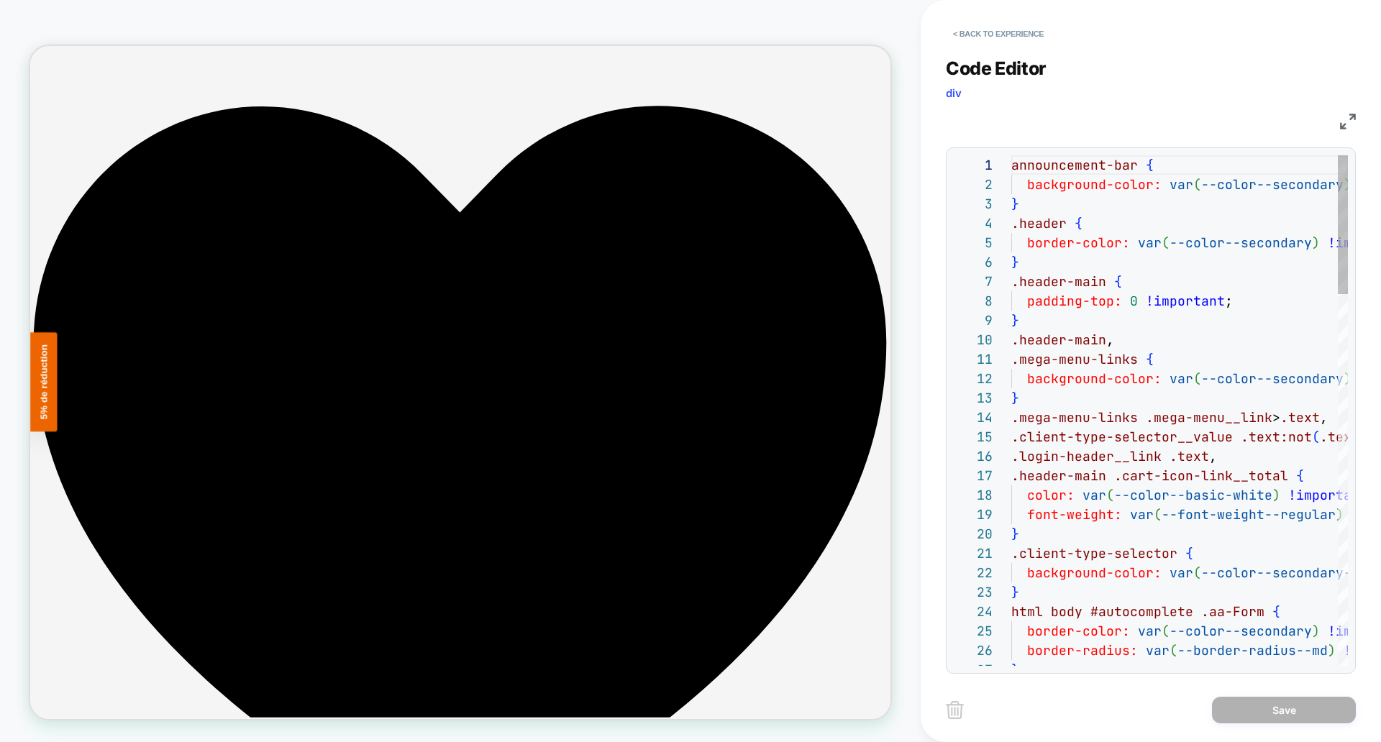
scroll to position [194, 0]
click at [1348, 123] on img at bounding box center [1348, 122] width 16 height 16
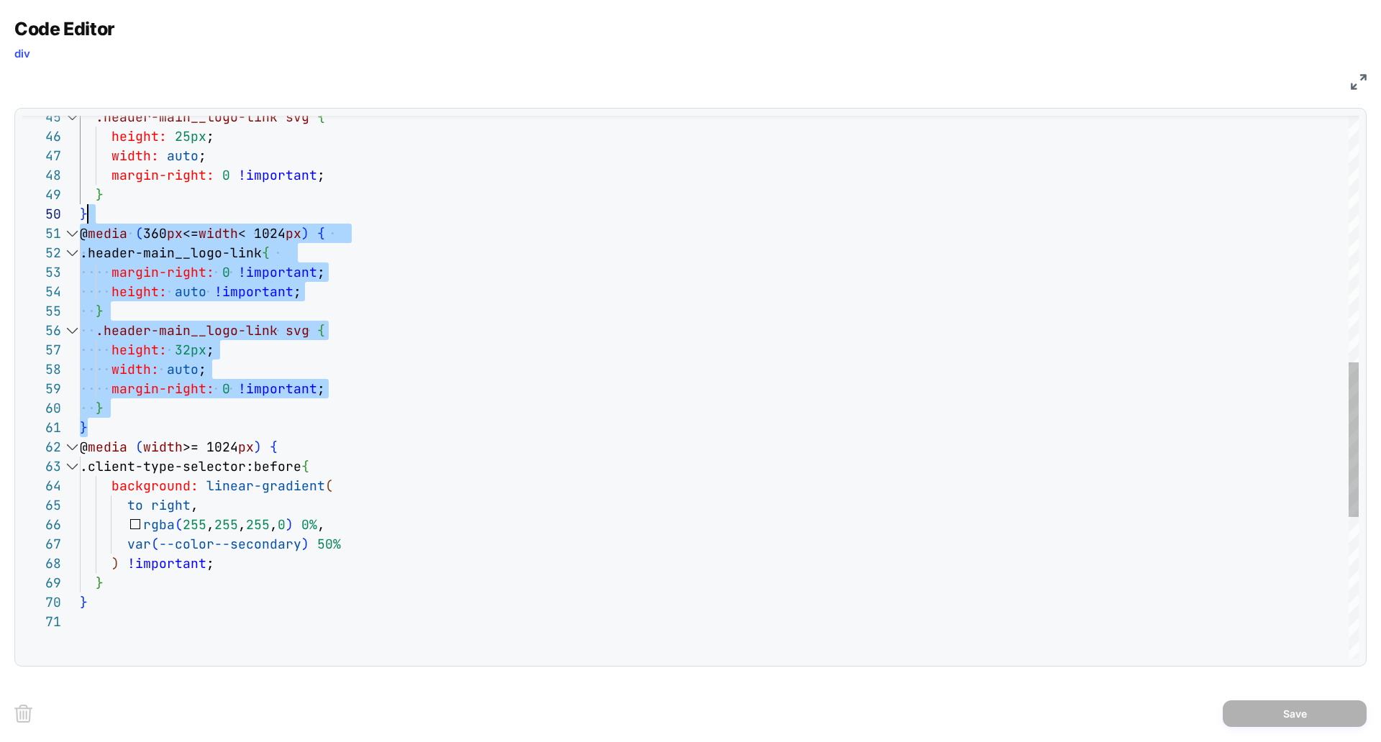
scroll to position [175, 8]
drag, startPoint x: 95, startPoint y: 427, endPoint x: 107, endPoint y: 222, distance: 204.7
click at [107, 222] on div ".header-main__logo-link svg { height: 25px ; width: auto ; margin-right: 0 !imp…" at bounding box center [719, 203] width 1279 height 1903
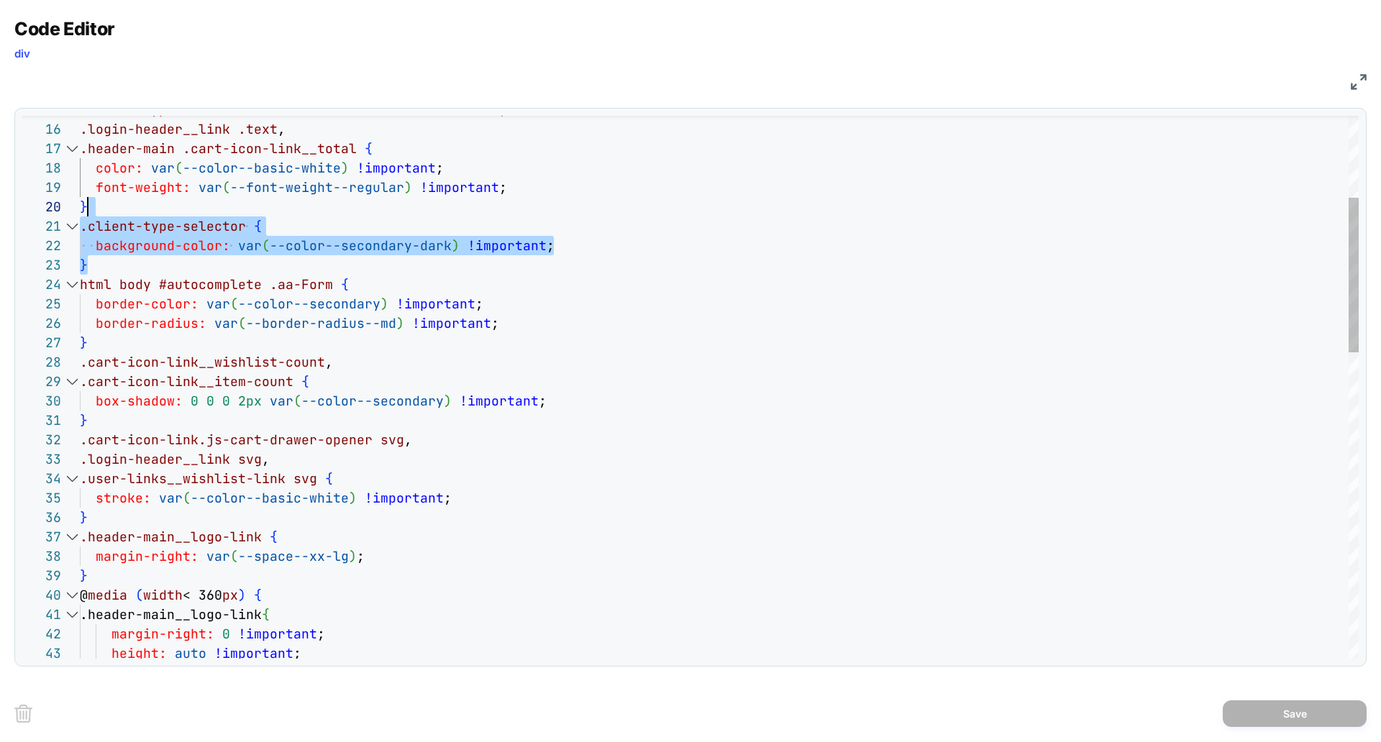
drag, startPoint x: 114, startPoint y: 265, endPoint x: 107, endPoint y: 214, distance: 50.8
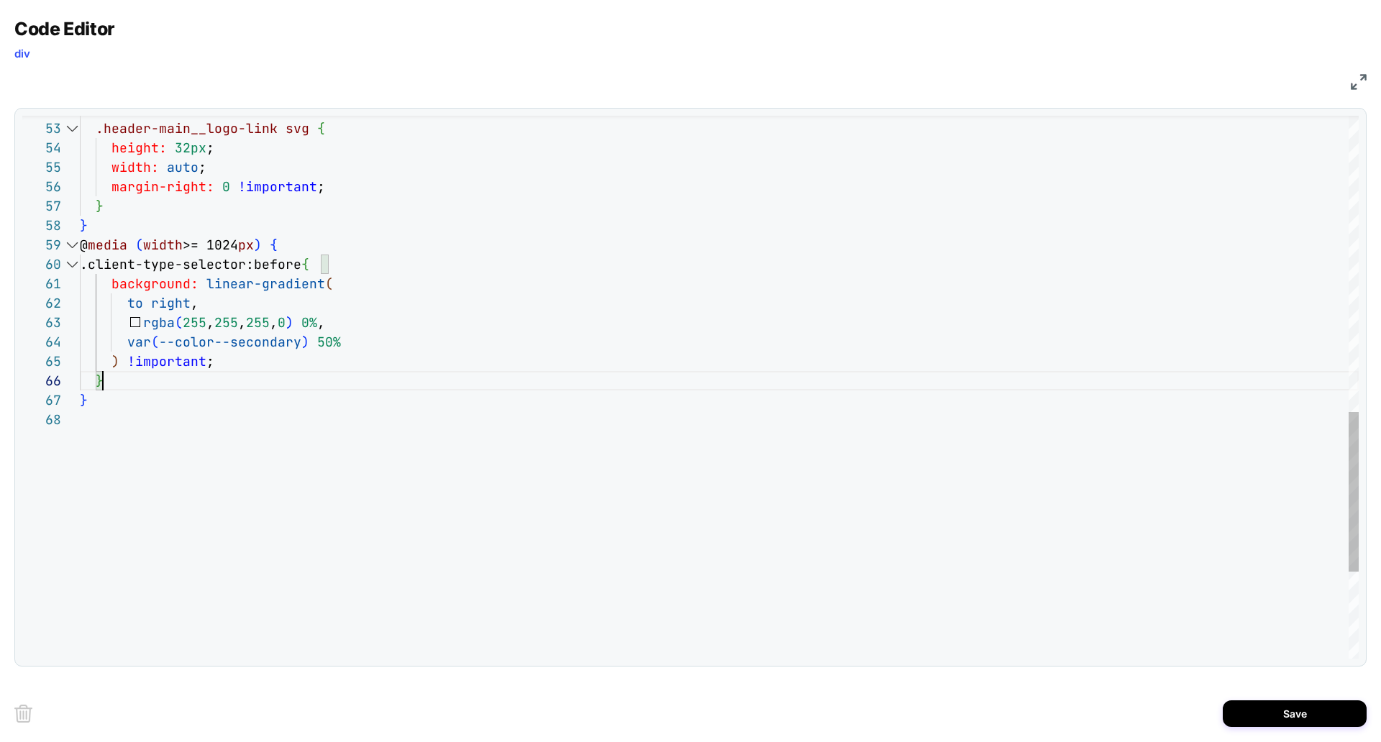
scroll to position [97, 23]
click at [118, 380] on div "rgba ( 255 , 255 , 255 , 0 ) 0% , var ( --color--secondary ) 50% ) !important ;…" at bounding box center [719, 31] width 1279 height 1845
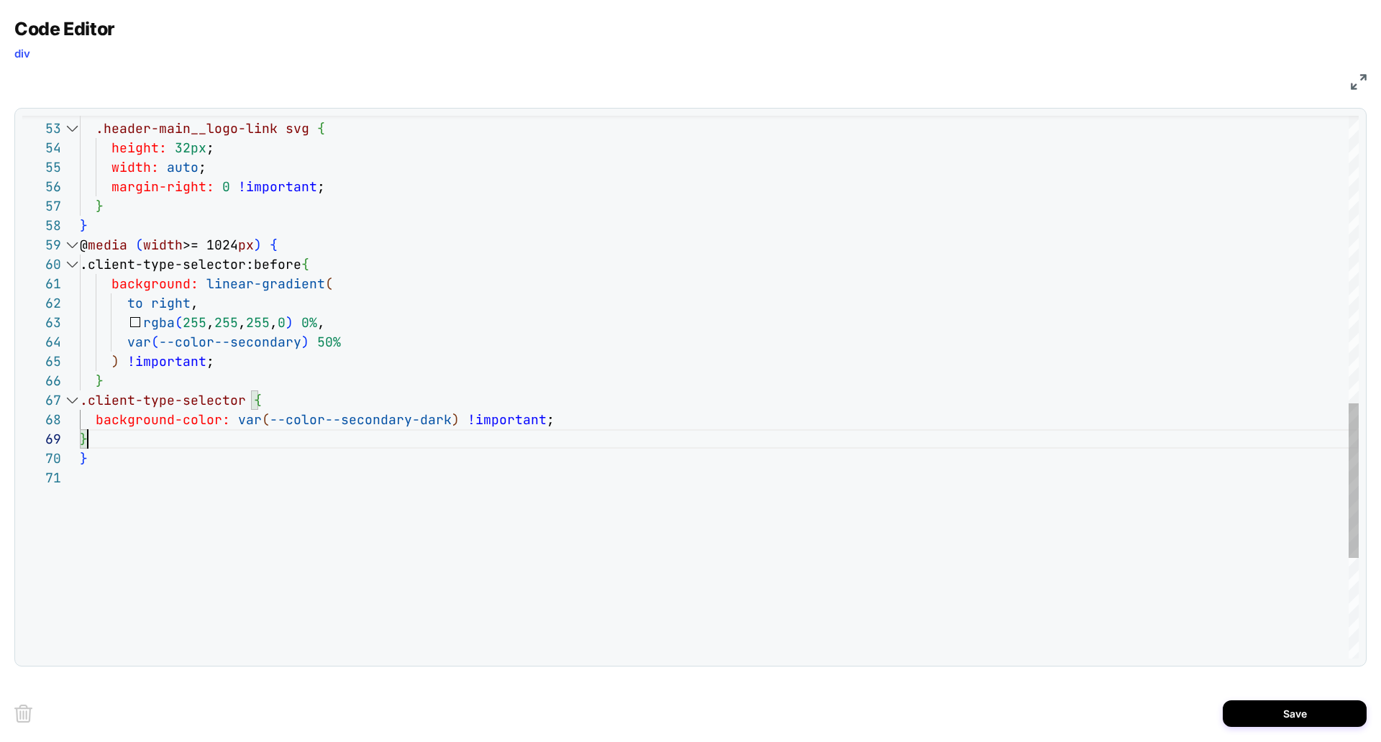
scroll to position [117, 0]
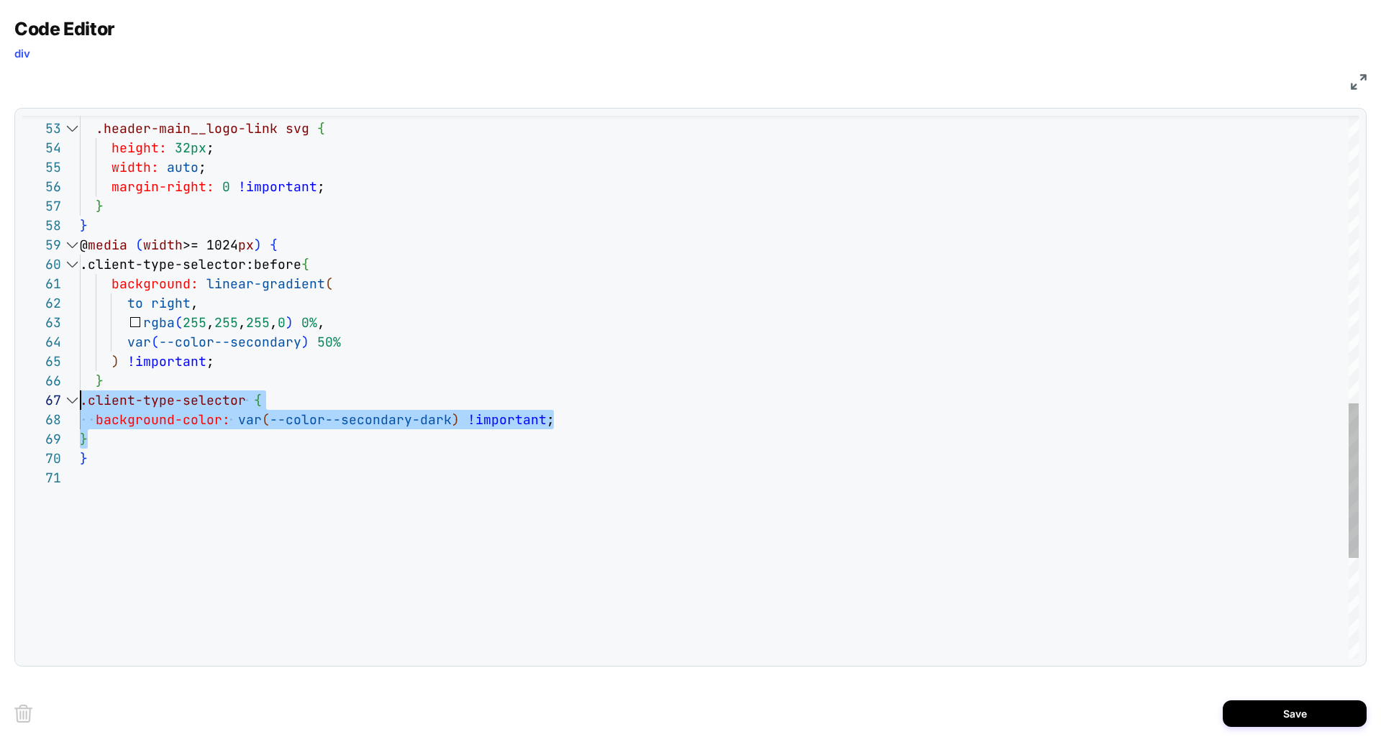
drag, startPoint x: 95, startPoint y: 440, endPoint x: 62, endPoint y: 407, distance: 47.3
click at [80, 407] on div "rgba ( 255 , 255 , 255 , 0 ) 0% , var ( --color--secondary ) 50% ) !important ;…" at bounding box center [719, 60] width 1279 height 1903
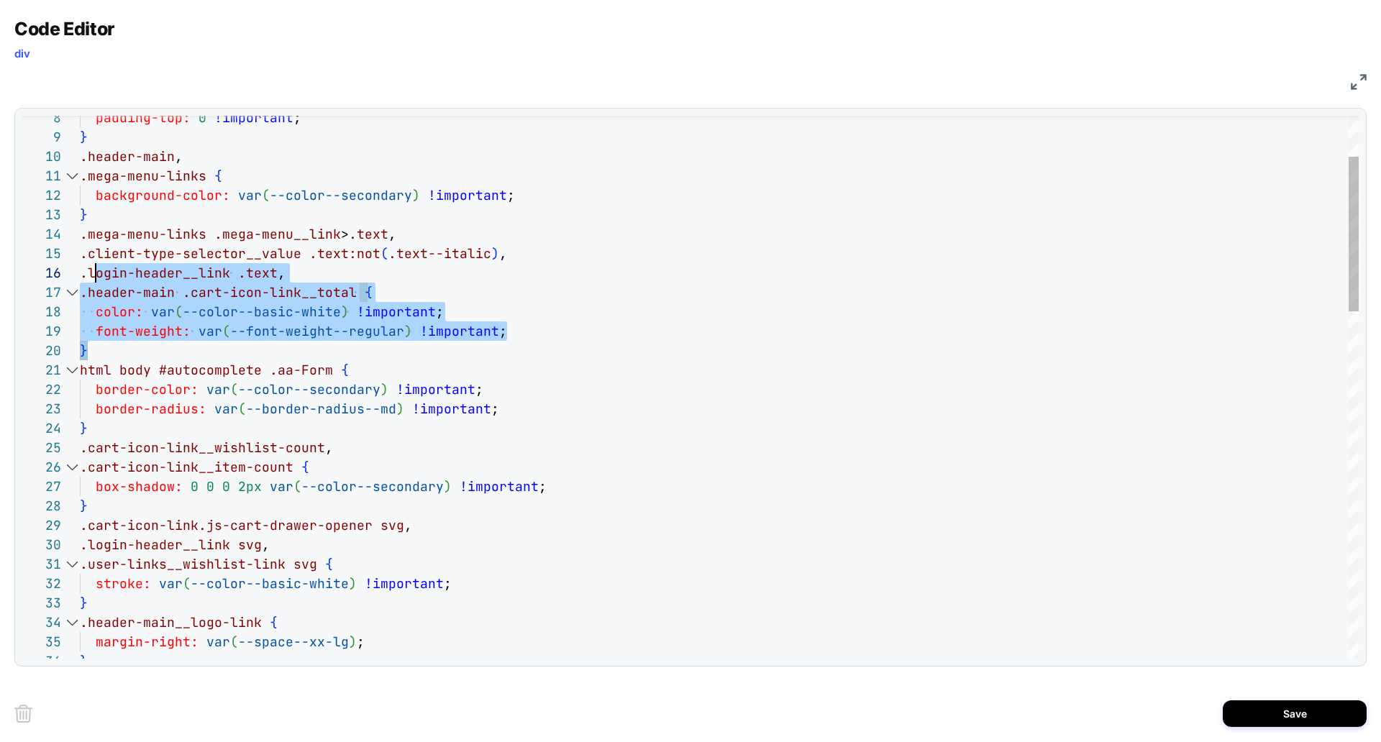
scroll to position [39, 8]
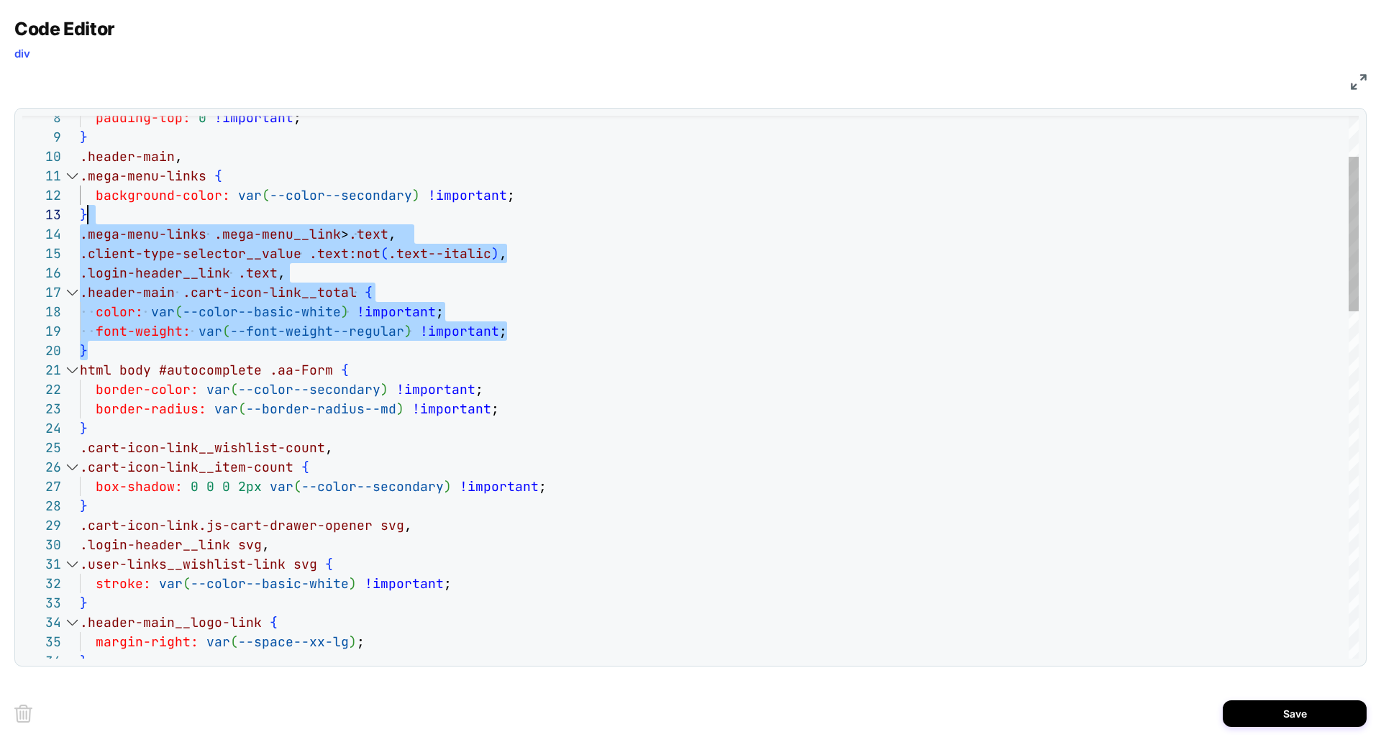
drag, startPoint x: 114, startPoint y: 352, endPoint x: 94, endPoint y: 215, distance: 138.1
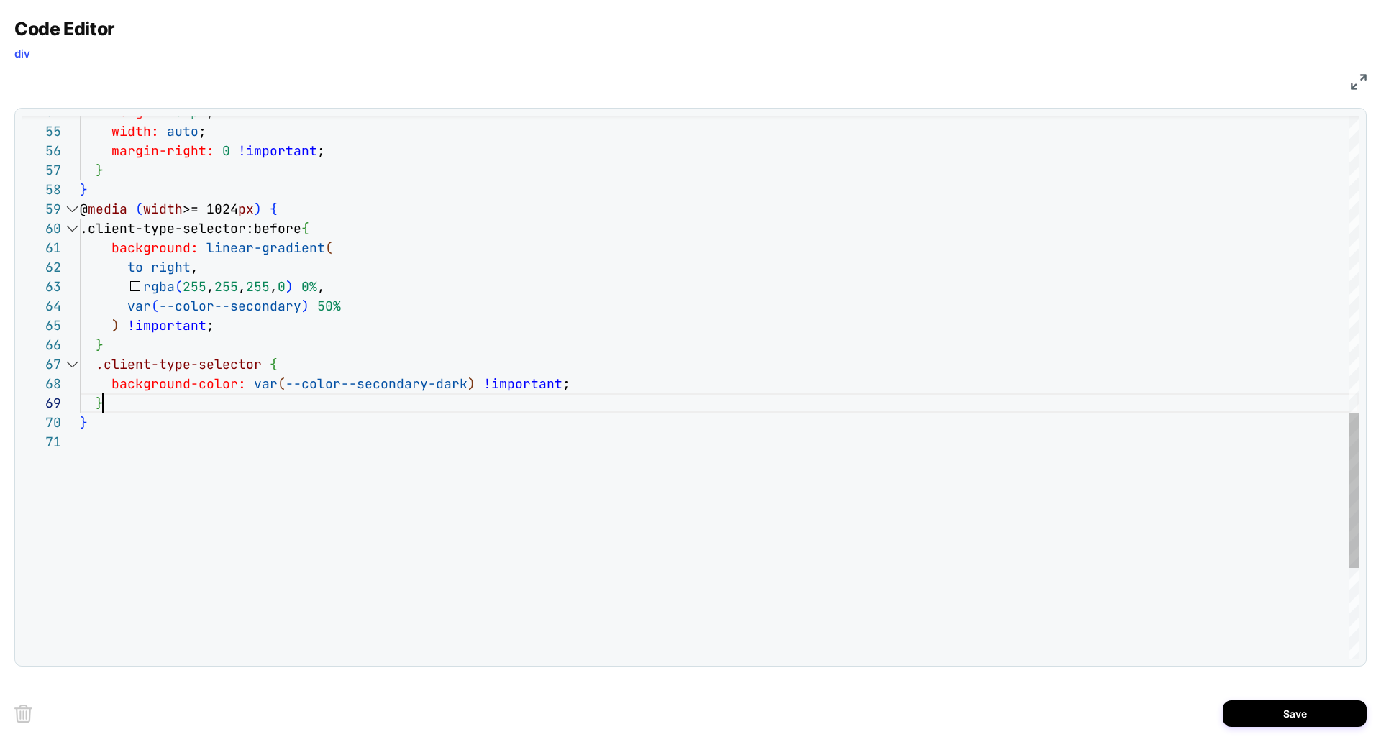
click at [125, 400] on div "height: 32px ; width: auto ; margin-right: 0 !important ; } } @ media ( width >…" at bounding box center [719, 24] width 1279 height 1903
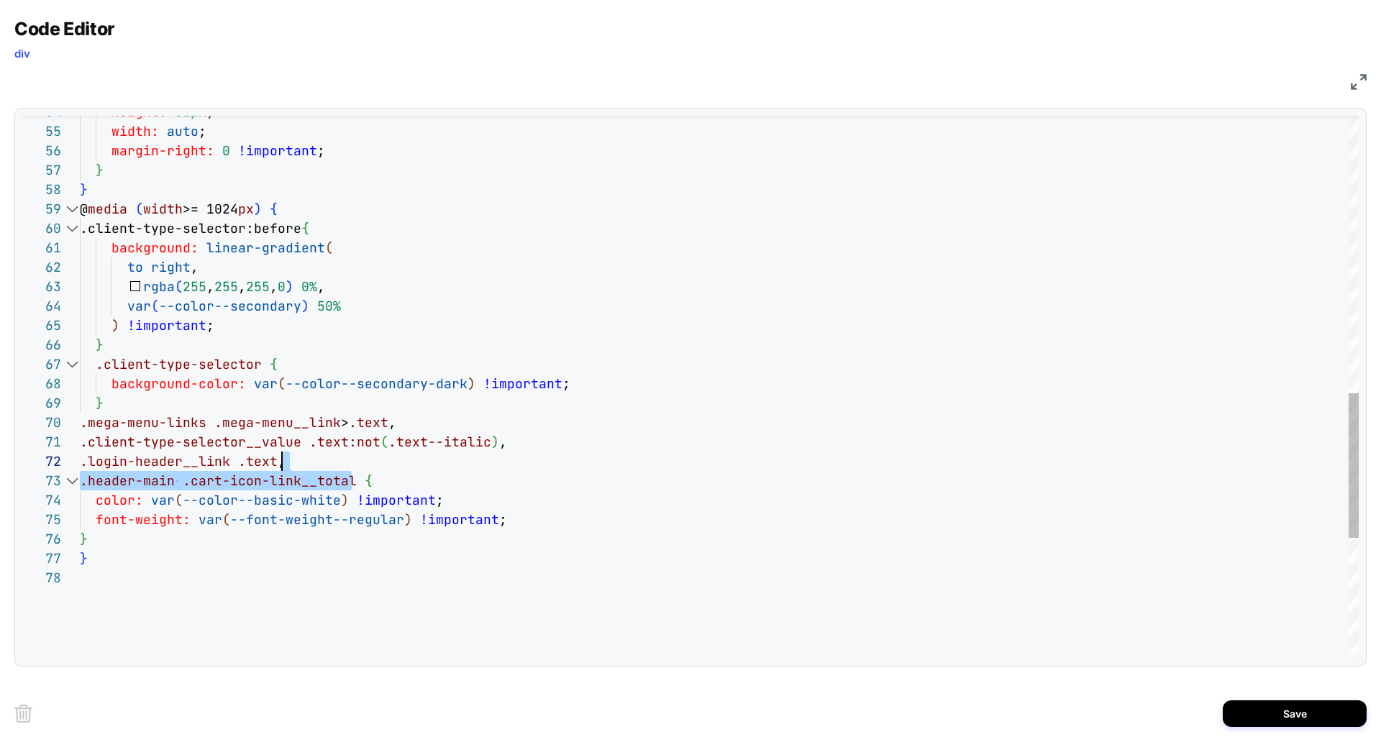
scroll to position [0, 412]
drag, startPoint x: 353, startPoint y: 481, endPoint x: 494, endPoint y: 447, distance: 145.0
click at [494, 447] on div "height: 32px ; width: auto ; margin-right: 0 !important ; } } @ media ( width >…" at bounding box center [719, 92] width 1279 height 2039
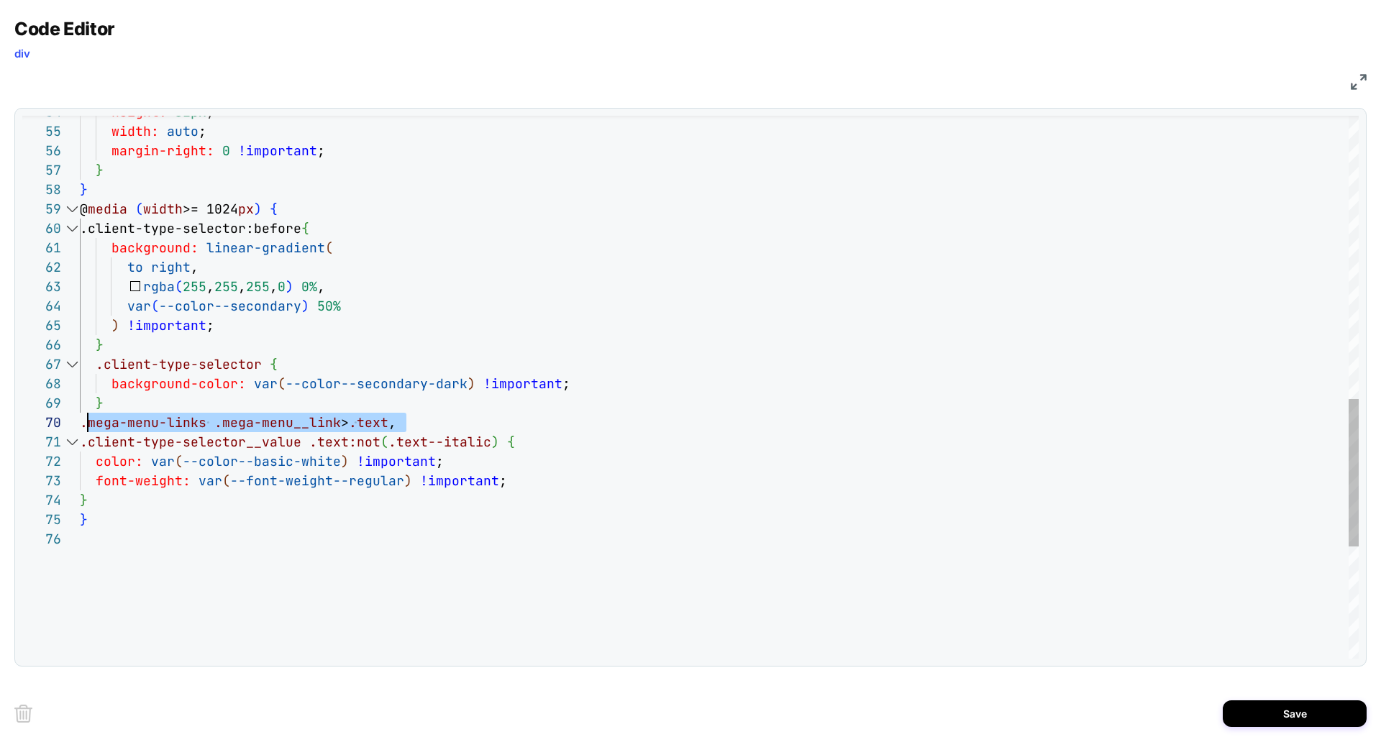
scroll to position [175, 0]
drag, startPoint x: 416, startPoint y: 422, endPoint x: 79, endPoint y: 426, distance: 336.7
click at [80, 426] on div "height: 32px ; width: auto ; margin-right: 0 !important ; } } @ media ( width >…" at bounding box center [719, 73] width 1279 height 2000
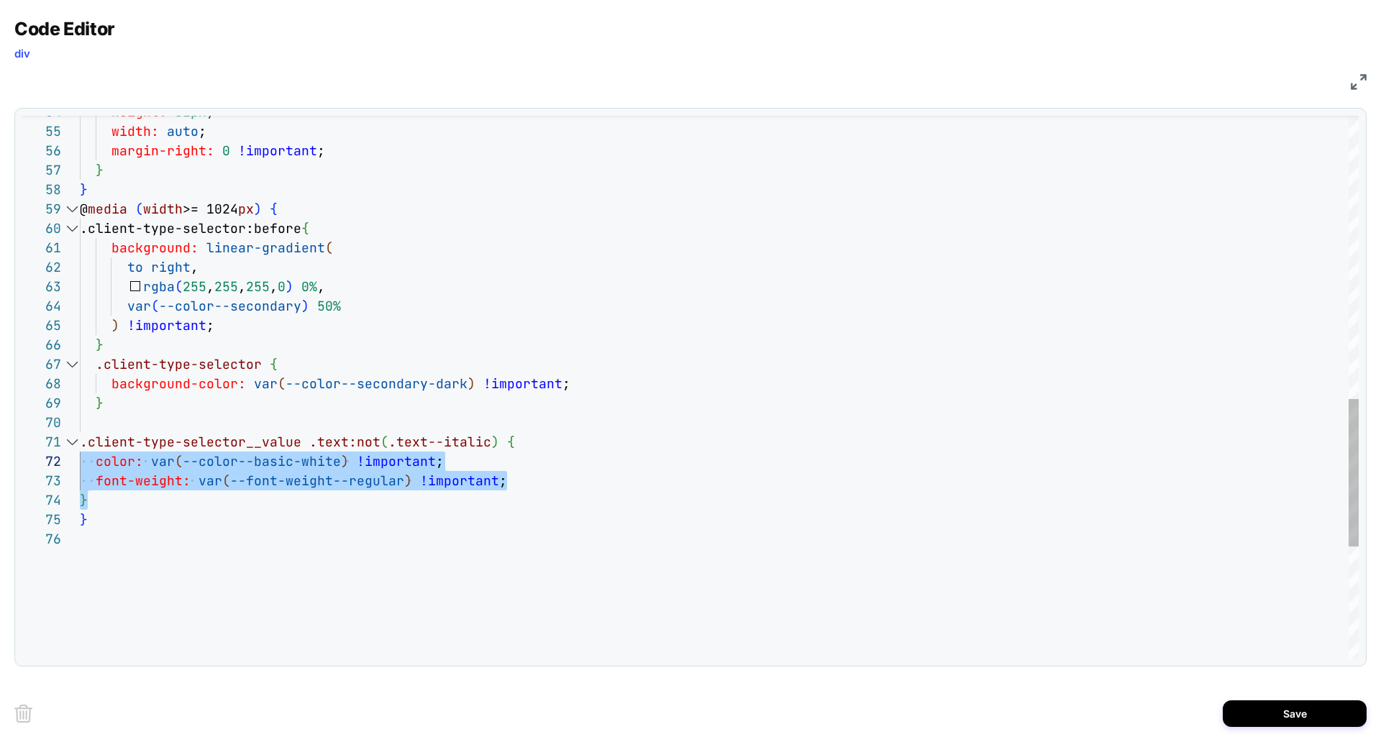
scroll to position [0, 0]
drag, startPoint x: 88, startPoint y: 499, endPoint x: 58, endPoint y: 448, distance: 59.0
click at [80, 448] on div "height: 32px ; width: auto ; margin-right: 0 !important ; } } @ media ( width >…" at bounding box center [719, 73] width 1279 height 2000
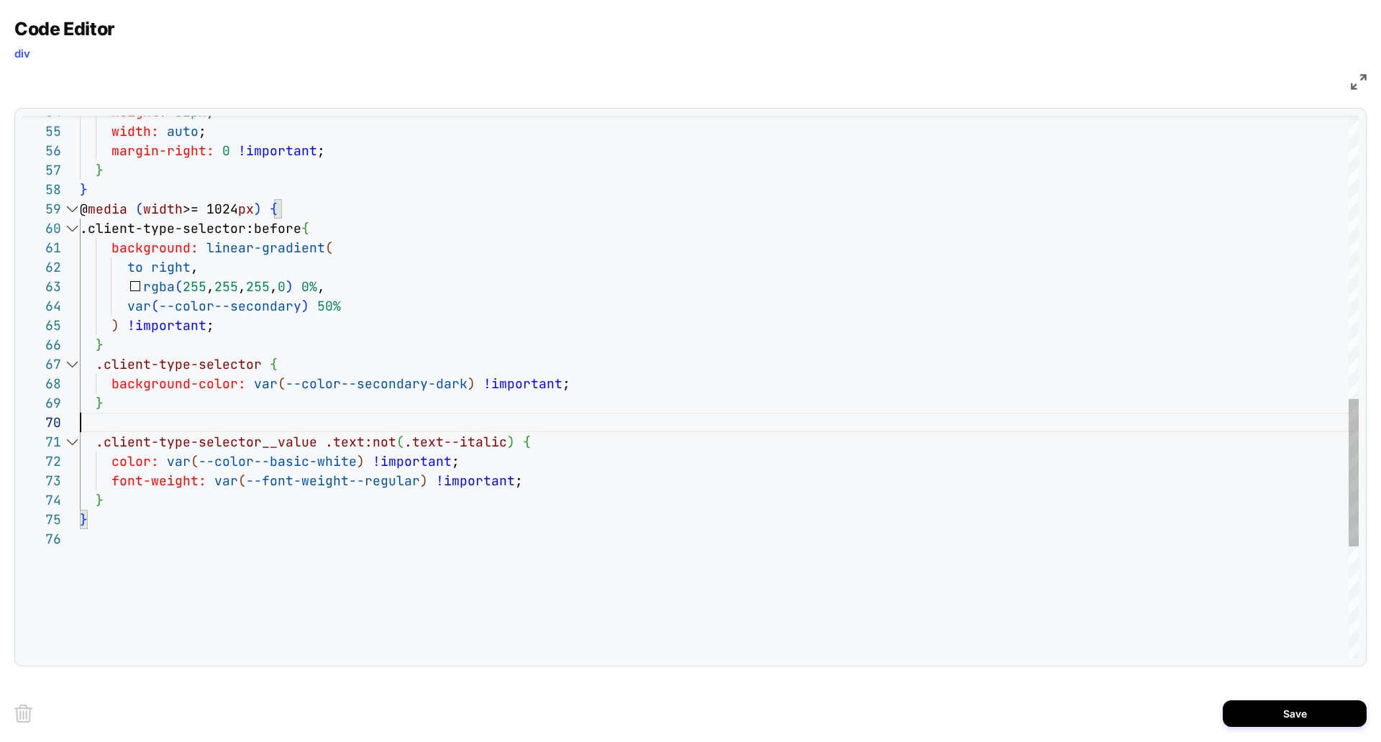
click at [96, 423] on div "height: 32px ; width: auto ; margin-right: 0 !important ; } } @ media ( width >…" at bounding box center [719, 73] width 1279 height 2000
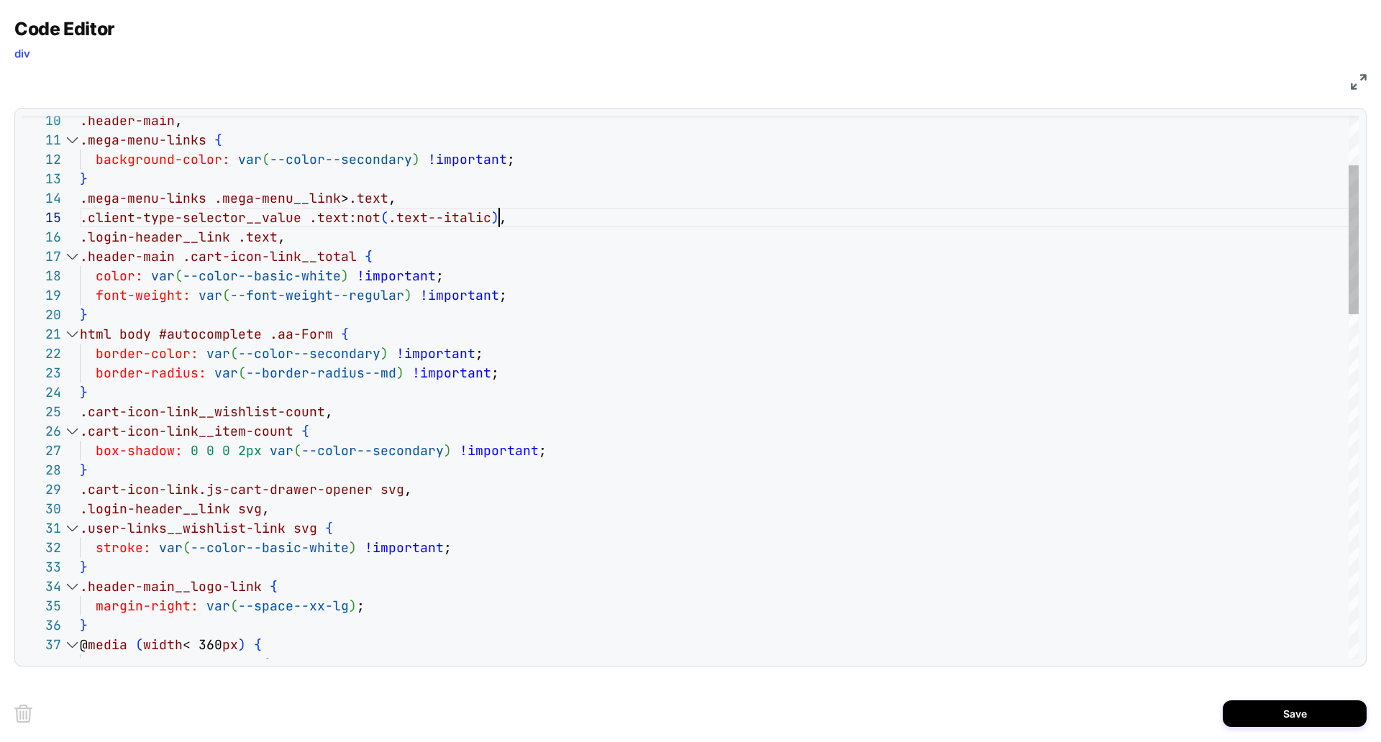
scroll to position [58, 327]
drag, startPoint x: 514, startPoint y: 217, endPoint x: 466, endPoint y: 201, distance: 50.1
type textarea "**********"
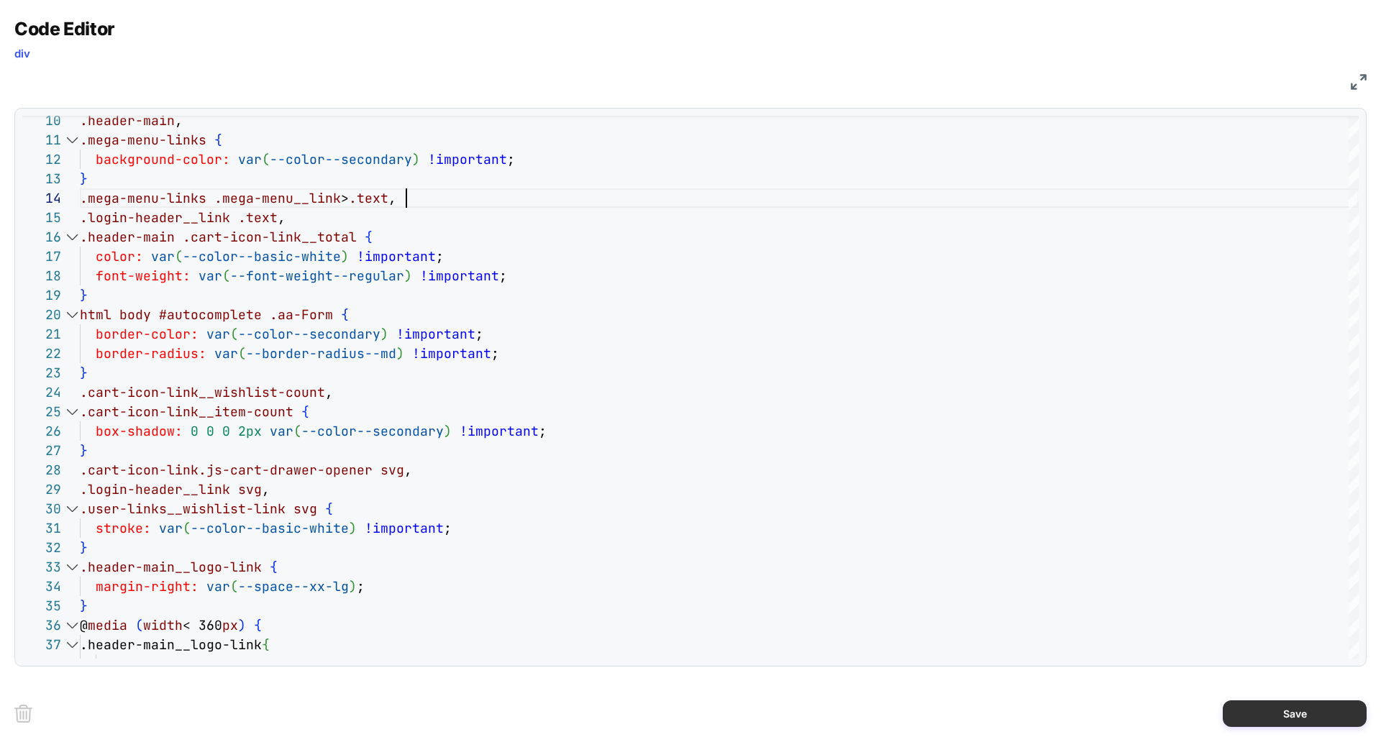
click at [1281, 712] on button "Save" at bounding box center [1295, 714] width 144 height 27
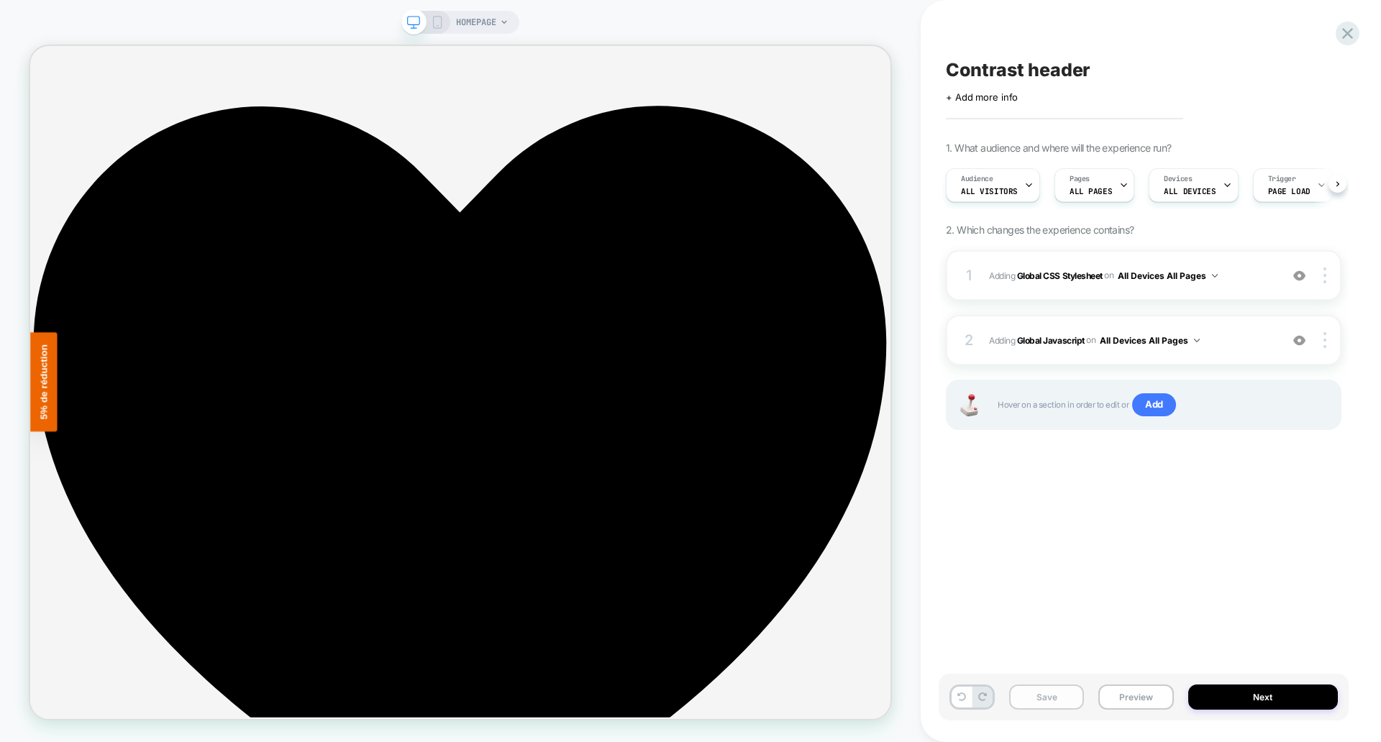
scroll to position [0, 1]
click at [1034, 700] on button "Save" at bounding box center [1046, 697] width 75 height 25
click at [1117, 697] on button "Preview" at bounding box center [1136, 697] width 75 height 25
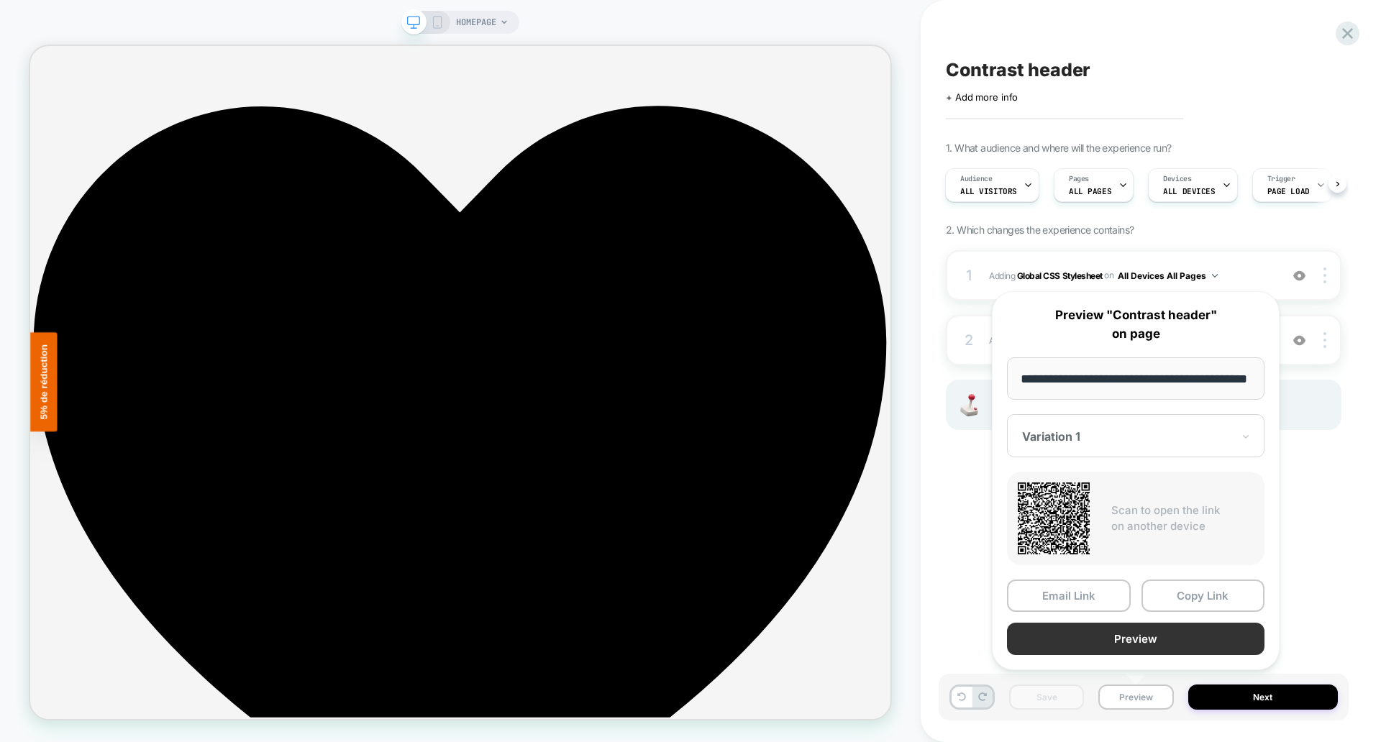
scroll to position [0, 0]
click at [1114, 637] on button "Preview" at bounding box center [1136, 639] width 258 height 32
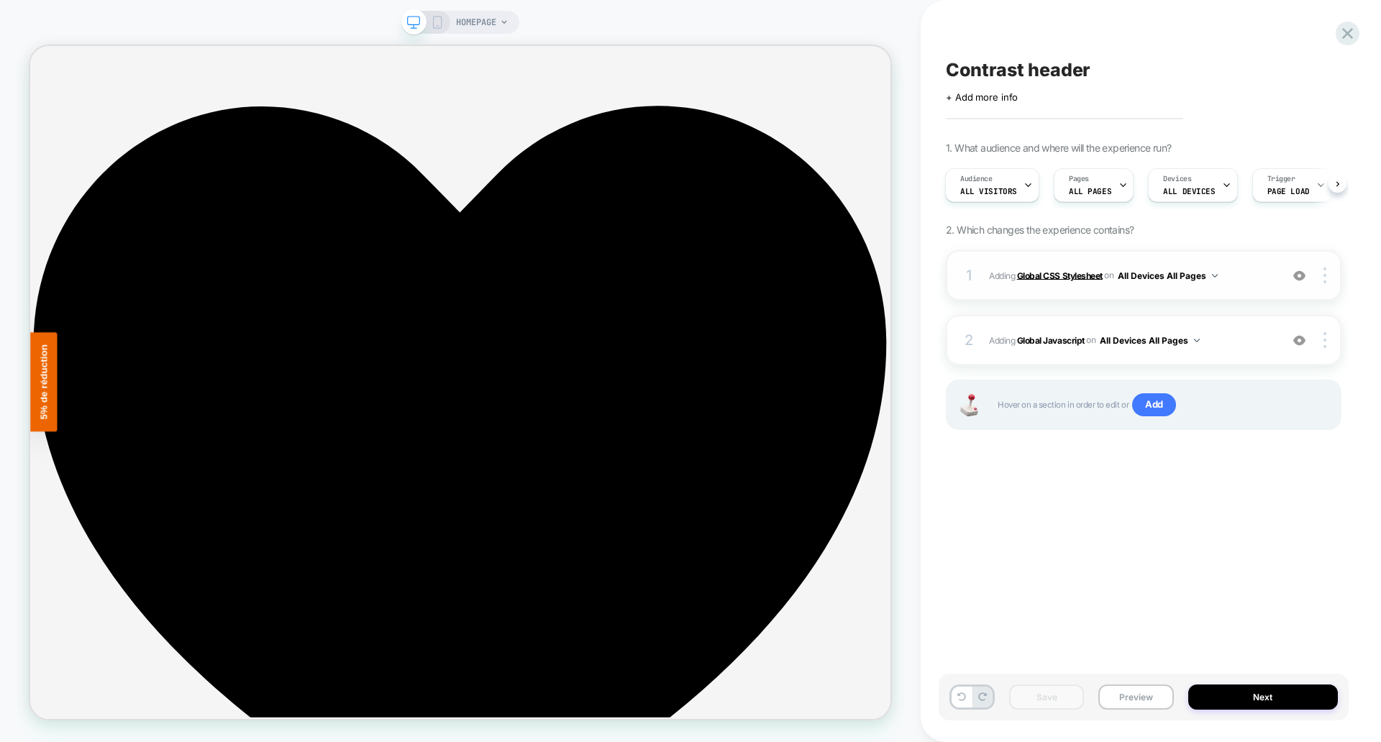
click at [1050, 275] on b "Global CSS Stylesheet" at bounding box center [1060, 275] width 86 height 11
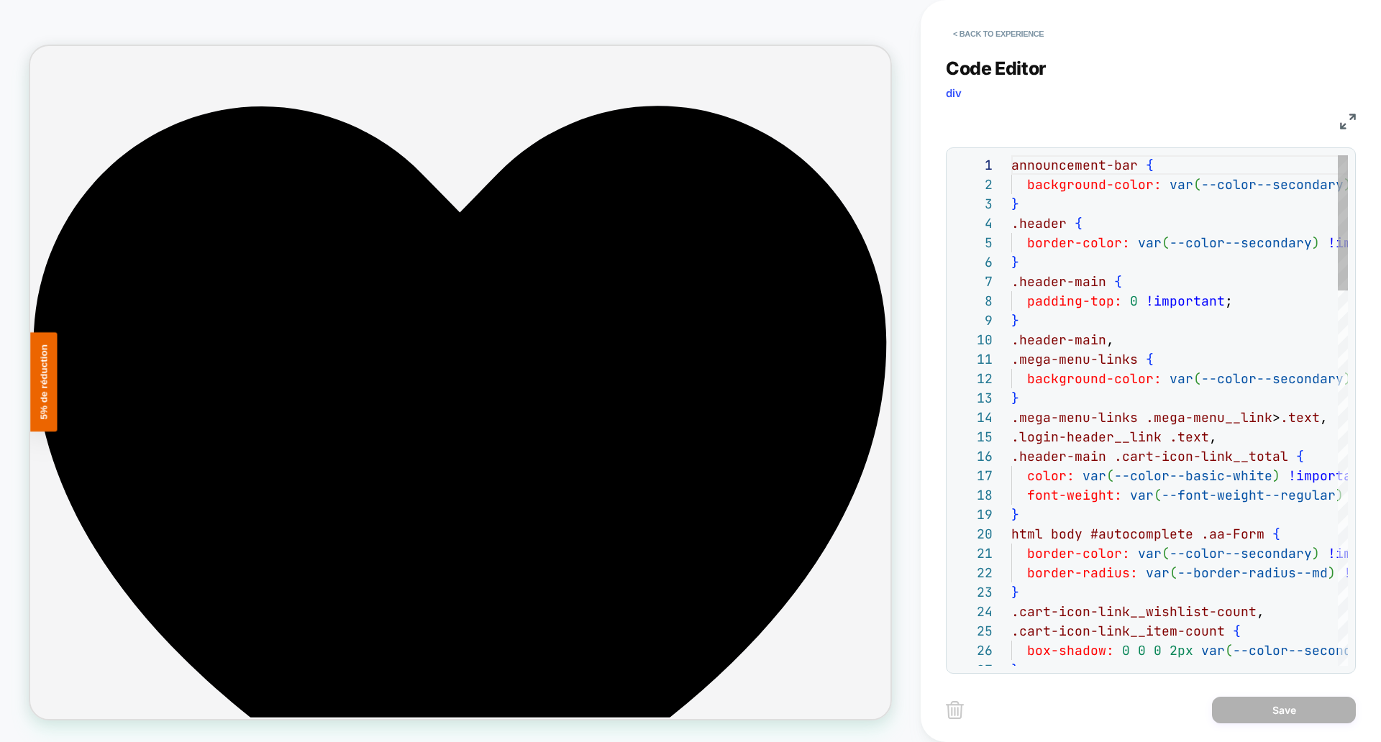
scroll to position [194, 0]
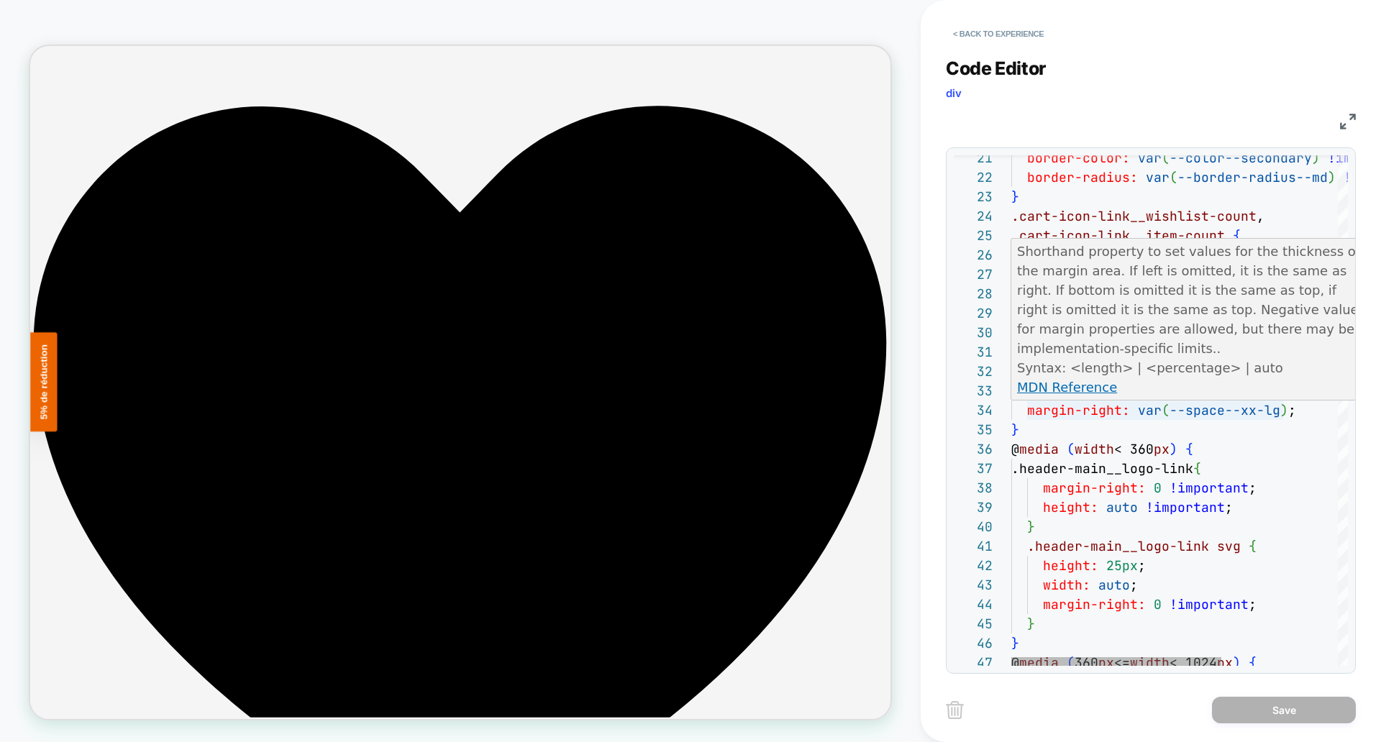
click at [1244, 412] on div "@ media ( 360 px <= width < 1024 px ) { } } width: auto ; margin-right: 0 !impo…" at bounding box center [1273, 724] width 523 height 1929
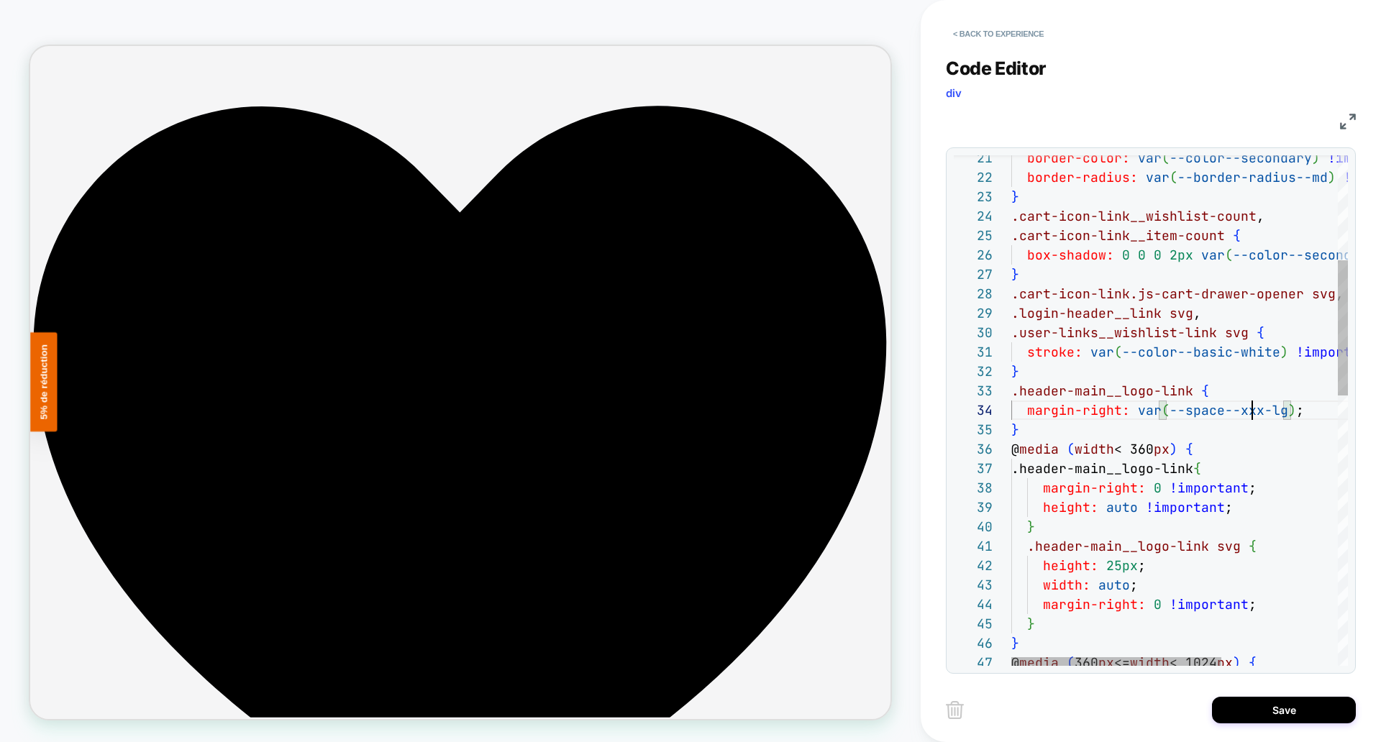
scroll to position [58, 241]
type textarea "**********"
click at [1291, 712] on button "Save" at bounding box center [1284, 710] width 144 height 27
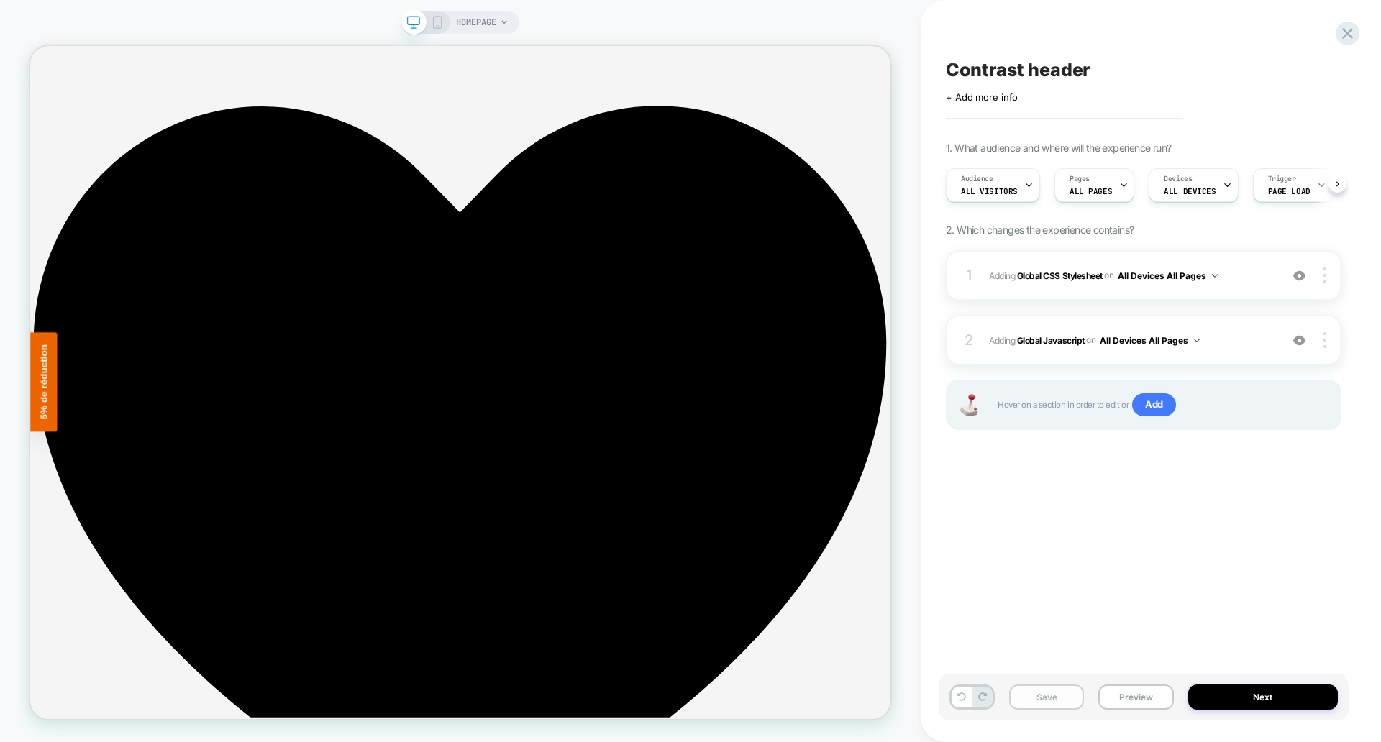
scroll to position [0, 1]
click at [1048, 699] on button "Save" at bounding box center [1046, 697] width 75 height 25
click at [1018, 75] on span "Contrast header" at bounding box center [1018, 70] width 145 height 22
click at [1163, 73] on icon at bounding box center [1162, 70] width 18 height 18
click at [985, 68] on span "Contrast header" at bounding box center [1018, 70] width 145 height 22
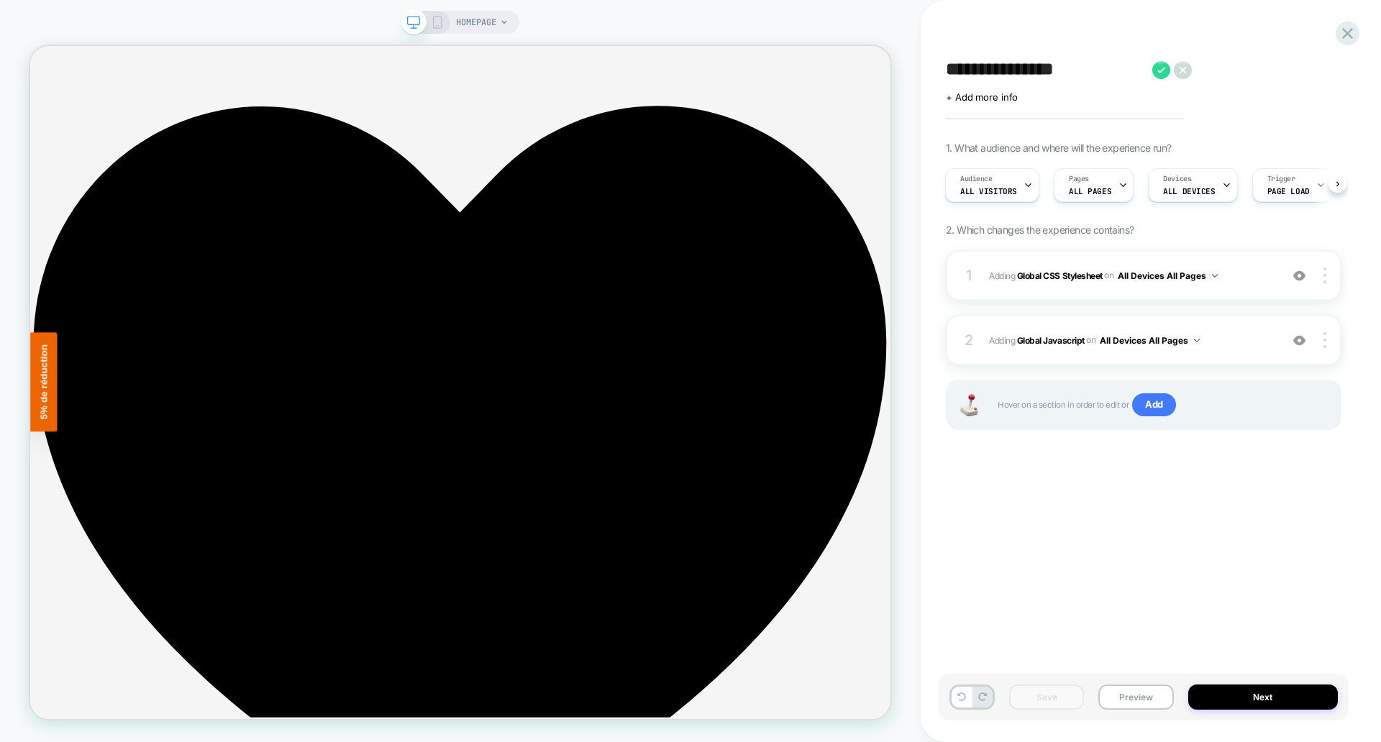
click at [985, 68] on textarea "**********" at bounding box center [1045, 70] width 199 height 22
type textarea "**********"
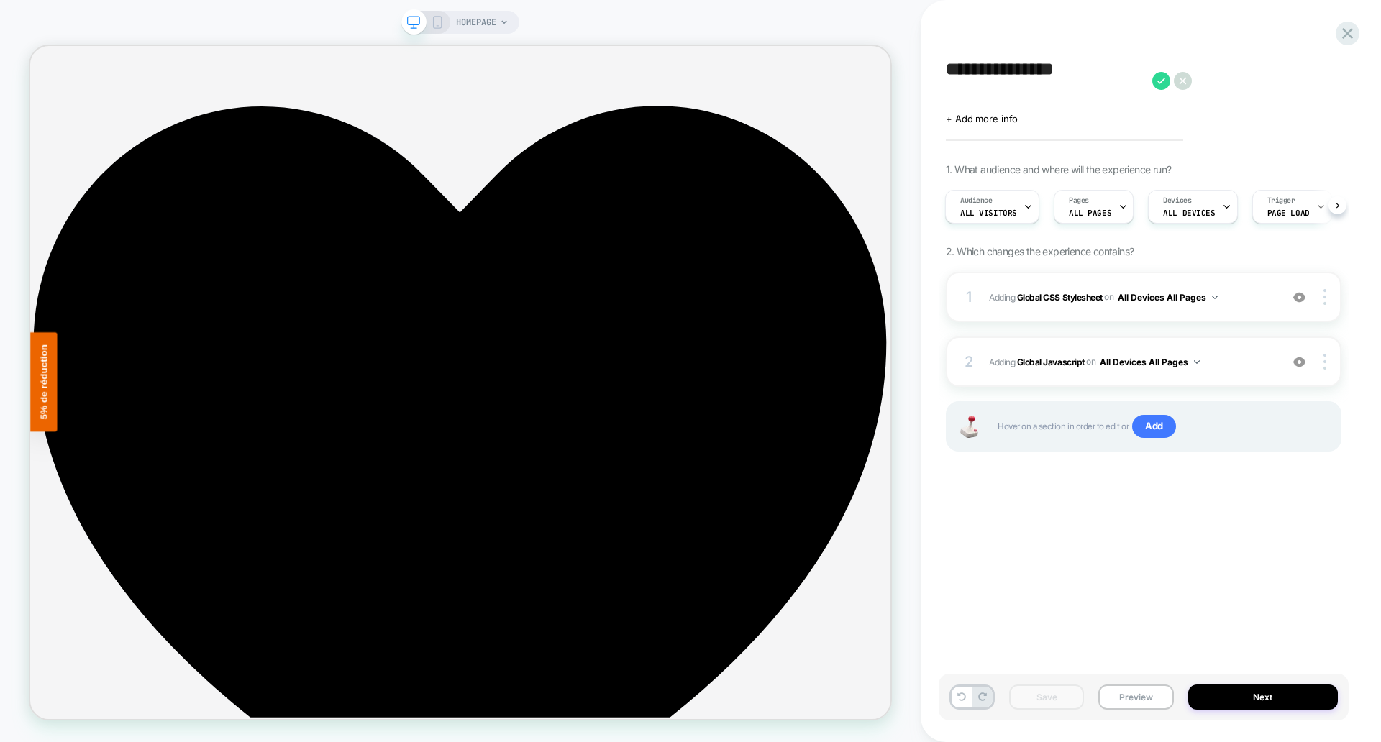
click at [1163, 81] on icon at bounding box center [1162, 81] width 18 height 18
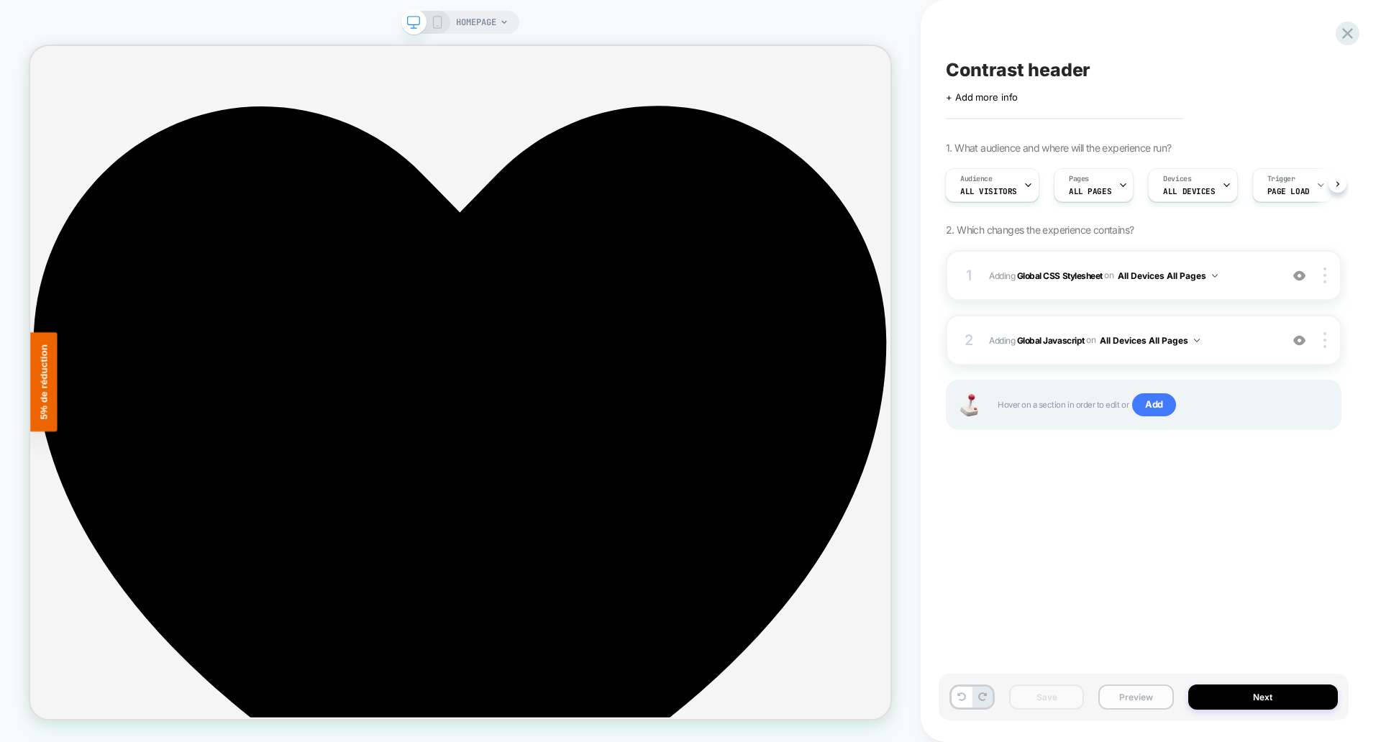
click at [1133, 702] on button "Preview" at bounding box center [1136, 697] width 75 height 25
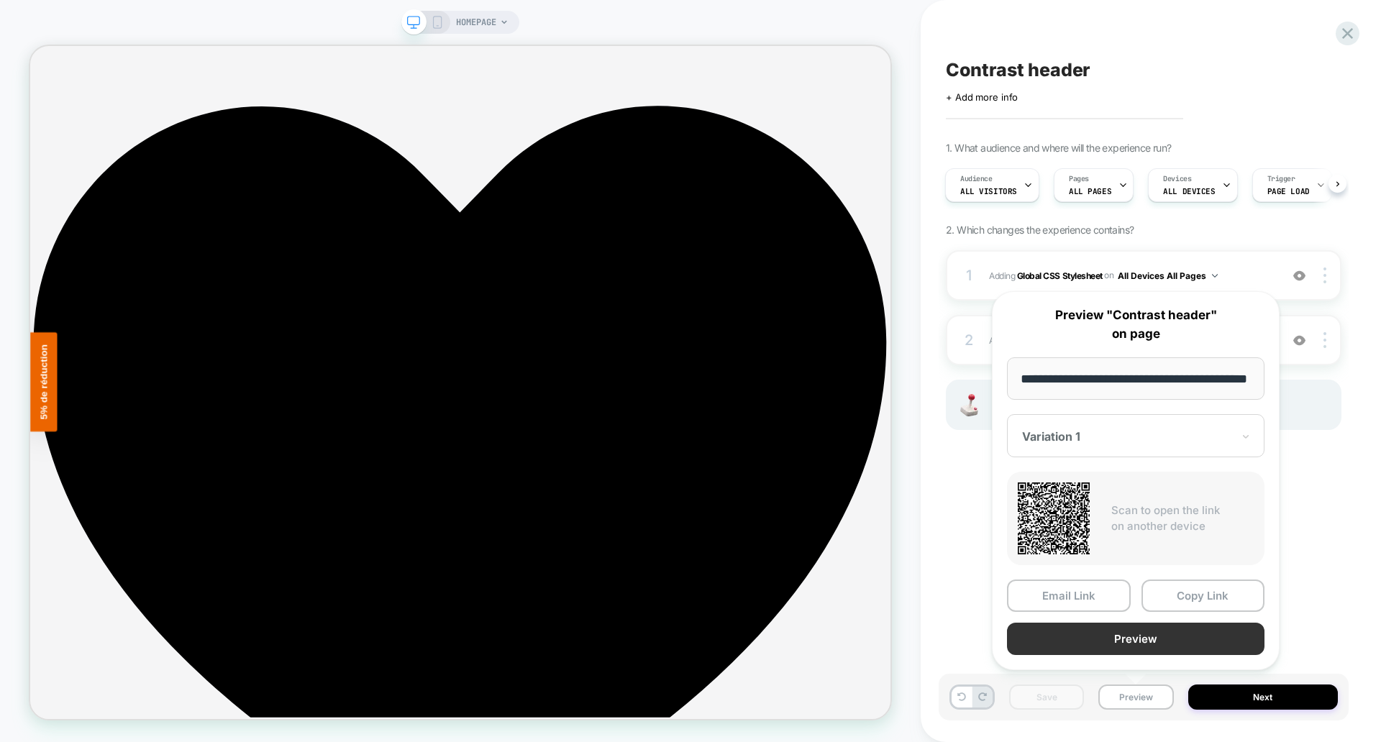
scroll to position [0, 0]
click at [1123, 643] on button "Preview" at bounding box center [1136, 639] width 258 height 32
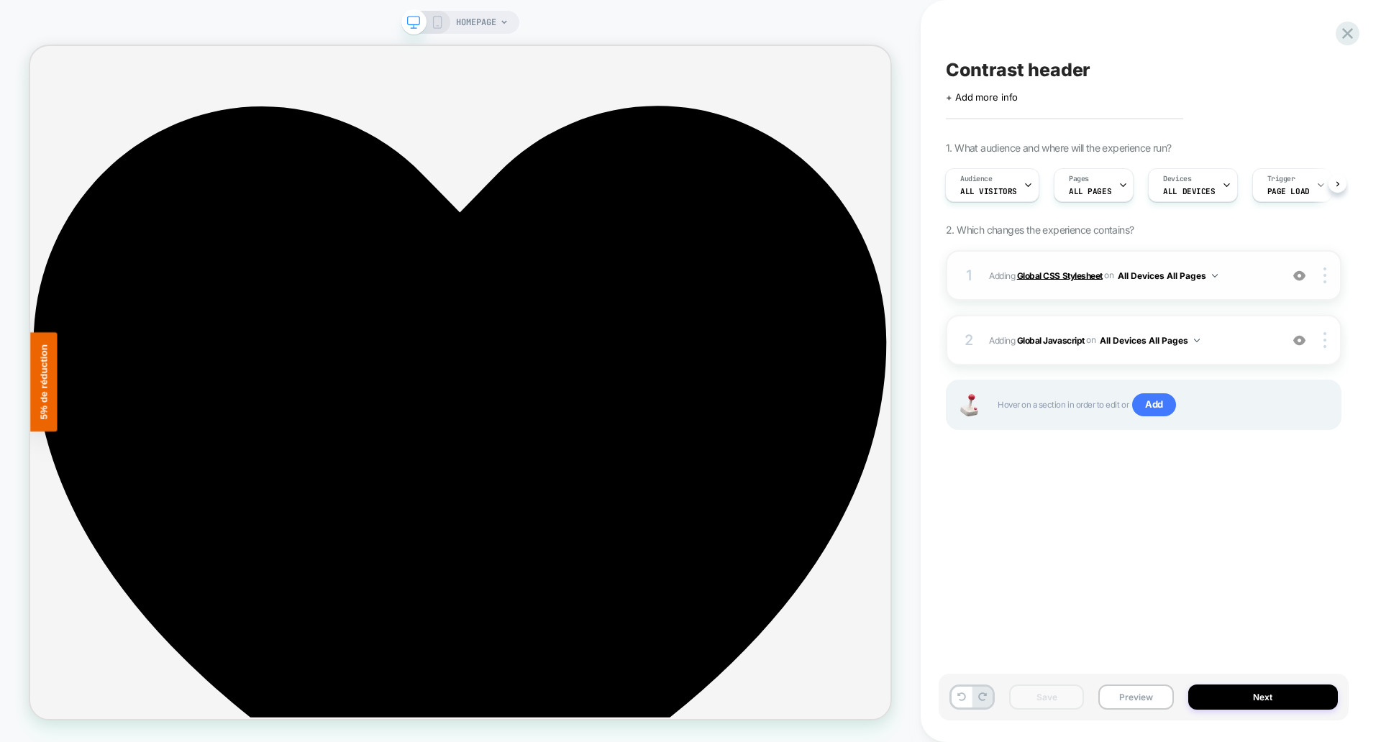
click at [1067, 277] on b "Global CSS Stylesheet" at bounding box center [1060, 275] width 86 height 11
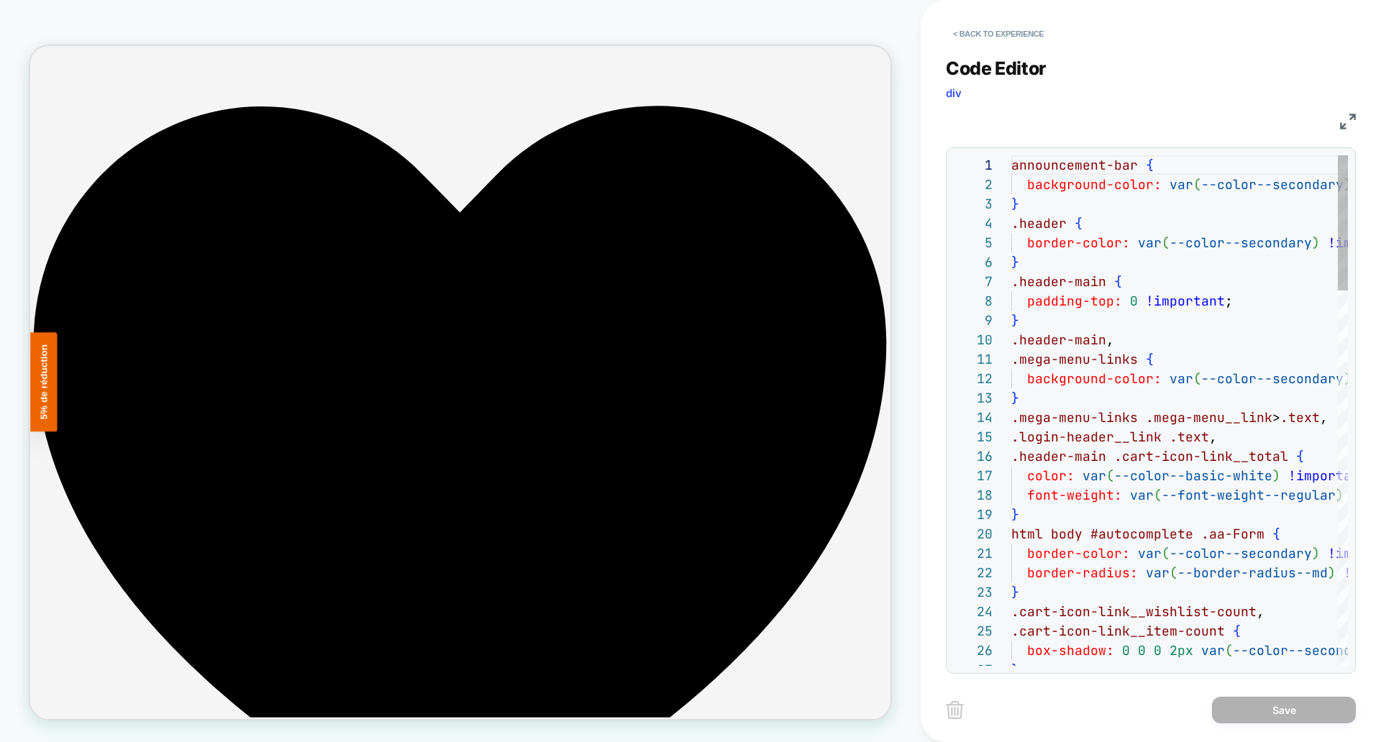
scroll to position [194, 0]
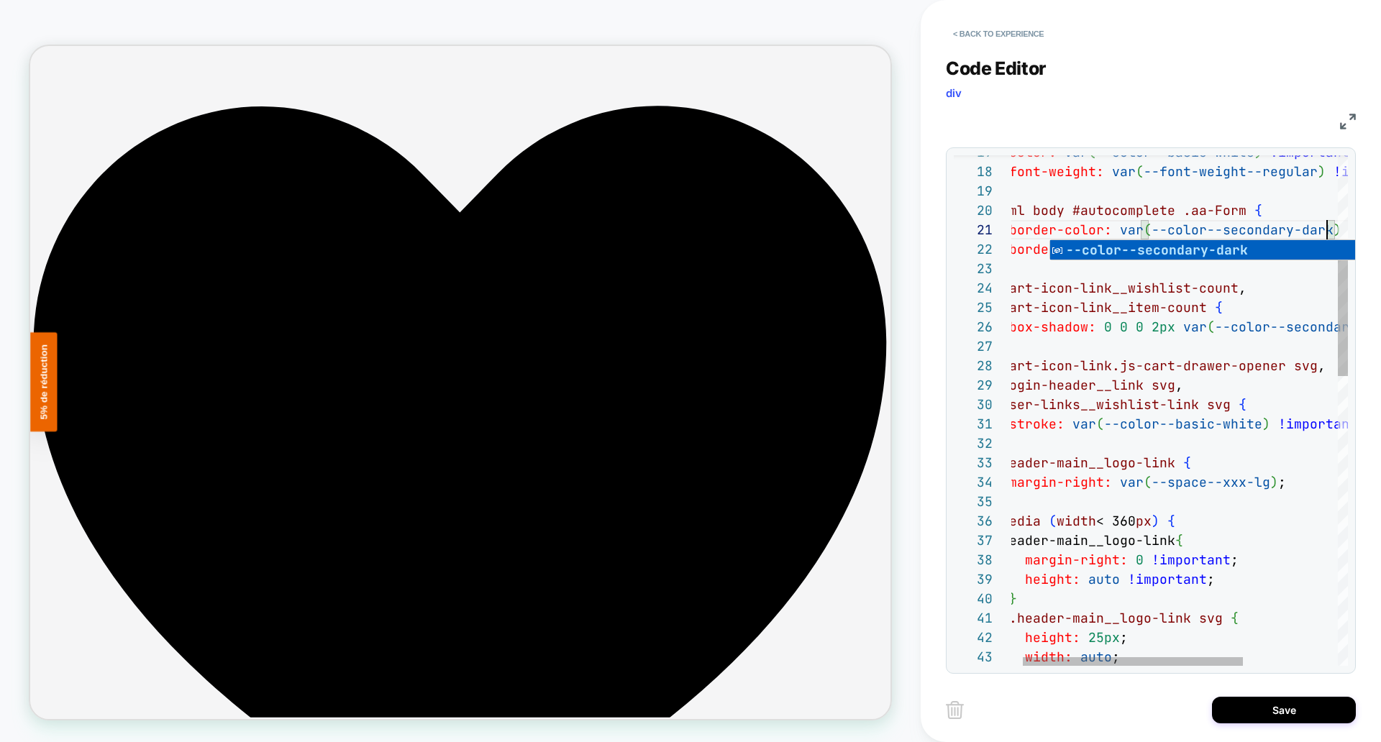
scroll to position [0, 334]
type textarea "**********"
click at [1289, 709] on button "Save" at bounding box center [1284, 710] width 144 height 27
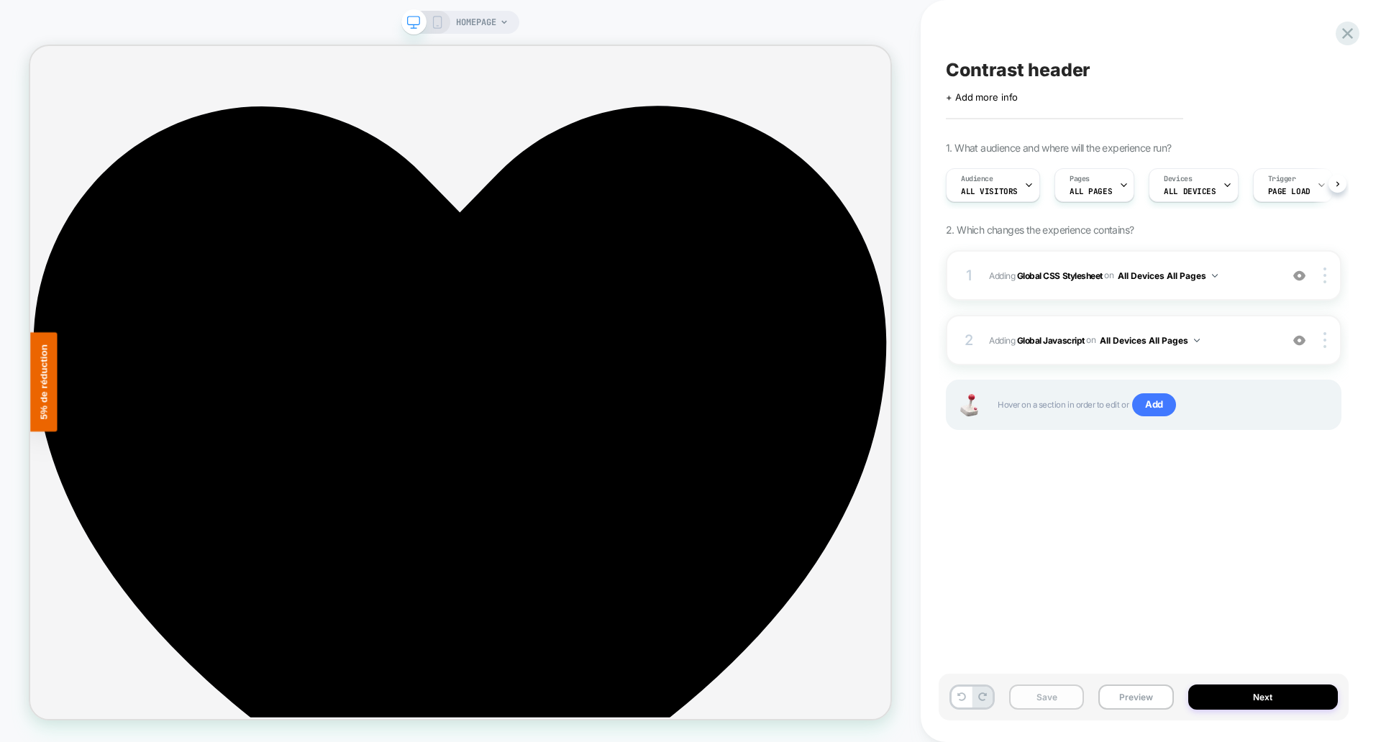
scroll to position [0, 1]
drag, startPoint x: 1048, startPoint y: 694, endPoint x: 1095, endPoint y: 700, distance: 47.9
click at [1048, 694] on button "Save" at bounding box center [1046, 697] width 75 height 25
click at [1128, 697] on button "Preview" at bounding box center [1136, 697] width 75 height 25
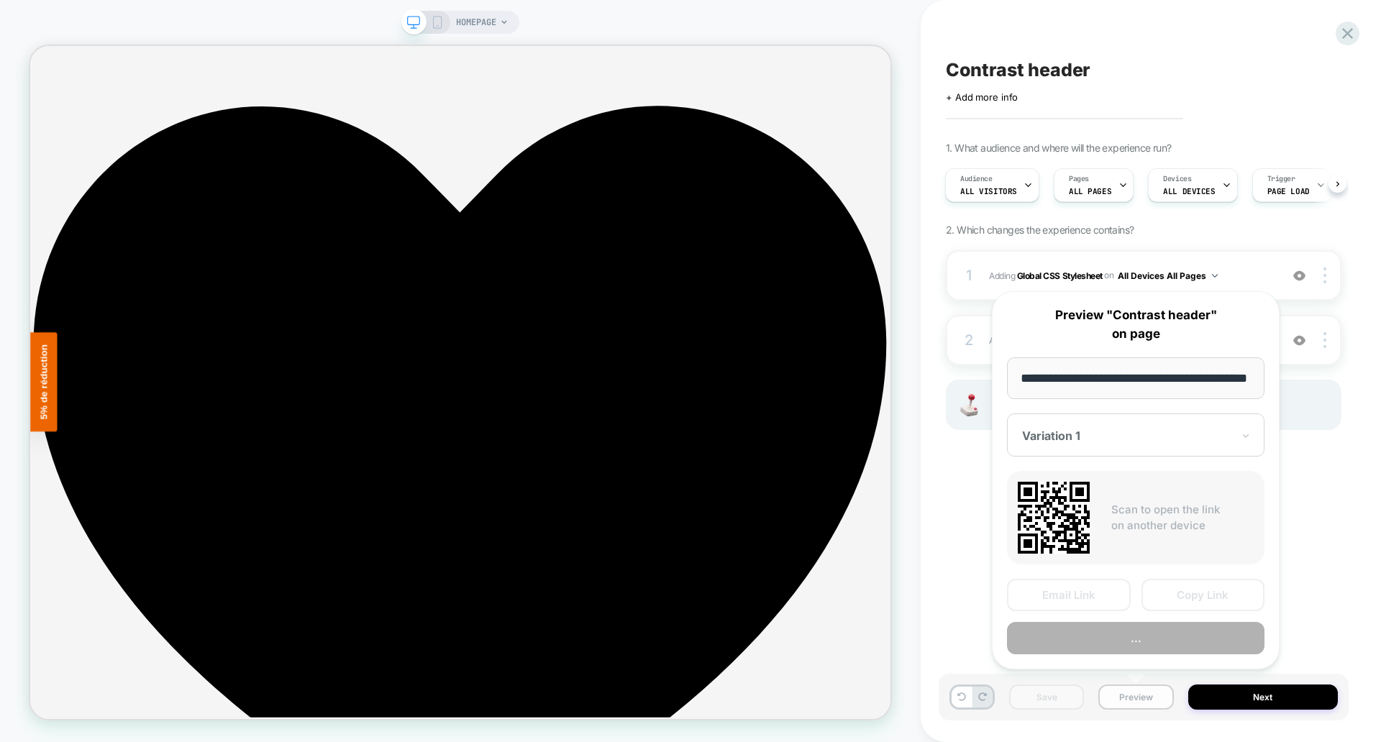
scroll to position [0, 41]
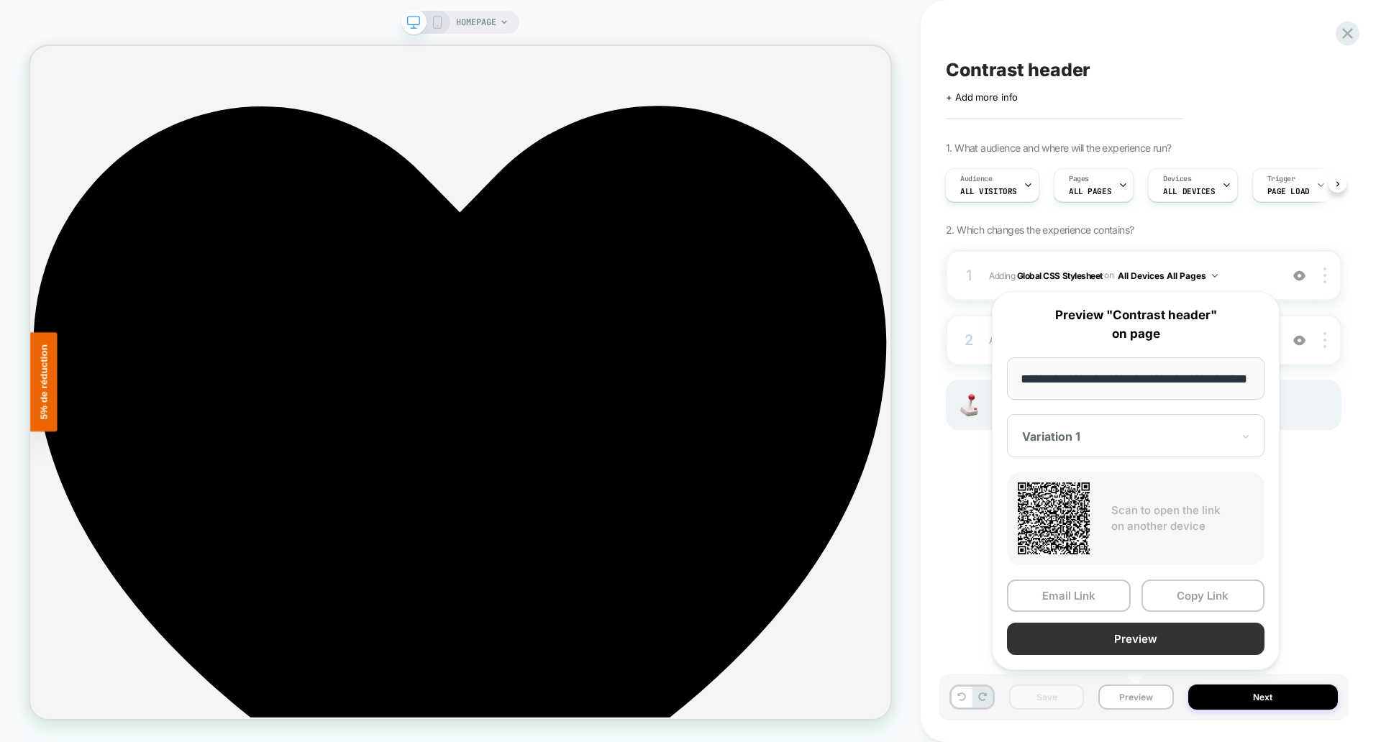
click at [1140, 632] on button "Preview" at bounding box center [1136, 639] width 258 height 32
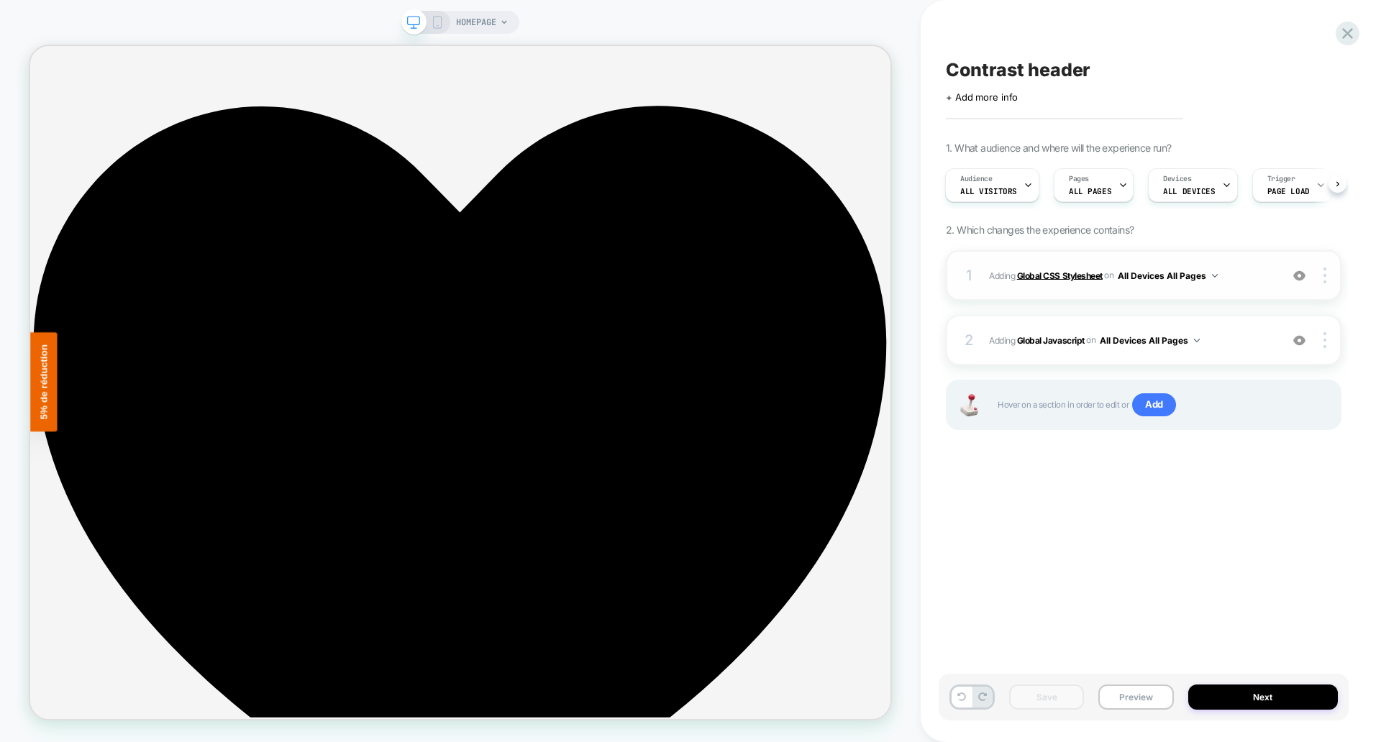
click at [1077, 272] on b "Global CSS Stylesheet" at bounding box center [1060, 275] width 86 height 11
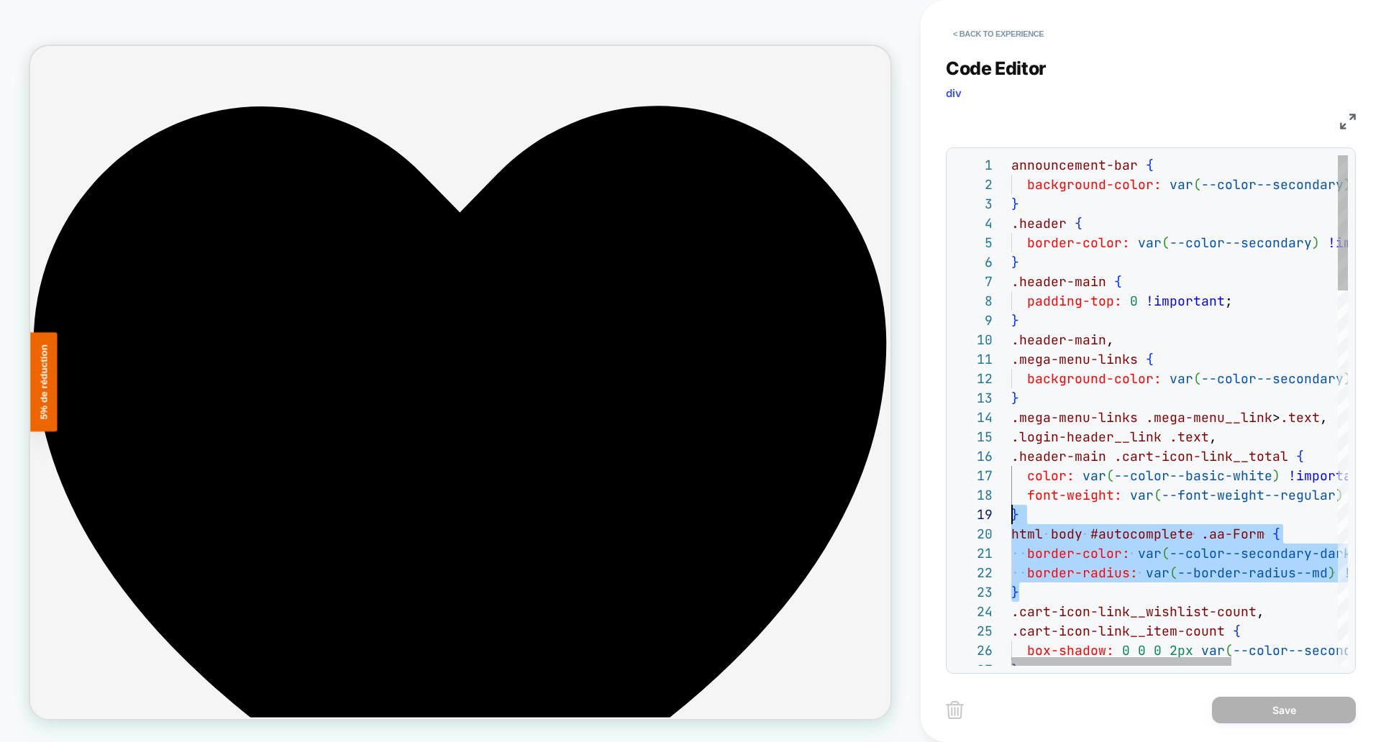
scroll to position [155, 8]
drag, startPoint x: 1029, startPoint y: 594, endPoint x: 1020, endPoint y: 520, distance: 74.6
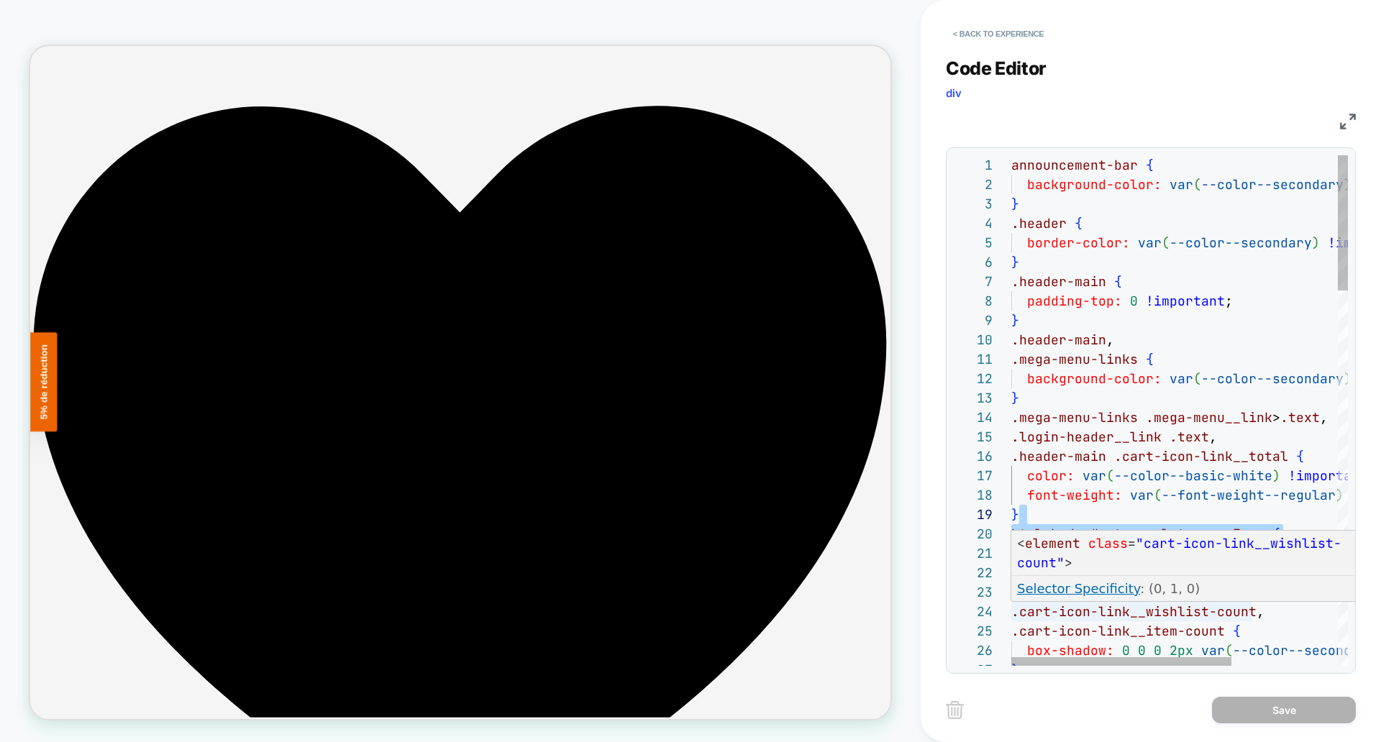
click at [1034, 596] on p "Selector Specificity : (0, 1, 0)" at bounding box center [1191, 588] width 348 height 19
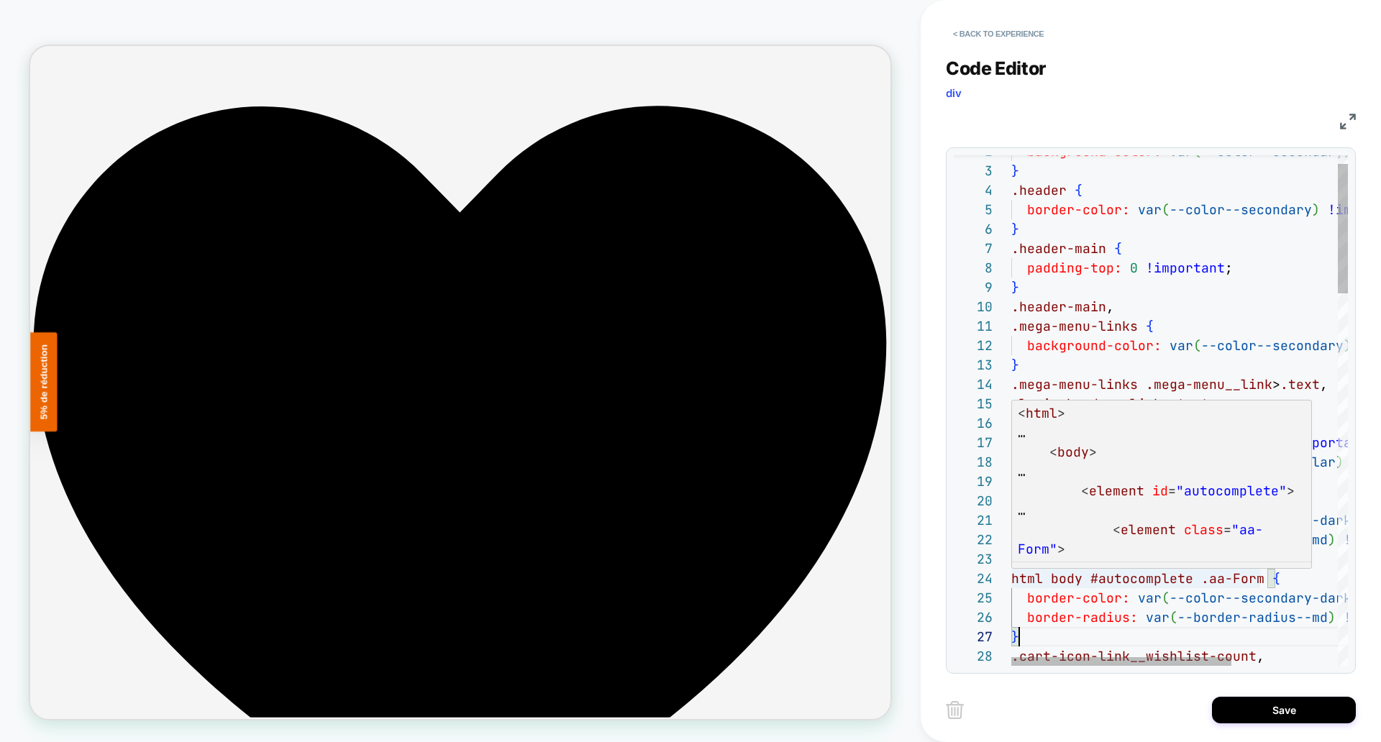
scroll to position [58, 249]
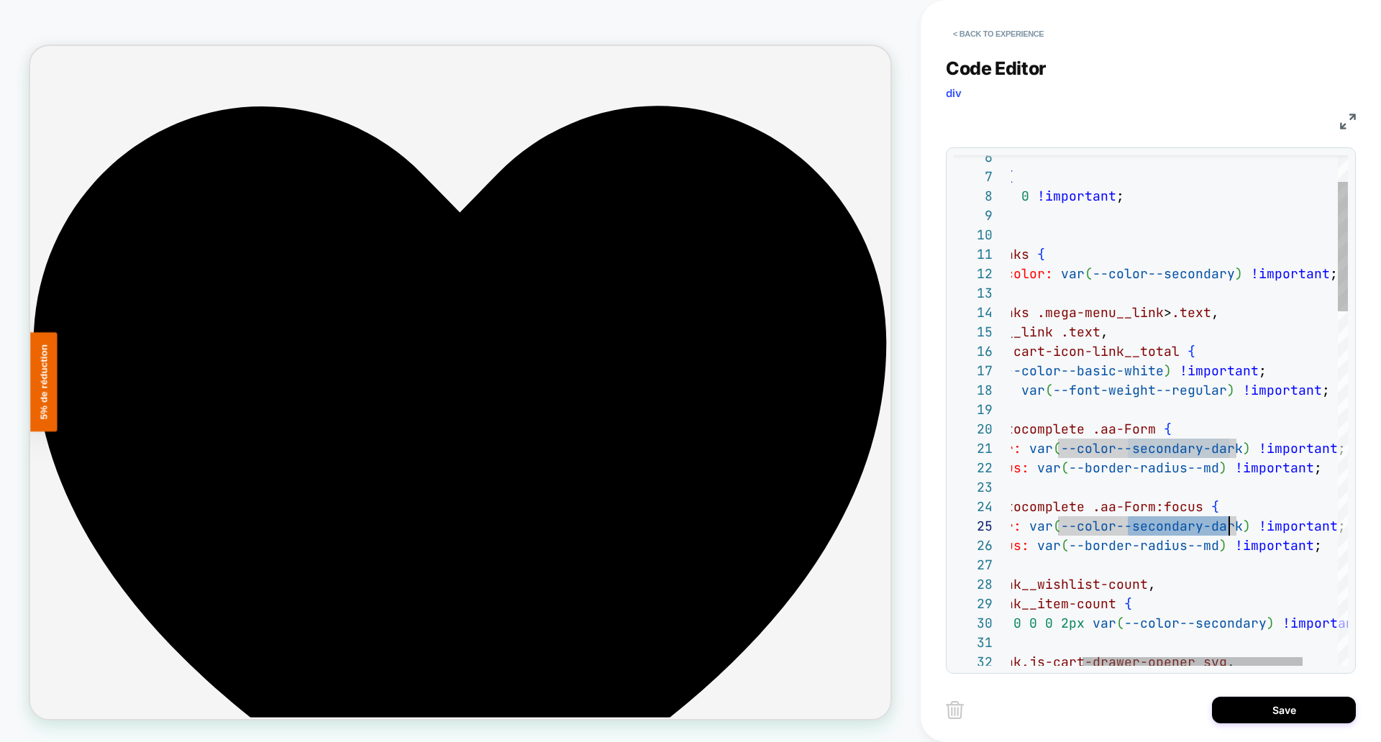
scroll to position [78, 334]
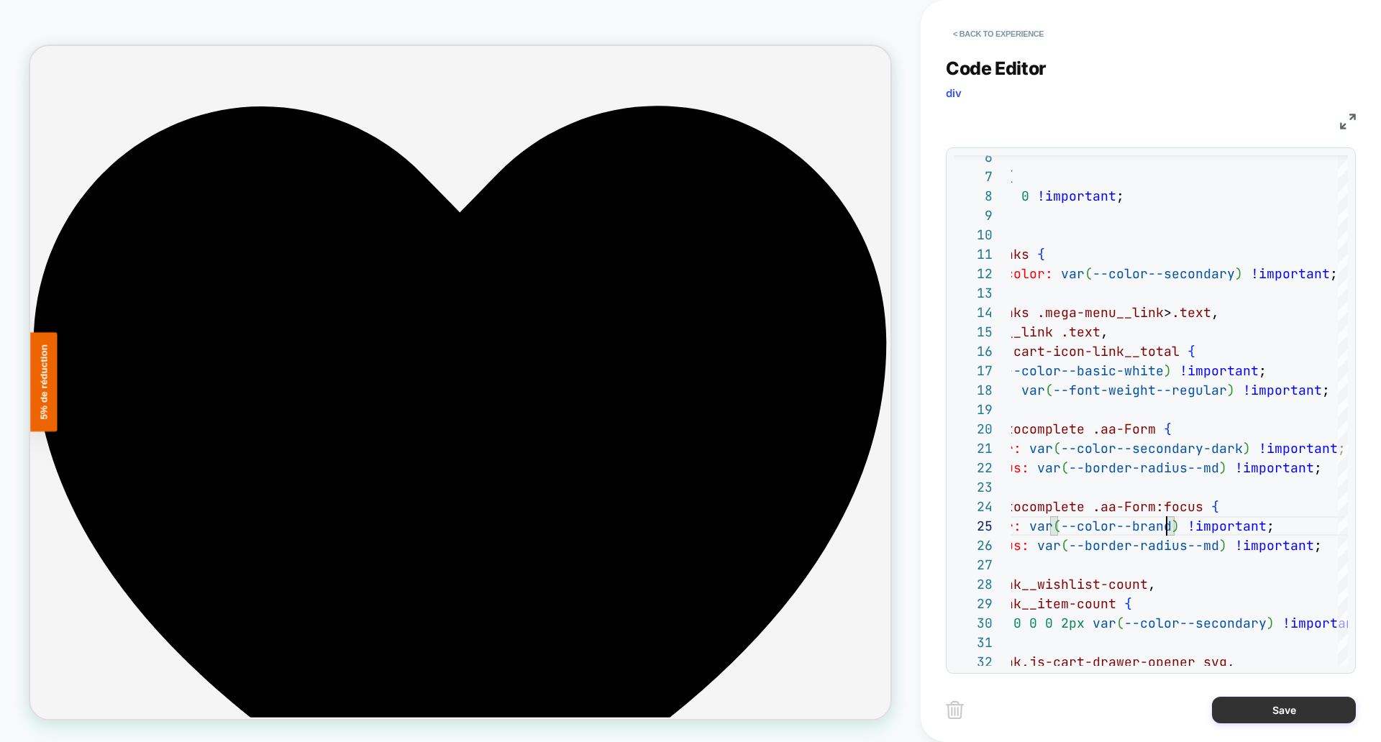
type textarea "**********"
click at [1271, 719] on button "Save" at bounding box center [1284, 710] width 144 height 27
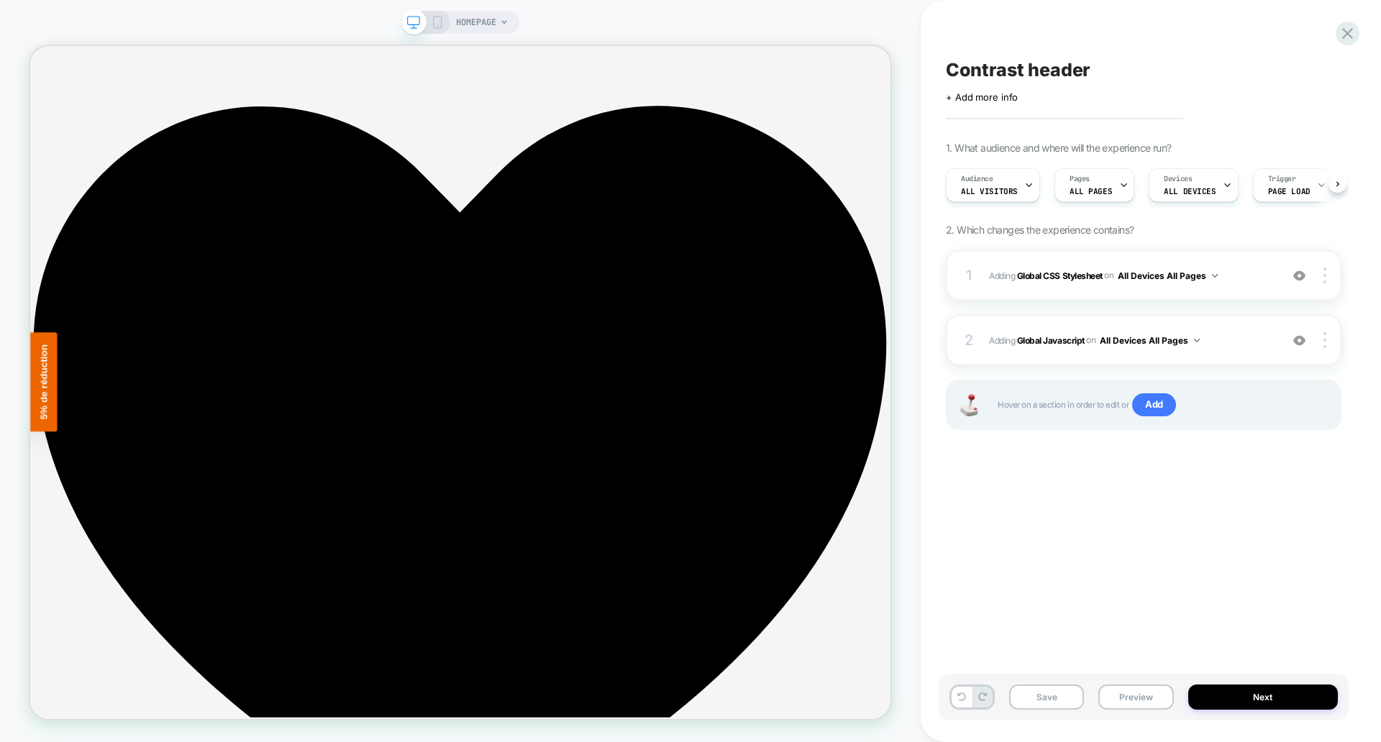
scroll to position [0, 1]
click at [1035, 703] on button "Save" at bounding box center [1046, 697] width 75 height 25
click at [1129, 701] on button "Preview" at bounding box center [1136, 697] width 75 height 25
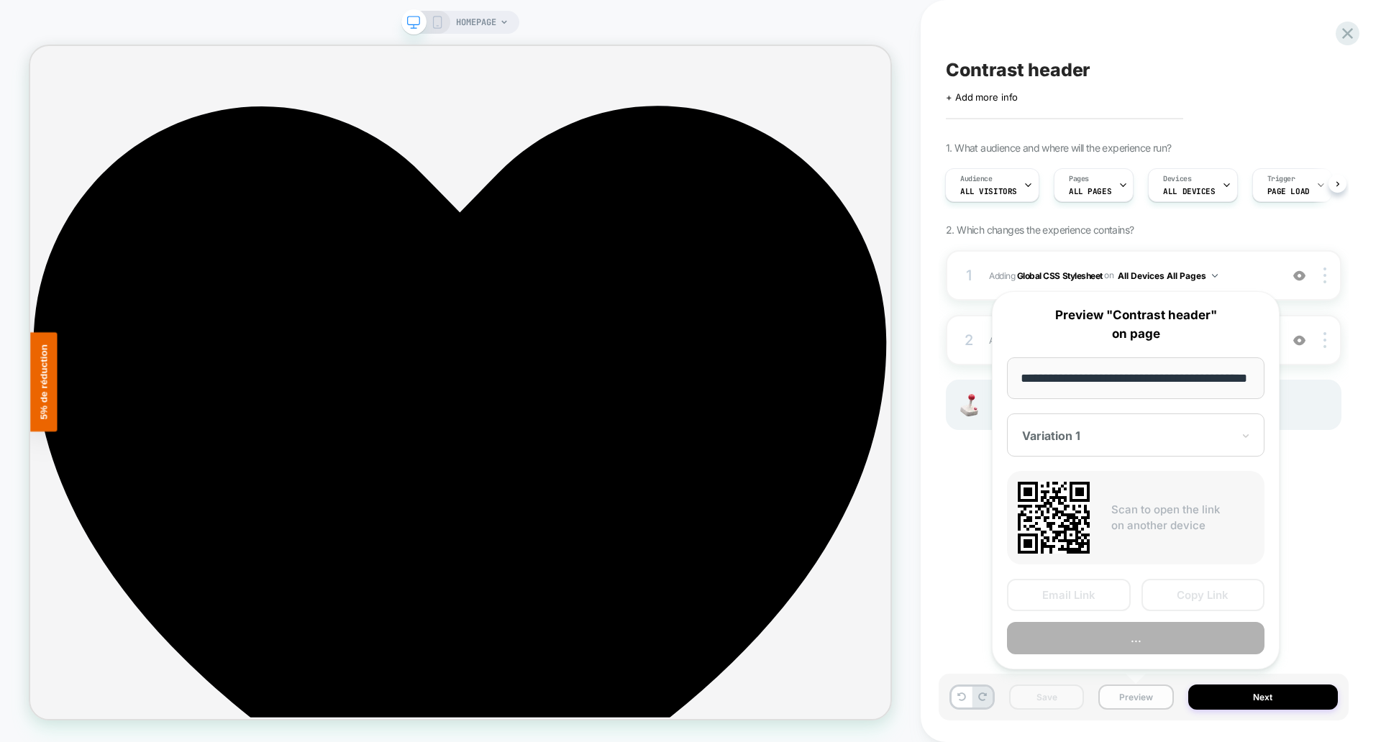
scroll to position [0, 41]
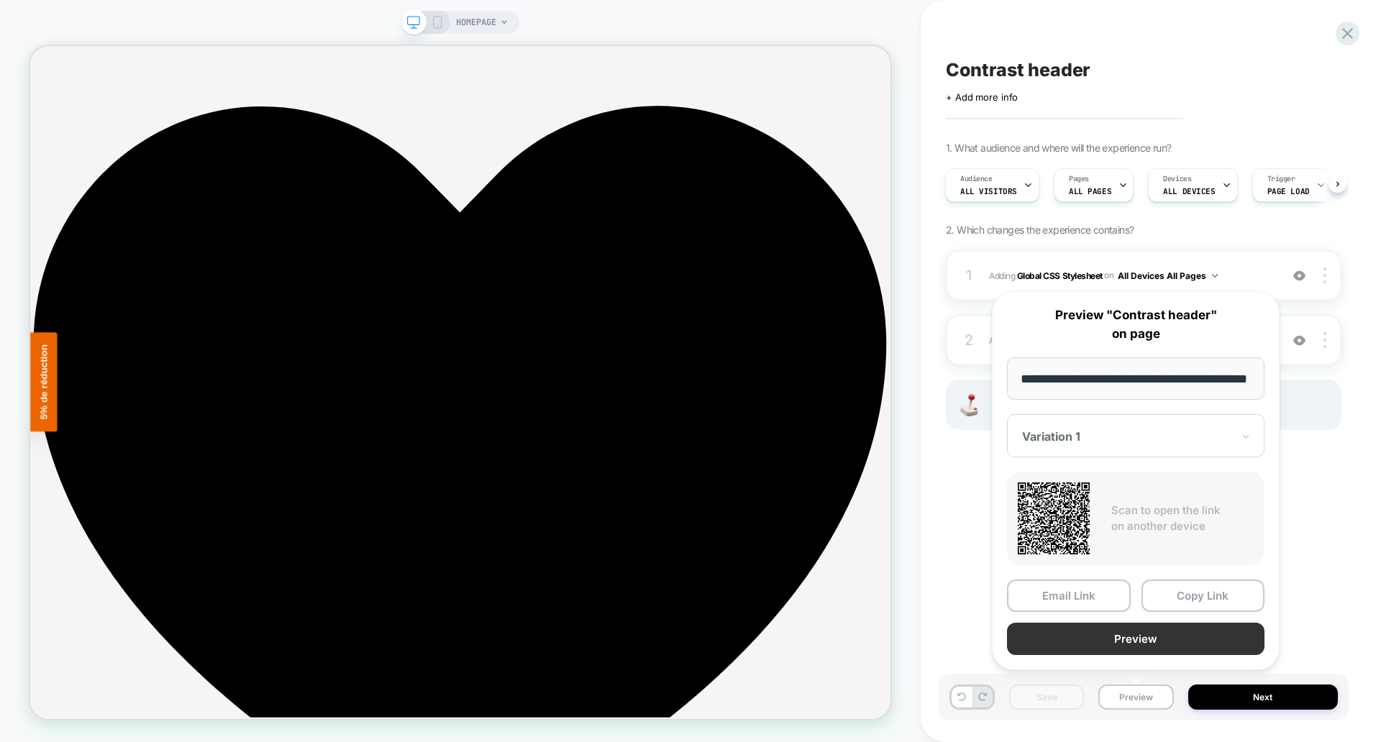
click at [1115, 636] on button "Preview" at bounding box center [1136, 639] width 258 height 32
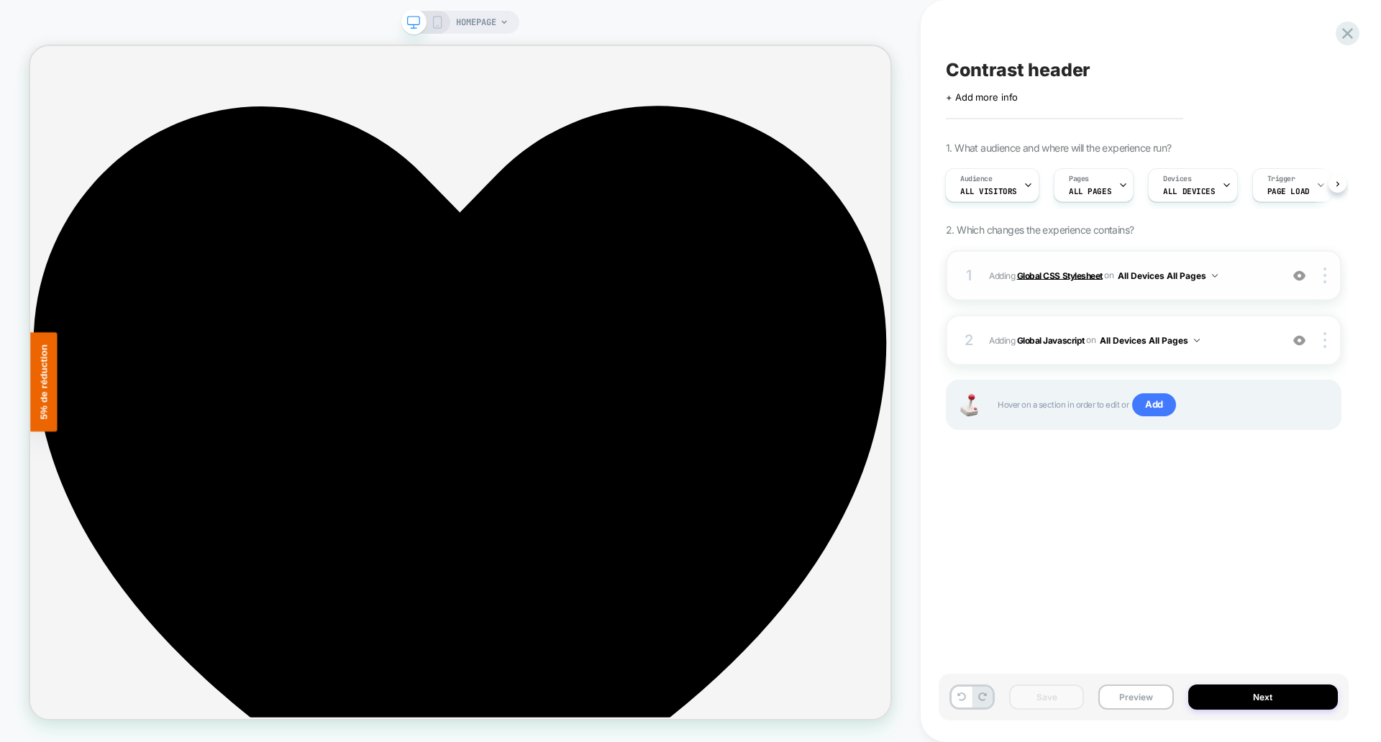
click at [1056, 276] on b "Global CSS Stylesheet" at bounding box center [1060, 275] width 86 height 11
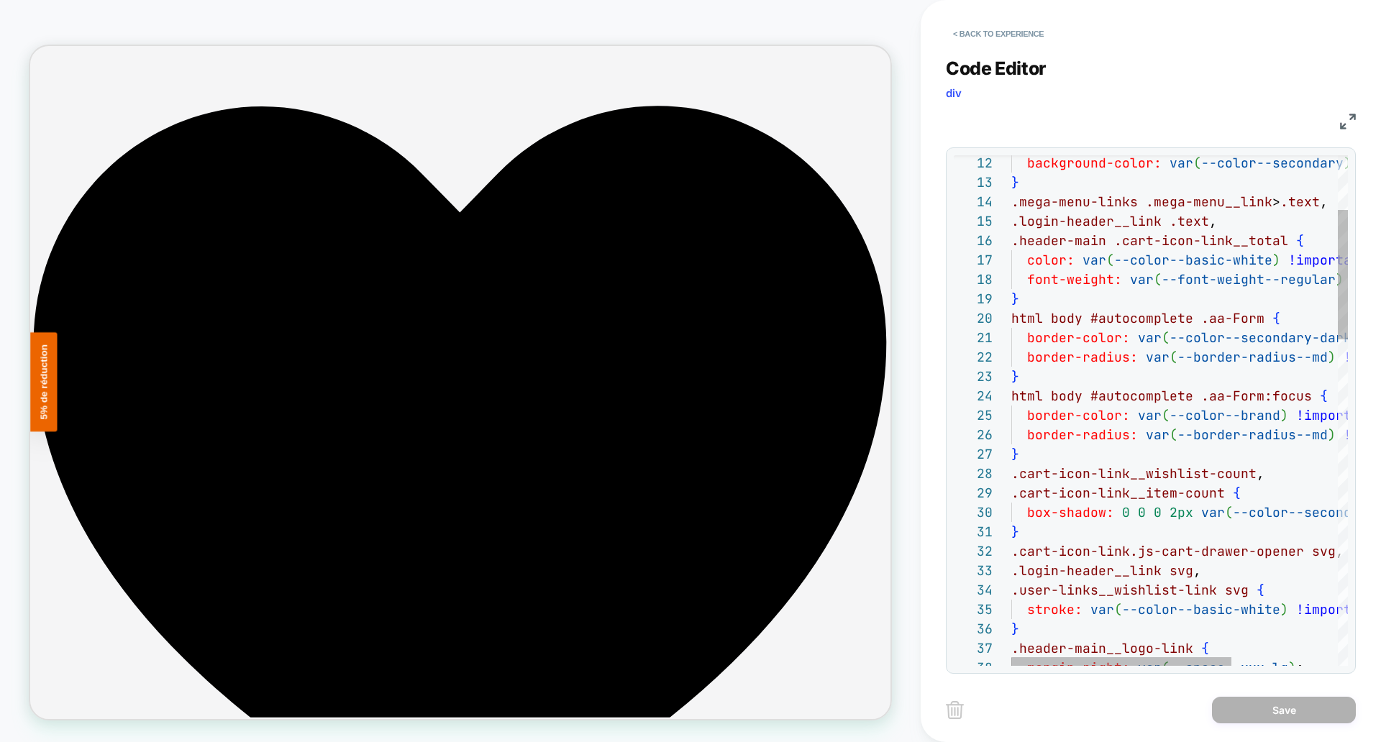
scroll to position [78, 241]
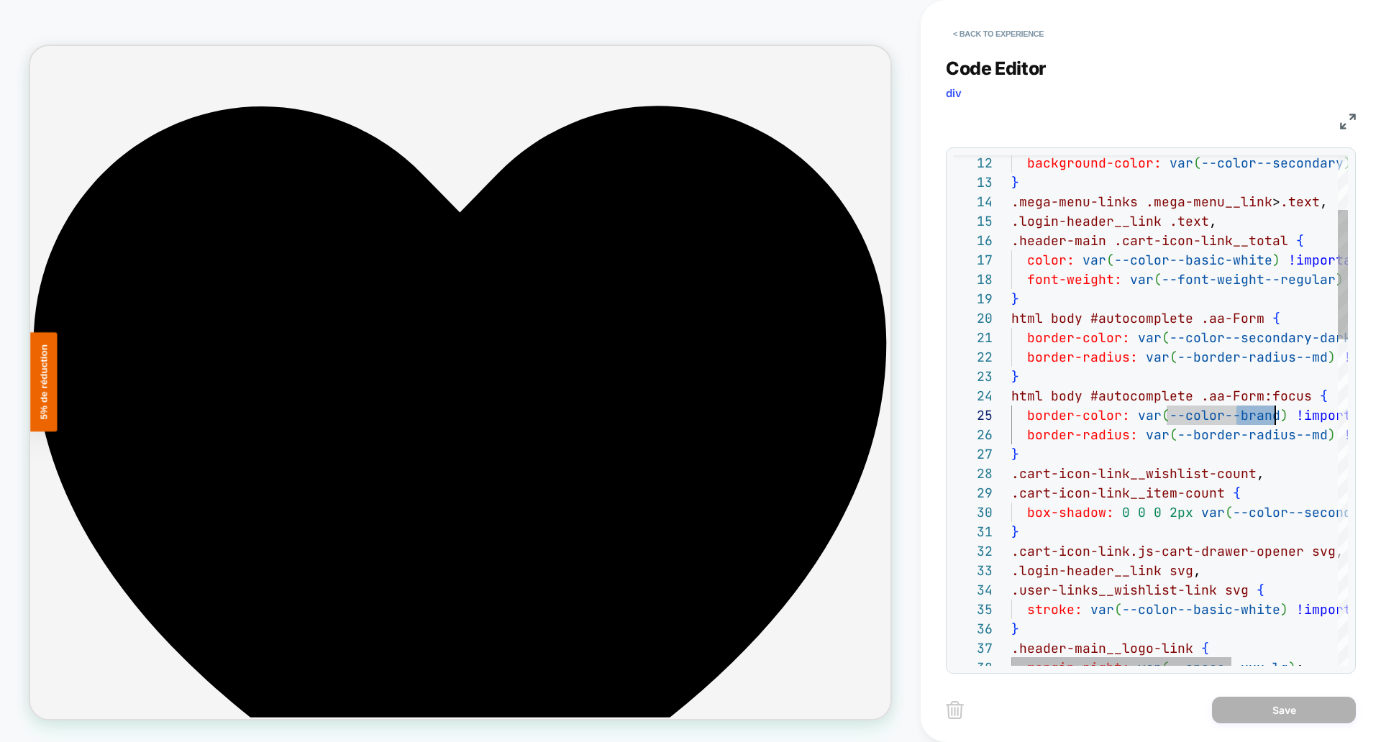
drag, startPoint x: 1237, startPoint y: 414, endPoint x: 1265, endPoint y: 414, distance: 27.3
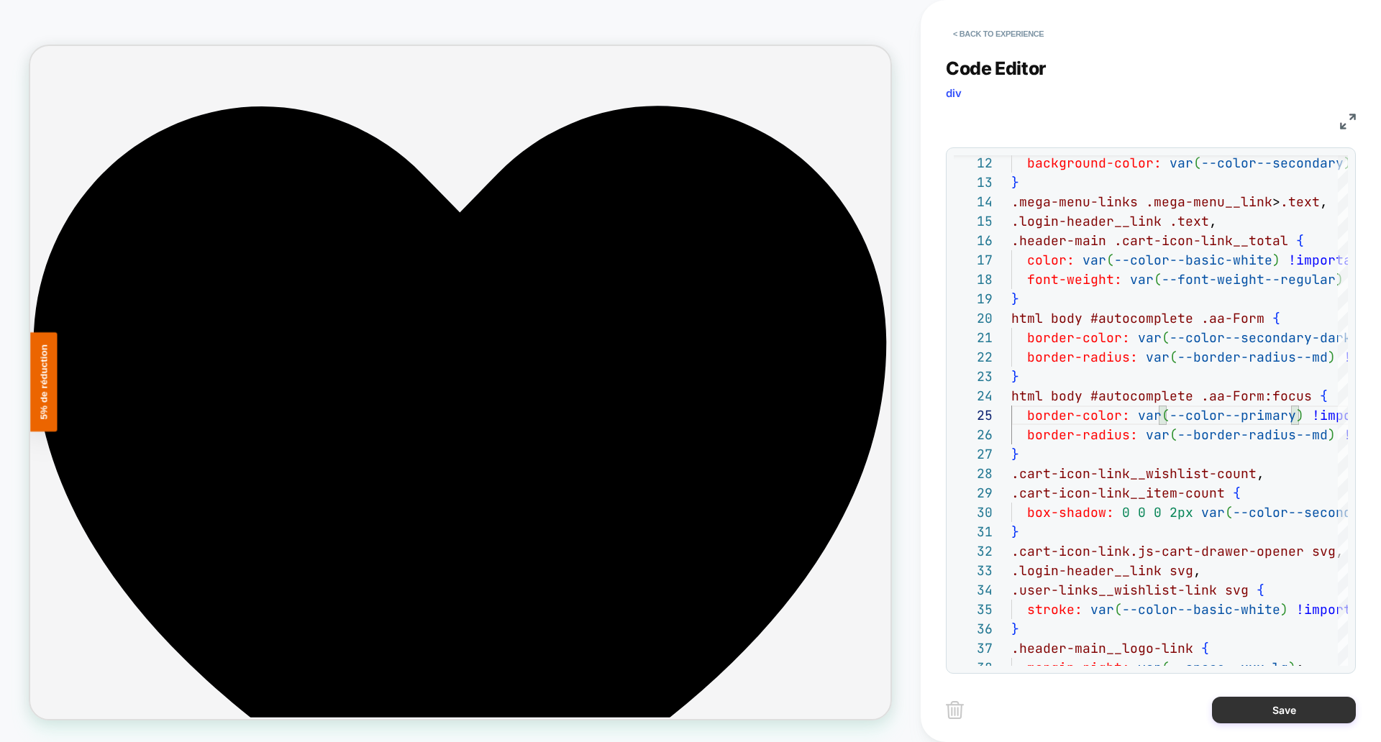
type textarea "**********"
click at [1282, 709] on button "Save" at bounding box center [1284, 710] width 144 height 27
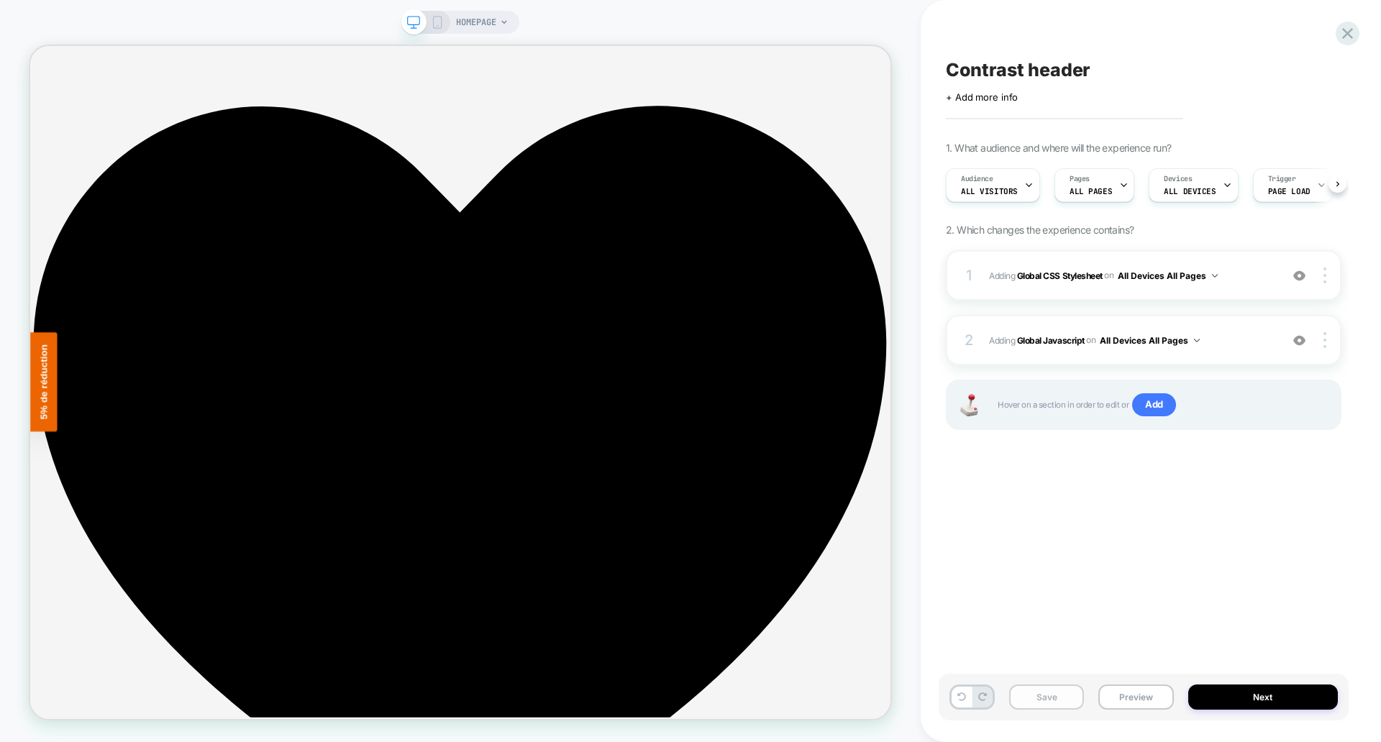
scroll to position [0, 1]
click at [1062, 700] on button "Save" at bounding box center [1046, 697] width 75 height 25
click at [1123, 699] on button "Preview" at bounding box center [1136, 697] width 75 height 25
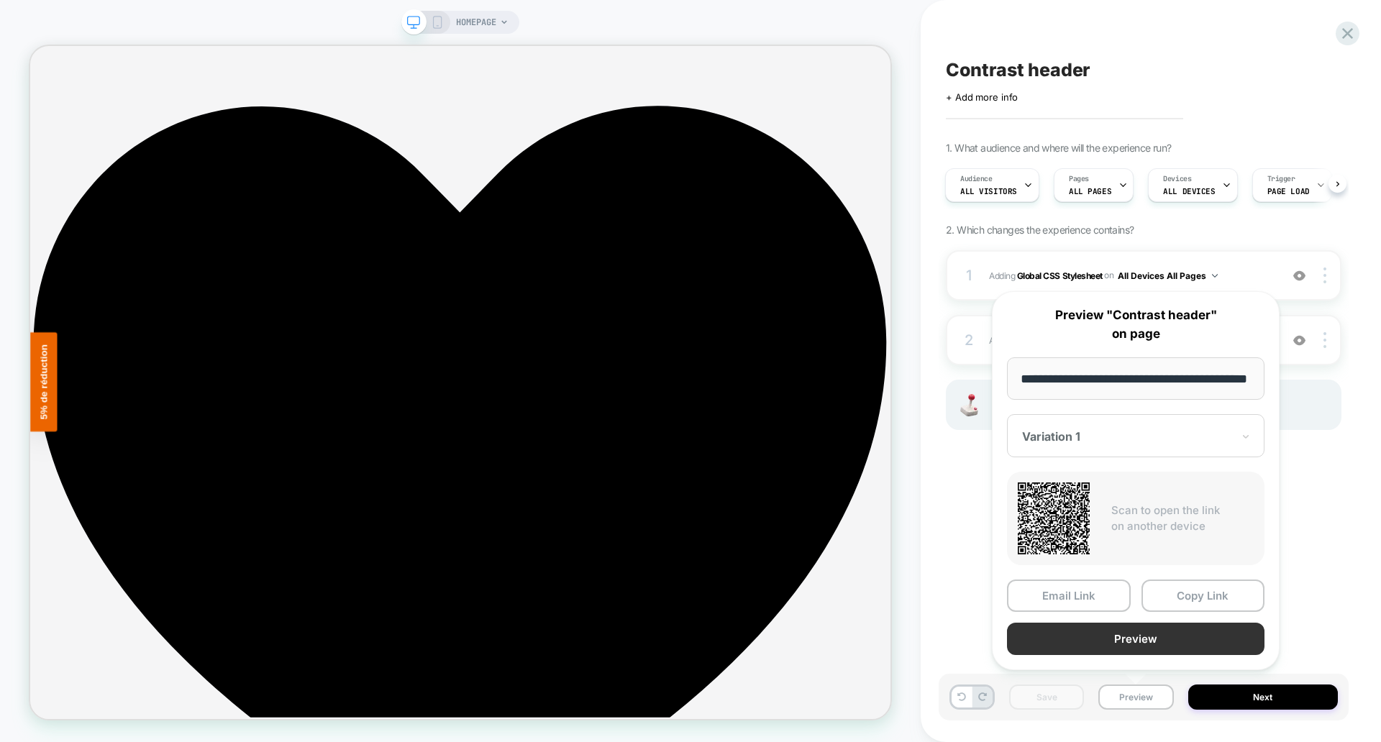
scroll to position [0, 0]
click at [1131, 639] on button "Preview" at bounding box center [1136, 639] width 258 height 32
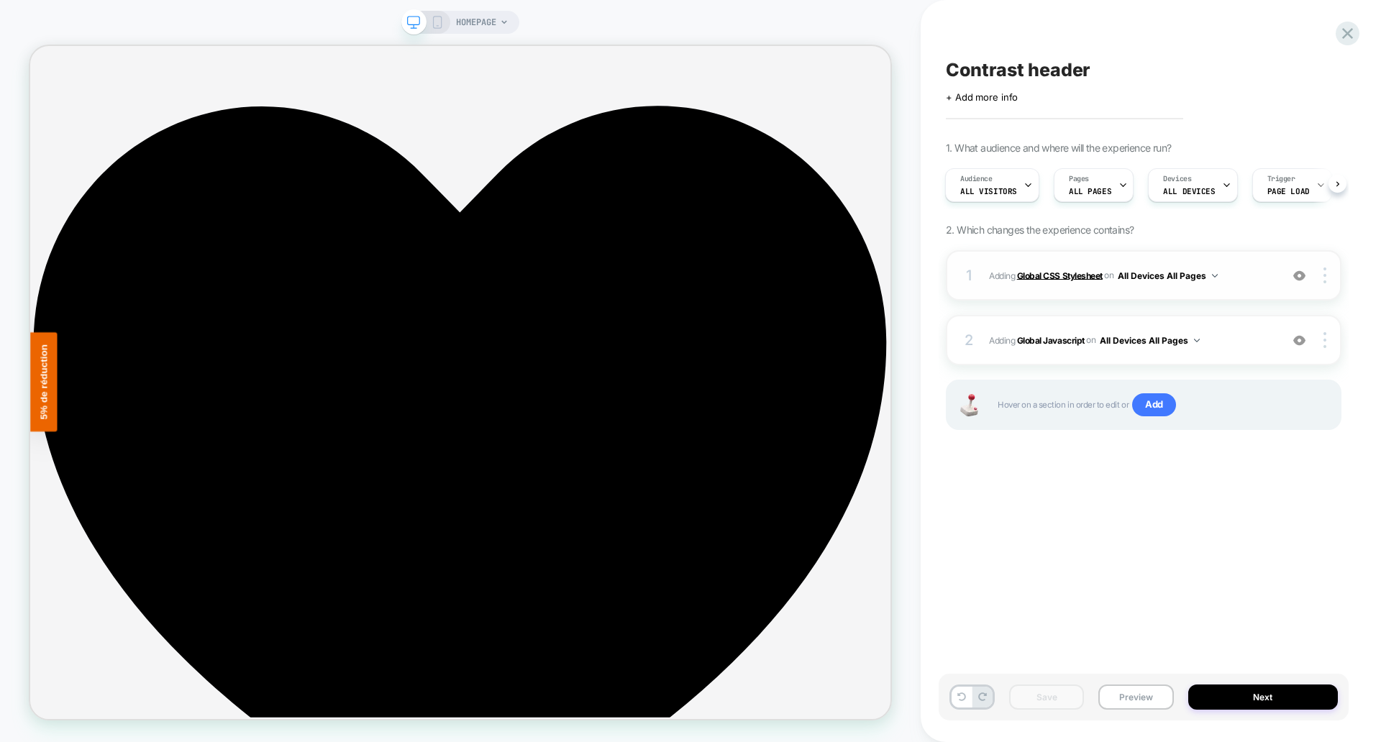
click at [1059, 273] on b "Global CSS Stylesheet" at bounding box center [1060, 275] width 86 height 11
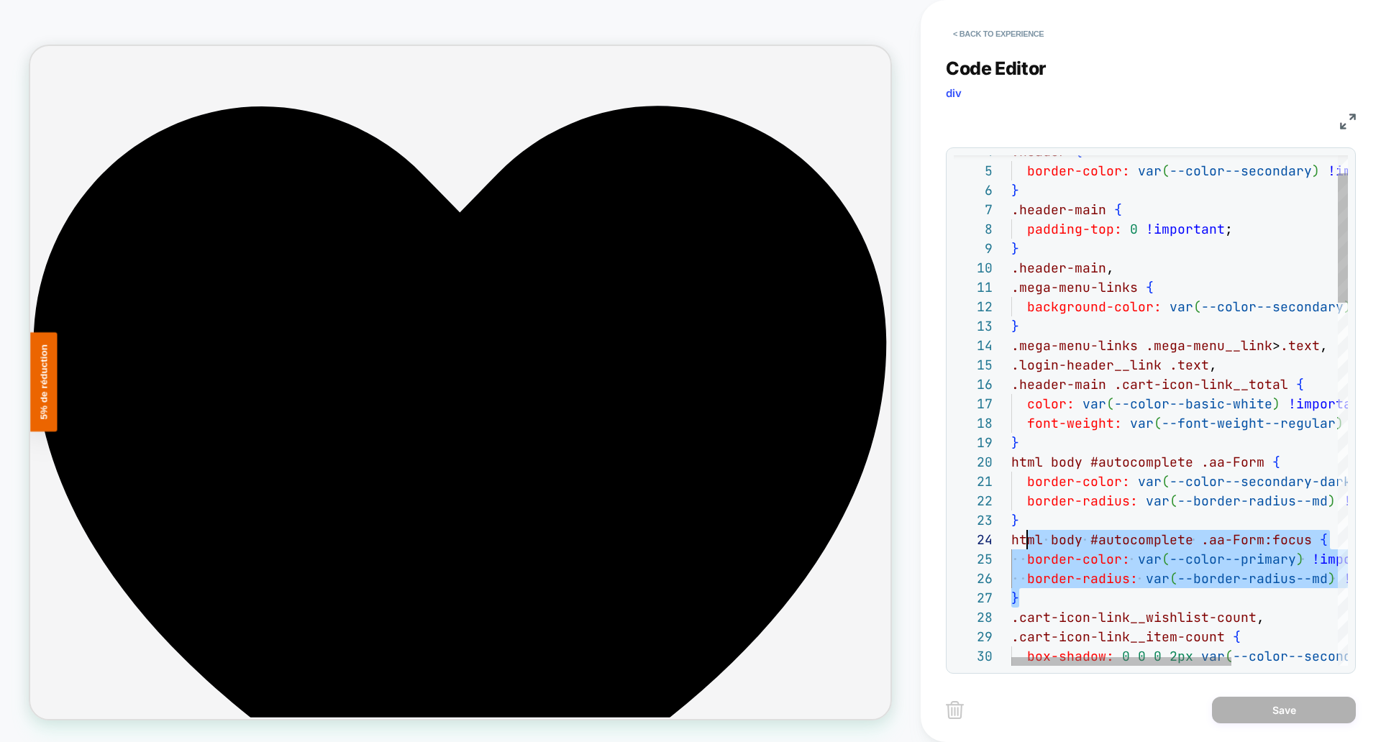
scroll to position [39, 8]
drag, startPoint x: 1024, startPoint y: 597, endPoint x: 1024, endPoint y: 524, distance: 72.7
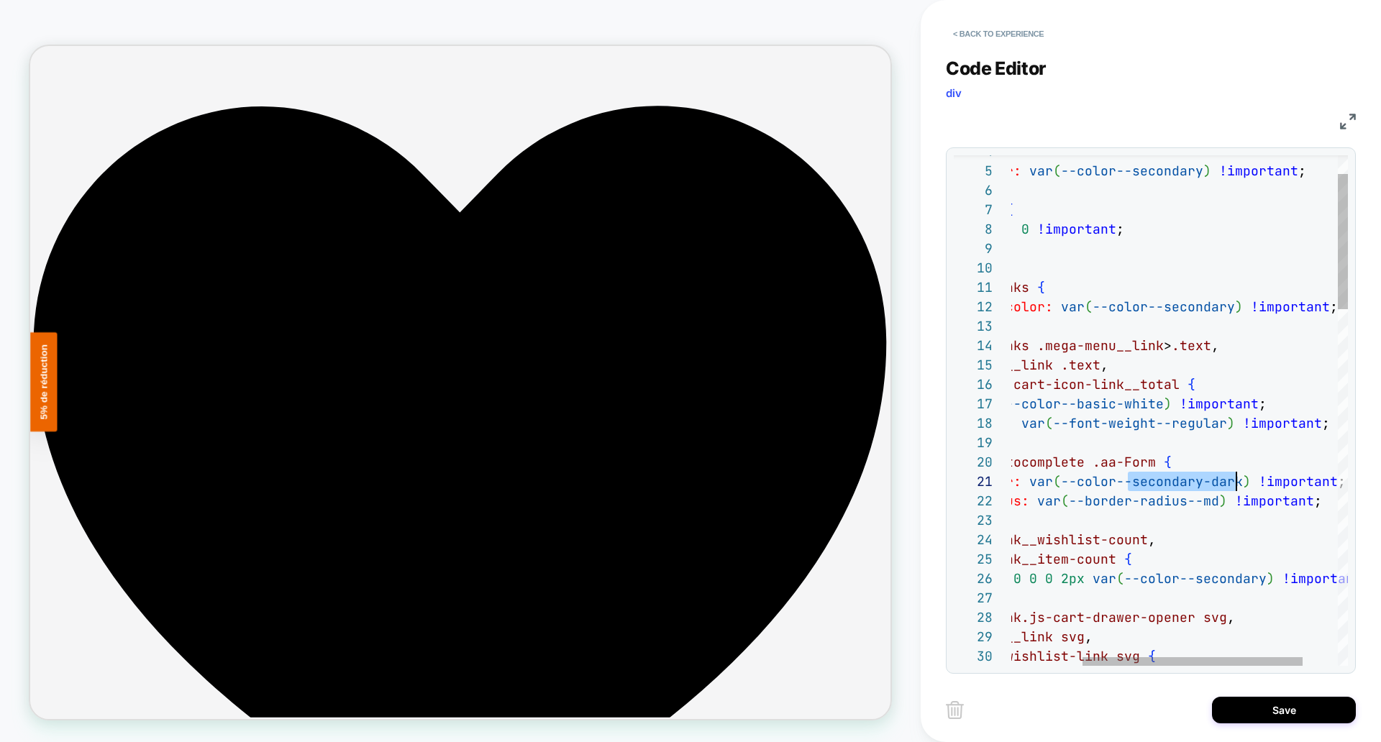
scroll to position [0, 334]
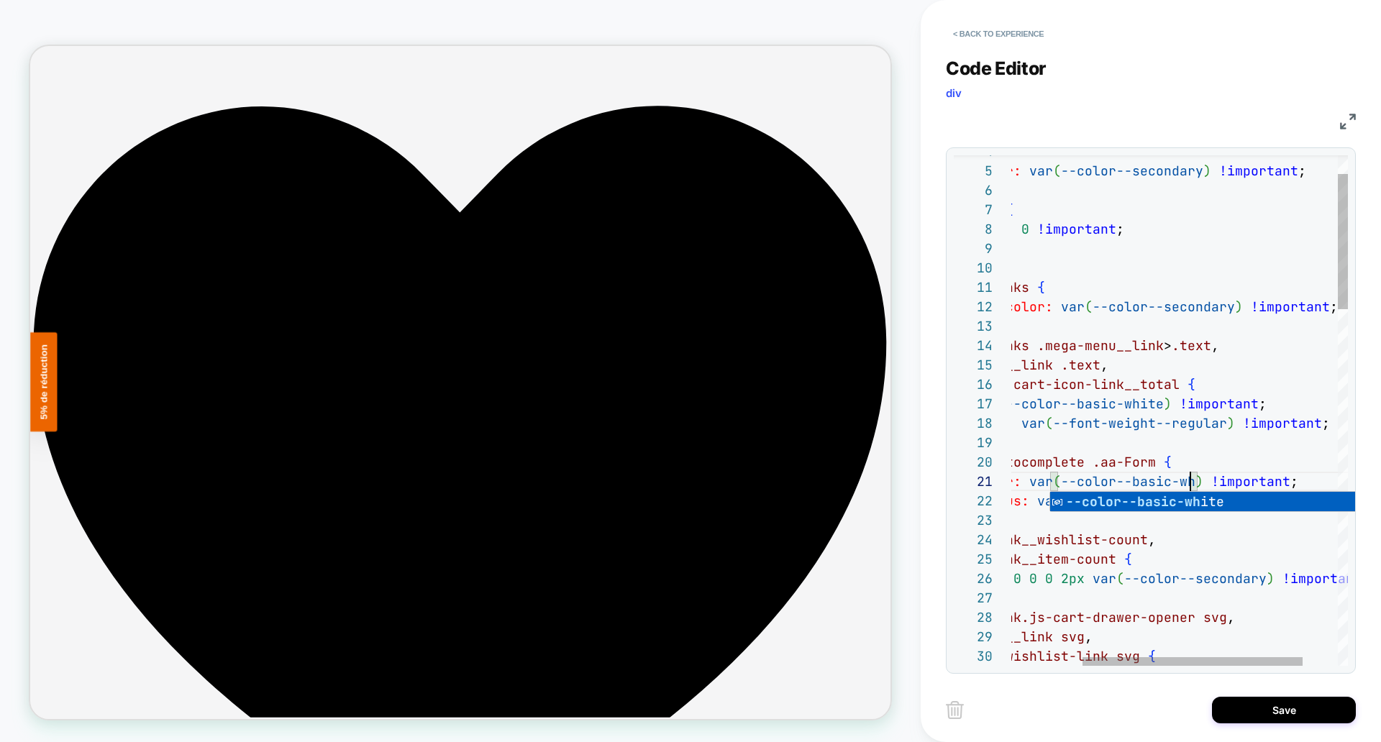
scroll to position [0, 311]
type textarea "**********"
click at [1312, 714] on button "Save" at bounding box center [1284, 710] width 144 height 27
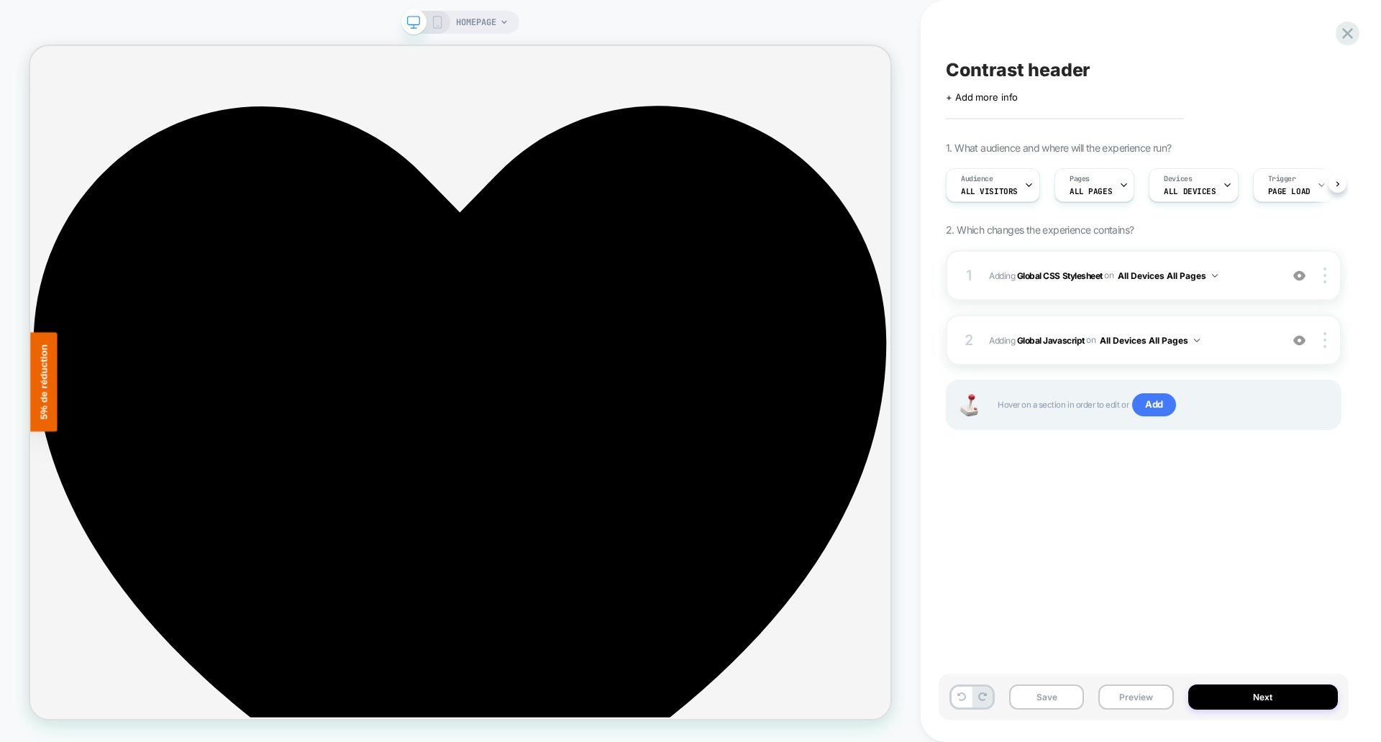
scroll to position [0, 1]
drag, startPoint x: 1046, startPoint y: 700, endPoint x: 1094, endPoint y: 707, distance: 47.9
click at [1046, 699] on button "Save" at bounding box center [1046, 697] width 75 height 25
click at [1140, 701] on button "Preview" at bounding box center [1136, 697] width 75 height 25
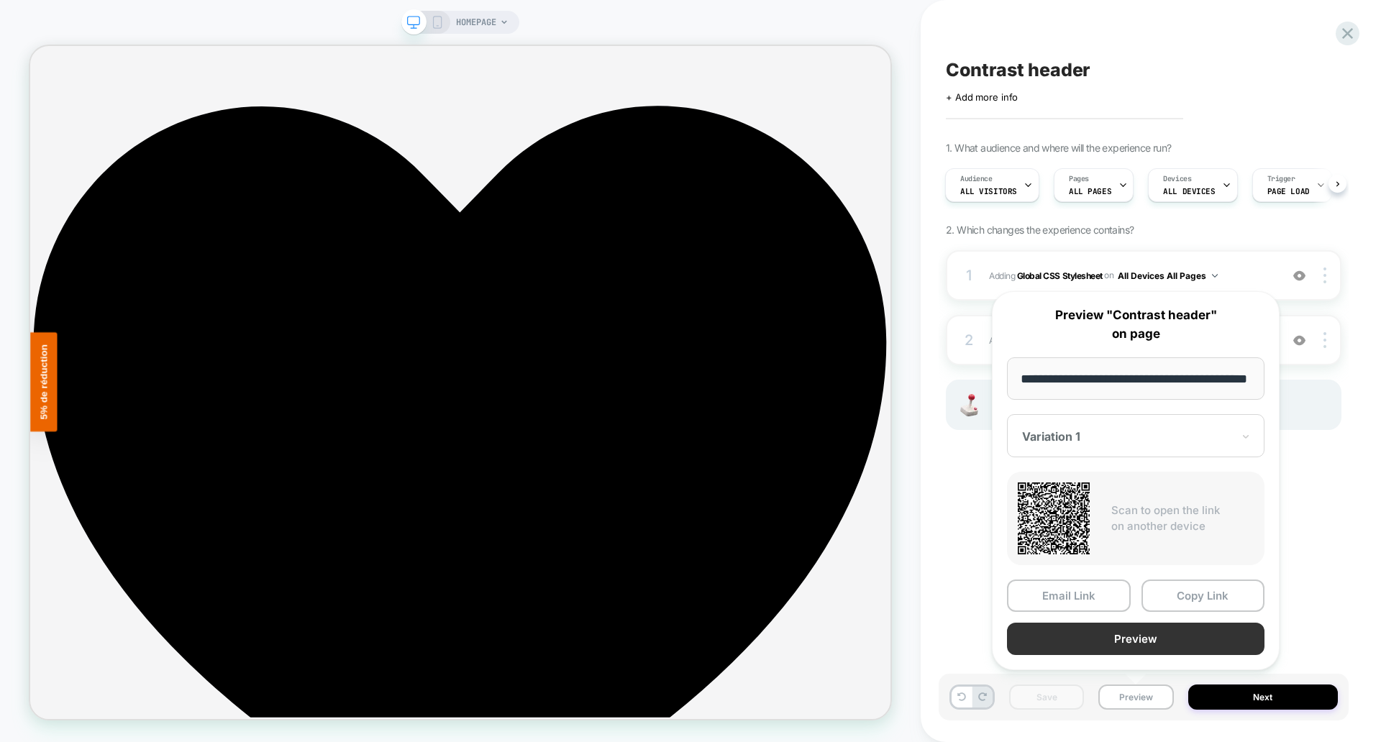
scroll to position [0, 0]
click at [1109, 645] on button "Preview" at bounding box center [1136, 639] width 258 height 32
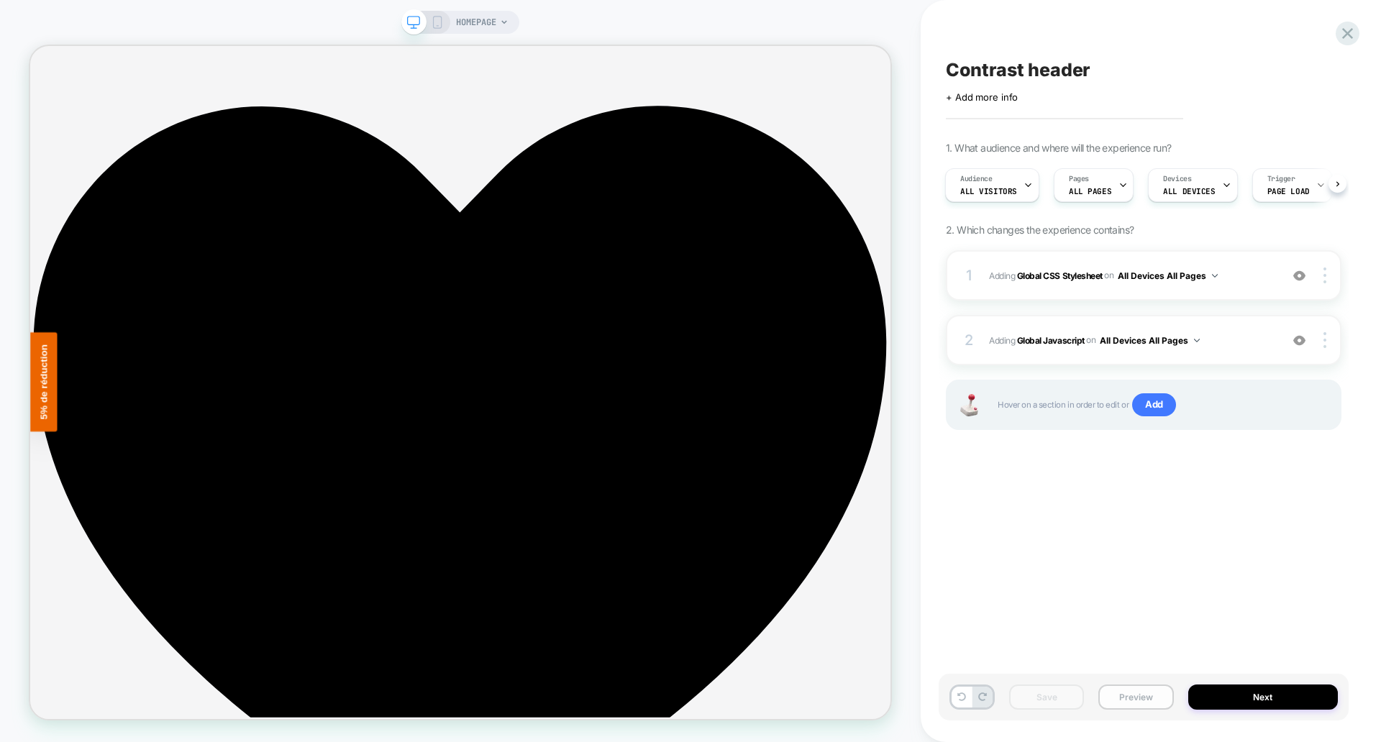
click at [1136, 699] on button "Preview" at bounding box center [1136, 697] width 75 height 25
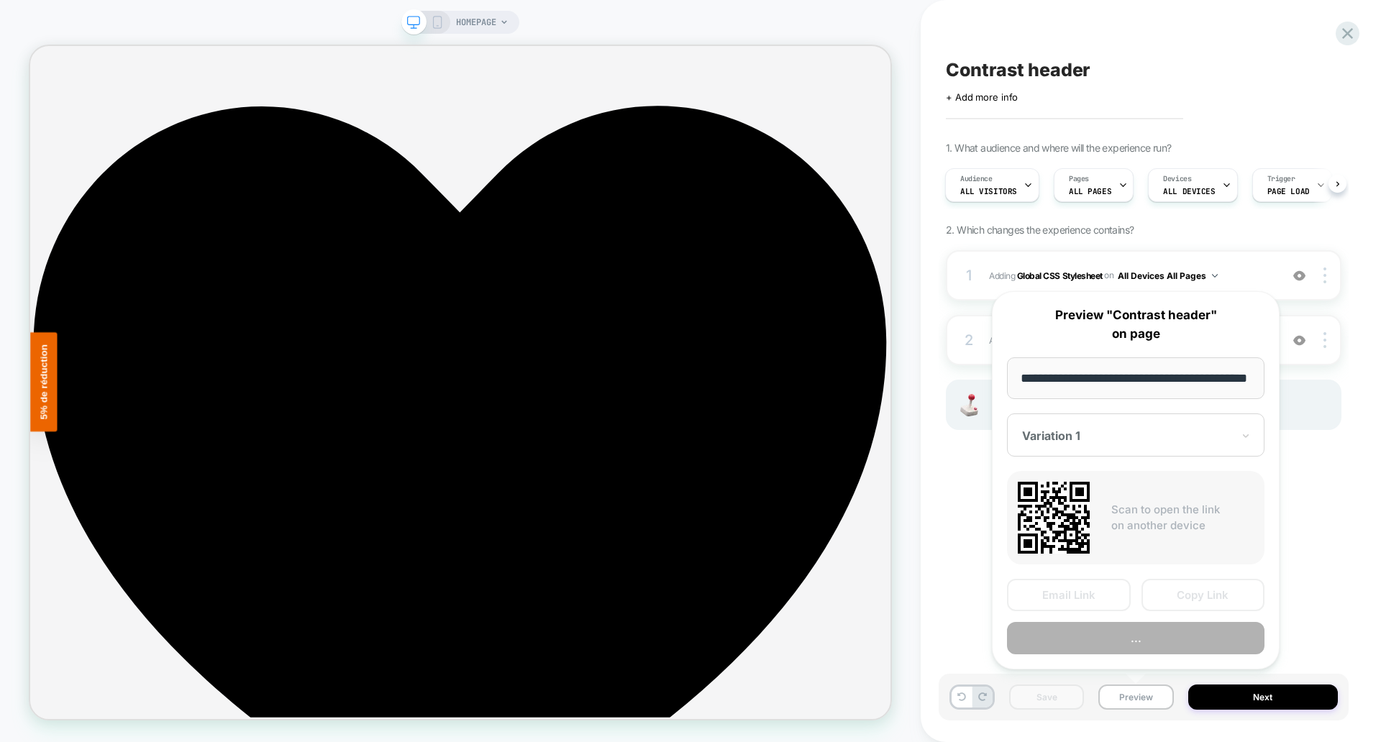
scroll to position [0, 41]
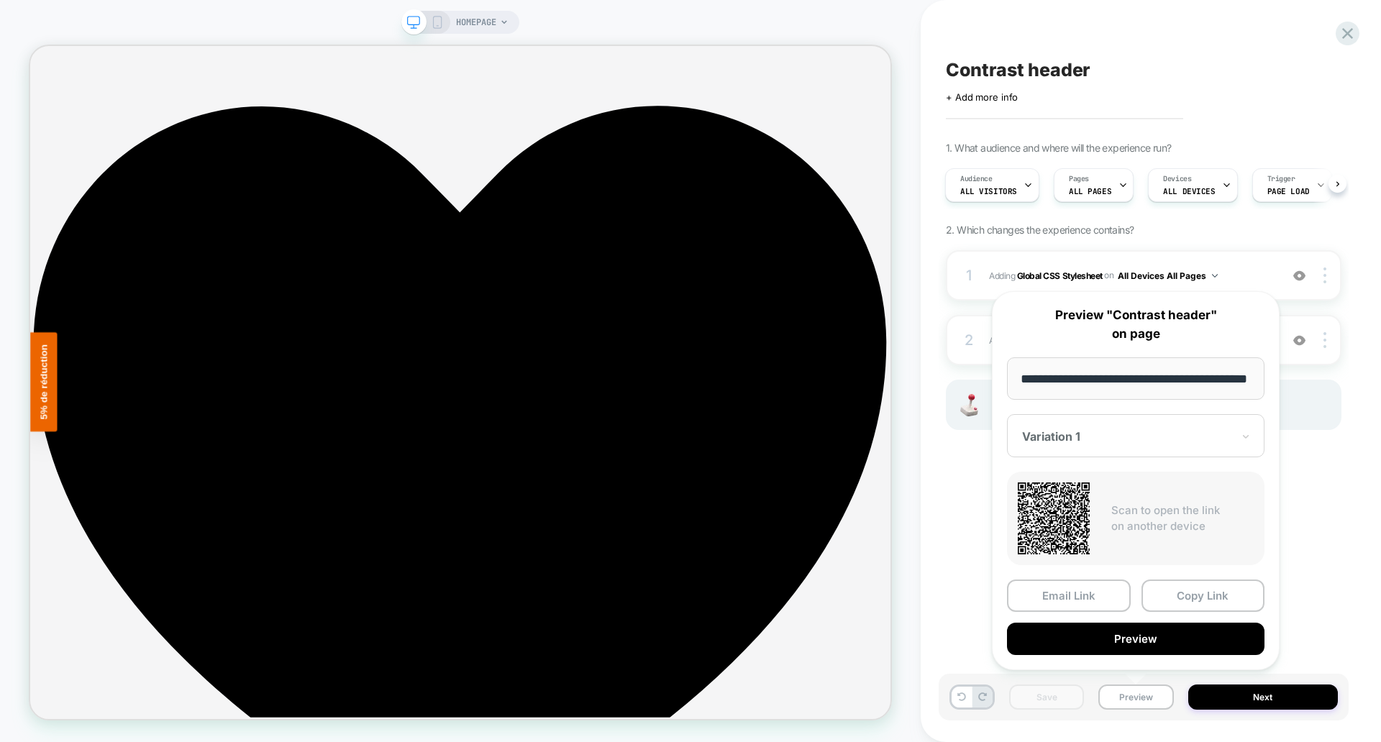
drag, startPoint x: 1101, startPoint y: 399, endPoint x: 1101, endPoint y: 415, distance: 15.8
click at [1101, 406] on div "**********" at bounding box center [1136, 480] width 288 height 379
click at [1098, 431] on div at bounding box center [1127, 437] width 210 height 14
click at [1066, 514] on div "CONTROL" at bounding box center [1135, 512] width 243 height 26
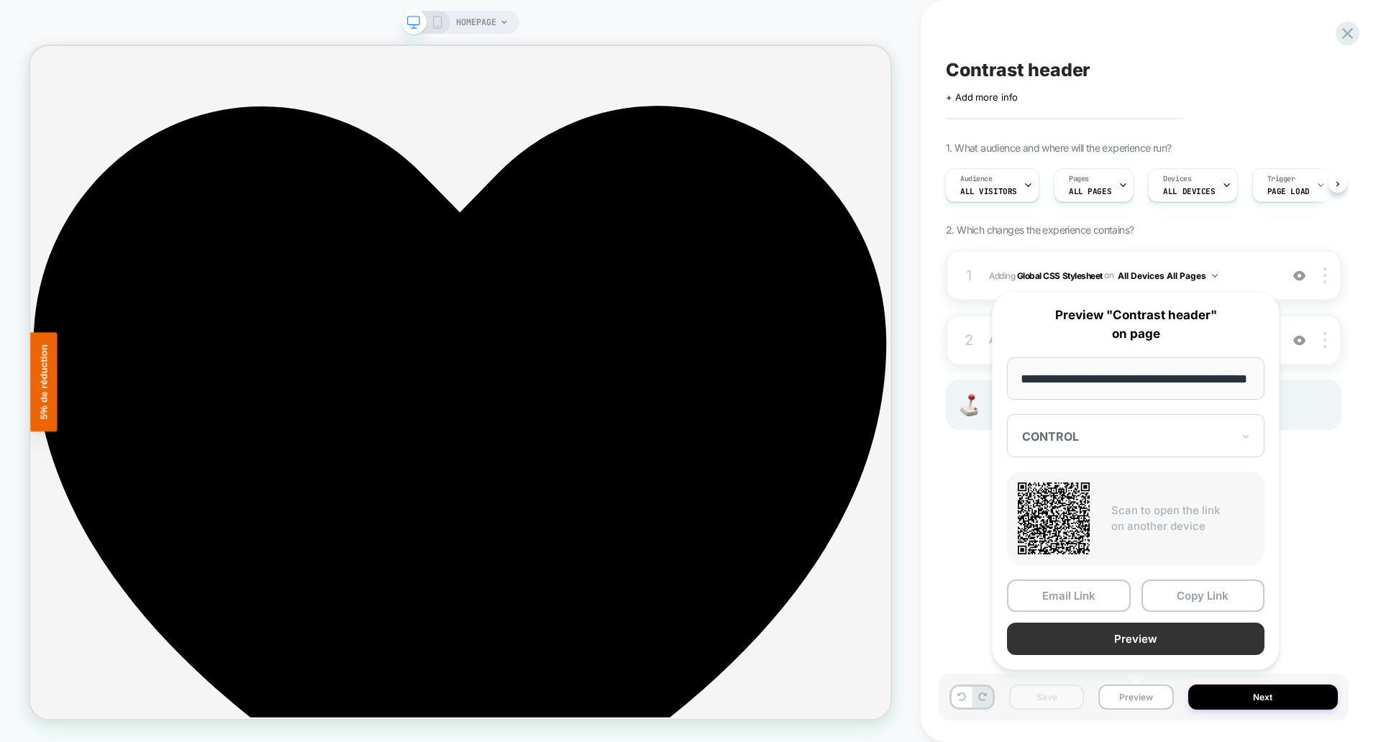
click at [1137, 640] on button "Preview" at bounding box center [1136, 639] width 258 height 32
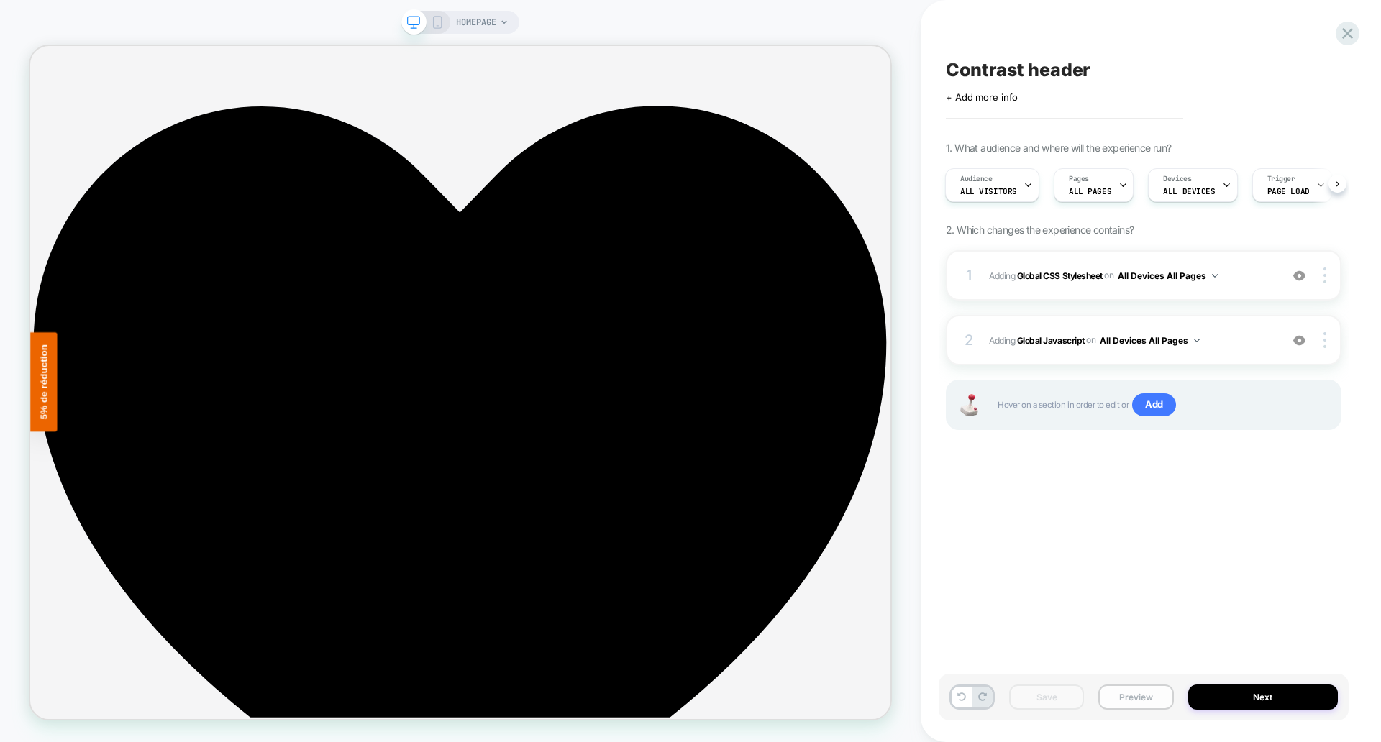
click at [1119, 694] on button "Preview" at bounding box center [1136, 697] width 75 height 25
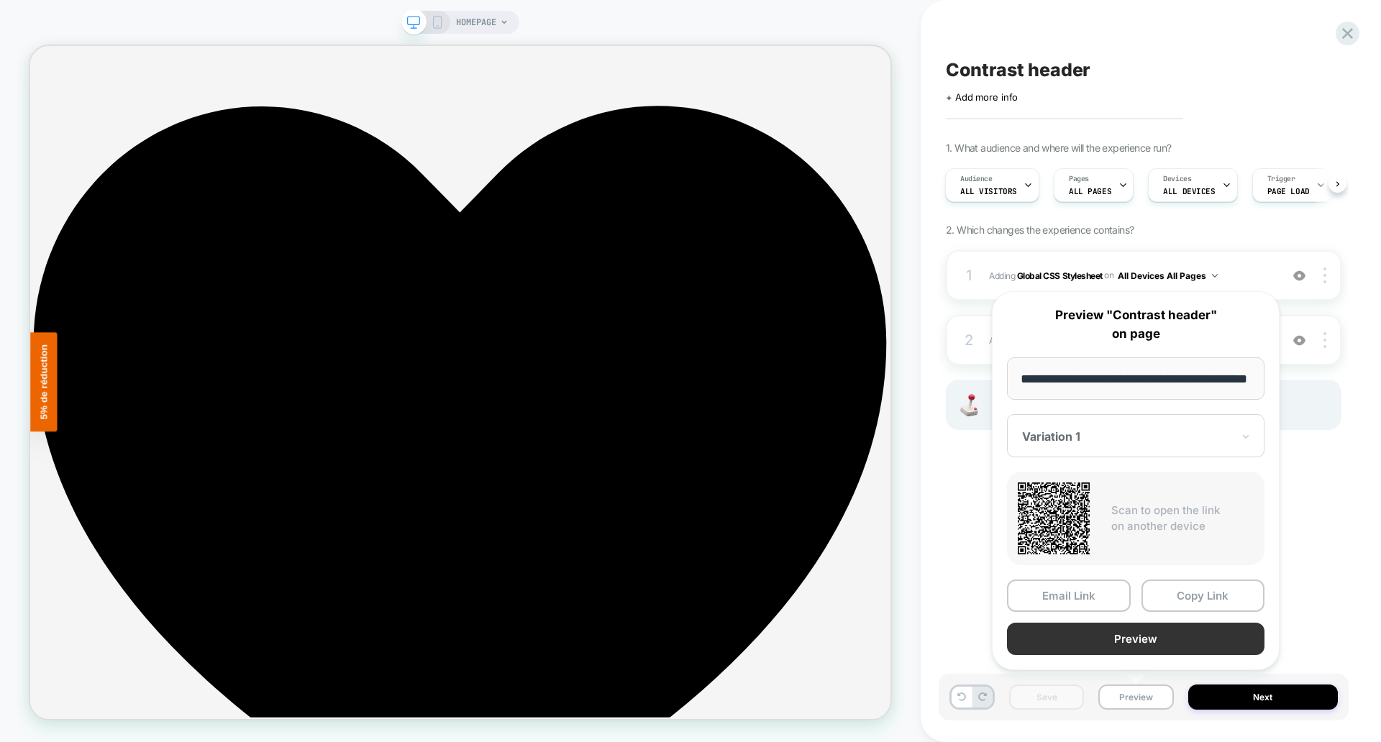
click at [1097, 640] on button "Preview" at bounding box center [1136, 639] width 258 height 32
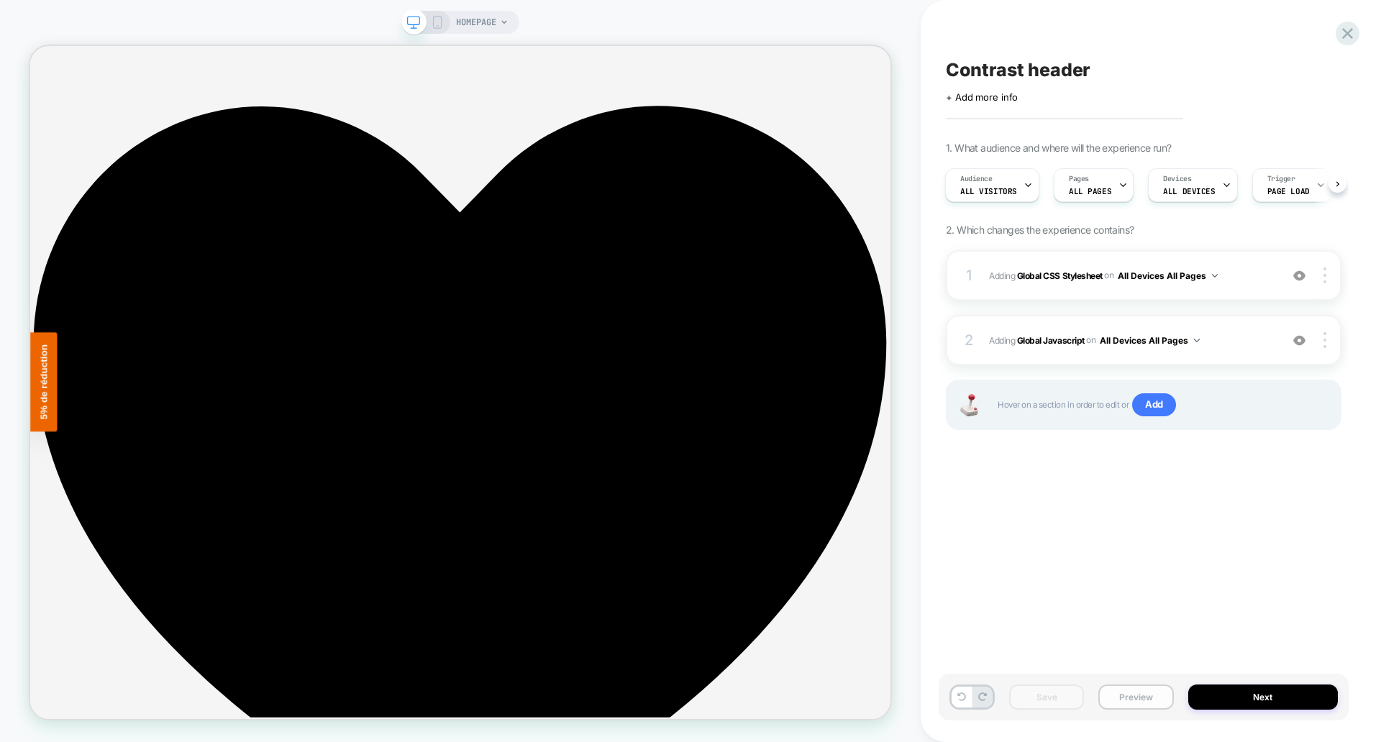
click at [1127, 693] on button "Preview" at bounding box center [1136, 697] width 75 height 25
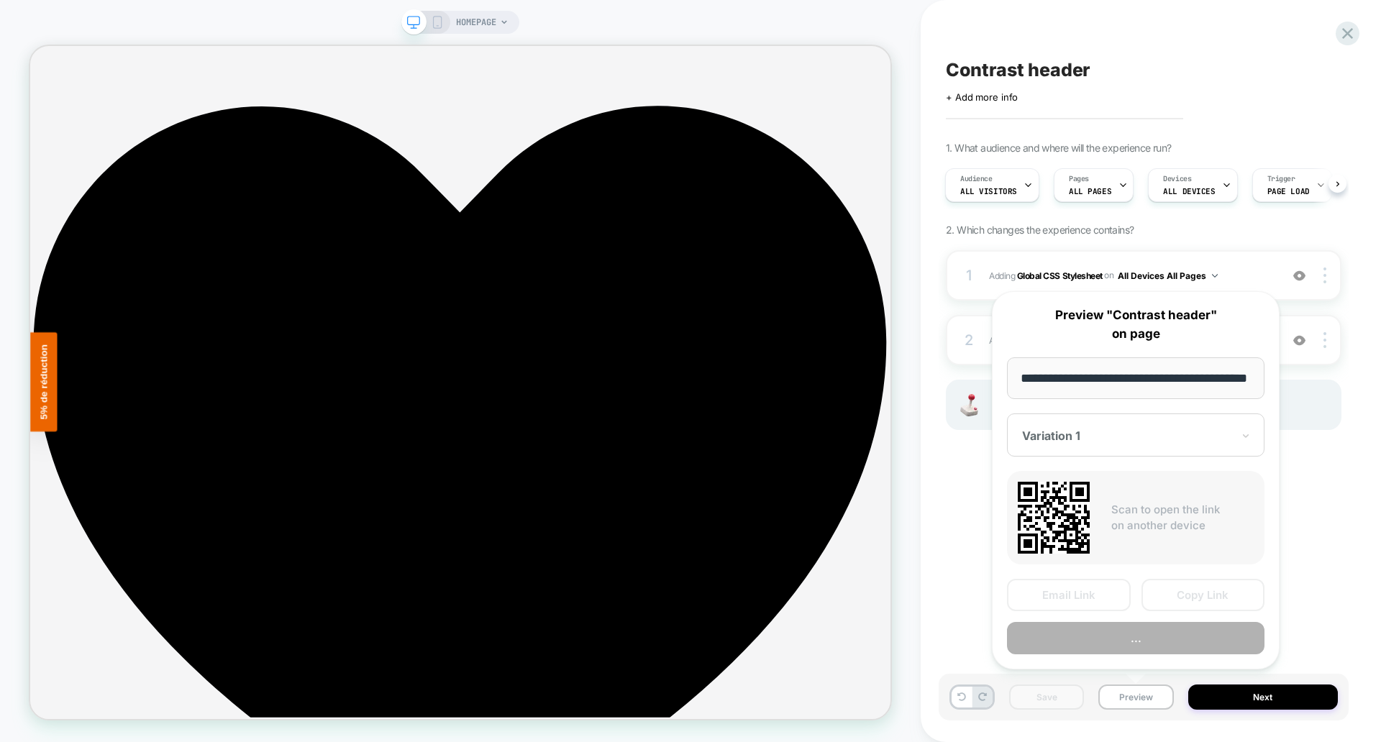
scroll to position [0, 41]
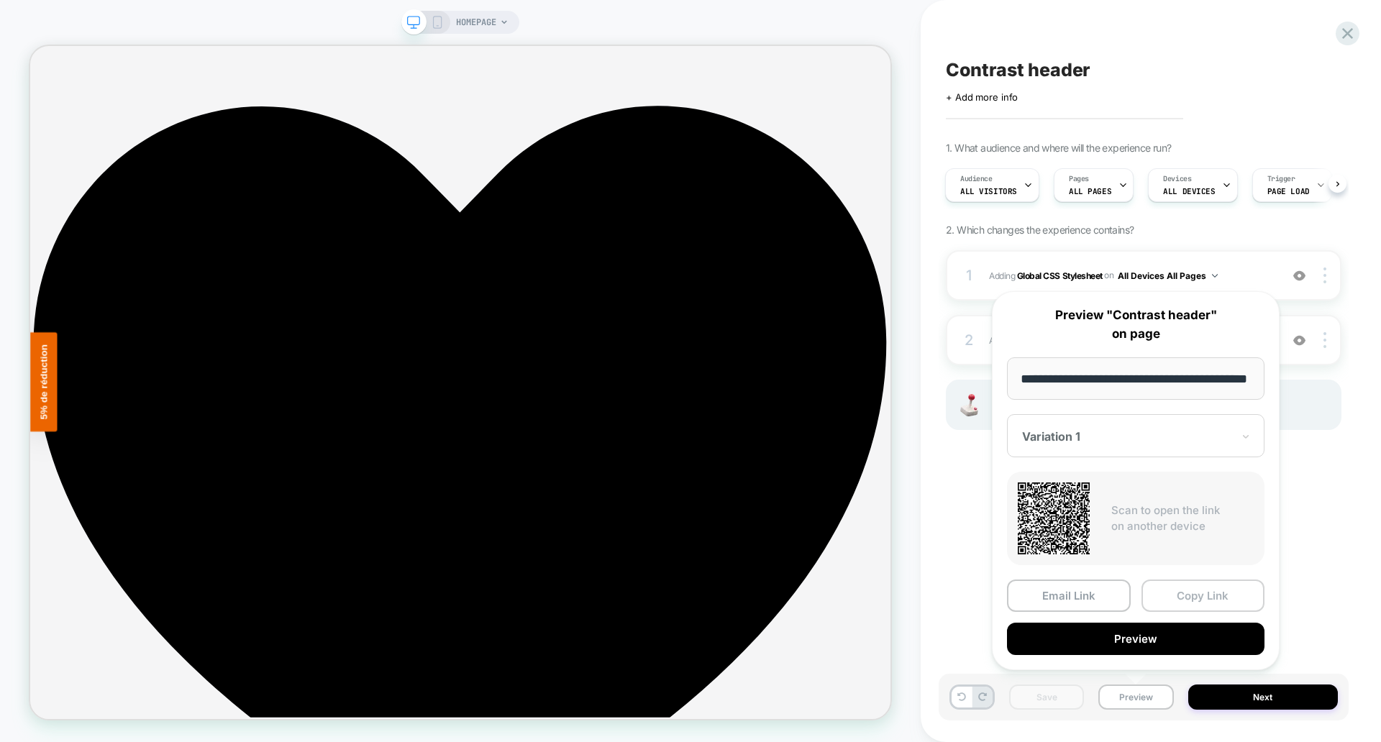
click at [1206, 596] on button "Copy Link" at bounding box center [1204, 596] width 124 height 32
